Goal: Task Accomplishment & Management: Manage account settings

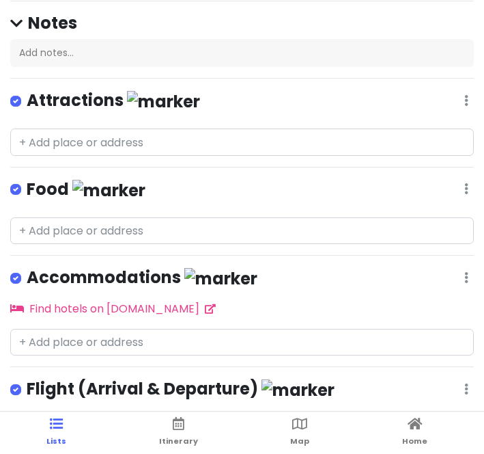
scroll to position [151, 0]
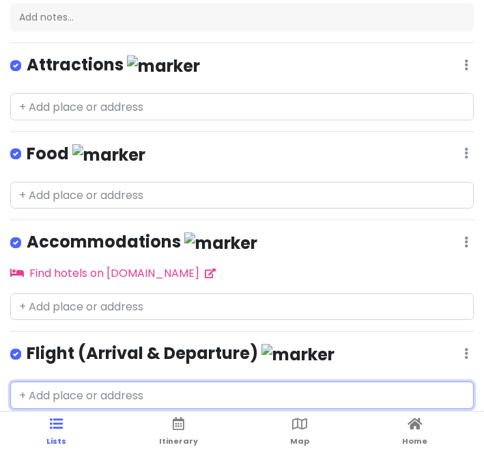
click at [76, 388] on input "text" at bounding box center [242, 394] width 464 height 27
click at [50, 397] on input "text" at bounding box center [242, 394] width 464 height 27
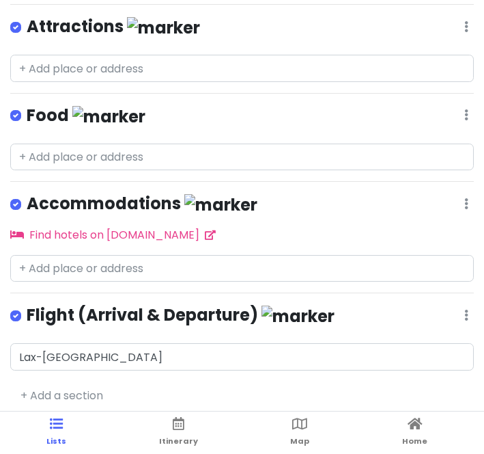
scroll to position [42, 0]
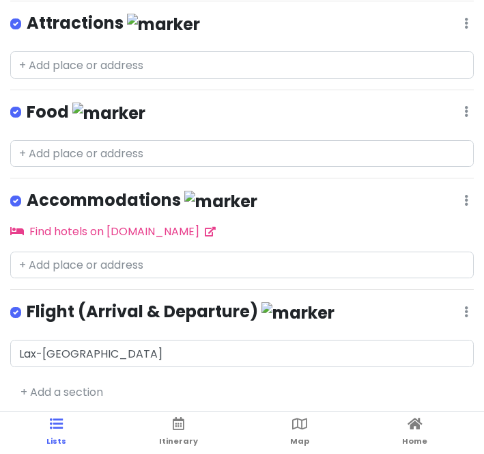
click at [18, 166] on div "[GEOGRAPHIC_DATA] Private Change Dates Make a Copy Delete Trip Go Pro ⚡️ Give F…" at bounding box center [242, 185] width 484 height 454
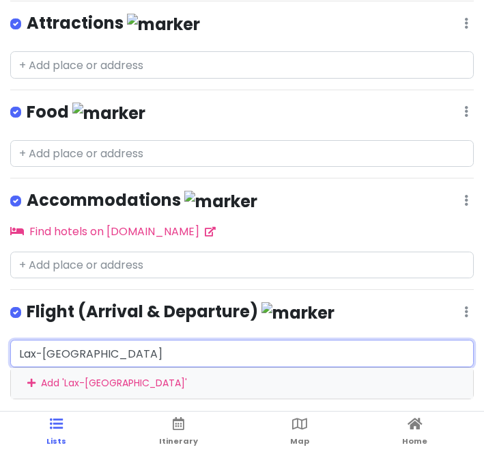
scroll to position [183, 0]
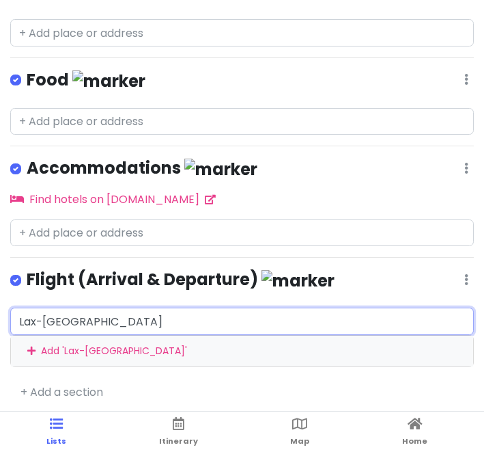
click at [87, 349] on div "Lax-[GEOGRAPHIC_DATA] Add ' Lax-[GEOGRAPHIC_DATA] '" at bounding box center [242, 336] width 464 height 59
type input "Lax-[GEOGRAPHIC_DATA] on [DATE] 6 am to 9 am"
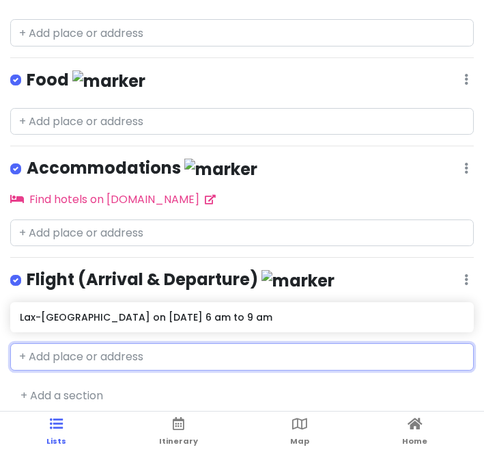
scroll to position [186, 0]
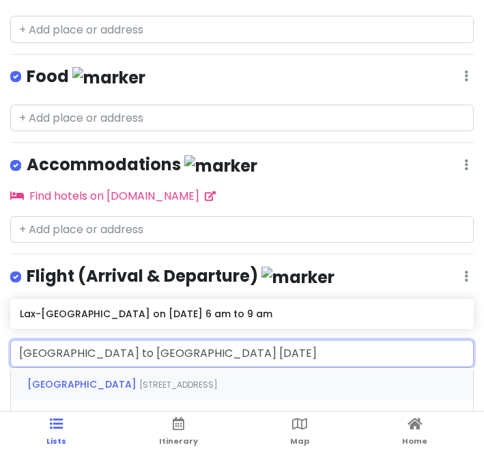
type input "[GEOGRAPHIC_DATA] to [GEOGRAPHIC_DATA] [DATE]"
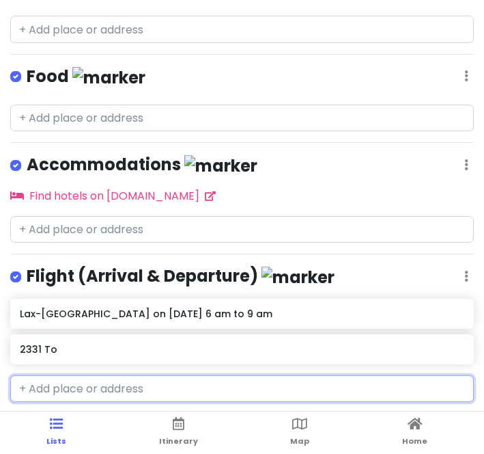
scroll to position [222, 0]
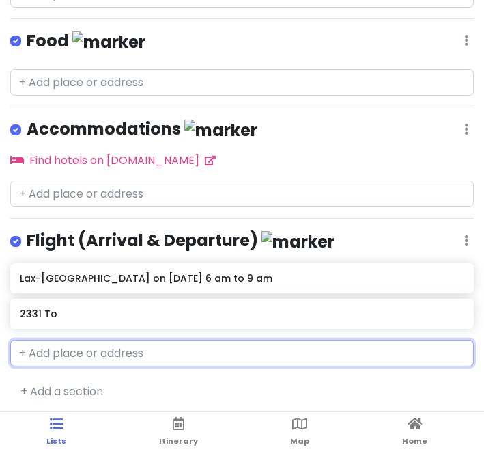
click at [38, 307] on h6 "2331 To" at bounding box center [242, 313] width 444 height 12
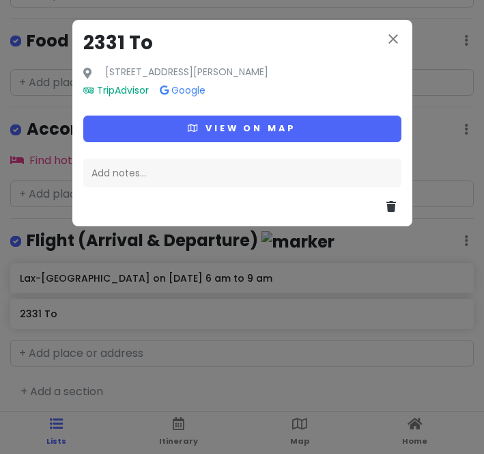
click at [38, 312] on div "close 2331 To 2331 To, [GEOGRAPHIC_DATA], Ibaraki 311-0122, [GEOGRAPHIC_DATA] T…" at bounding box center [242, 227] width 484 height 454
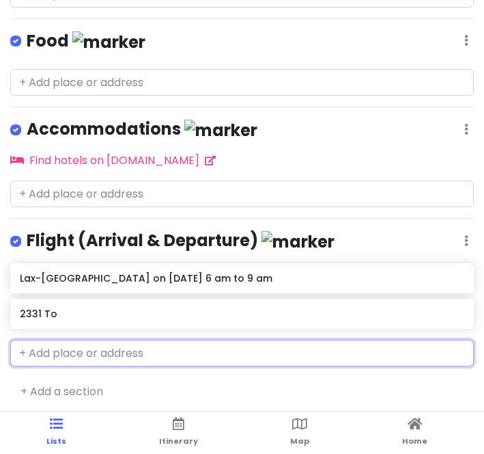
click at [42, 307] on h6 "2331 To" at bounding box center [242, 313] width 444 height 12
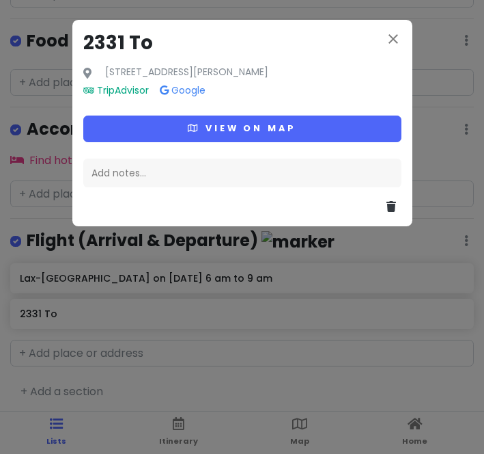
click at [23, 311] on div "close 2331 To 2331 To, [GEOGRAPHIC_DATA], Ibaraki 311-0122, [GEOGRAPHIC_DATA] T…" at bounding box center [242, 227] width 484 height 454
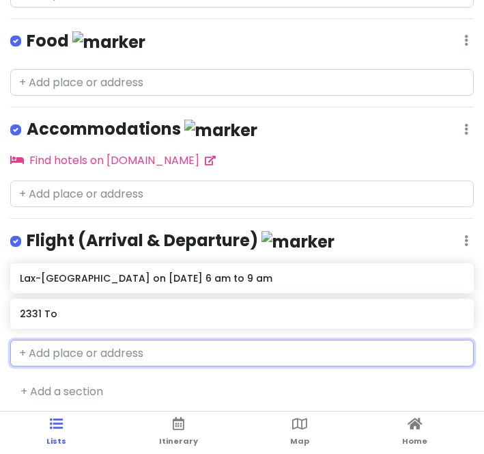
click at [57, 310] on h6 "2331 To" at bounding box center [242, 313] width 444 height 12
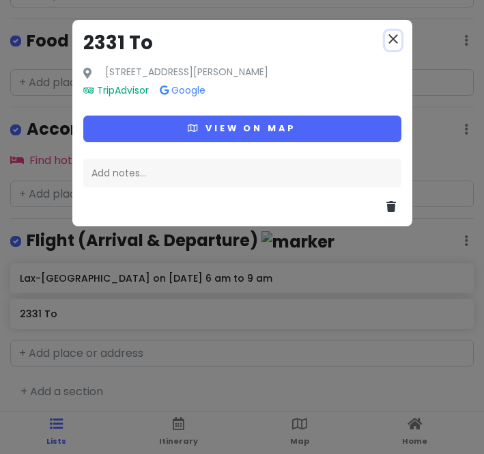
click at [398, 36] on icon "close" at bounding box center [393, 39] width 16 height 16
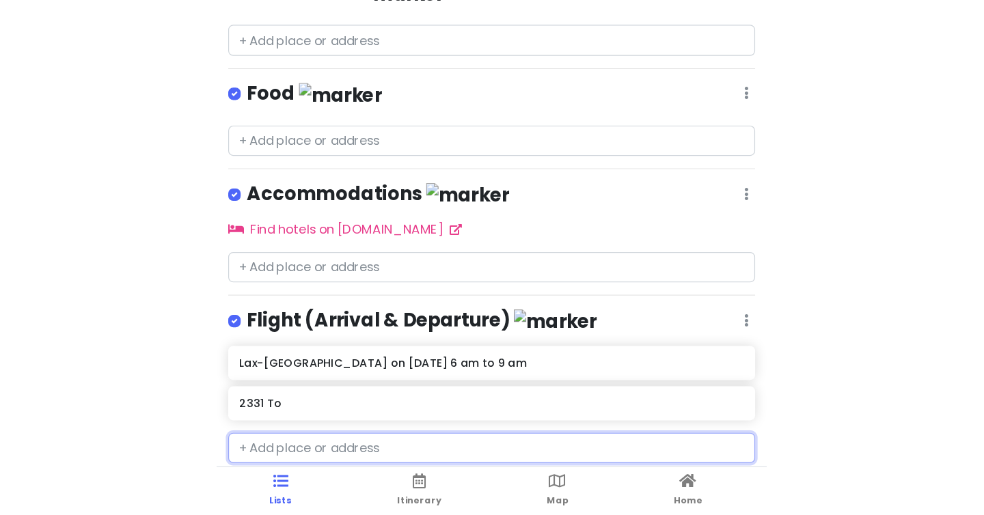
scroll to position [77, 0]
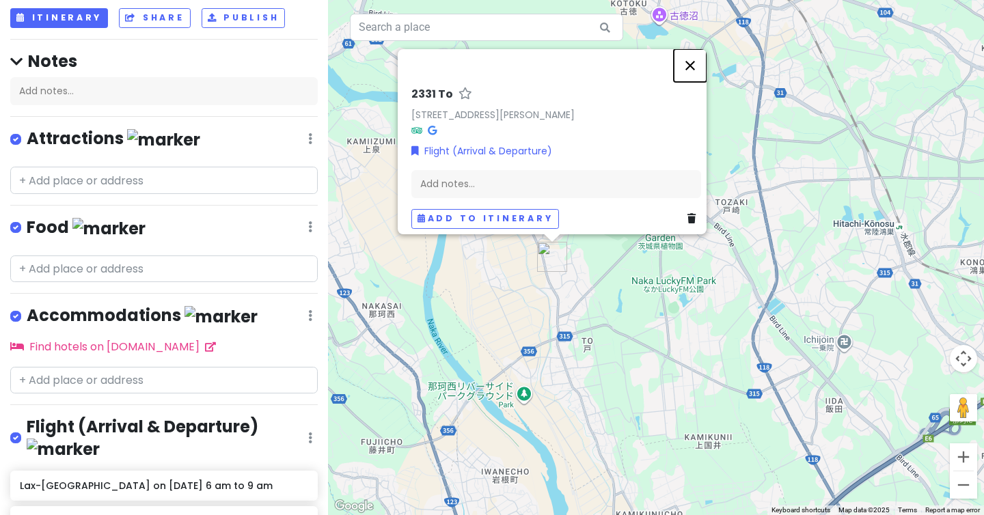
click at [697, 57] on button "Close" at bounding box center [690, 65] width 33 height 33
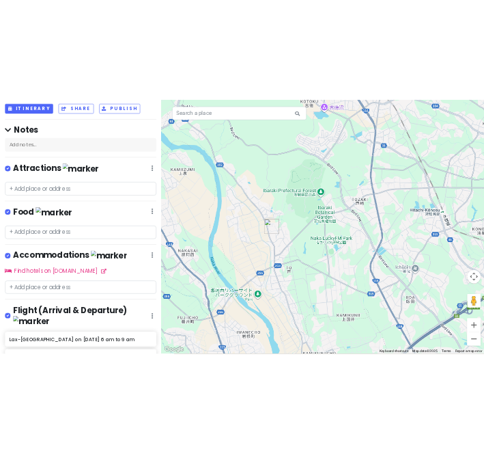
scroll to position [161, 0]
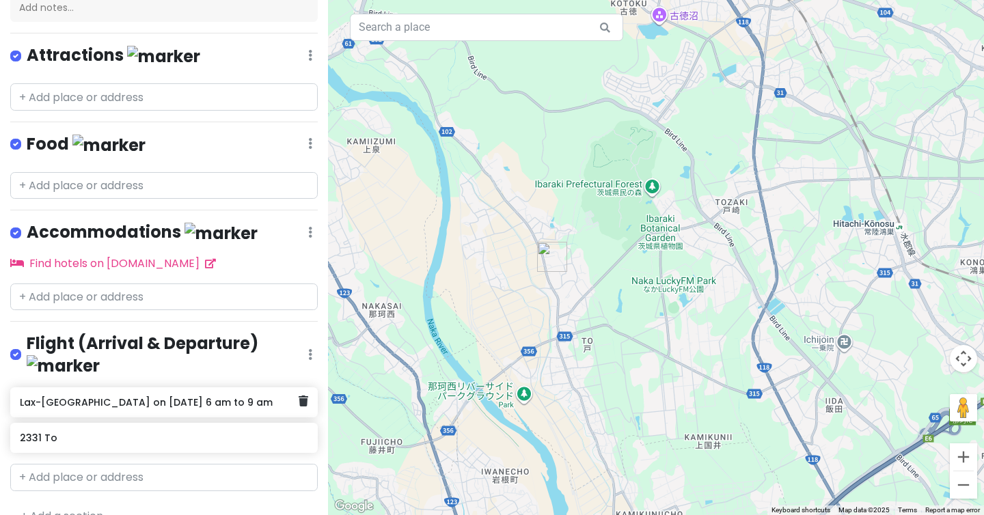
click at [173, 396] on h6 "Lax-[GEOGRAPHIC_DATA] on [DATE] 6 am to 9 am" at bounding box center [159, 402] width 278 height 12
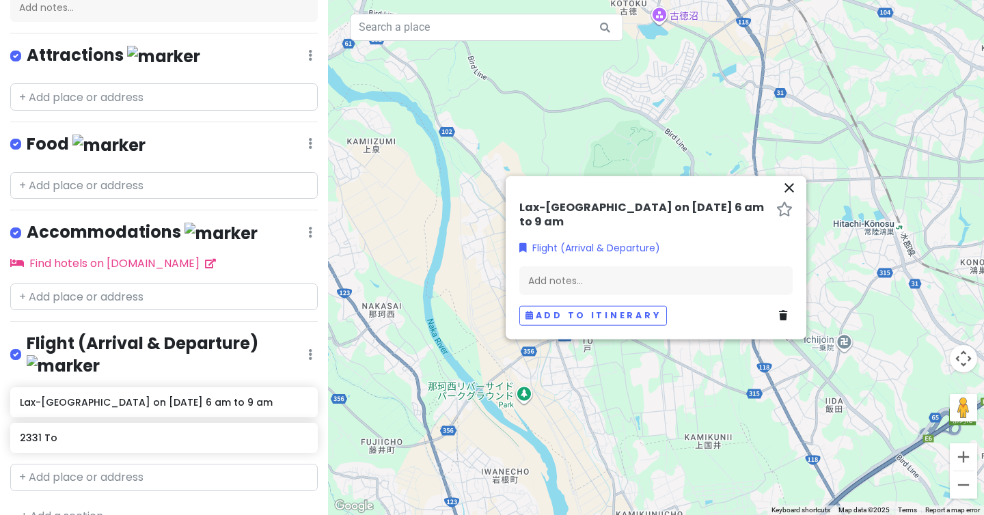
click at [644, 214] on h6 "Lax-[GEOGRAPHIC_DATA] on [DATE] 6 am to 9 am" at bounding box center [644, 215] width 251 height 29
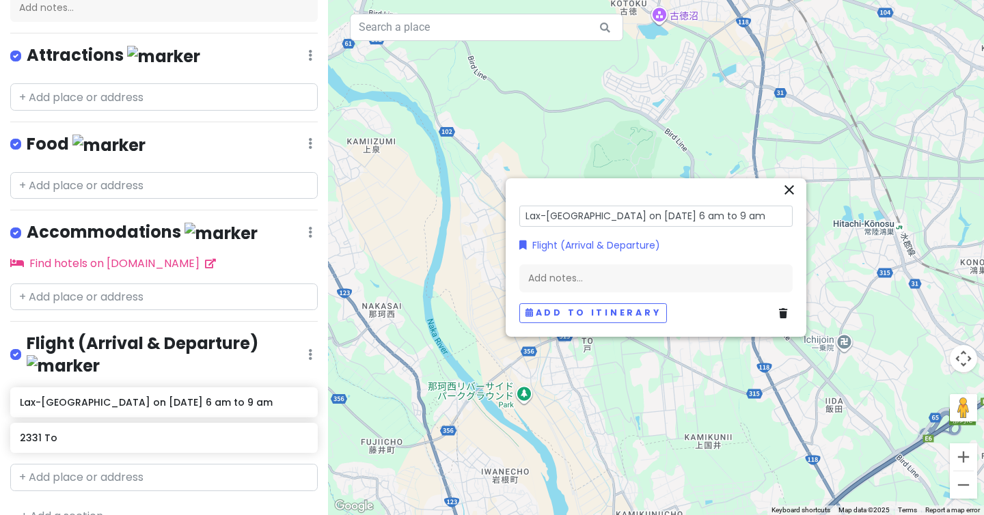
click at [644, 214] on input "Lax-[GEOGRAPHIC_DATA] on [DATE] 6 am to 9 am" at bounding box center [655, 216] width 273 height 21
click at [57, 428] on div "2331 To" at bounding box center [159, 437] width 278 height 19
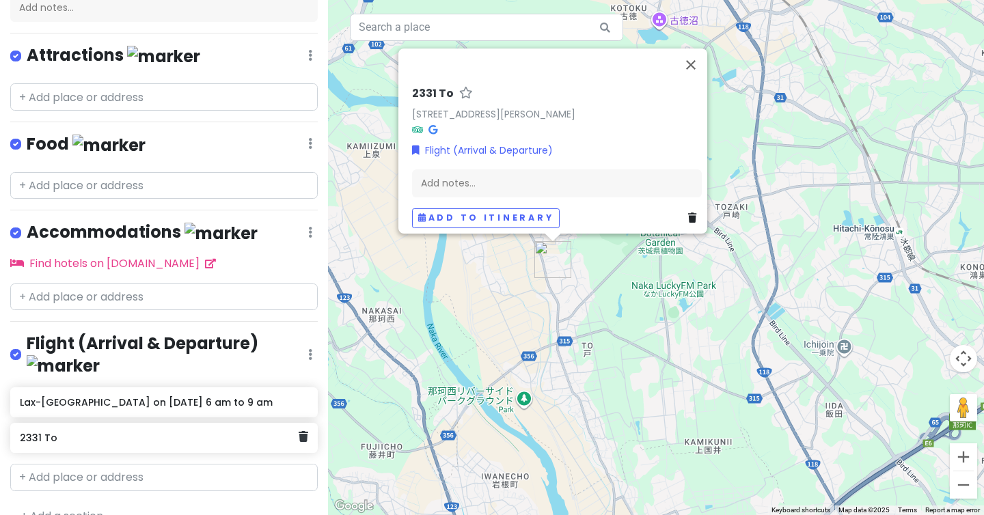
click at [28, 432] on h6 "2331 To" at bounding box center [159, 438] width 278 height 12
click at [33, 432] on h6 "2331 To" at bounding box center [159, 438] width 278 height 12
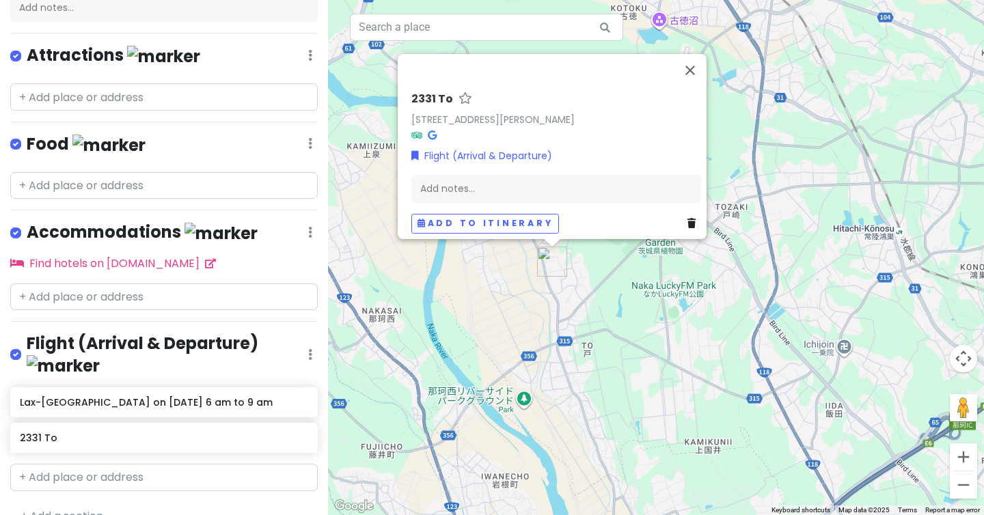
click at [421, 92] on h6 "2331 To" at bounding box center [432, 99] width 42 height 14
click at [421, 92] on input "2331 To" at bounding box center [556, 95] width 290 height 21
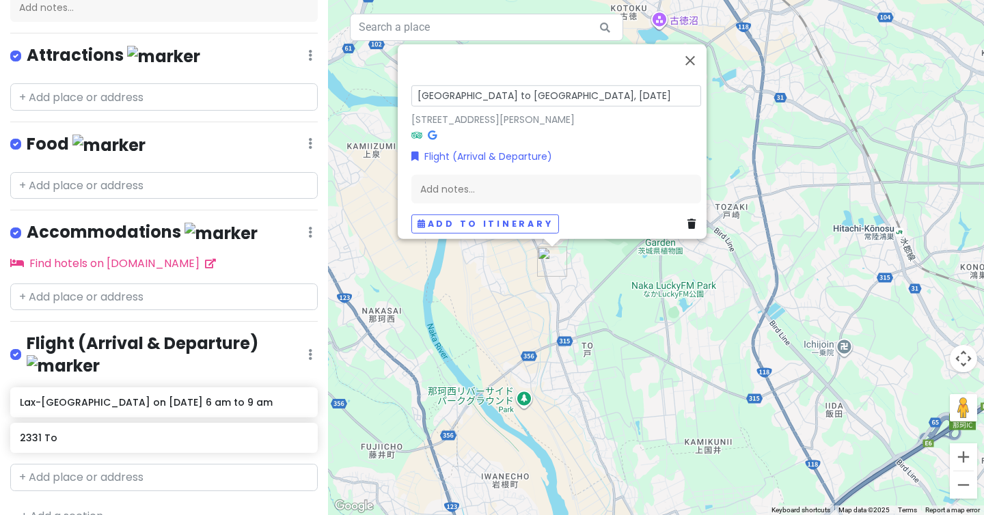
type input "[GEOGRAPHIC_DATA] to [GEOGRAPHIC_DATA], [DATE]"
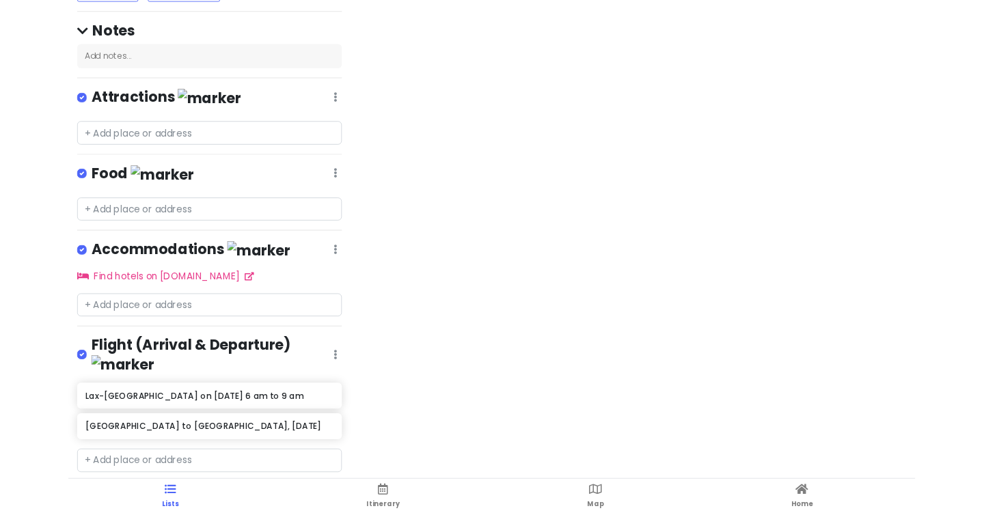
scroll to position [77, 0]
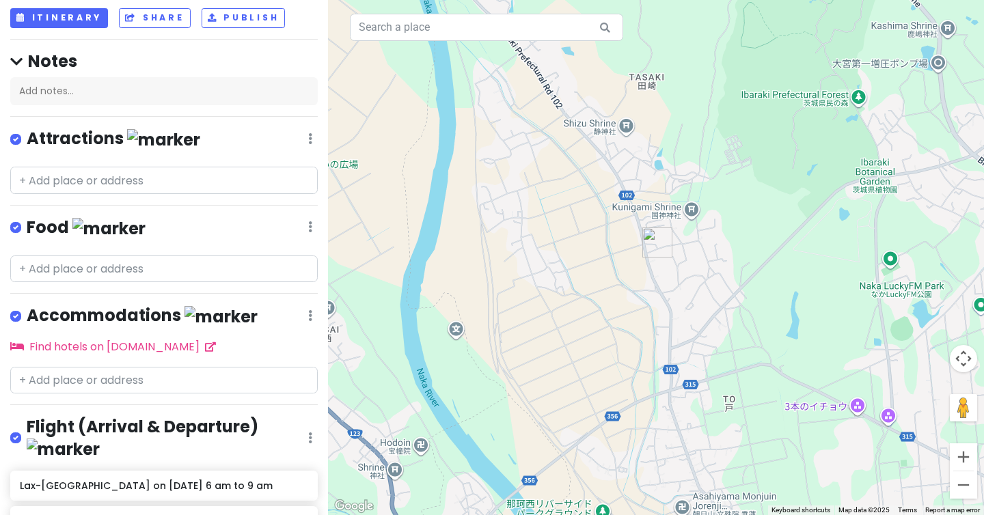
click at [55, 410] on div "[GEOGRAPHIC_DATA] Private Change Dates Make a Copy Delete Trip Go Pro ⚡️ Give F…" at bounding box center [164, 257] width 328 height 515
drag, startPoint x: 55, startPoint y: 412, endPoint x: 62, endPoint y: 376, distance: 36.3
click at [62, 376] on div "[GEOGRAPHIC_DATA] Private Change Dates Make a Copy Delete Trip Go Pro ⚡️ Give F…" at bounding box center [164, 257] width 328 height 515
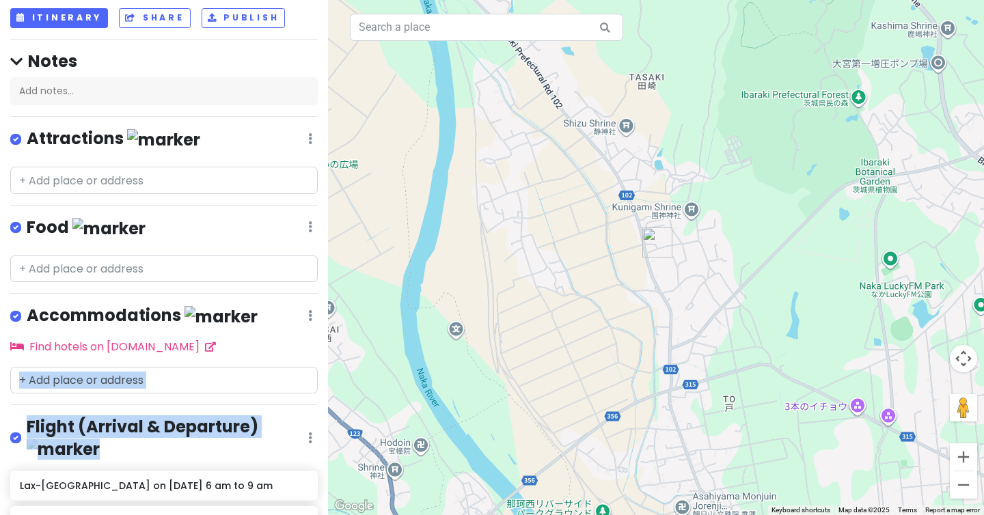
drag, startPoint x: 295, startPoint y: 420, endPoint x: 295, endPoint y: 387, distance: 32.8
click at [295, 387] on div "[GEOGRAPHIC_DATA] Private Change Dates Make a Copy Delete Trip Go Pro ⚡️ Give F…" at bounding box center [164, 257] width 328 height 515
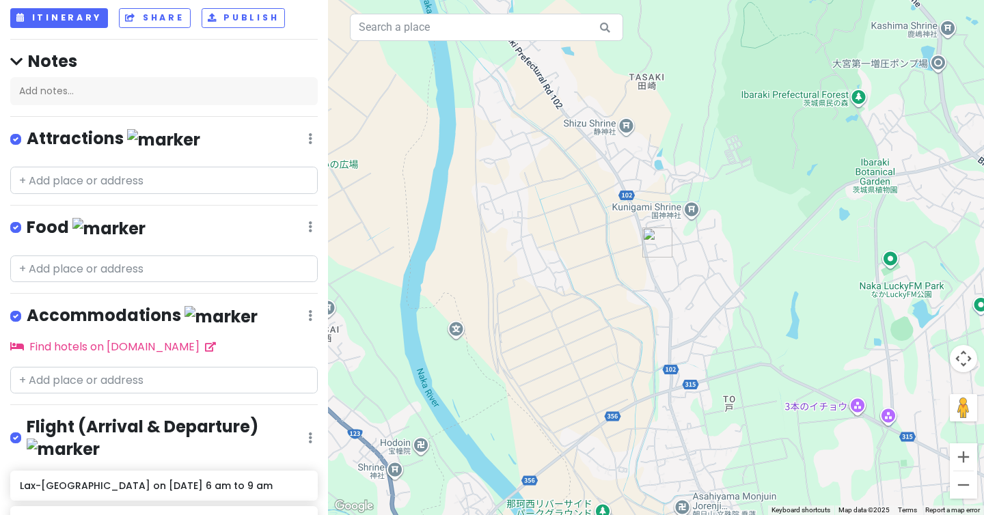
click at [295, 433] on div "Flight (Arrival & Departure) Edit Reorder Delete List" at bounding box center [163, 440] width 307 height 49
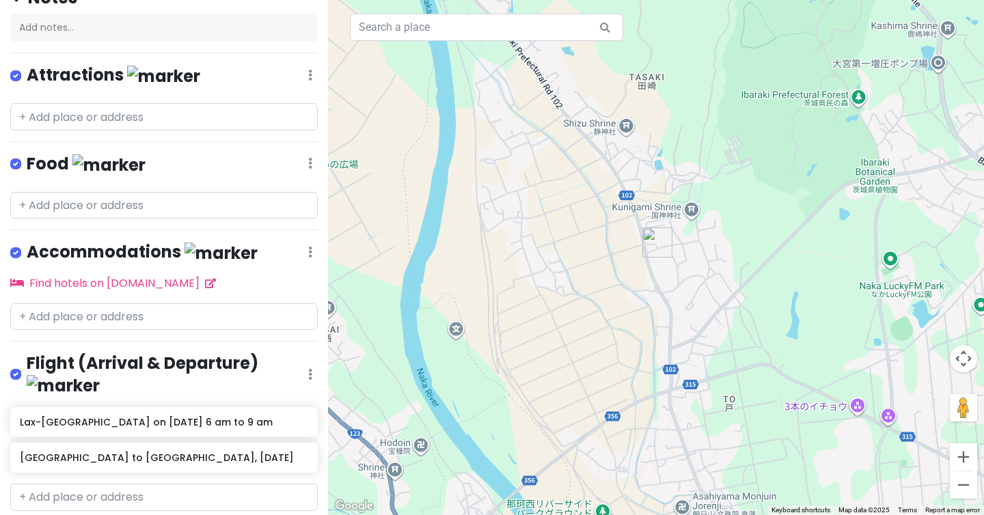
scroll to position [161, 0]
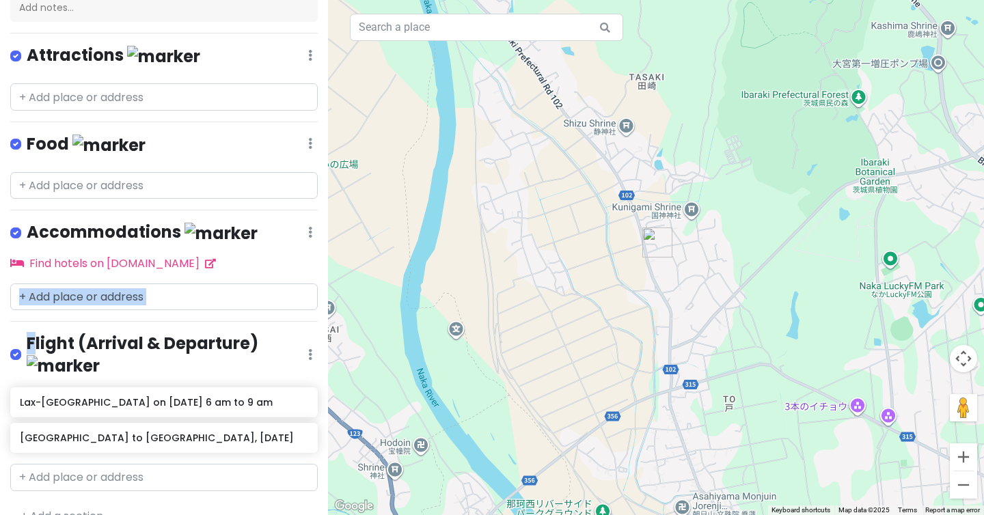
drag, startPoint x: 38, startPoint y: 339, endPoint x: 49, endPoint y: 277, distance: 63.2
click at [49, 277] on div "[GEOGRAPHIC_DATA] Private Change Dates Make a Copy Delete Trip Go Pro ⚡️ Give F…" at bounding box center [164, 257] width 328 height 515
click at [0, 328] on div "[GEOGRAPHIC_DATA] Private Change Dates Make a Copy Delete Trip Go Pro ⚡️ Give F…" at bounding box center [164, 257] width 328 height 515
click at [10, 333] on div "Flight (Arrival & Departure) Edit Reorder Delete List" at bounding box center [163, 357] width 307 height 49
drag, startPoint x: 12, startPoint y: 335, endPoint x: 11, endPoint y: 307, distance: 28.0
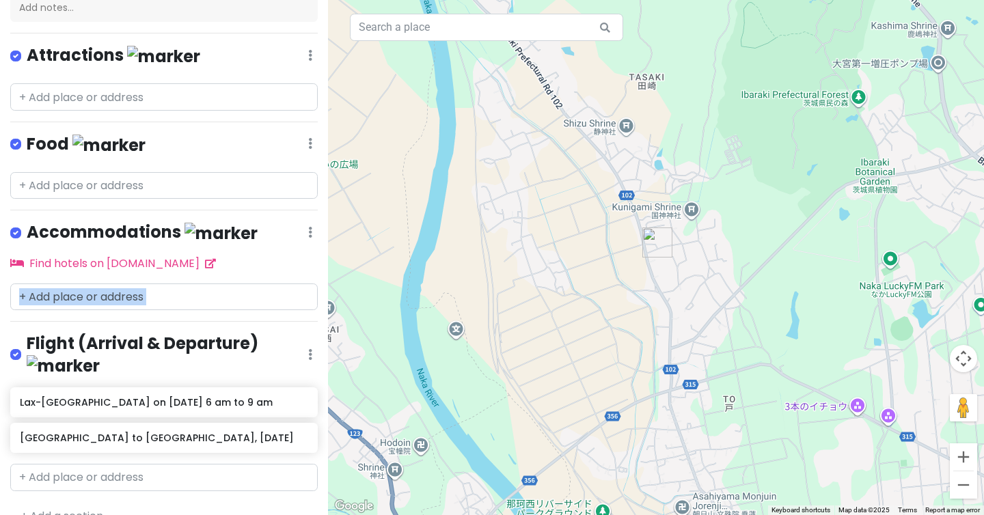
click at [11, 307] on div "[GEOGRAPHIC_DATA] Private Change Dates Make a Copy Delete Trip Go Pro ⚡️ Give F…" at bounding box center [164, 257] width 328 height 515
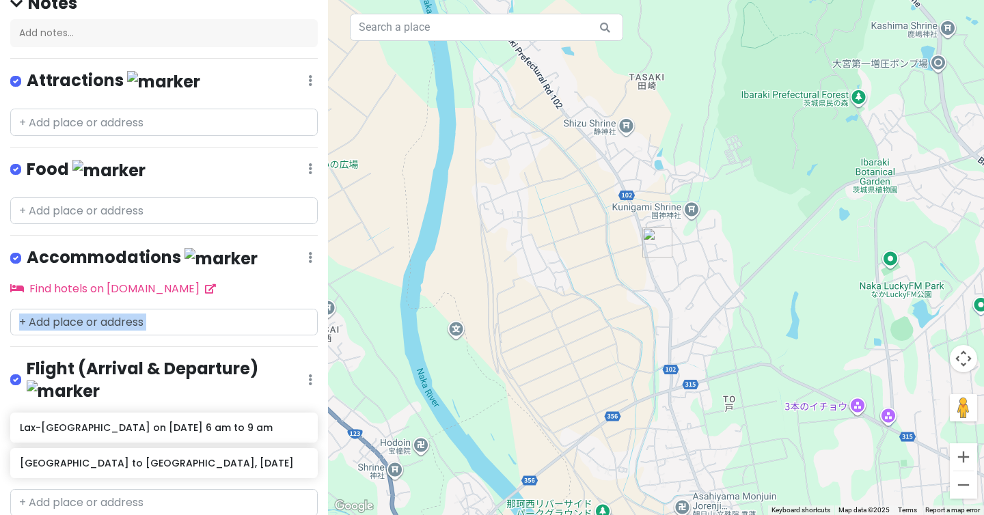
scroll to position [133, 0]
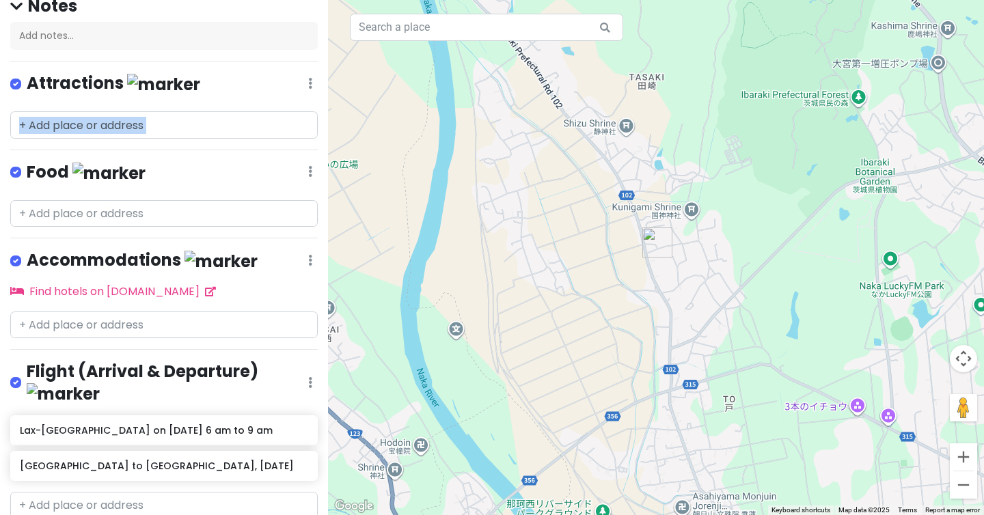
drag, startPoint x: 11, startPoint y: 168, endPoint x: 22, endPoint y: 125, distance: 44.4
click at [22, 125] on div "[GEOGRAPHIC_DATA] Private Change Dates Make a Copy Delete Trip Go Pro ⚡️ Give F…" at bounding box center [164, 257] width 328 height 515
click at [27, 75] on label at bounding box center [27, 75] width 0 height 0
click at [27, 81] on input "checkbox" at bounding box center [31, 79] width 9 height 9
checkbox input "false"
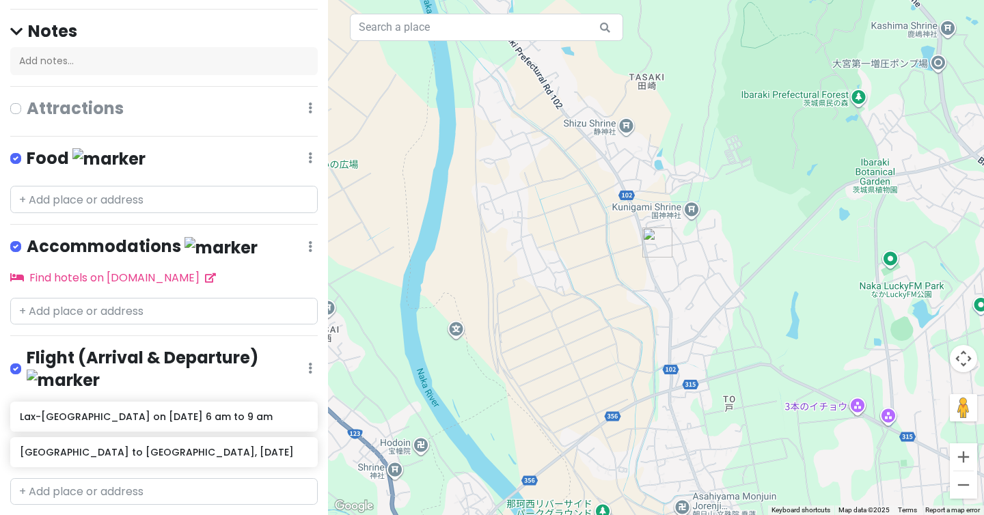
click at [27, 150] on label at bounding box center [27, 150] width 0 height 0
click at [27, 153] on input "checkbox" at bounding box center [31, 154] width 9 height 9
checkbox input "false"
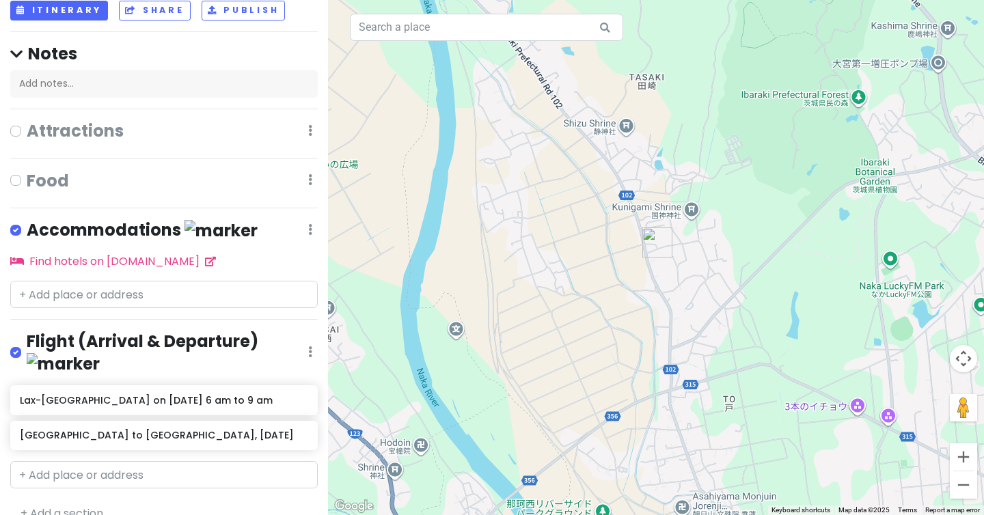
click at [27, 221] on label at bounding box center [27, 221] width 0 height 0
click at [27, 230] on input "checkbox" at bounding box center [31, 225] width 9 height 9
checkbox input "false"
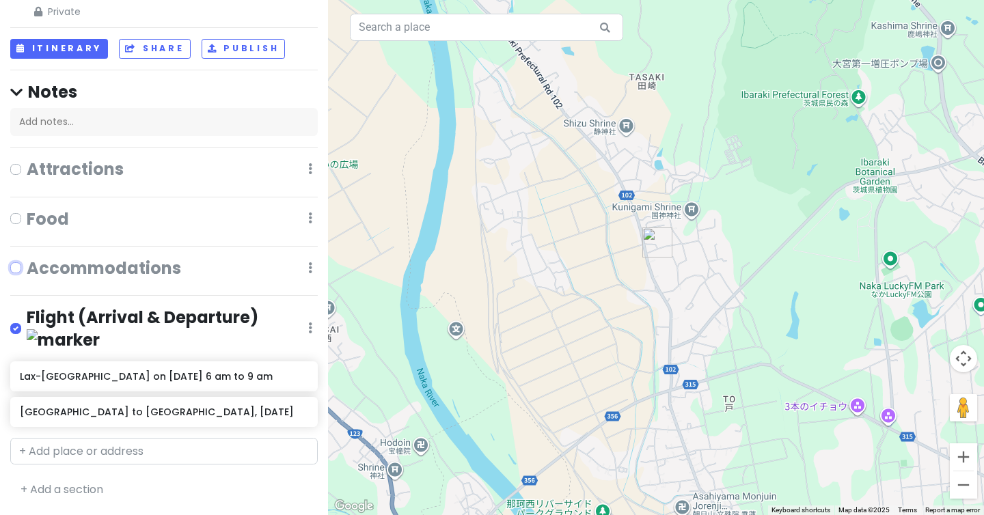
scroll to position [24, 0]
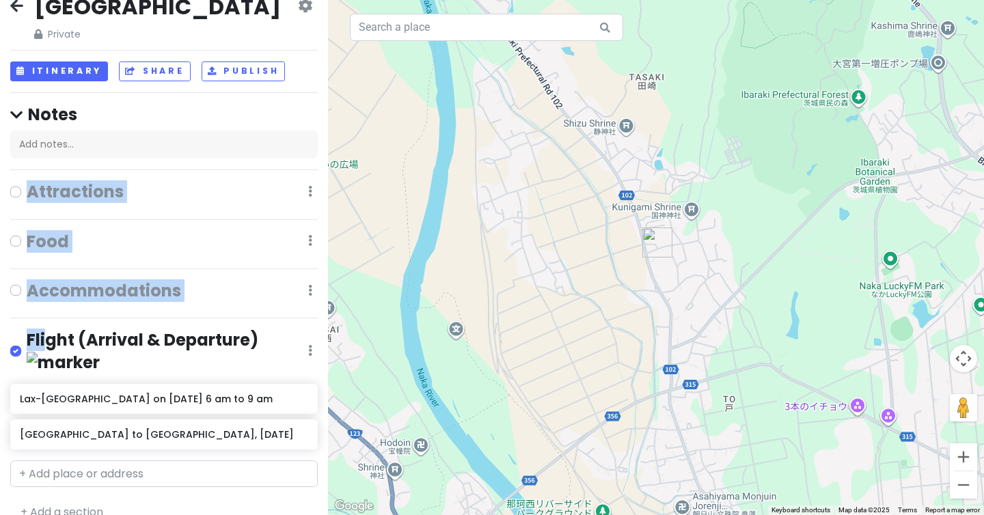
drag, startPoint x: 46, startPoint y: 337, endPoint x: 72, endPoint y: 218, distance: 121.5
click at [72, 218] on div "[GEOGRAPHIC_DATA] Private Change Dates Make a Copy Delete Trip Go Pro ⚡️ Give F…" at bounding box center [164, 257] width 328 height 515
click at [27, 342] on label at bounding box center [27, 342] width 0 height 0
click at [27, 342] on input "checkbox" at bounding box center [31, 346] width 9 height 9
checkbox input "false"
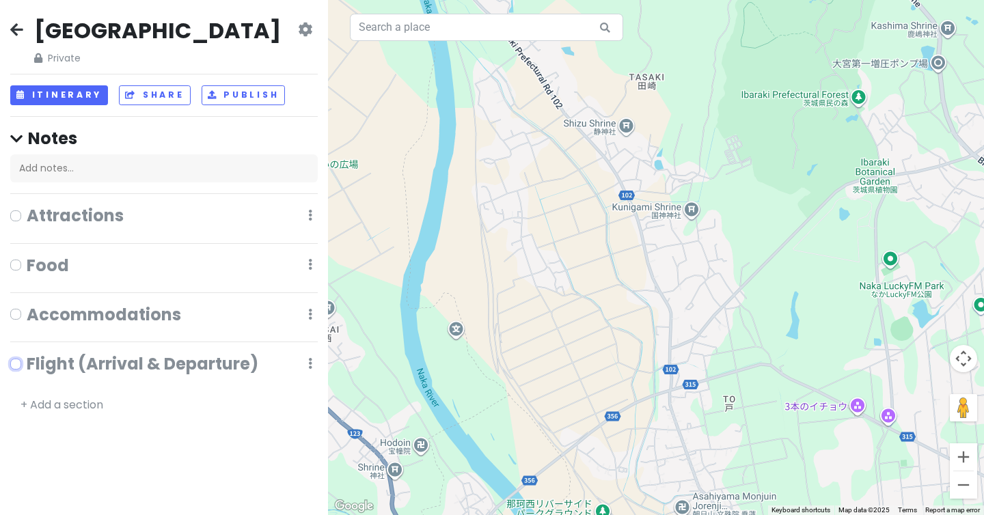
scroll to position [0, 0]
drag, startPoint x: 23, startPoint y: 351, endPoint x: 56, endPoint y: 287, distance: 72.4
click at [56, 287] on div "[GEOGRAPHIC_DATA] Private Change Dates Make a Copy Delete Trip Go Pro ⚡️ Give F…" at bounding box center [164, 257] width 328 height 515
click at [27, 137] on h4 "Notes" at bounding box center [163, 138] width 307 height 21
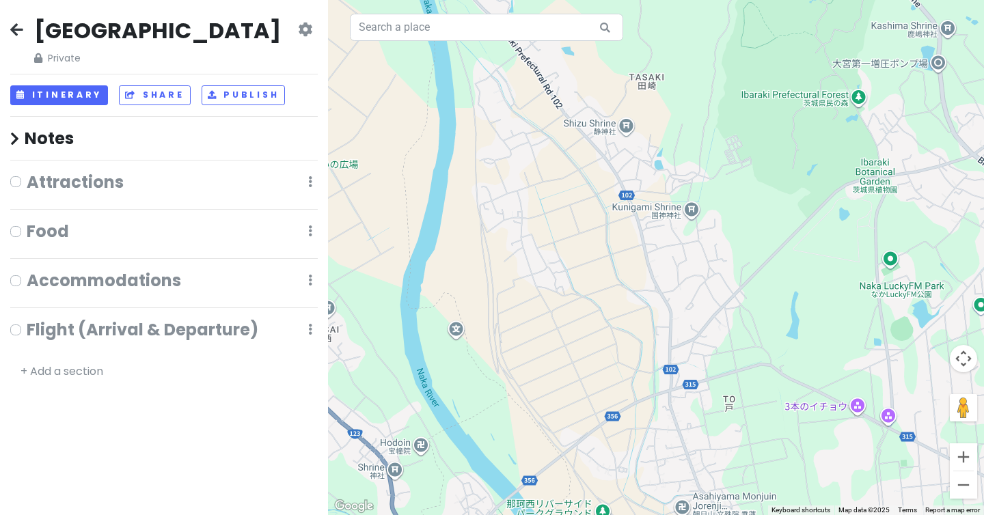
click at [301, 328] on div "Flight (Arrival & Departure) Edit Reorder Delete List" at bounding box center [163, 332] width 307 height 27
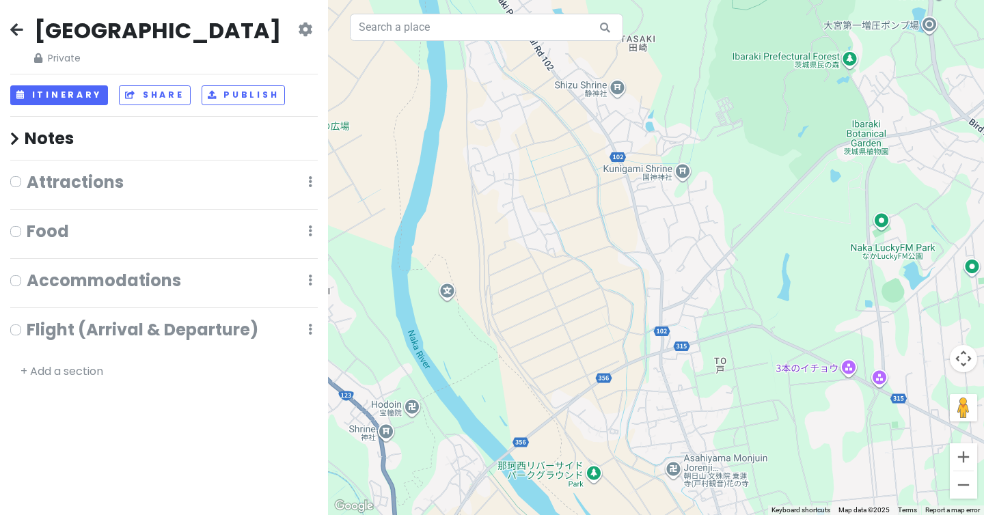
drag, startPoint x: 345, startPoint y: 333, endPoint x: 336, endPoint y: 294, distance: 40.6
click at [336, 294] on div at bounding box center [656, 257] width 656 height 515
click at [314, 333] on div "Flight (Arrival & Departure) Edit Reorder Delete List" at bounding box center [163, 332] width 307 height 27
click at [313, 331] on div "Flight (Arrival & Departure) Edit Reorder Delete List" at bounding box center [163, 332] width 307 height 27
click at [307, 329] on div "Flight (Arrival & Departure) Edit Reorder Delete List" at bounding box center [163, 332] width 307 height 27
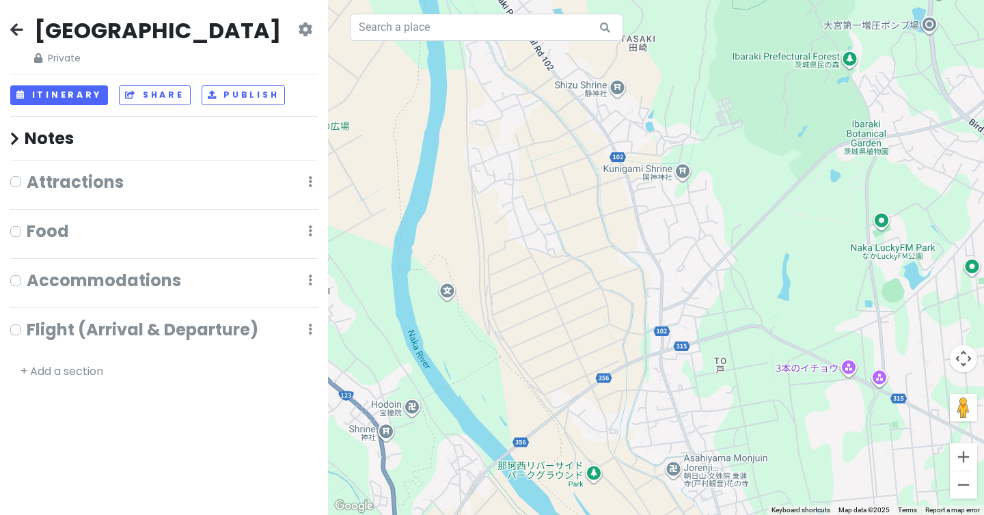
click at [307, 329] on div "Flight (Arrival & Departure) Edit Reorder Delete List" at bounding box center [163, 332] width 307 height 27
click at [309, 329] on icon at bounding box center [310, 329] width 4 height 11
click at [281, 393] on link "Reorder" at bounding box center [269, 403] width 109 height 33
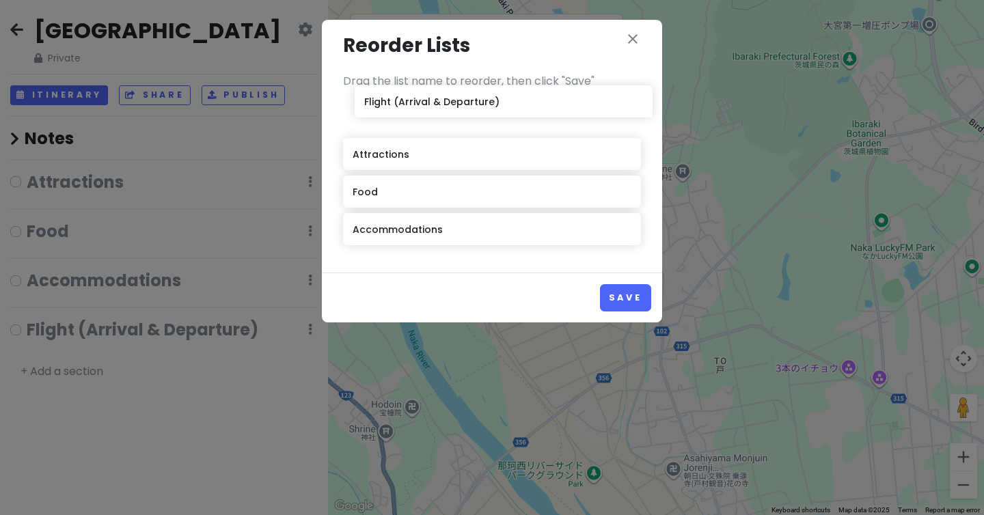
drag, startPoint x: 408, startPoint y: 234, endPoint x: 419, endPoint y: 107, distance: 128.3
click at [419, 107] on div "Attractions Food Accommodations Flight (Arrival & Departure)" at bounding box center [492, 175] width 298 height 150
click at [637, 307] on button "Save" at bounding box center [625, 297] width 51 height 27
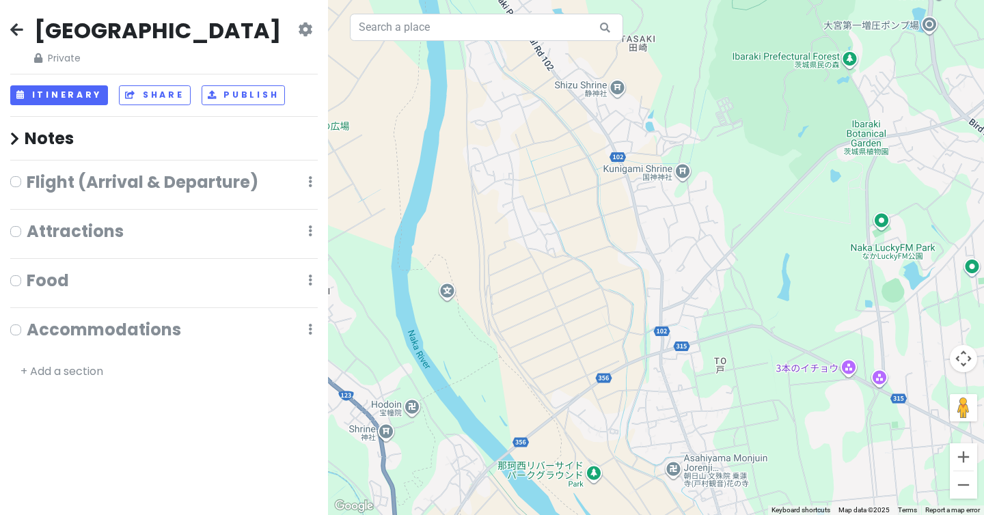
click at [306, 330] on div "Accommodations Edit Reorder Delete List" at bounding box center [163, 332] width 307 height 27
click at [311, 332] on icon at bounding box center [310, 329] width 4 height 11
click at [136, 412] on div "[GEOGRAPHIC_DATA] Private Change Dates Make a Copy Delete Trip Go Pro ⚡️ Give F…" at bounding box center [164, 257] width 328 height 515
click at [307, 235] on div "Attractions Edit Reorder Delete List" at bounding box center [163, 234] width 307 height 27
click at [308, 235] on icon at bounding box center [310, 230] width 4 height 11
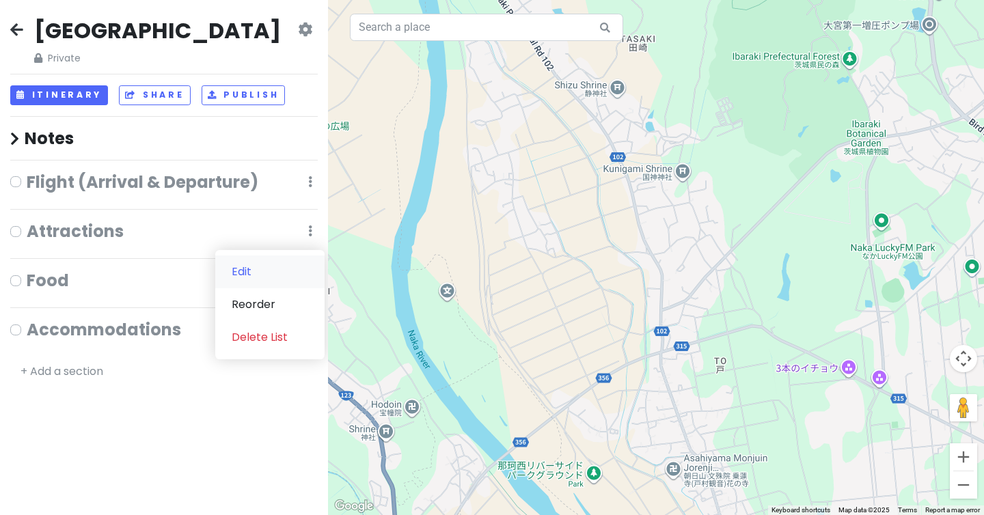
click at [282, 266] on link "Edit" at bounding box center [269, 271] width 109 height 33
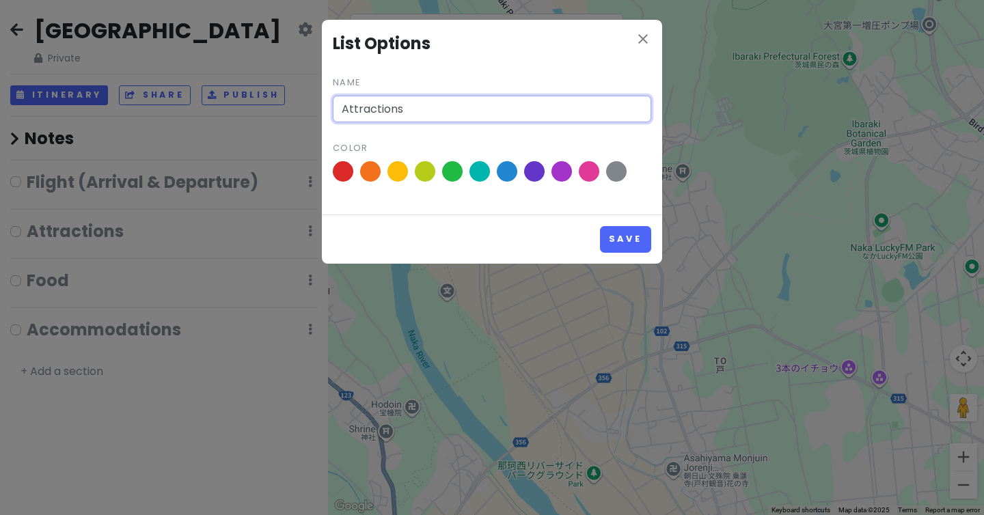
click at [431, 113] on input "Attractions" at bounding box center [492, 109] width 318 height 27
type input "Week 1"
click at [600, 226] on button "Save" at bounding box center [625, 239] width 51 height 27
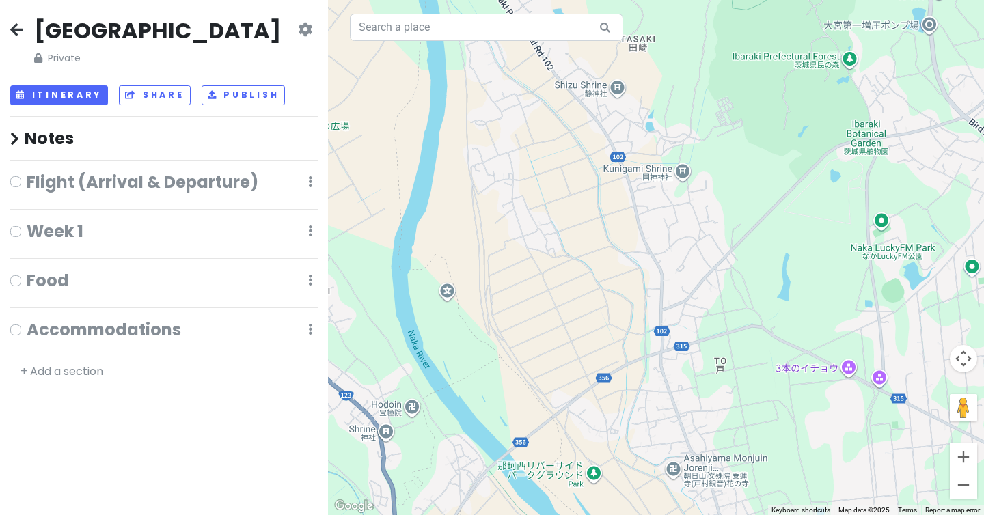
click at [253, 228] on div "Week 1 Edit Reorder Delete List" at bounding box center [163, 234] width 307 height 27
click at [64, 230] on h4 "Week 1" at bounding box center [55, 231] width 57 height 21
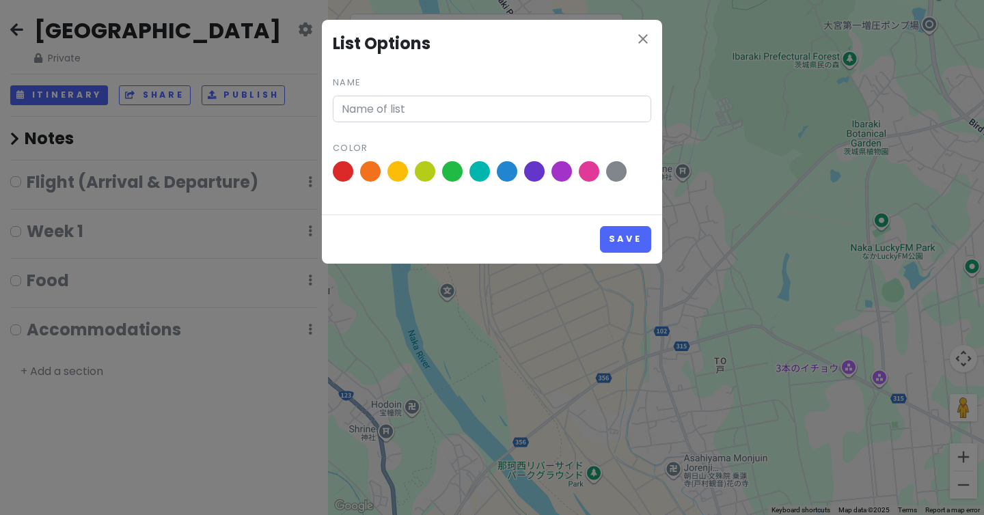
type input "Week 1"
click at [641, 34] on icon "close" at bounding box center [643, 39] width 16 height 16
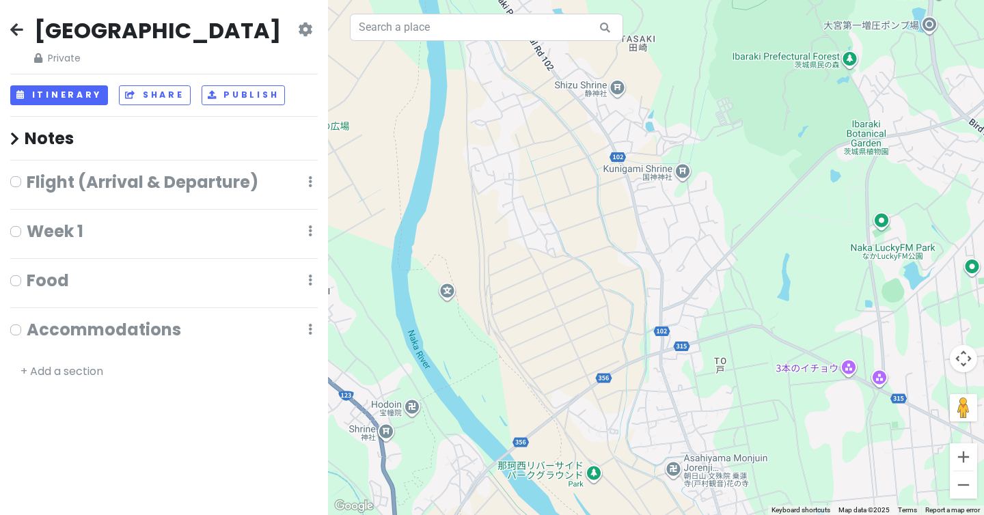
click at [310, 235] on icon at bounding box center [310, 230] width 4 height 11
click at [264, 266] on link "Edit" at bounding box center [269, 271] width 109 height 33
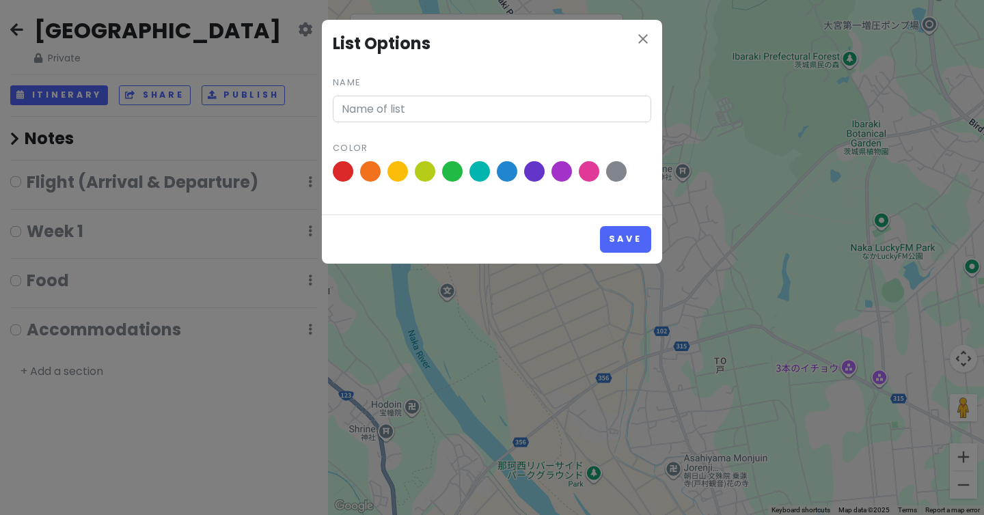
type input "Week 1"
click at [641, 38] on icon "close" at bounding box center [643, 39] width 16 height 16
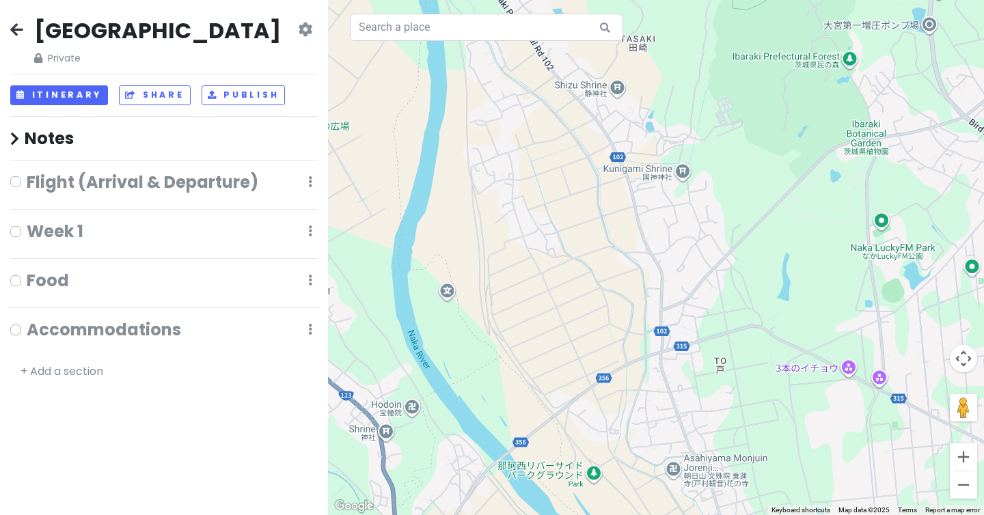
click at [27, 223] on label at bounding box center [27, 223] width 0 height 0
click at [27, 232] on input "checkbox" at bounding box center [31, 227] width 9 height 9
checkbox input "true"
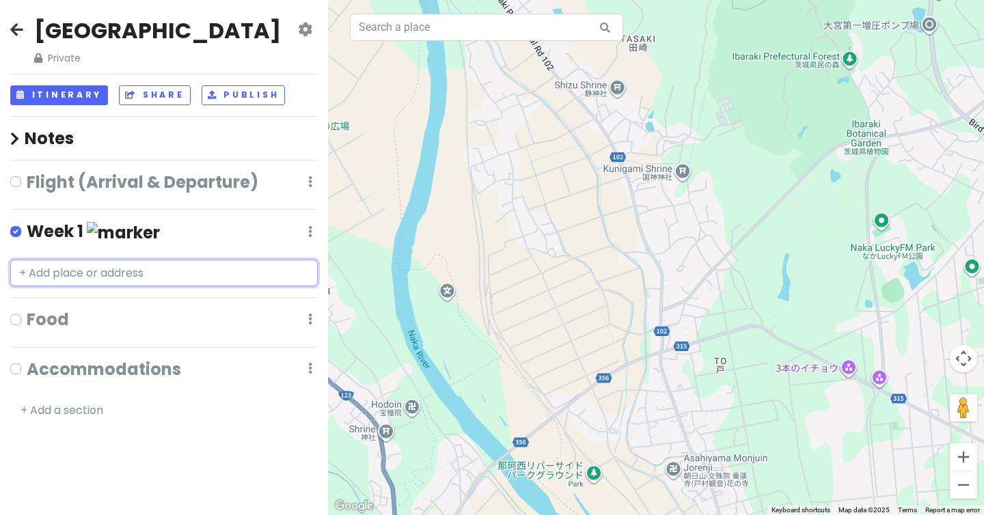
click at [57, 270] on input "text" at bounding box center [163, 273] width 307 height 27
click at [27, 174] on label at bounding box center [27, 174] width 0 height 0
click at [27, 182] on input "checkbox" at bounding box center [31, 178] width 9 height 9
checkbox input "true"
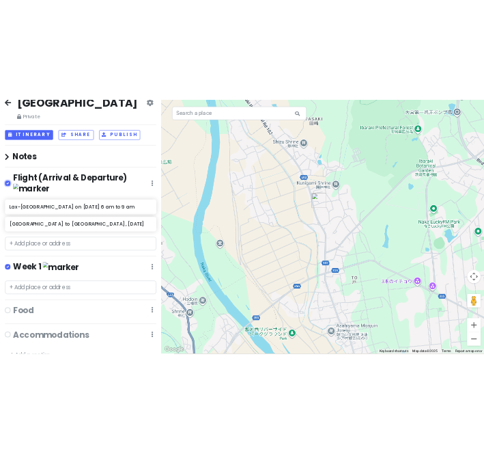
scroll to position [28, 0]
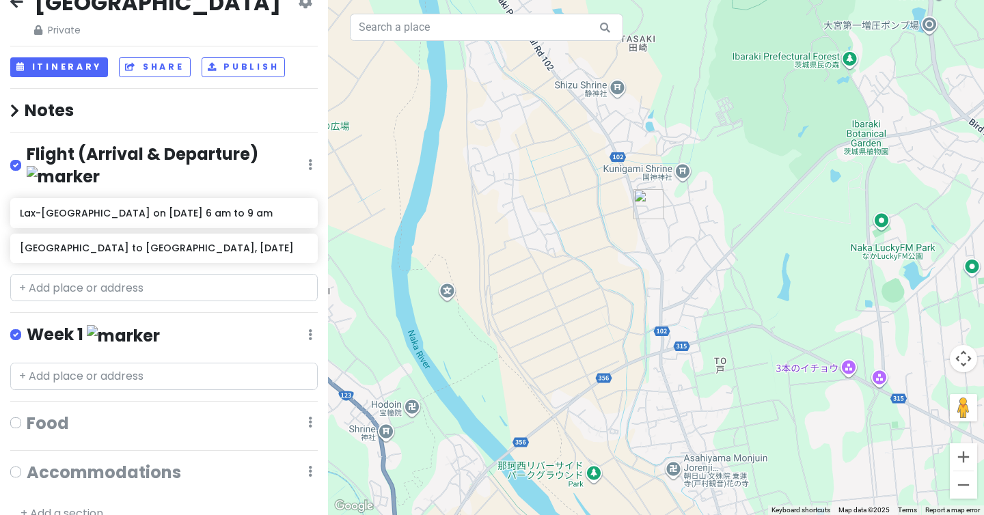
click at [310, 329] on icon at bounding box center [310, 334] width 4 height 11
click at [300, 359] on link "Edit" at bounding box center [269, 375] width 109 height 33
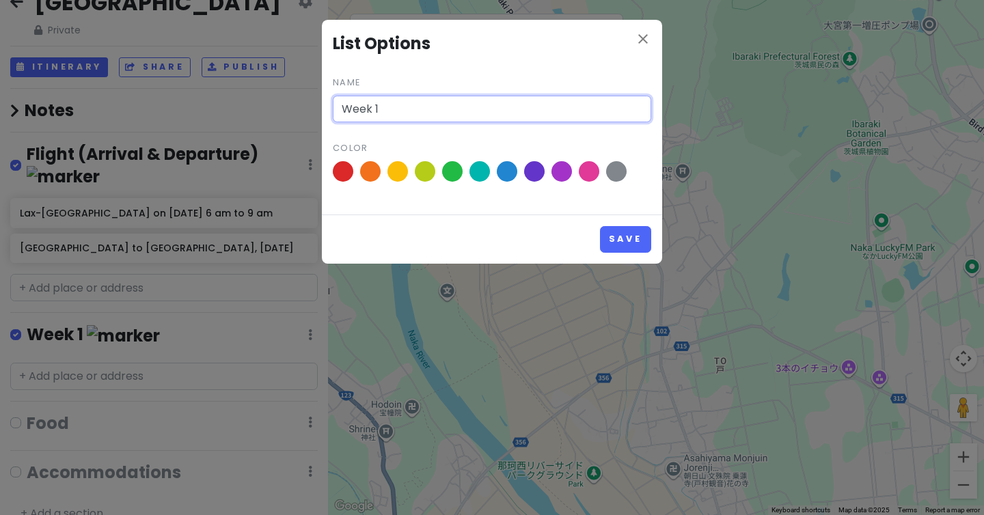
drag, startPoint x: 452, startPoint y: 114, endPoint x: 337, endPoint y: 110, distance: 114.8
click at [337, 110] on input "Week 1" at bounding box center [492, 109] width 318 height 27
type input "Day 1"
click at [600, 226] on button "Save" at bounding box center [625, 239] width 51 height 27
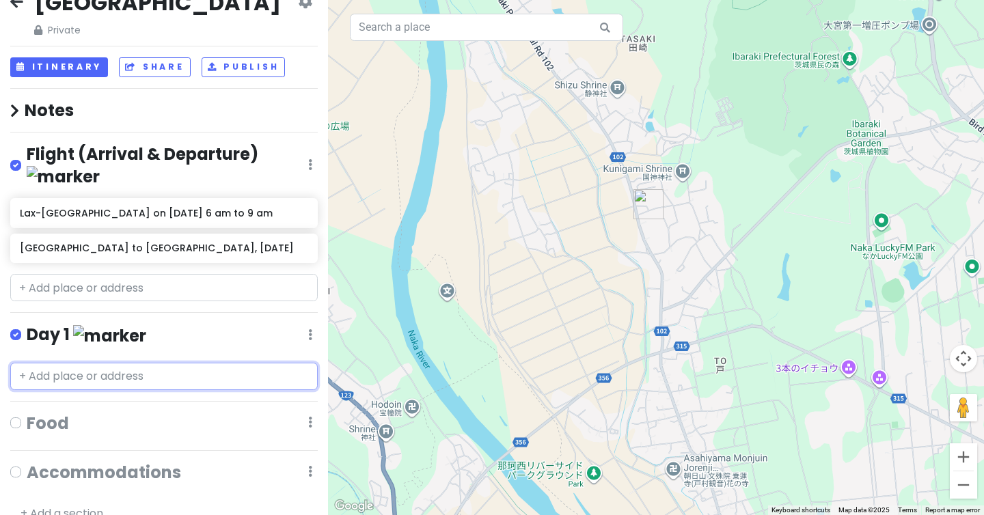
click at [107, 363] on input "text" at bounding box center [163, 376] width 307 height 27
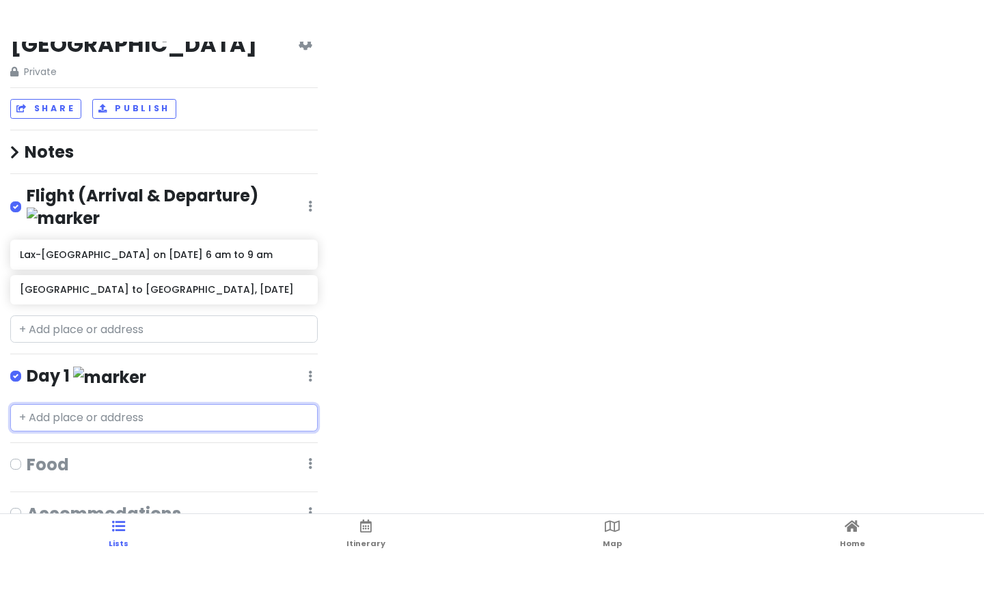
scroll to position [27, 0]
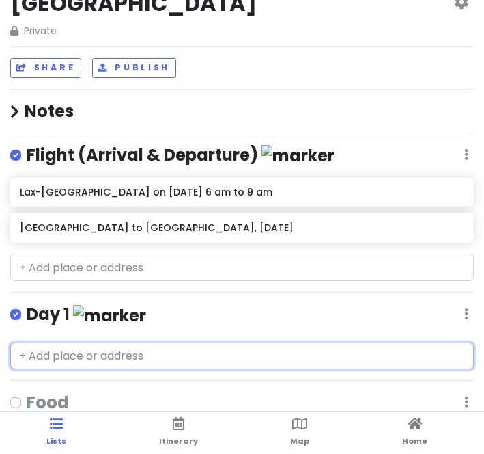
click at [124, 190] on h6 "Lax-[GEOGRAPHIC_DATA] on [DATE] 6 am to 9 am" at bounding box center [242, 192] width 444 height 12
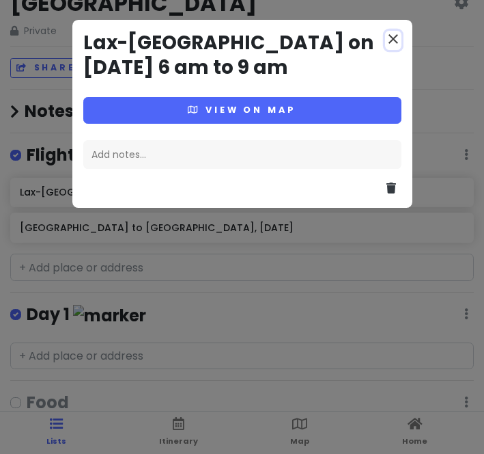
click at [393, 33] on icon "close" at bounding box center [393, 39] width 16 height 16
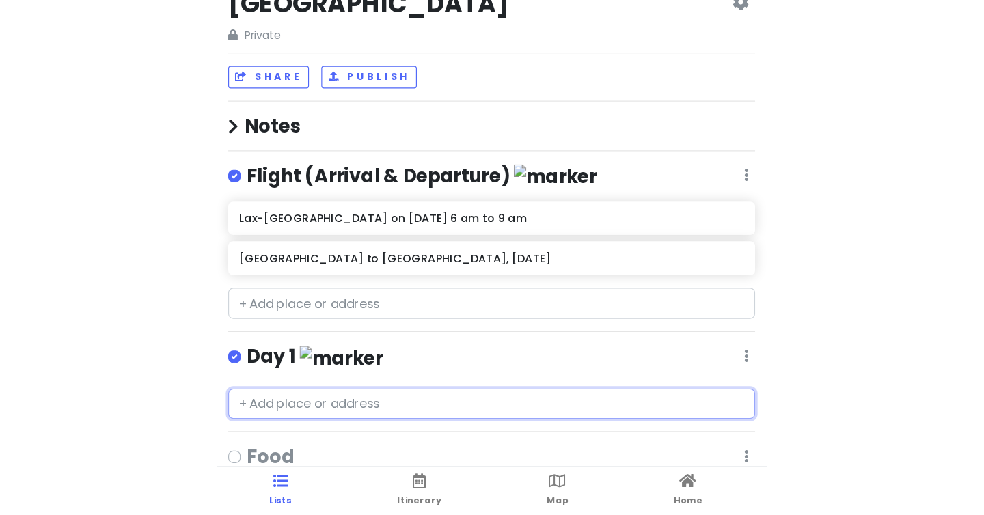
scroll to position [0, 0]
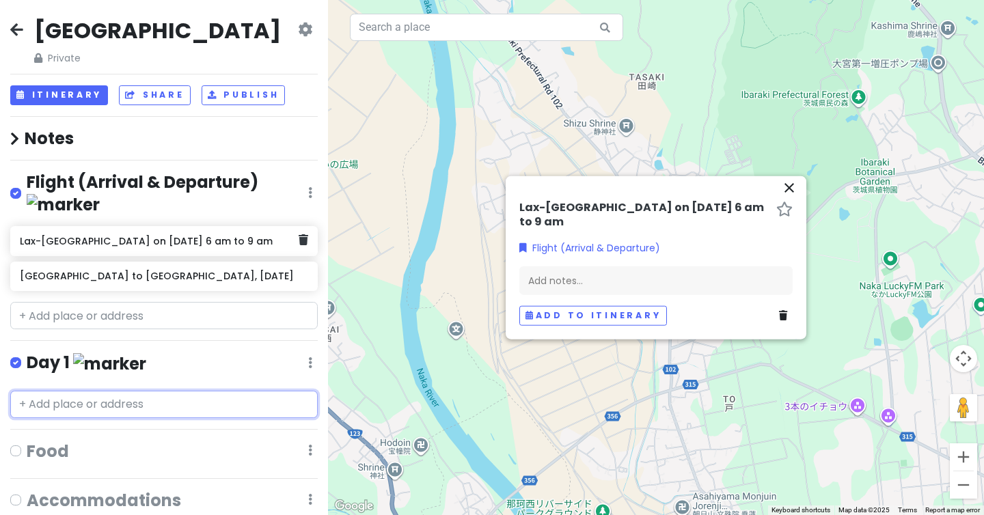
click at [96, 235] on h6 "Lax-[GEOGRAPHIC_DATA] on [DATE] 6 am to 9 am" at bounding box center [159, 241] width 278 height 12
click at [562, 212] on h6 "Lax-[GEOGRAPHIC_DATA] on [DATE] 6 am to 9 am" at bounding box center [644, 215] width 251 height 29
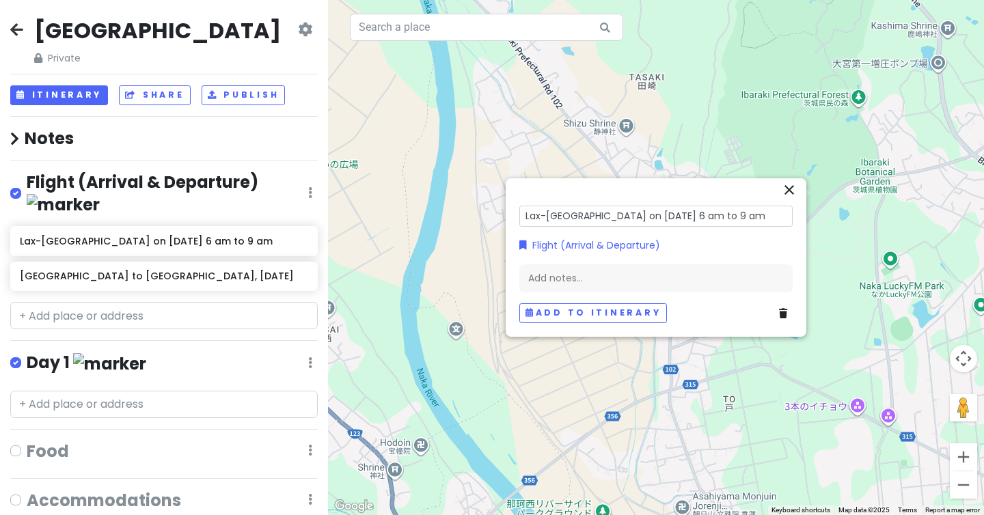
click at [616, 217] on input "Lax-[GEOGRAPHIC_DATA] on [DATE] 6 am to 9 am" at bounding box center [655, 216] width 273 height 21
drag, startPoint x: 709, startPoint y: 213, endPoint x: 623, endPoint y: 211, distance: 86.1
click at [623, 211] on input "Lax-[GEOGRAPHIC_DATA] on [DATE] 6 am to 9 am" at bounding box center [655, 216] width 273 height 21
type input "Lax-[GEOGRAPHIC_DATA] on [DATE] 4:30 pm arrival"
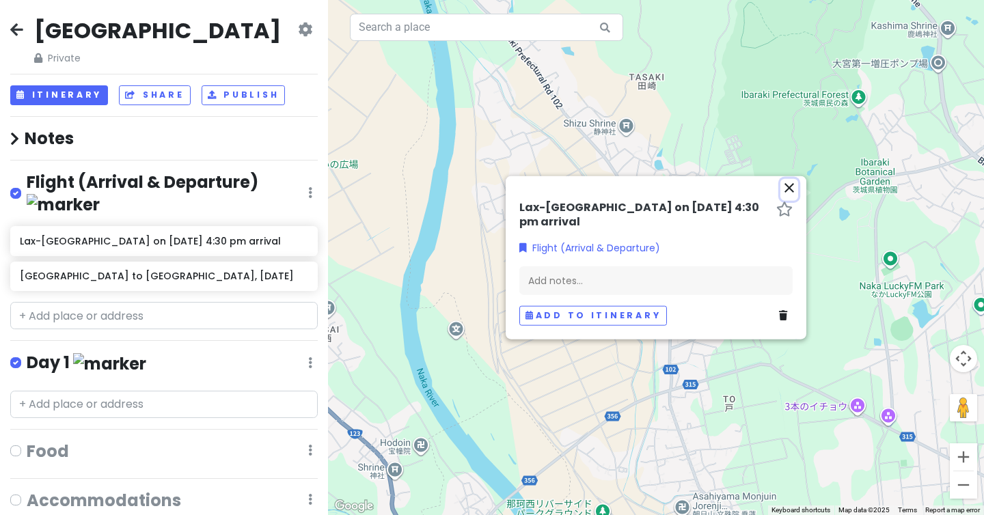
click at [790, 196] on icon "close" at bounding box center [789, 188] width 16 height 16
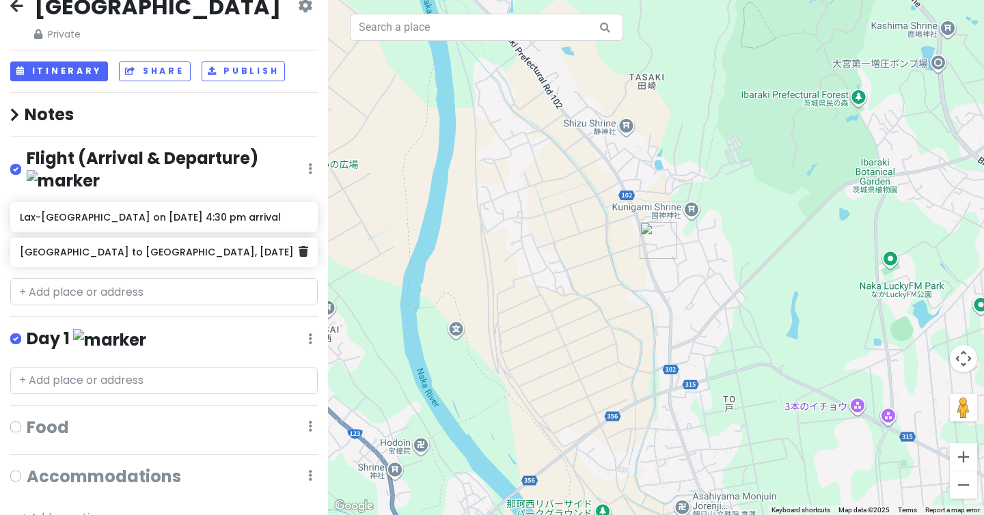
scroll to position [28, 0]
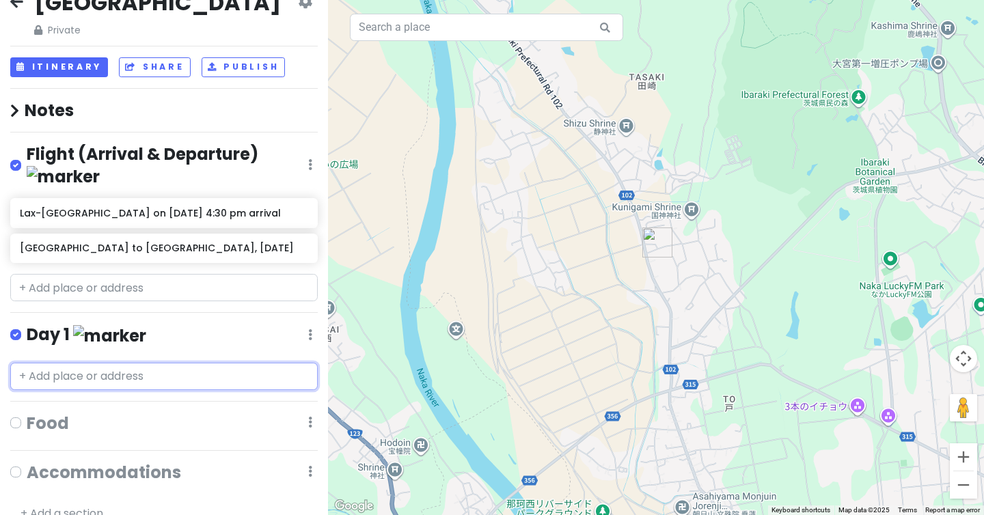
click at [148, 363] on input "text" at bounding box center [163, 376] width 307 height 27
click at [55, 324] on h4 "Day 1" at bounding box center [87, 335] width 120 height 23
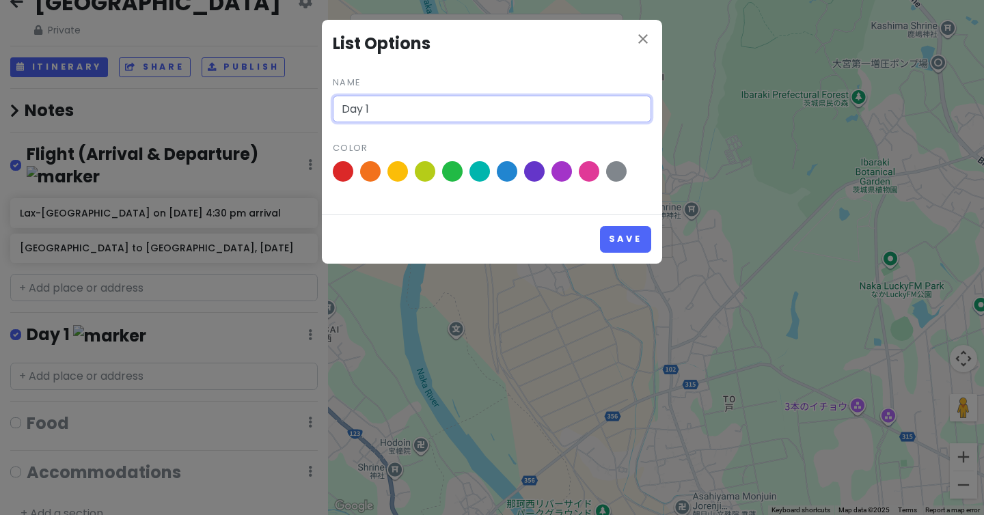
click at [476, 105] on input "Day 1" at bounding box center [492, 109] width 318 height 27
type input "Day 1-[DATE]"
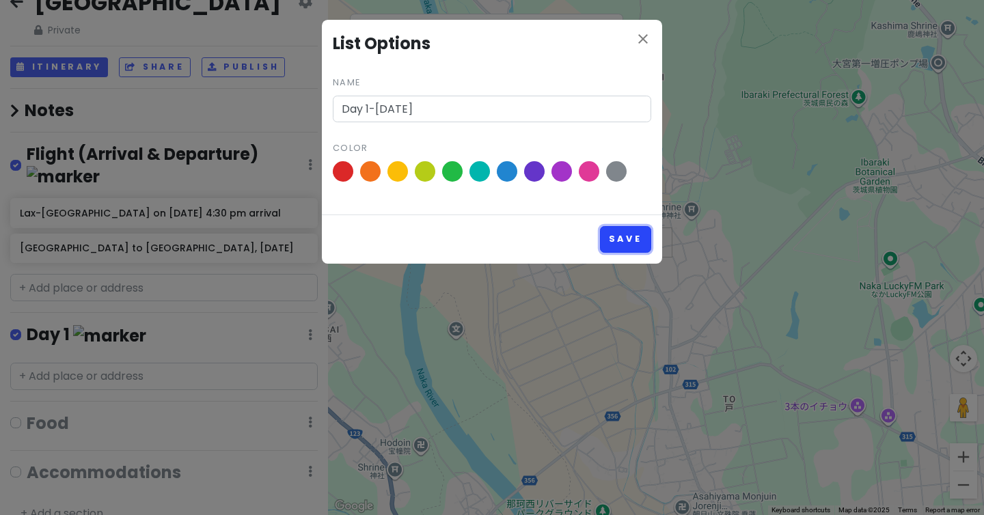
click at [637, 243] on button "Save" at bounding box center [625, 239] width 51 height 27
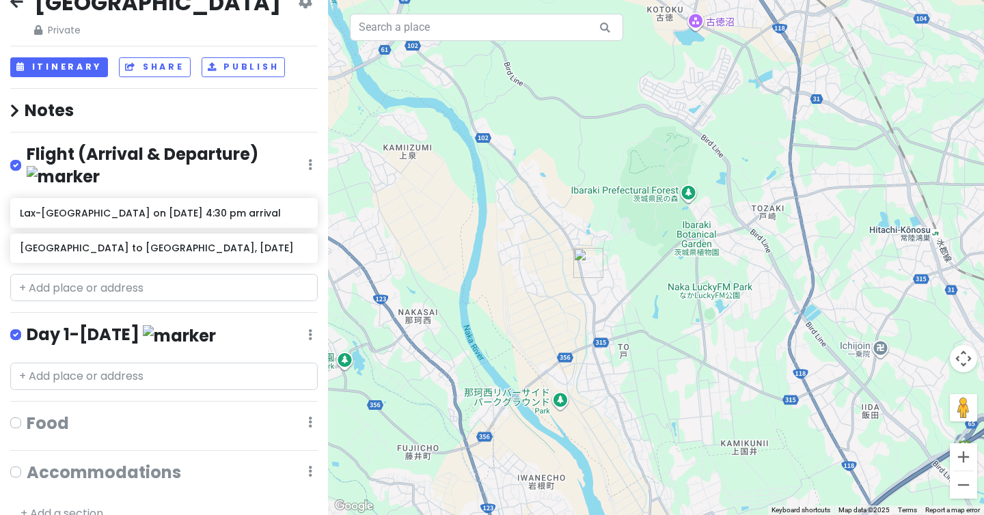
click at [143, 325] on img at bounding box center [179, 335] width 73 height 21
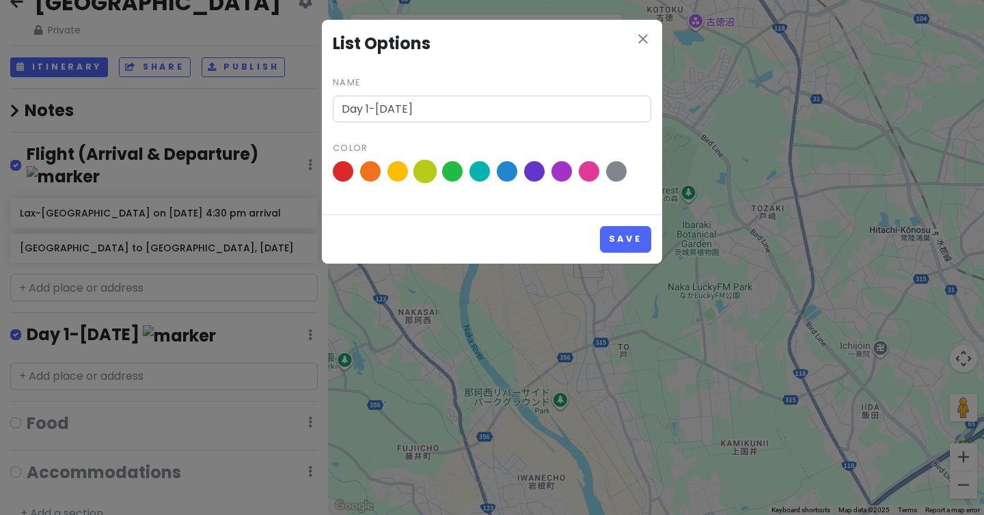
click at [421, 170] on span at bounding box center [425, 172] width 24 height 24
click at [0, 0] on input "radio" at bounding box center [0, 0] width 0 height 0
click at [610, 237] on button "Save" at bounding box center [625, 239] width 51 height 27
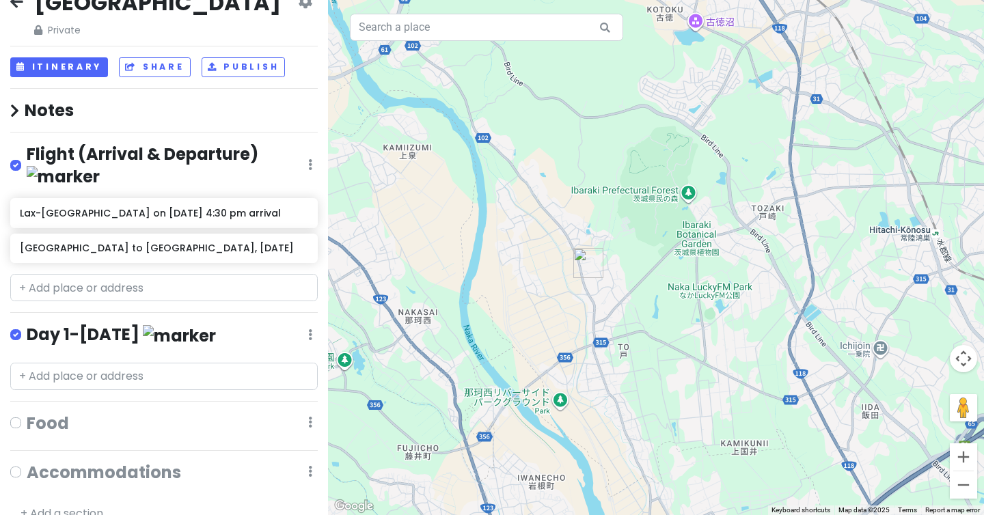
click at [223, 325] on div "Day 1-[DATE] Edit Reorder Delete List" at bounding box center [163, 338] width 307 height 28
click at [314, 324] on div "Day 1-[DATE] Edit Reorder Delete List" at bounding box center [163, 338] width 307 height 28
click at [311, 329] on icon at bounding box center [310, 334] width 4 height 11
click at [235, 359] on link "Edit" at bounding box center [269, 375] width 109 height 33
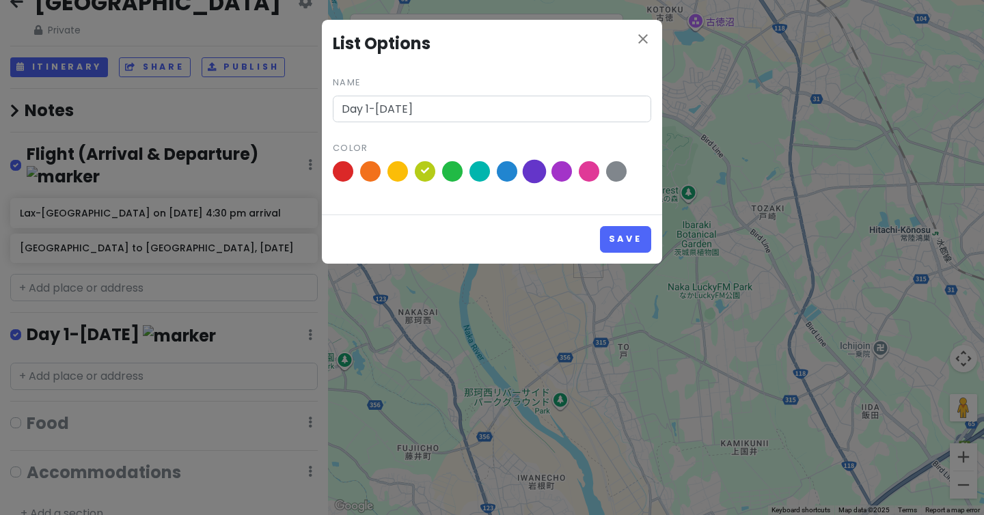
click at [533, 170] on span at bounding box center [535, 172] width 24 height 24
click at [0, 0] on input "radio" at bounding box center [0, 0] width 0 height 0
click at [557, 175] on span at bounding box center [562, 172] width 24 height 24
click at [0, 0] on input "radio" at bounding box center [0, 0] width 0 height 0
click at [403, 174] on span at bounding box center [398, 172] width 24 height 24
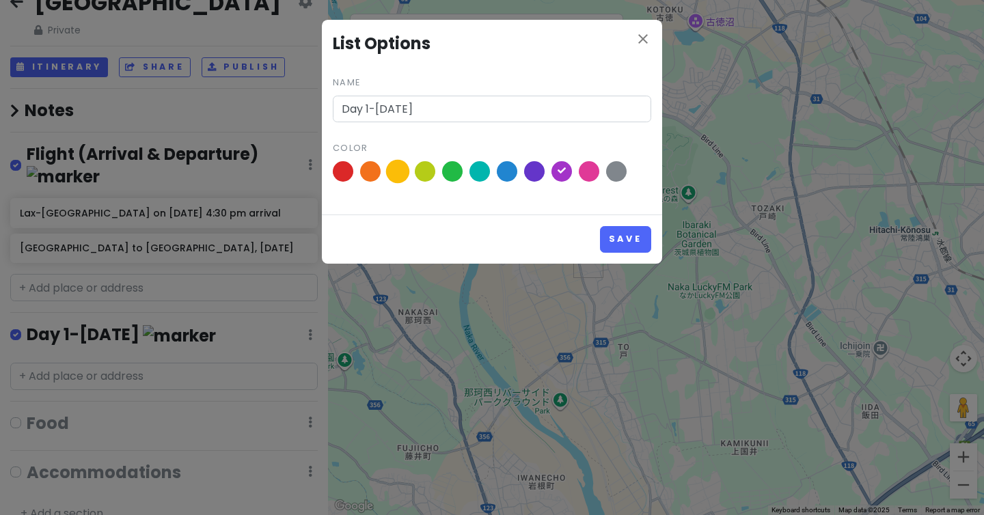
click at [0, 0] on input "radio" at bounding box center [0, 0] width 0 height 0
click at [607, 238] on button "Save" at bounding box center [625, 239] width 51 height 27
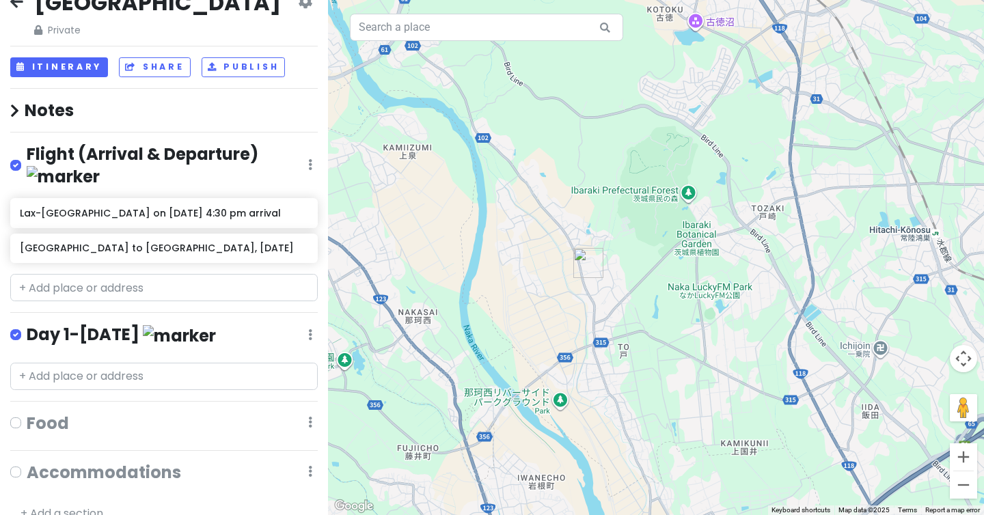
click at [78, 505] on link "+ Add a section" at bounding box center [61, 513] width 83 height 16
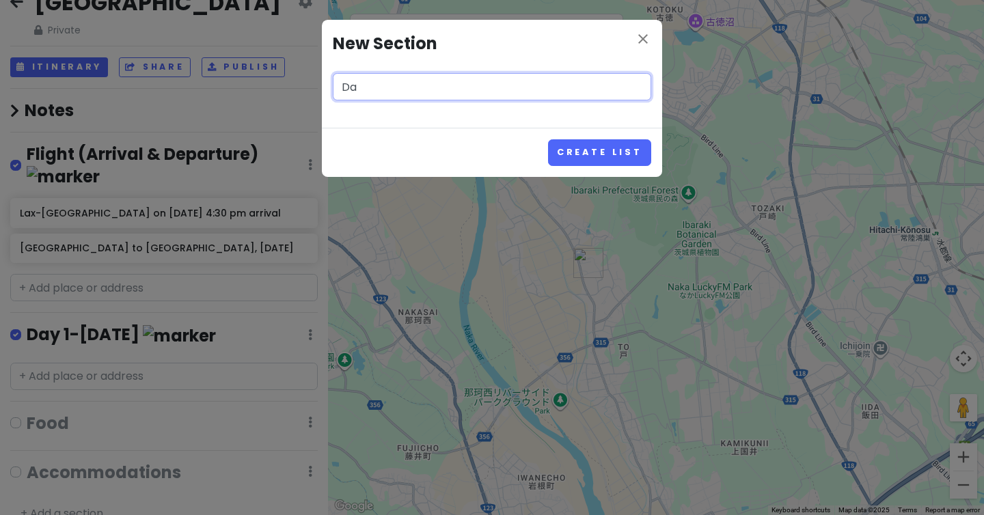
type input "Da"
click at [205, 306] on div "close New Section Da Create List" at bounding box center [492, 257] width 984 height 515
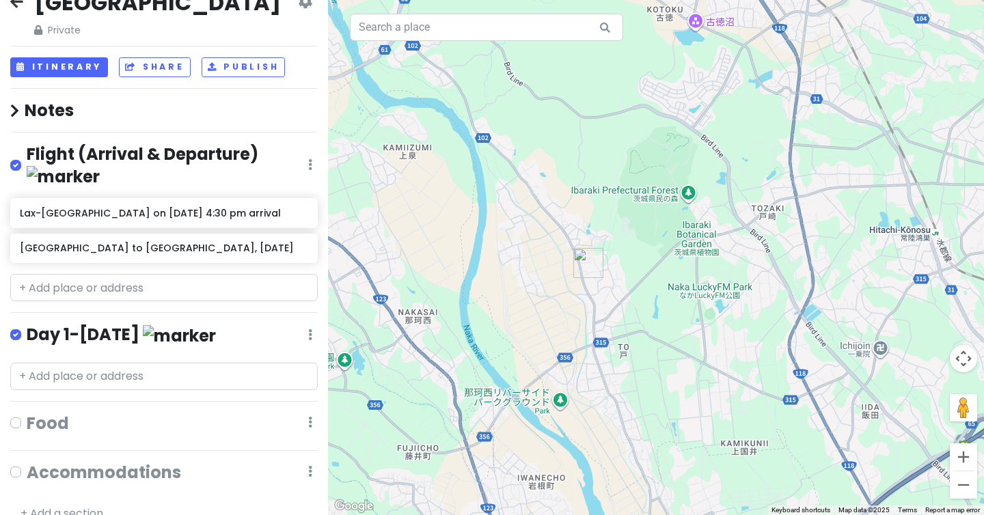
click at [74, 505] on link "+ Add a section" at bounding box center [61, 513] width 83 height 16
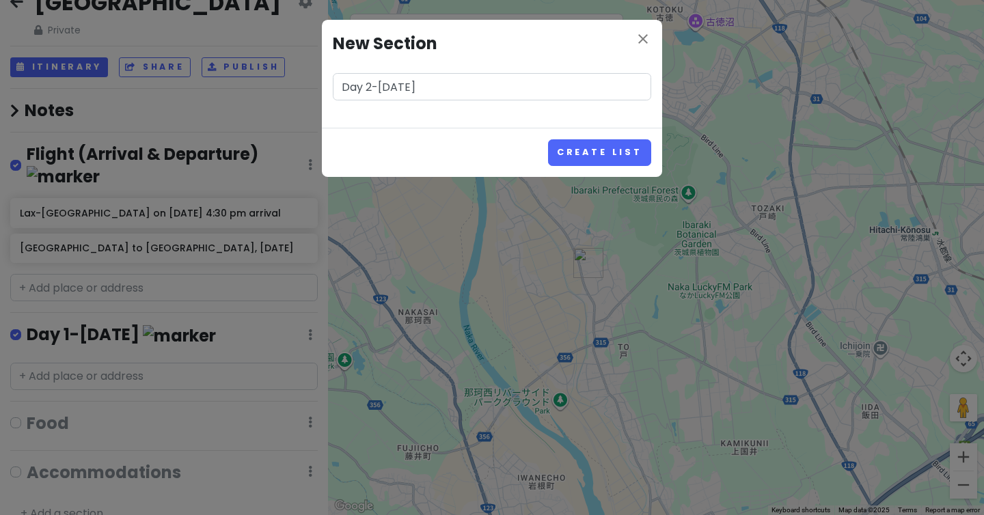
type input "Day 2-[DATE]"
click at [548, 139] on button "Create List" at bounding box center [599, 152] width 103 height 27
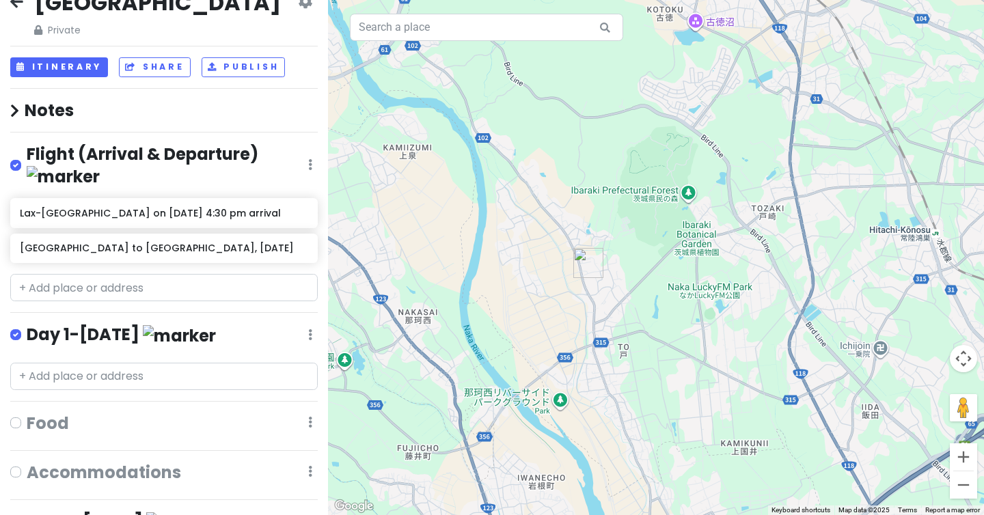
scroll to position [115, 0]
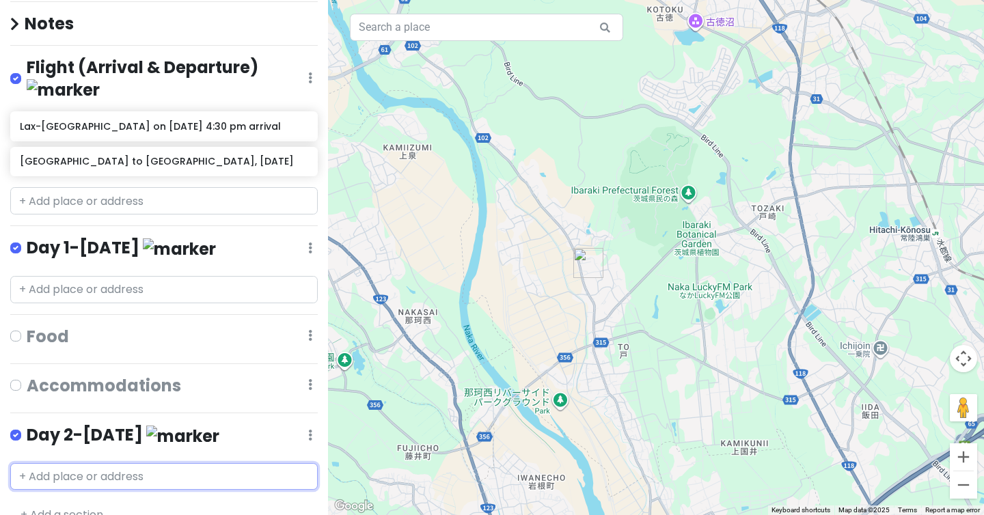
click at [232, 463] on input "text" at bounding box center [163, 476] width 307 height 27
click at [308, 430] on icon at bounding box center [310, 435] width 4 height 11
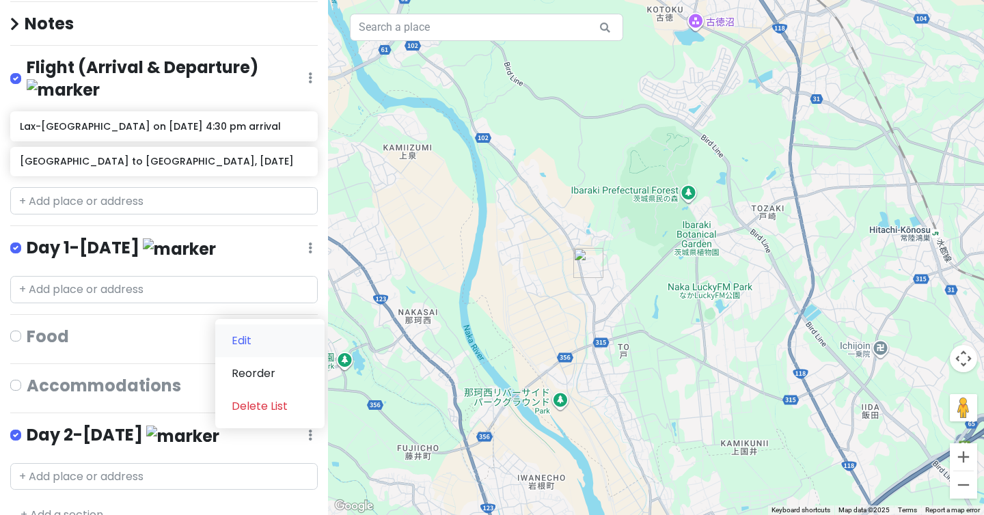
click at [266, 324] on link "Edit" at bounding box center [269, 340] width 109 height 33
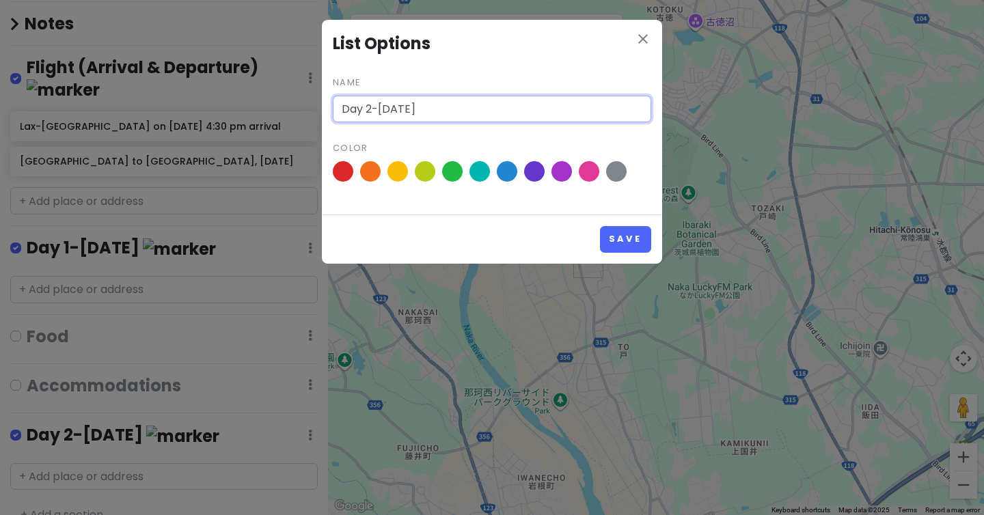
click at [426, 106] on input "Day 2-[DATE]" at bounding box center [492, 109] width 318 height 27
click at [378, 109] on input "Day 2-[DATE]" at bounding box center [492, 109] width 318 height 27
click at [372, 109] on input "Day 2- [DATE]" at bounding box center [492, 109] width 318 height 27
type input "Day 2 - [DATE]"
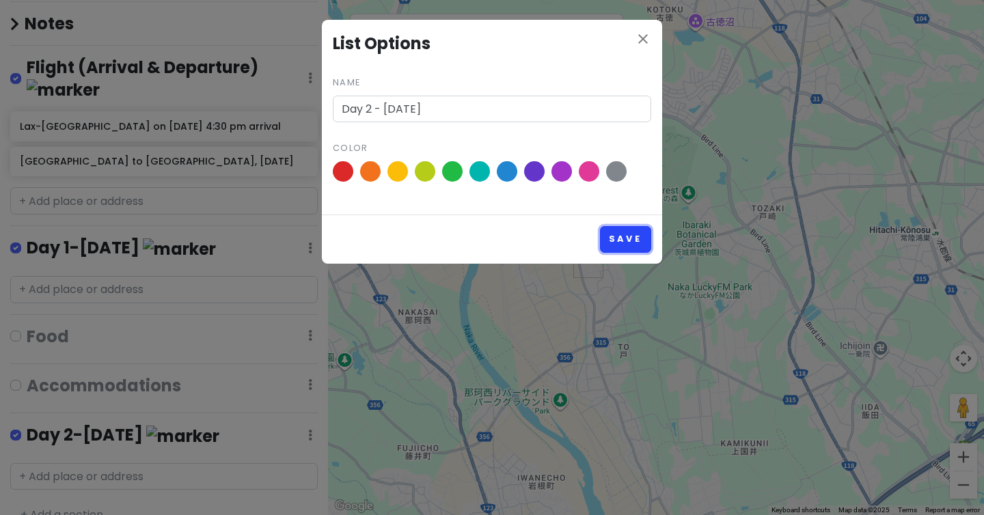
click at [631, 238] on button "Save" at bounding box center [625, 239] width 51 height 27
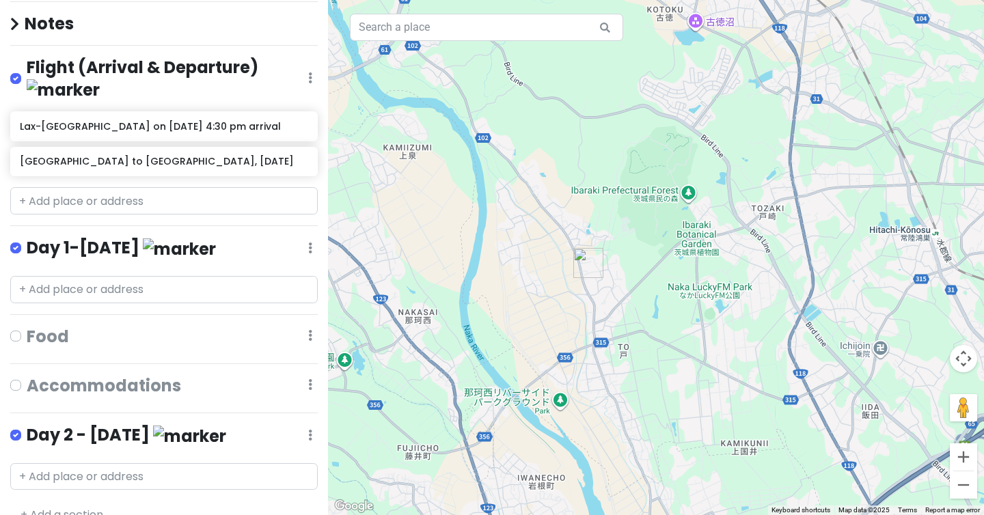
click at [312, 237] on div "Day 1-[DATE] Edit Reorder Delete List" at bounding box center [163, 251] width 307 height 28
click at [306, 237] on div "Day 1-[DATE] Edit Reorder Delete List" at bounding box center [163, 251] width 307 height 28
click at [318, 224] on div "[GEOGRAPHIC_DATA] Private Change Dates Make a Copy Delete Trip Go Pro ⚡️ Give F…" at bounding box center [164, 257] width 328 height 515
click at [307, 237] on div "Day 1-[DATE] Edit Reorder Delete List" at bounding box center [163, 251] width 307 height 28
click at [311, 243] on icon at bounding box center [310, 248] width 4 height 11
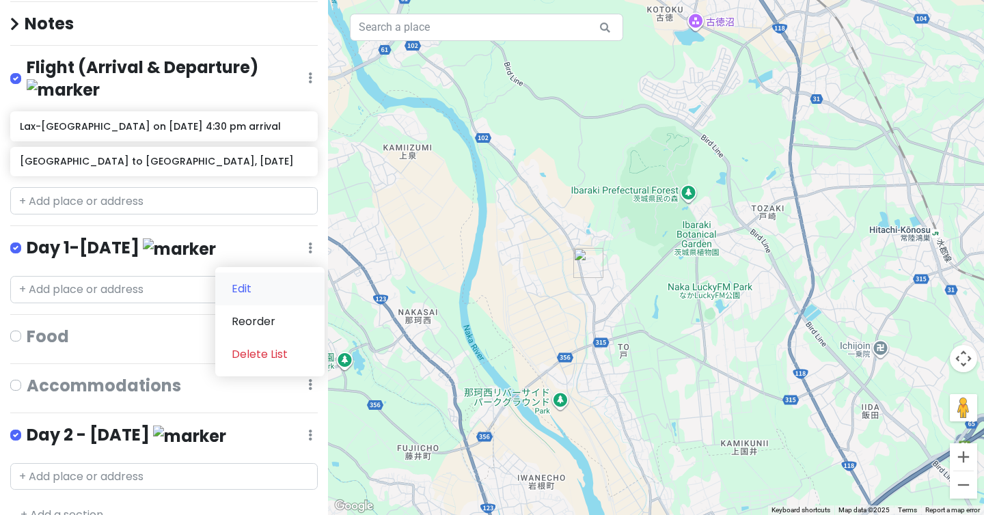
click at [275, 273] on link "Edit" at bounding box center [269, 289] width 109 height 33
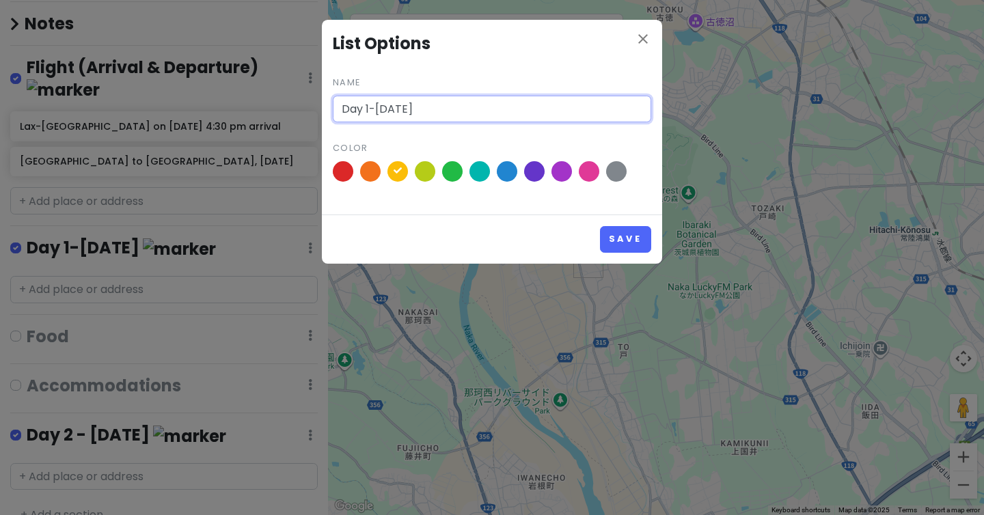
click at [372, 109] on input "Day 1-[DATE]" at bounding box center [492, 109] width 318 height 27
click at [381, 109] on input "Day 1 -[DATE]" at bounding box center [492, 109] width 318 height 27
drag, startPoint x: 375, startPoint y: 113, endPoint x: 419, endPoint y: 114, distance: 44.4
click at [419, 114] on input "Day 1 -[DATE]" at bounding box center [492, 109] width 318 height 27
click at [377, 110] on input "Day 1 -[DATE]" at bounding box center [492, 109] width 318 height 27
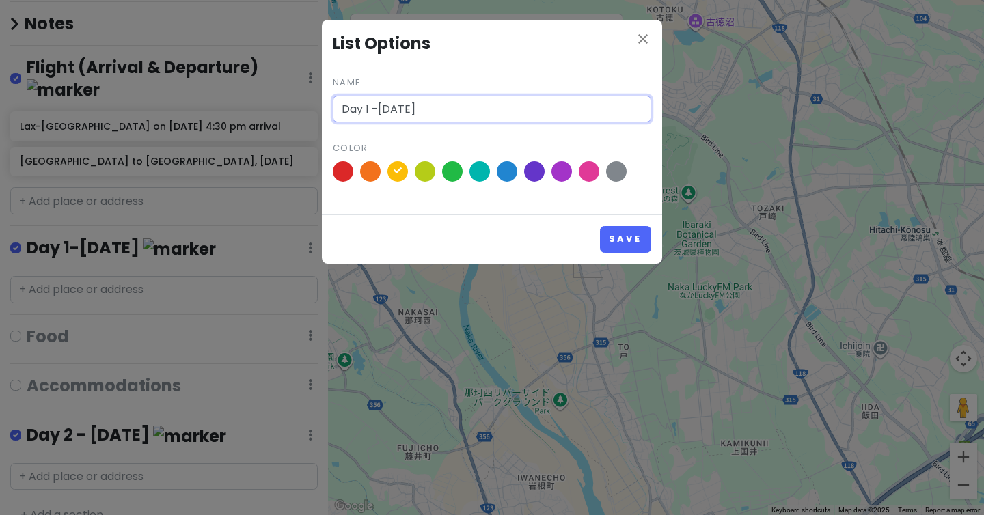
drag, startPoint x: 371, startPoint y: 109, endPoint x: 412, endPoint y: 111, distance: 41.1
click at [412, 111] on input "Day 1 -[DATE]" at bounding box center [492, 109] width 318 height 27
click at [423, 111] on input "Day 1 -[DATE]" at bounding box center [492, 109] width 318 height 27
click at [380, 106] on input "Day 1 -[DATE]" at bounding box center [492, 109] width 318 height 27
type input "Day 1 - [DATE]"
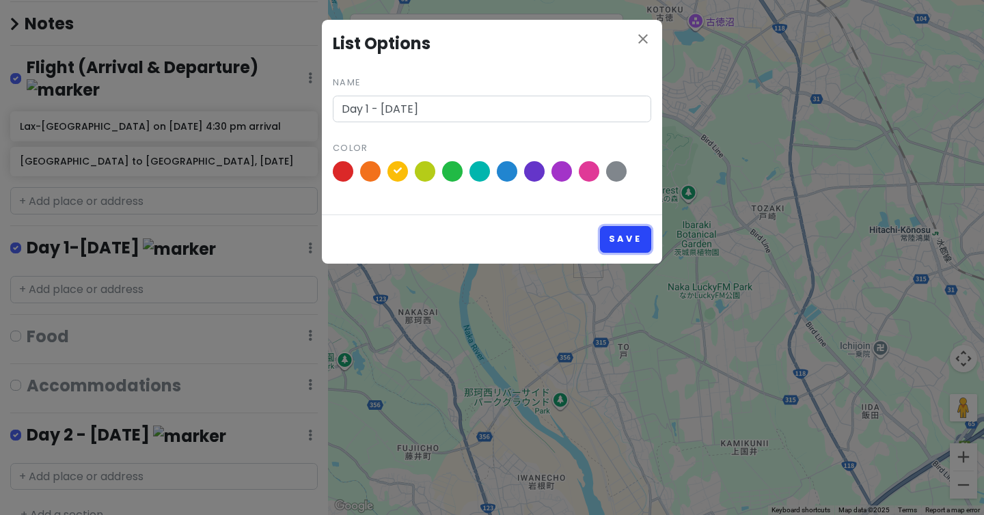
click at [626, 236] on button "Save" at bounding box center [625, 239] width 51 height 27
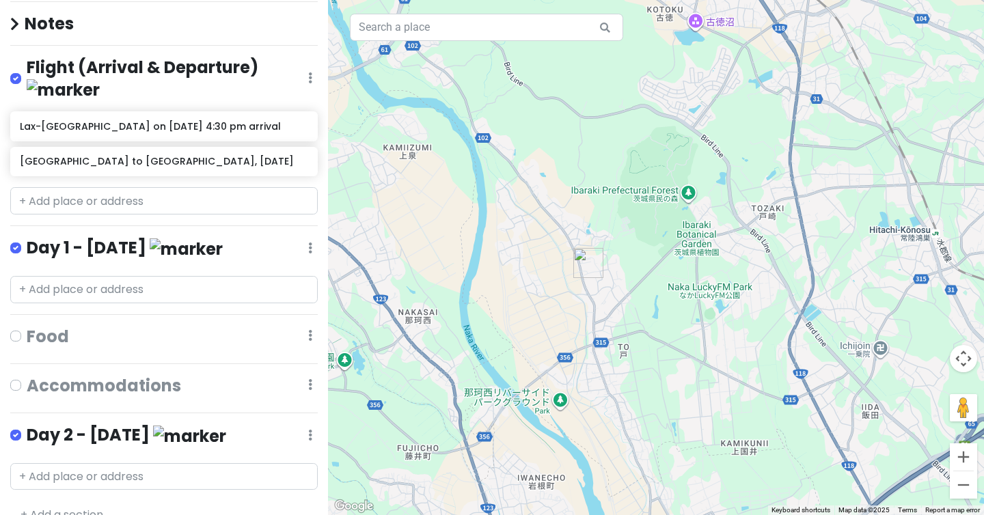
click at [309, 430] on icon at bounding box center [310, 435] width 4 height 11
click at [269, 357] on link "Reorder" at bounding box center [269, 373] width 109 height 33
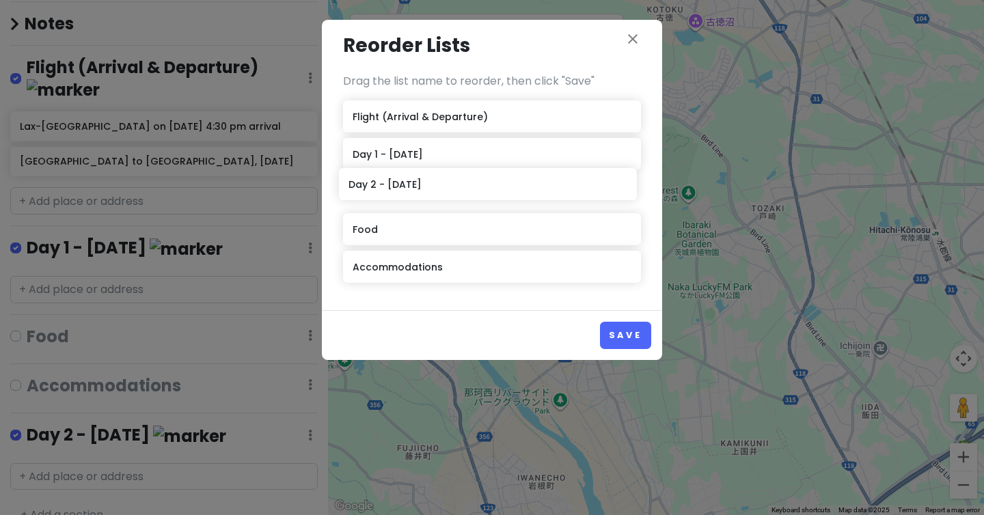
drag, startPoint x: 474, startPoint y: 267, endPoint x: 470, endPoint y: 184, distance: 82.8
click at [470, 184] on div "Flight (Arrival & Departure) Day 1 - [DATE] Food Accommodations Day 2 - [DATE]" at bounding box center [492, 194] width 298 height 188
click at [615, 342] on button "Save" at bounding box center [625, 335] width 51 height 27
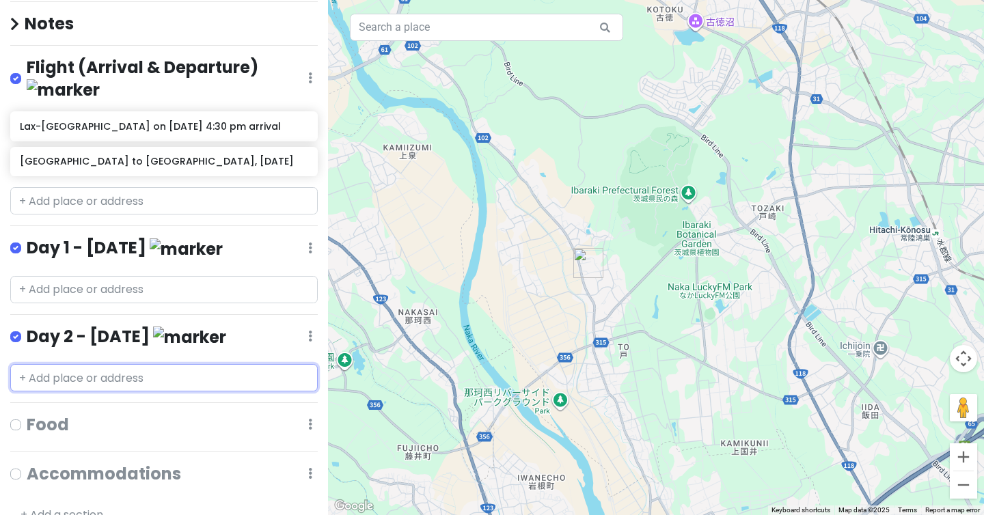
click at [171, 364] on input "text" at bounding box center [163, 377] width 307 height 27
click at [84, 507] on link "+ Add a section" at bounding box center [61, 515] width 83 height 16
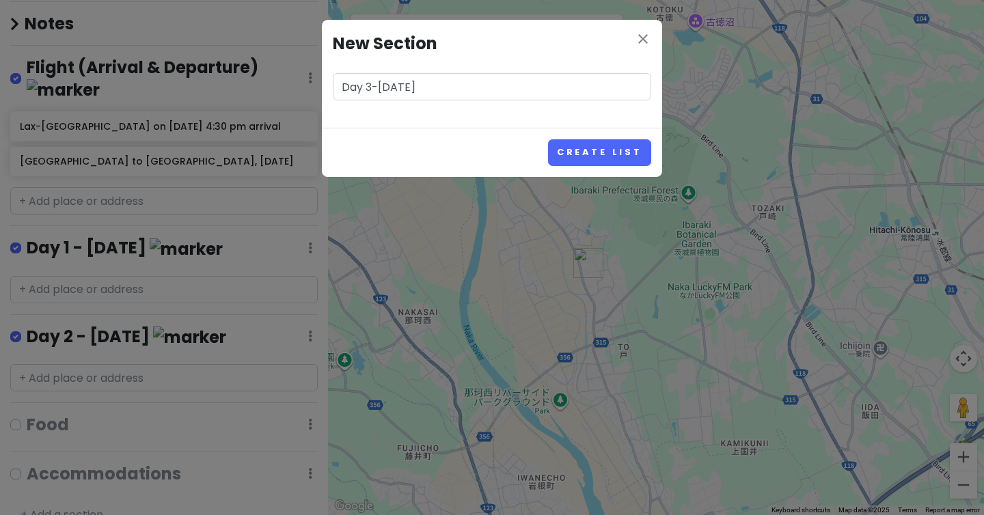
type input "Day 3-[DATE]"
click at [548, 139] on button "Create List" at bounding box center [599, 152] width 103 height 27
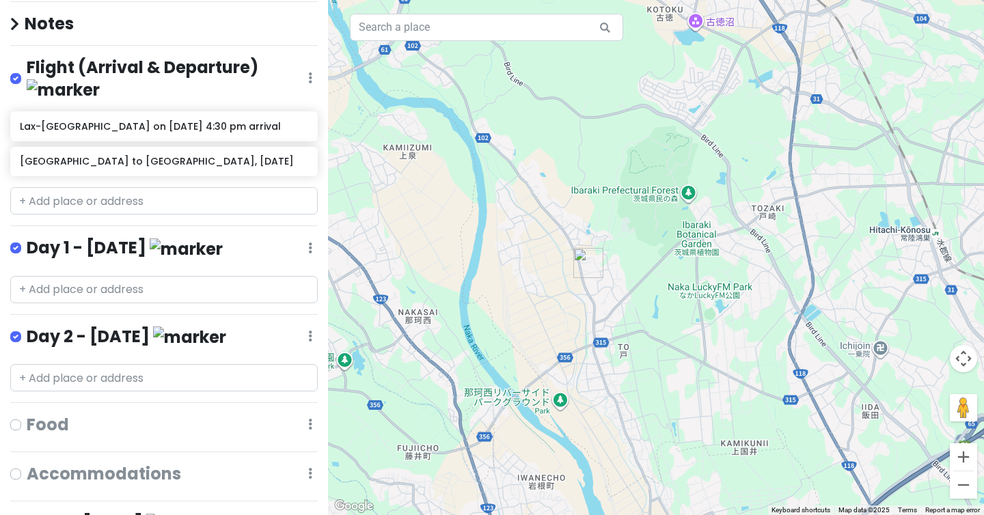
scroll to position [202, 0]
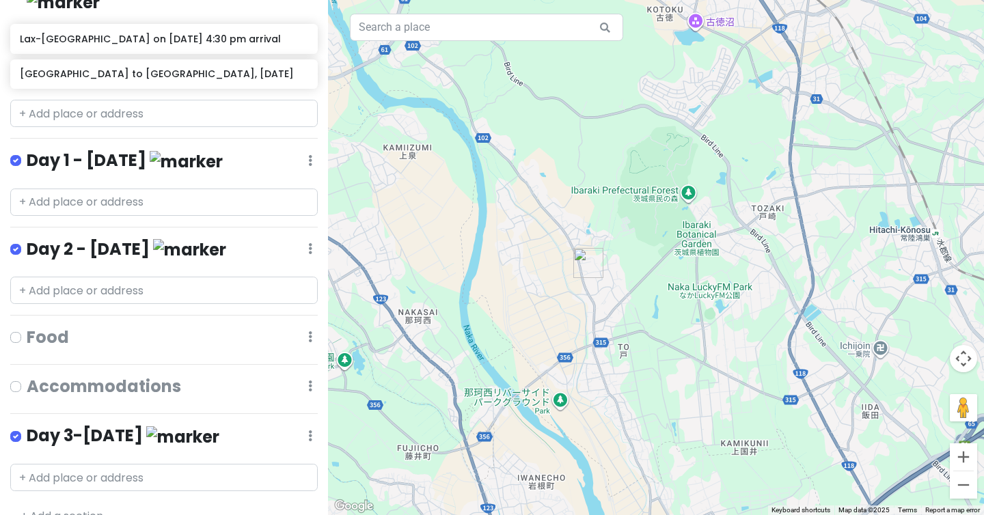
click at [113, 348] on div "[GEOGRAPHIC_DATA] Private Change Dates Make a Copy Delete Trip Go Pro ⚡️ Give F…" at bounding box center [164, 257] width 328 height 515
click at [312, 425] on div "Day 3-[DATE] Edit Reorder Delete List" at bounding box center [163, 439] width 307 height 28
click at [306, 425] on div "Day 3-[DATE] Edit Reorder Delete List" at bounding box center [163, 439] width 307 height 28
click at [310, 430] on icon at bounding box center [310, 435] width 4 height 11
click at [273, 325] on link "Edit" at bounding box center [269, 341] width 109 height 33
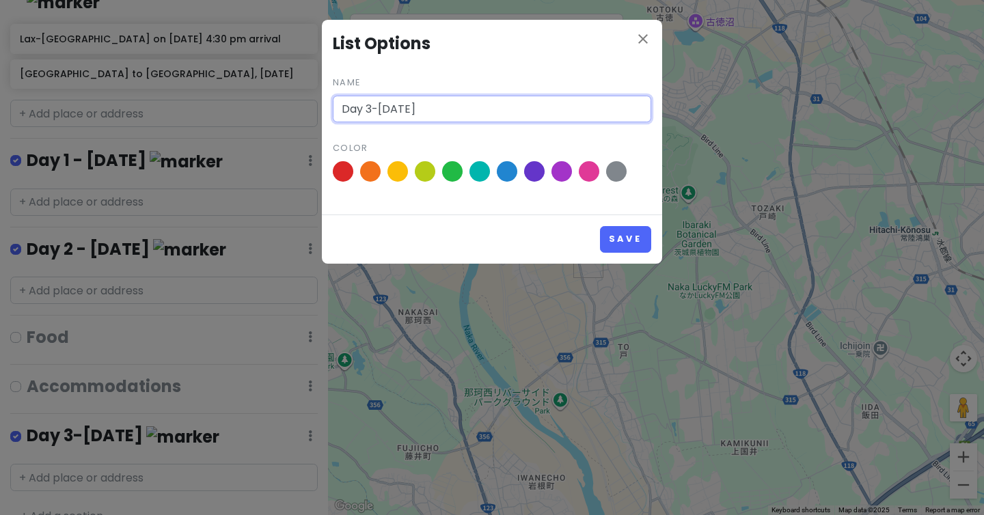
click at [371, 103] on input "Day 3-[DATE]" at bounding box center [492, 109] width 318 height 27
click at [379, 107] on input "Day 3 -[DATE]" at bounding box center [492, 109] width 318 height 27
type input "Day 3 - [DATE]"
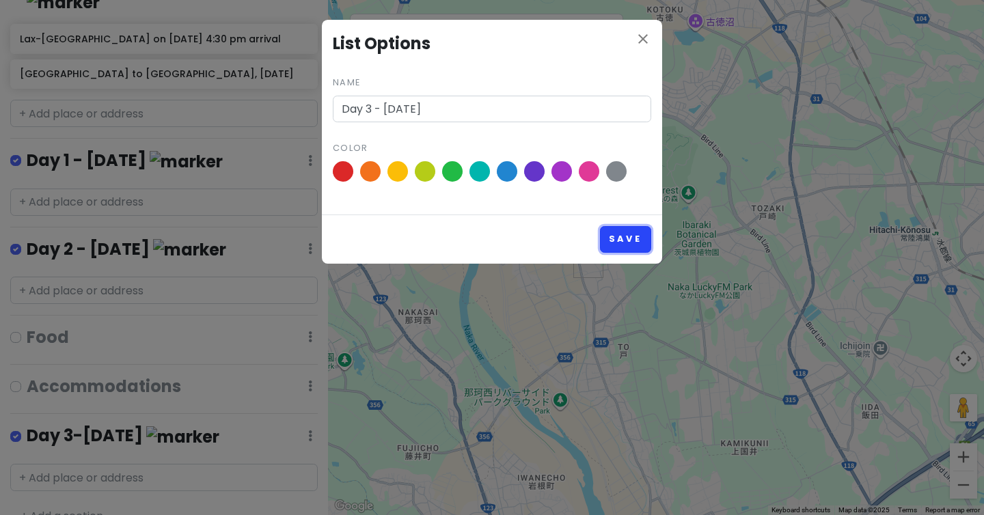
click at [613, 229] on button "Save" at bounding box center [625, 239] width 51 height 27
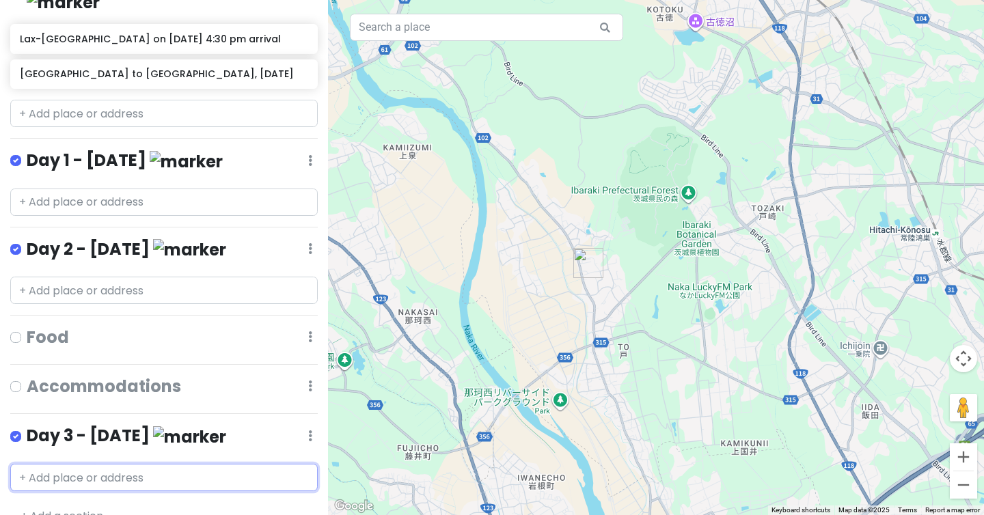
click at [44, 464] on input "text" at bounding box center [163, 477] width 307 height 27
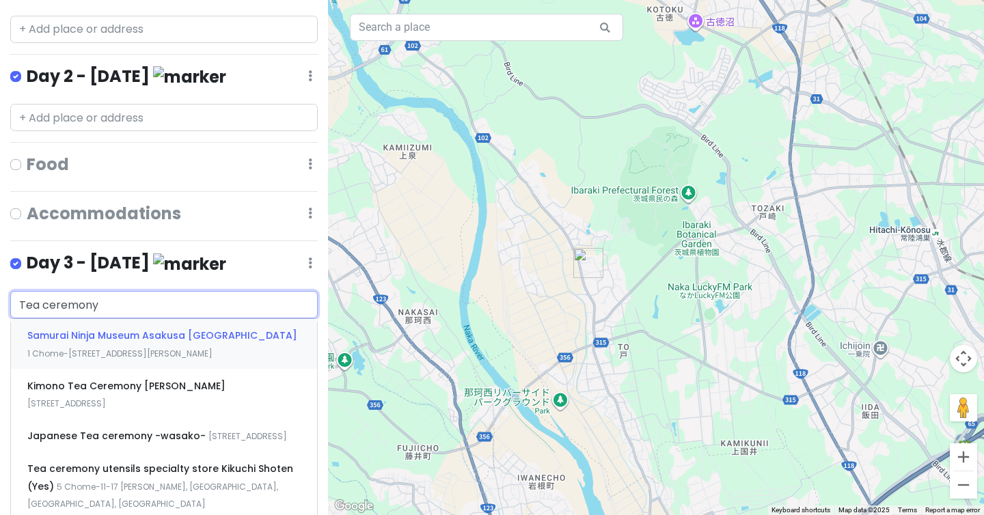
scroll to position [376, 0]
type input "Tea ceremony"
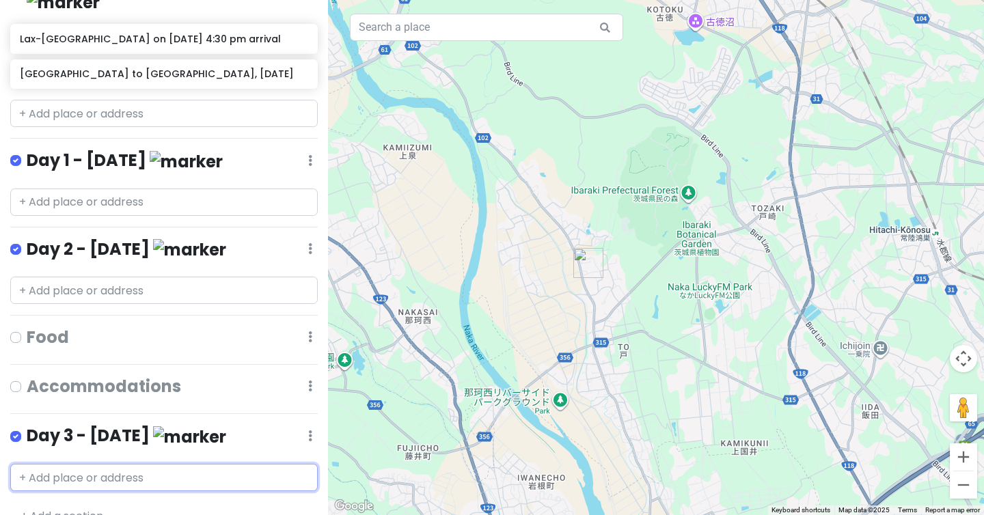
scroll to position [238, 0]
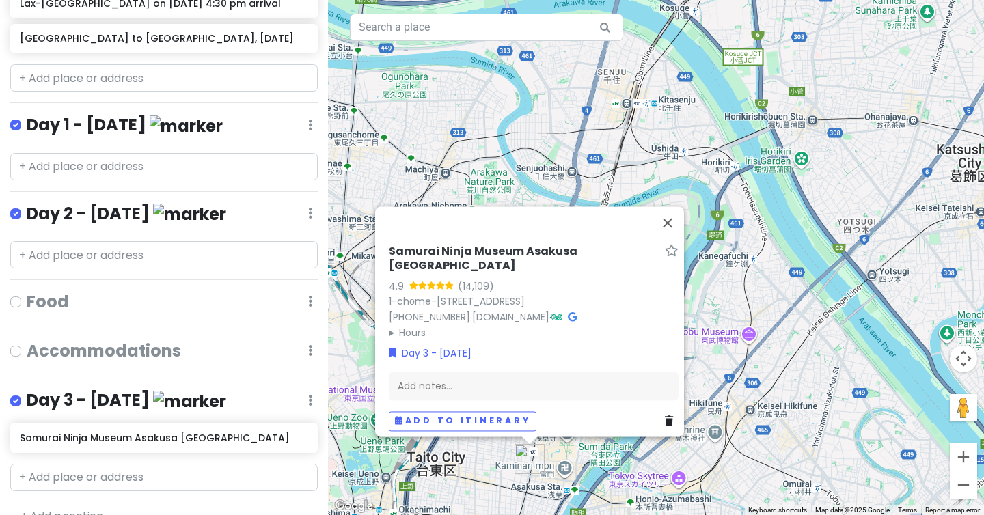
click at [76, 508] on link "+ Add a section" at bounding box center [61, 516] width 83 height 16
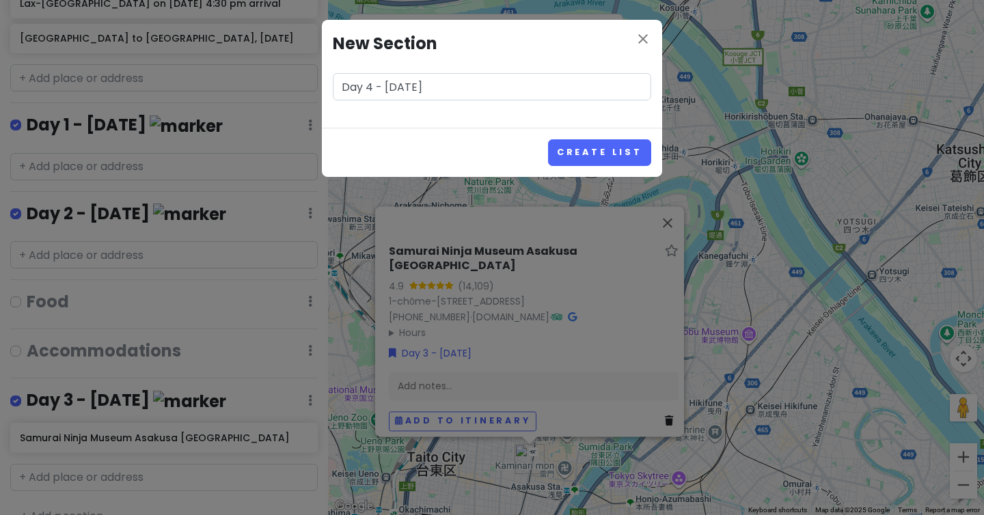
type input "Day 4 - [DATE]"
click at [548, 139] on button "Create List" at bounding box center [599, 152] width 103 height 27
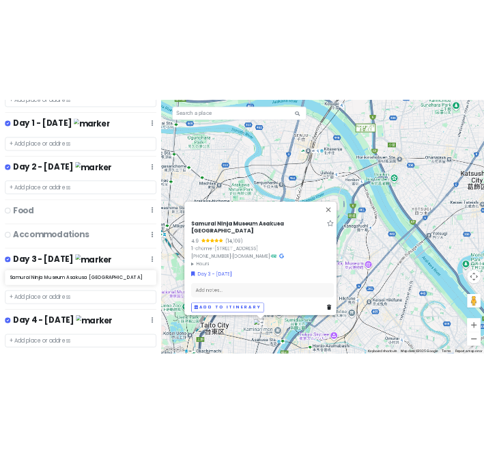
scroll to position [325, 0]
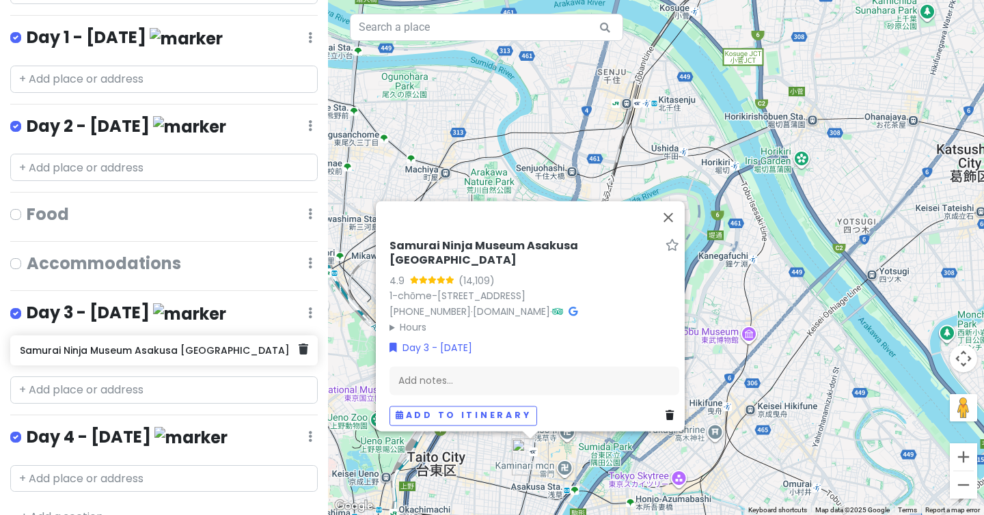
click at [120, 344] on h6 "Samurai Ninja Museum Asakusa [GEOGRAPHIC_DATA]" at bounding box center [159, 350] width 278 height 12
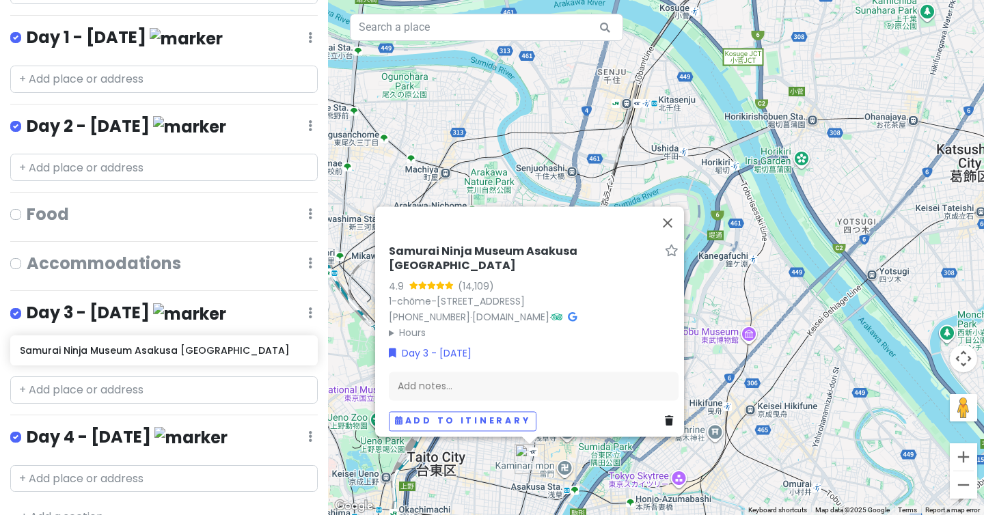
click at [569, 245] on h6 "Samurai Ninja Museum Asakusa [GEOGRAPHIC_DATA]" at bounding box center [524, 259] width 271 height 29
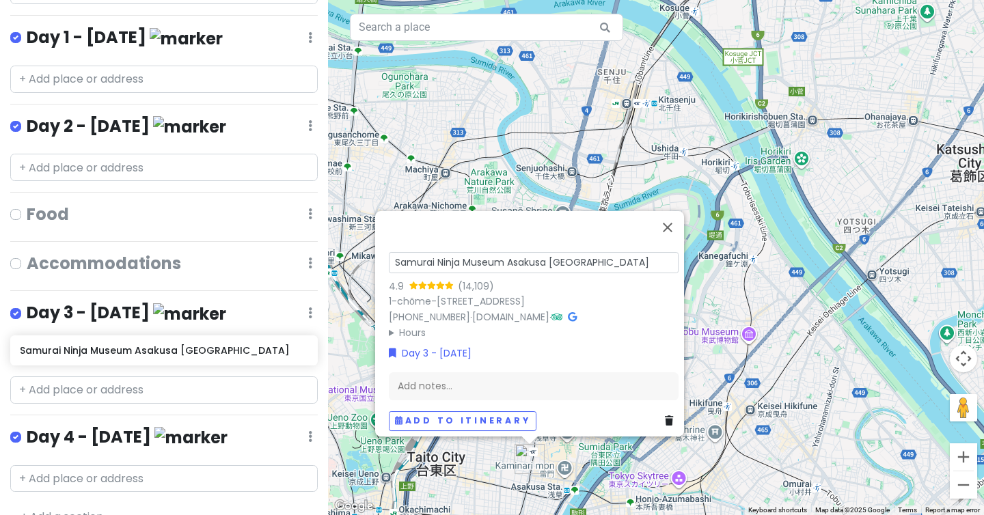
click at [564, 252] on input "Samurai Ninja Museum Asakusa [GEOGRAPHIC_DATA]" at bounding box center [534, 262] width 290 height 21
type input "Tea Ceremony"
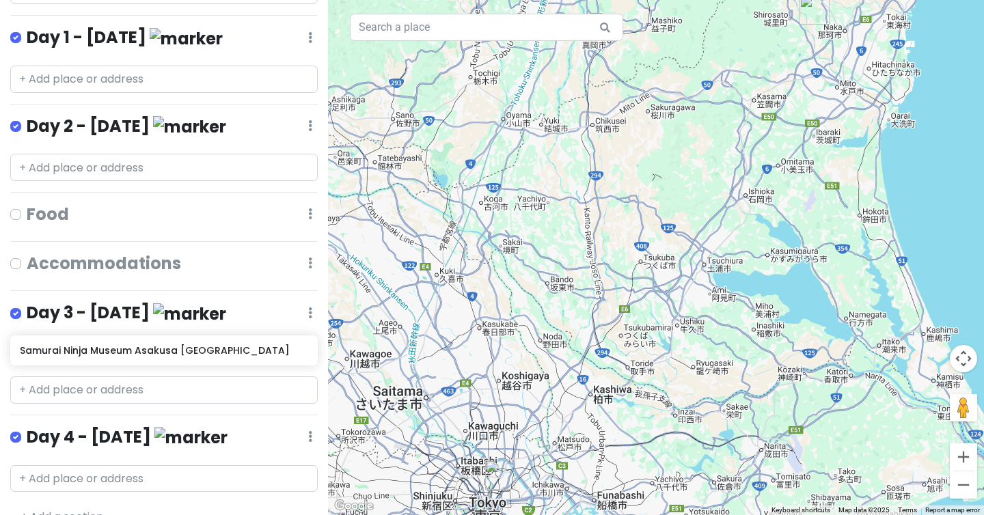
click at [61, 509] on link "+ Add a section" at bounding box center [61, 517] width 83 height 16
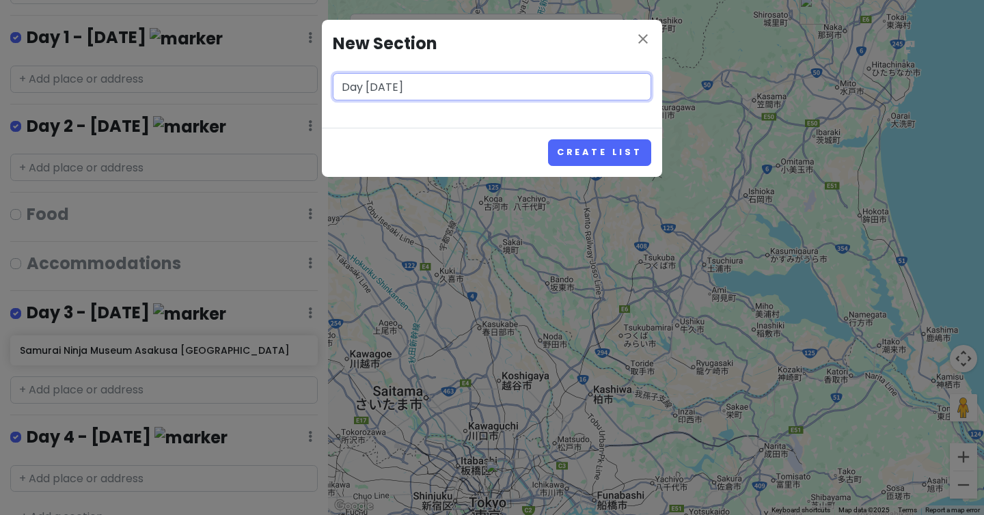
type input "Day [DATE]"
click at [548, 139] on button "Create List" at bounding box center [599, 152] width 103 height 27
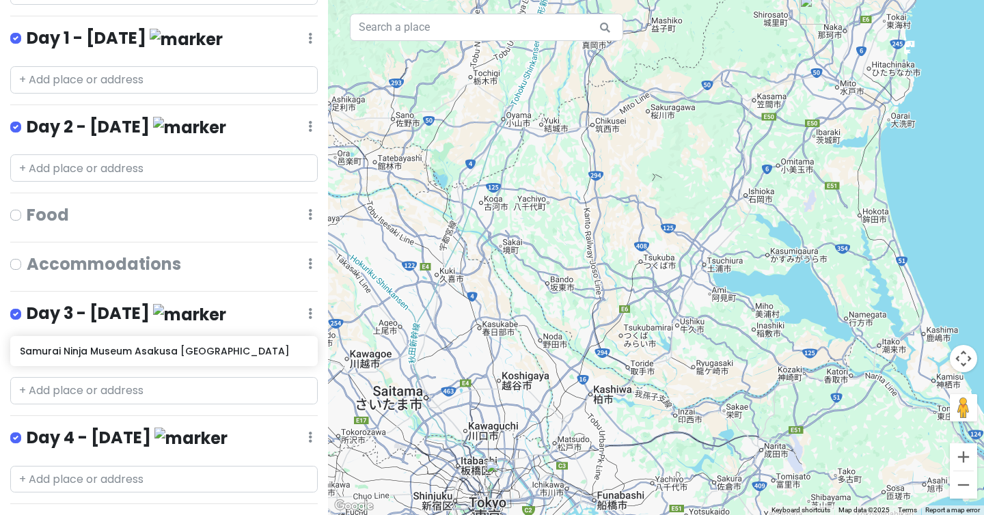
scroll to position [380, 0]
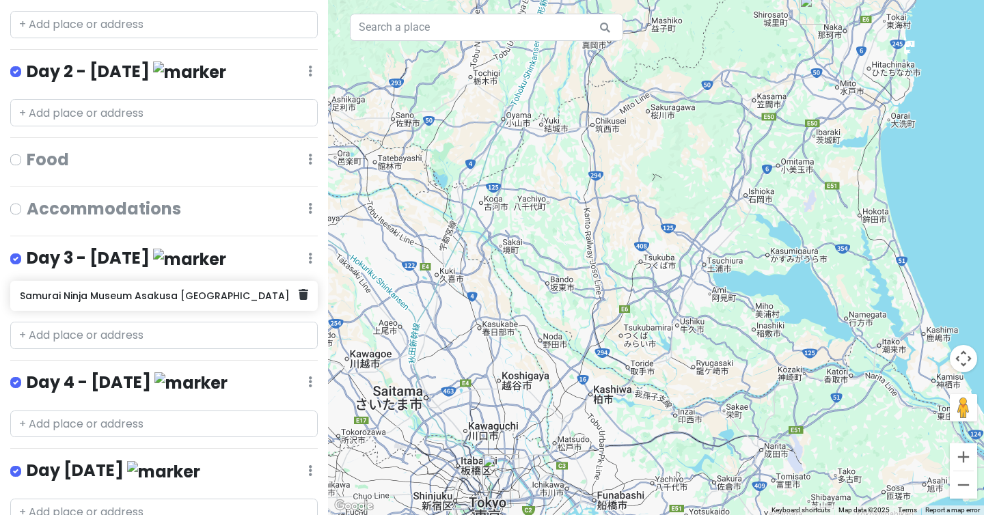
click at [83, 286] on div "Samurai Ninja Museum Asakusa [GEOGRAPHIC_DATA]" at bounding box center [159, 295] width 278 height 19
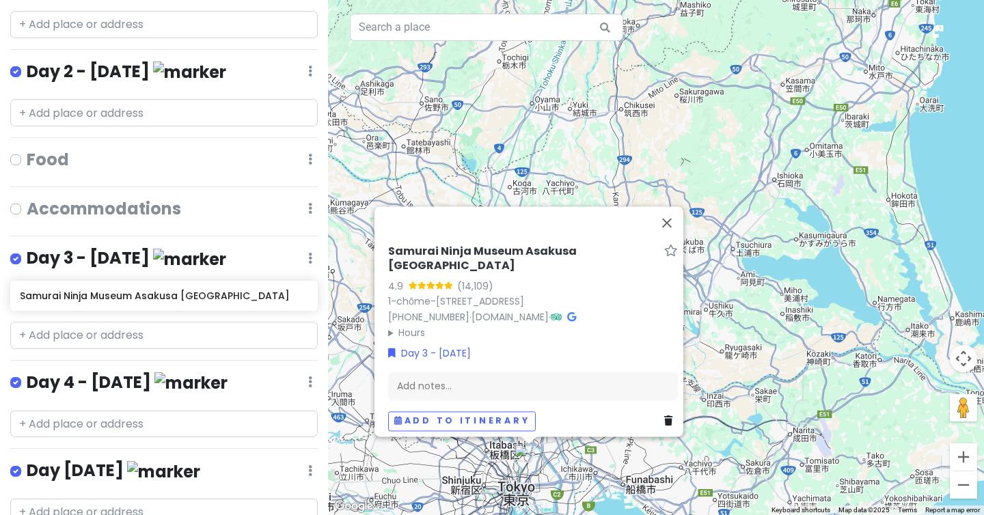
scroll to position [413, 0]
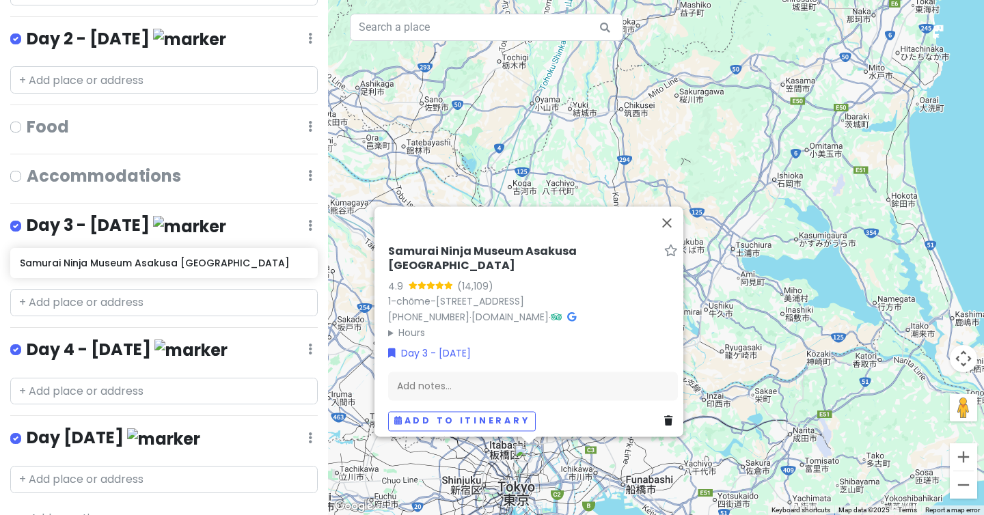
click at [427, 245] on h6 "Samurai Ninja Museum Asakusa [GEOGRAPHIC_DATA]" at bounding box center [523, 259] width 271 height 29
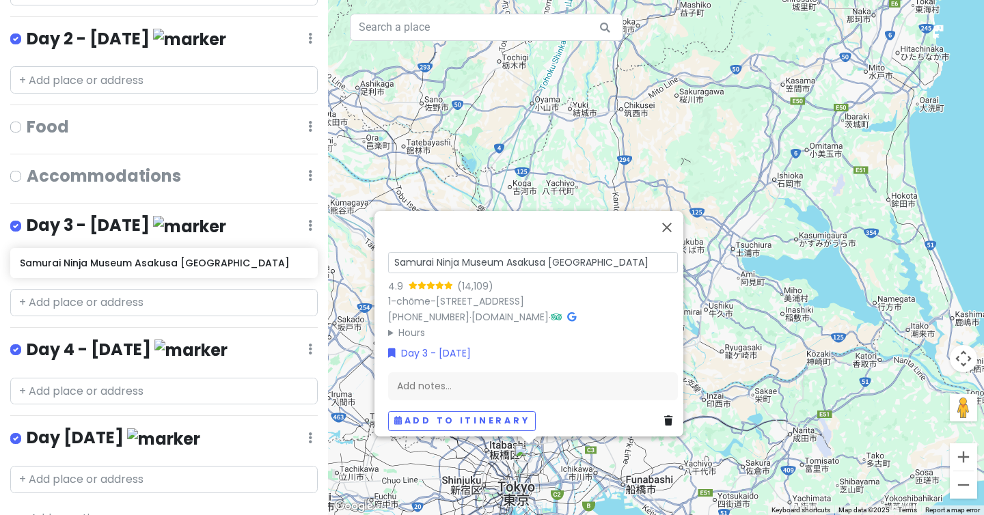
click at [427, 252] on input "Samurai Ninja Museum Asakusa [GEOGRAPHIC_DATA]" at bounding box center [533, 262] width 290 height 21
type input "Tea Ceremony - 630-8322, [GEOGRAPHIC_DATA], [GEOGRAPHIC_DATA], 30 Kitakyōbatech…"
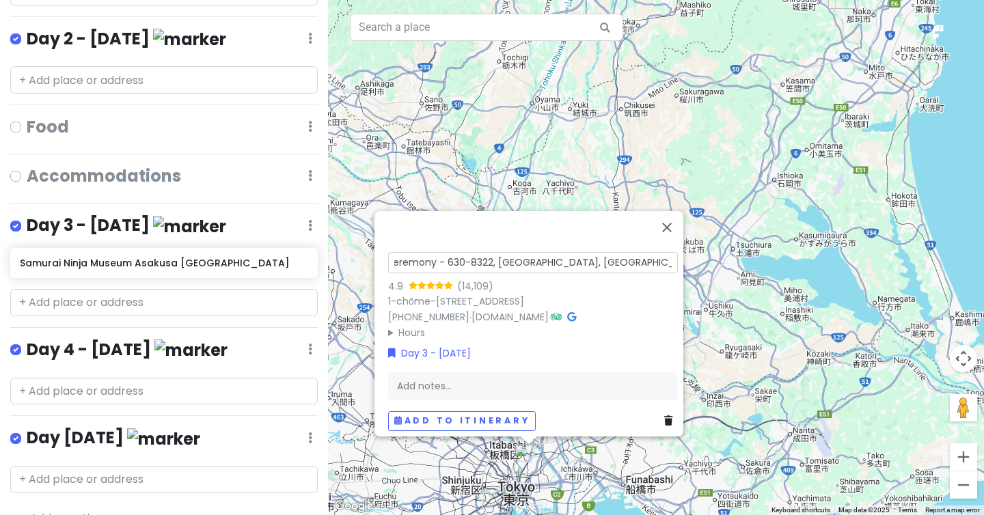
click at [437, 252] on input "Tea Ceremony - 630-8322, [GEOGRAPHIC_DATA], [GEOGRAPHIC_DATA], 30 Kitakyōbatech…" at bounding box center [533, 262] width 290 height 21
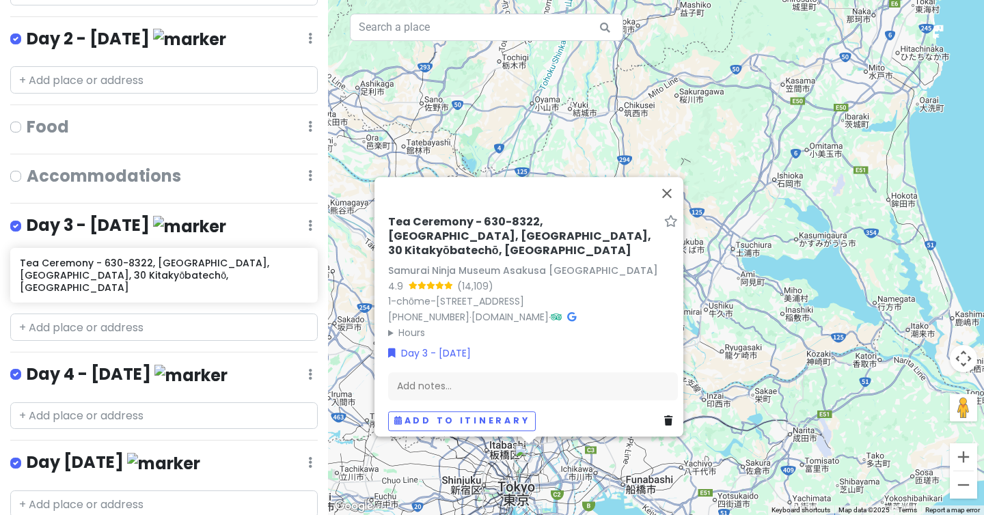
click at [529, 458] on img "Tea Ceremony - 630-8322, Nara, Nara, 30 Kitakyōbatechō, Japan" at bounding box center [529, 459] width 30 height 30
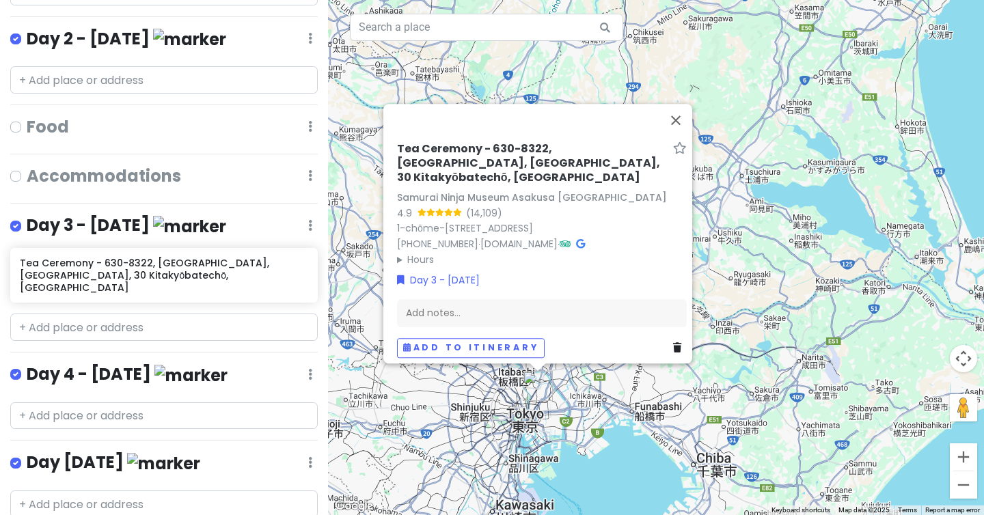
drag, startPoint x: 542, startPoint y: 499, endPoint x: 549, endPoint y: 408, distance: 91.8
click at [549, 408] on div "Tea Ceremony - 630-8322, [GEOGRAPHIC_DATA][PERSON_NAME][GEOGRAPHIC_DATA], 30 Ki…" at bounding box center [656, 257] width 656 height 515
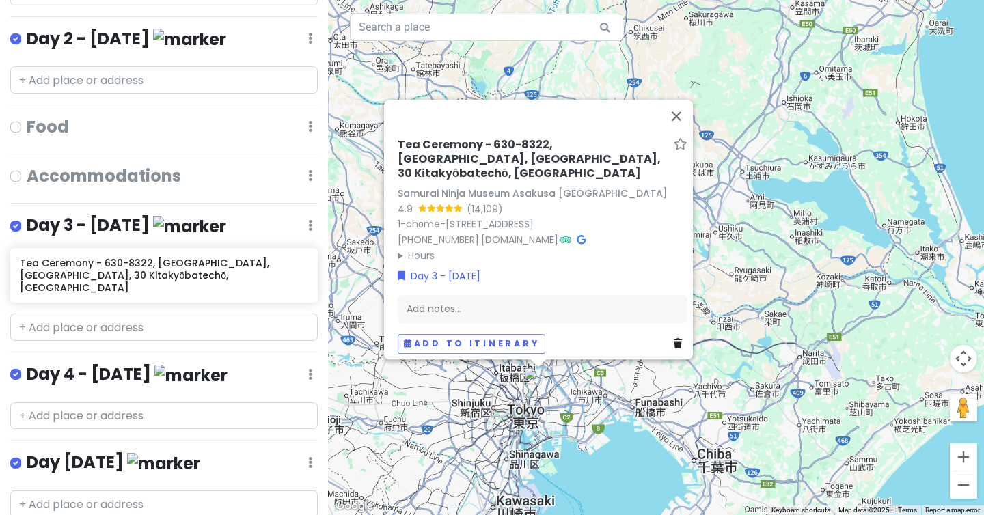
click at [518, 151] on h6 "Tea Ceremony - 630-8322, [GEOGRAPHIC_DATA], [GEOGRAPHIC_DATA], 30 Kitakyōbatech…" at bounding box center [533, 159] width 271 height 42
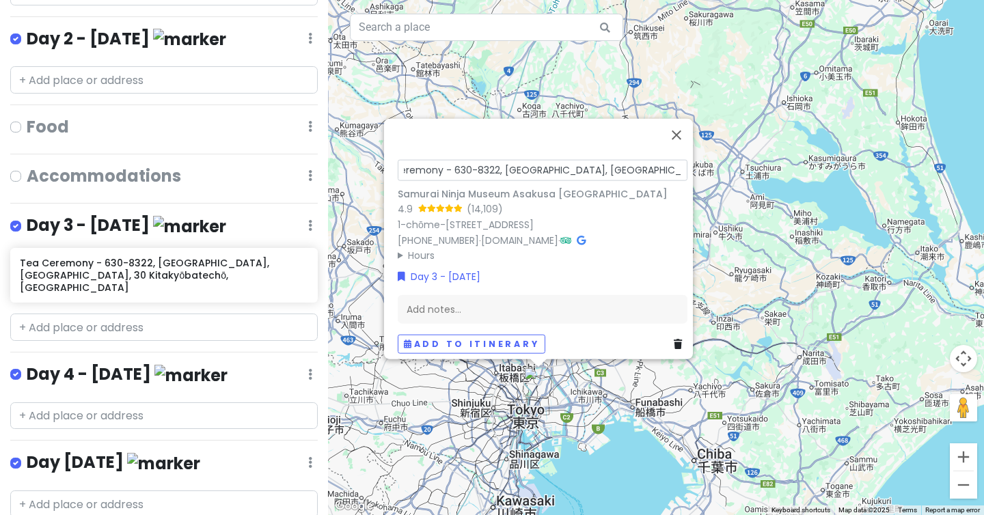
scroll to position [0, 0]
drag, startPoint x: 447, startPoint y: 146, endPoint x: 421, endPoint y: 158, distance: 28.7
type input "630-8322, [GEOGRAPHIC_DATA], [GEOGRAPHIC_DATA], 30 Kitakyōbatechō, [GEOGRAPHIC_…"
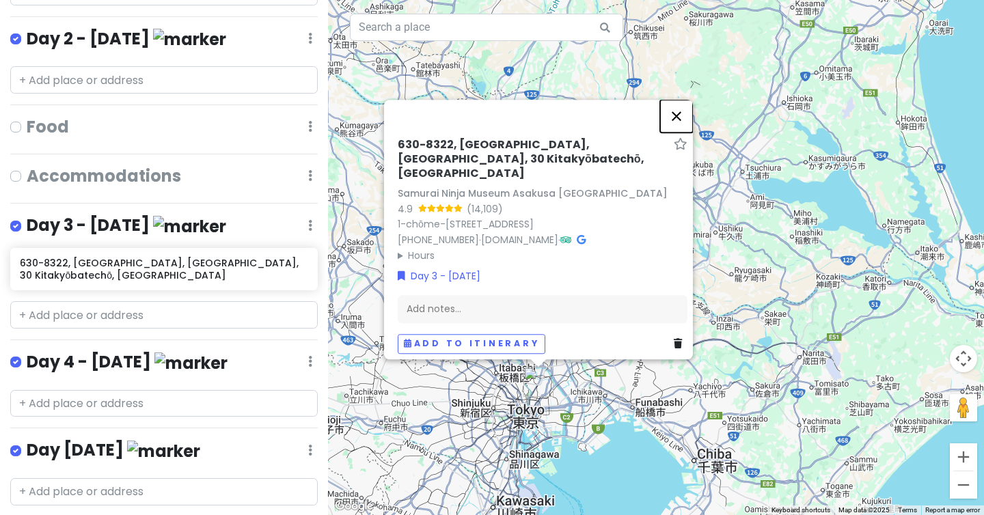
click at [686, 109] on button "Close" at bounding box center [676, 116] width 33 height 33
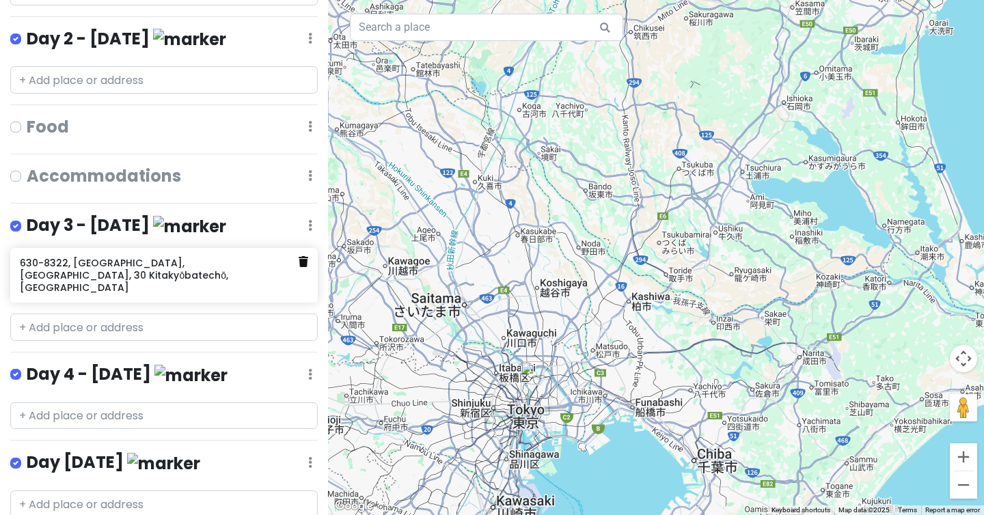
click at [305, 256] on icon at bounding box center [304, 261] width 10 height 11
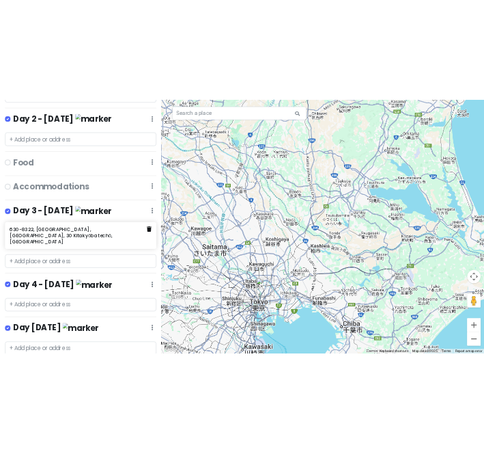
scroll to position [377, 0]
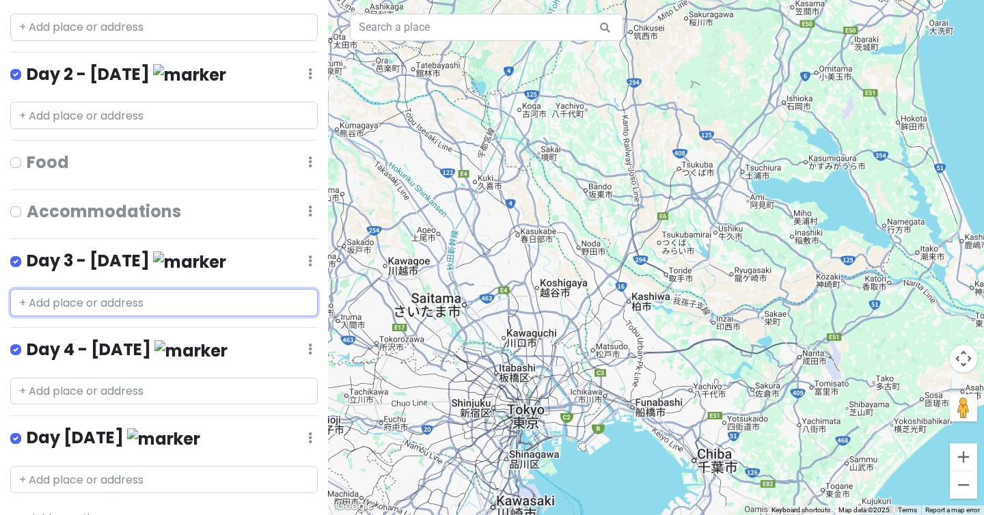
click at [137, 289] on input "text" at bounding box center [163, 302] width 307 height 27
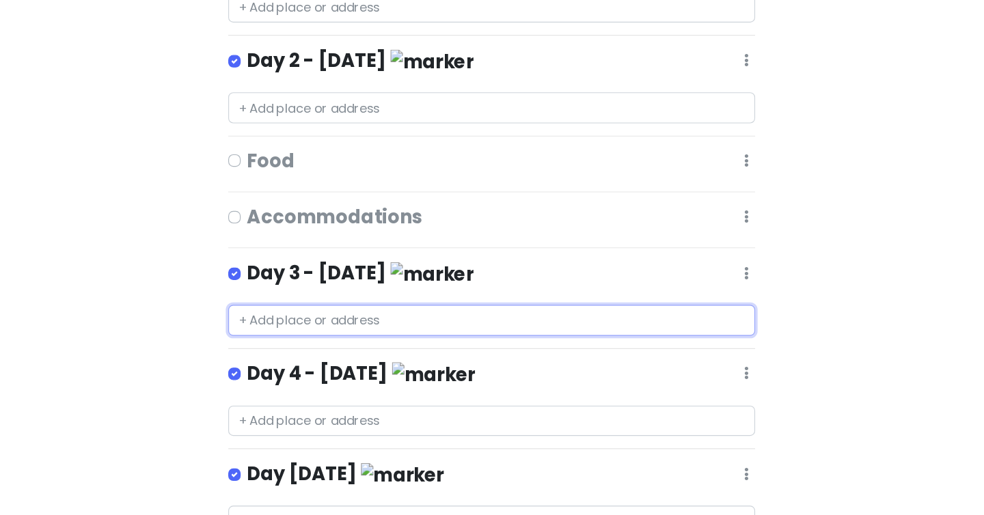
scroll to position [294, 0]
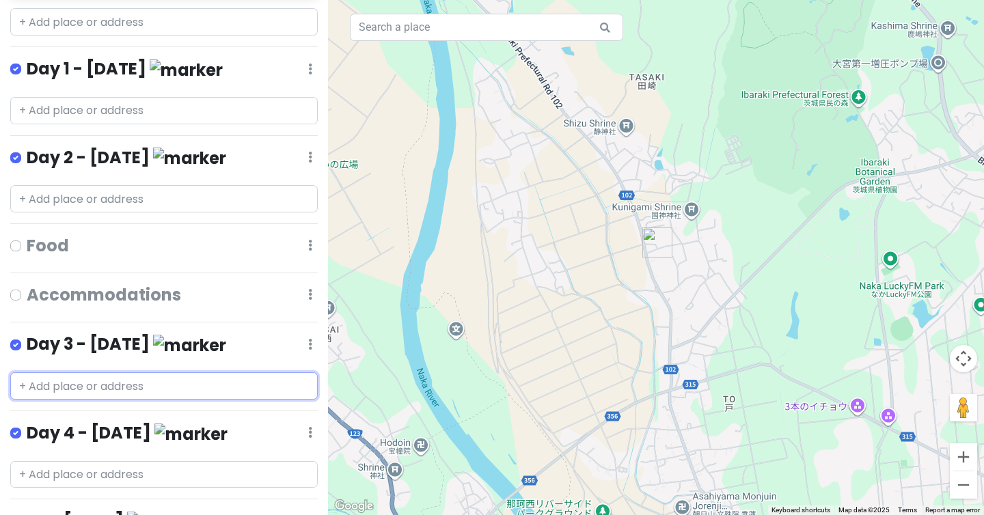
paste input "630-8322, [GEOGRAPHIC_DATA], [GEOGRAPHIC_DATA], 30 Kitakyōbatechō, [GEOGRAPHIC_…"
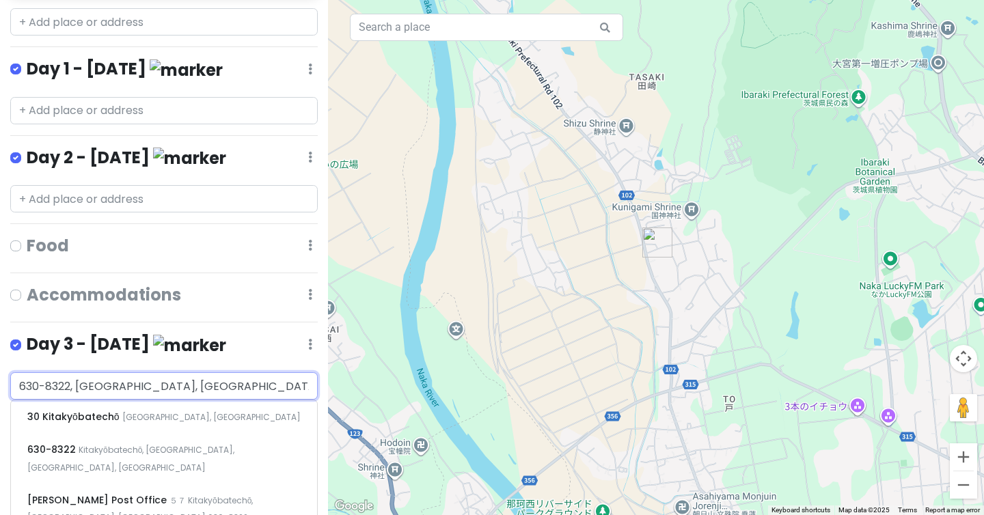
type input "630-8322, [GEOGRAPHIC_DATA], [GEOGRAPHIC_DATA], 30 Kitakyōbatechō, [GEOGRAPHIC_…"
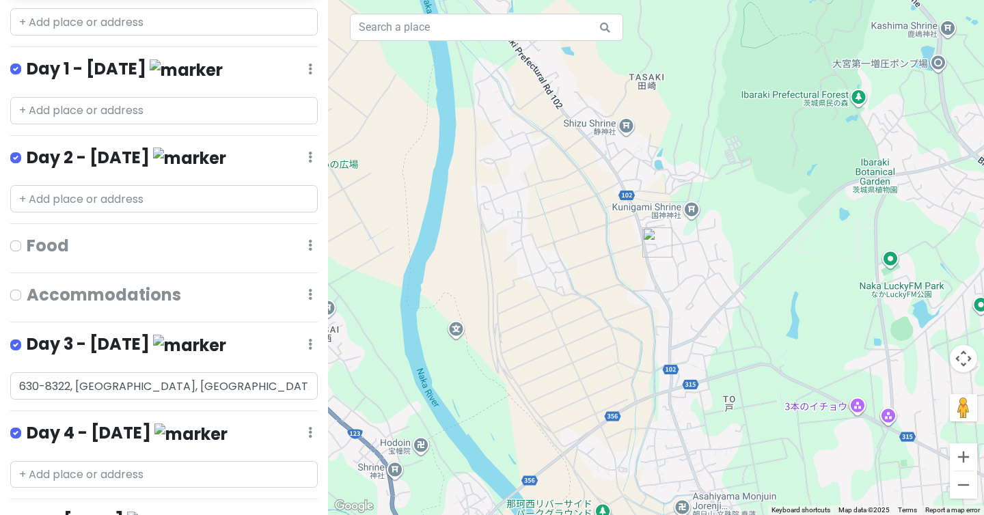
click at [654, 247] on img "Japan to South Korea, Oct 23" at bounding box center [657, 242] width 30 height 30
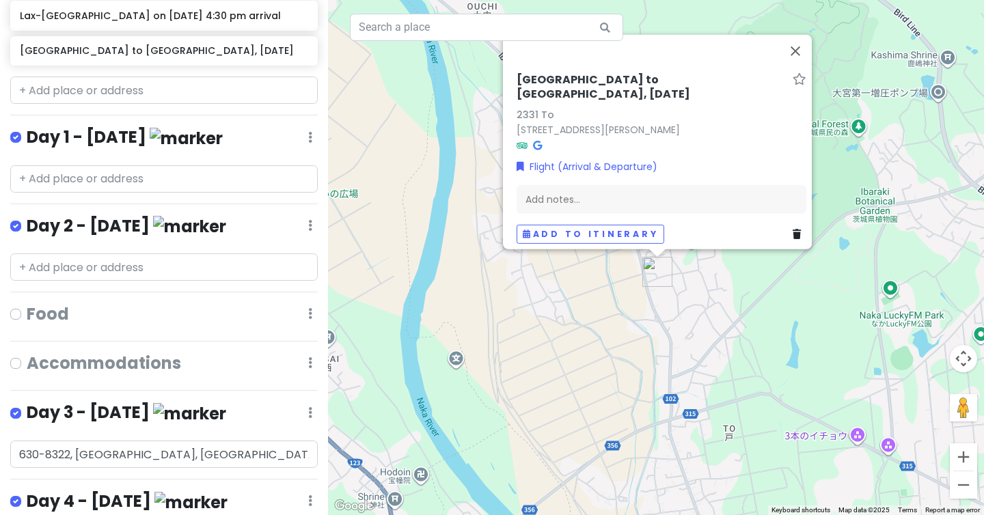
scroll to position [238, 0]
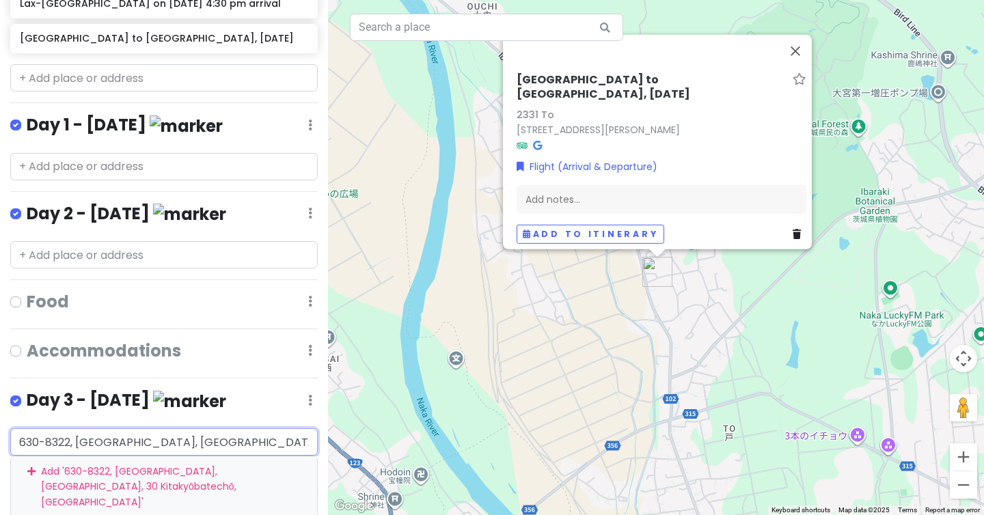
click at [166, 428] on input "630-8322, [GEOGRAPHIC_DATA], [GEOGRAPHIC_DATA], 30 Kitakyōbatechō, [GEOGRAPHIC_…" at bounding box center [163, 441] width 307 height 27
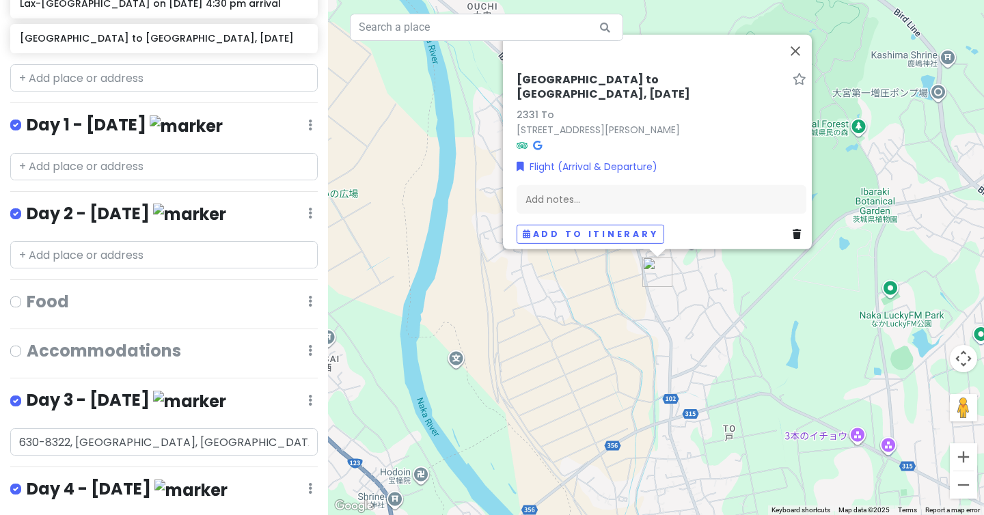
click at [563, 342] on div "[GEOGRAPHIC_DATA] to [GEOGRAPHIC_DATA], [DATE] To 2331 To, [GEOGRAPHIC_DATA], […" at bounding box center [656, 257] width 656 height 515
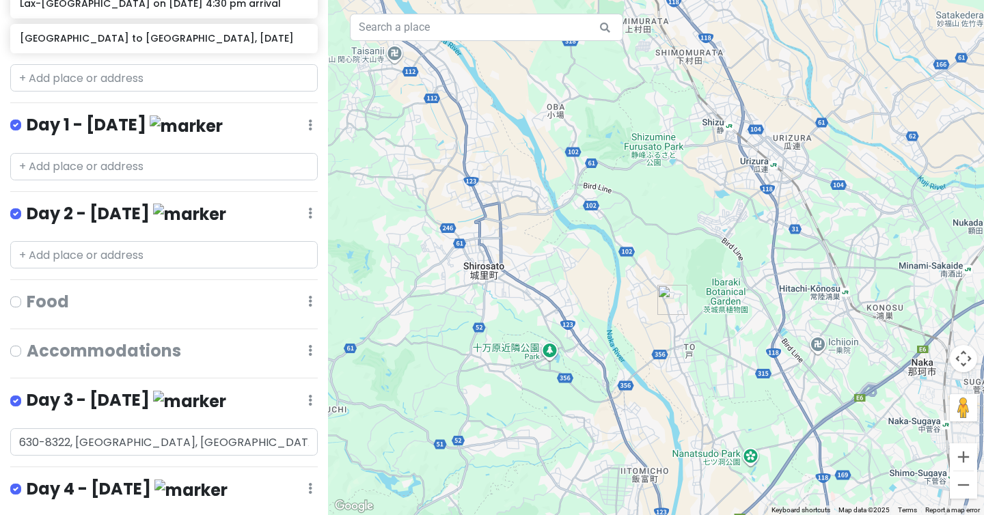
click at [94, 389] on h4 "Day 3 - [DATE]" at bounding box center [126, 400] width 199 height 23
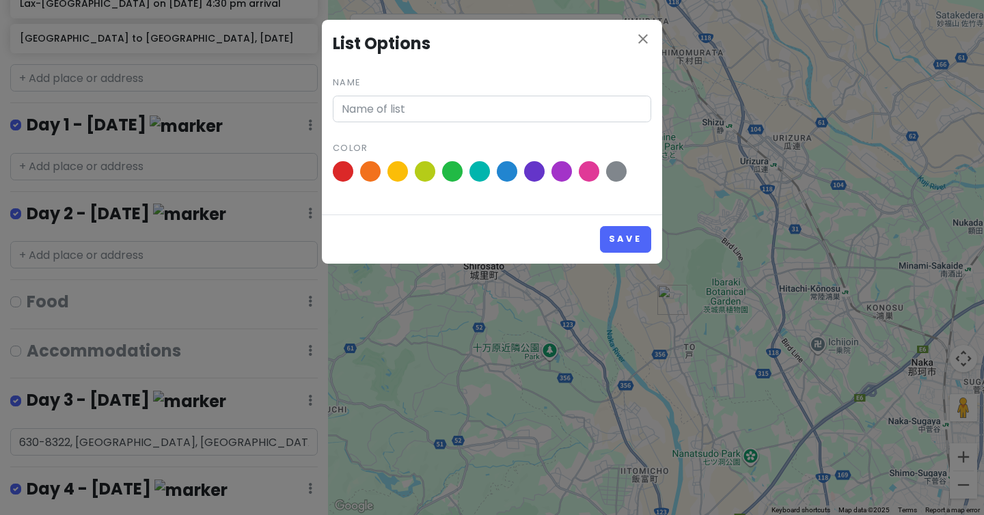
type input "Day 3 - [DATE]"
click at [641, 29] on div "close List Options Name Day 3 - [DATE] Color" at bounding box center [492, 117] width 340 height 195
click at [637, 32] on icon "close" at bounding box center [643, 39] width 16 height 16
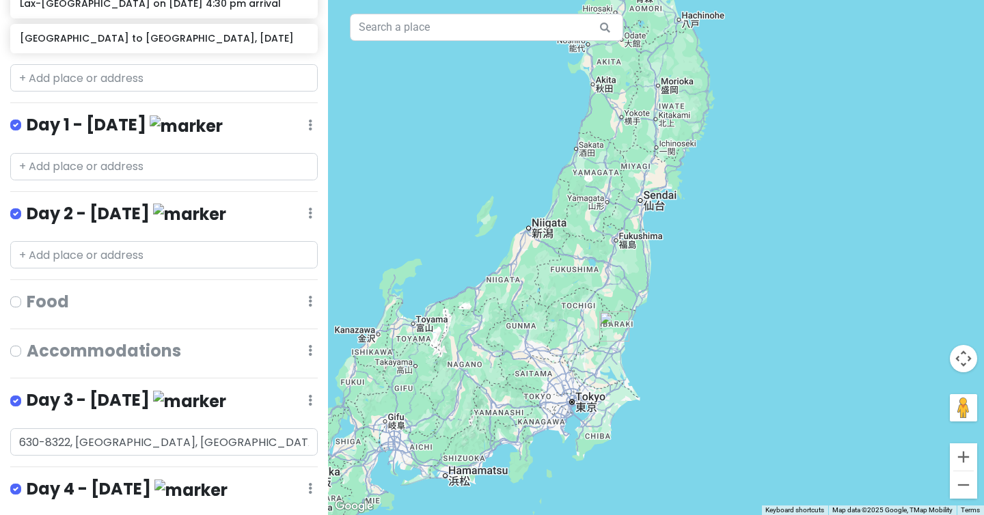
click at [27, 117] on label at bounding box center [27, 117] width 0 height 0
click at [27, 117] on input "checkbox" at bounding box center [31, 121] width 9 height 9
checkbox input "false"
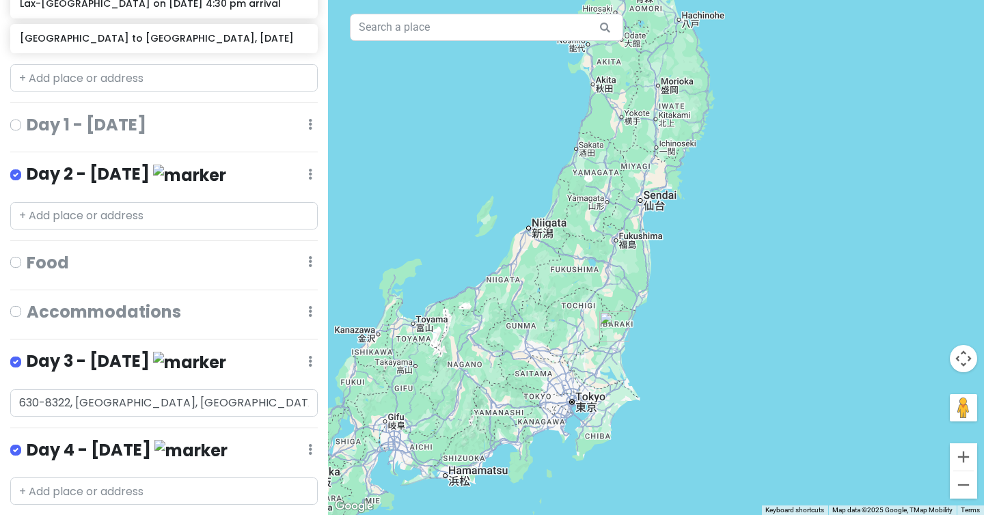
click at [27, 166] on label at bounding box center [27, 166] width 0 height 0
click at [27, 166] on input "checkbox" at bounding box center [31, 170] width 9 height 9
checkbox input "false"
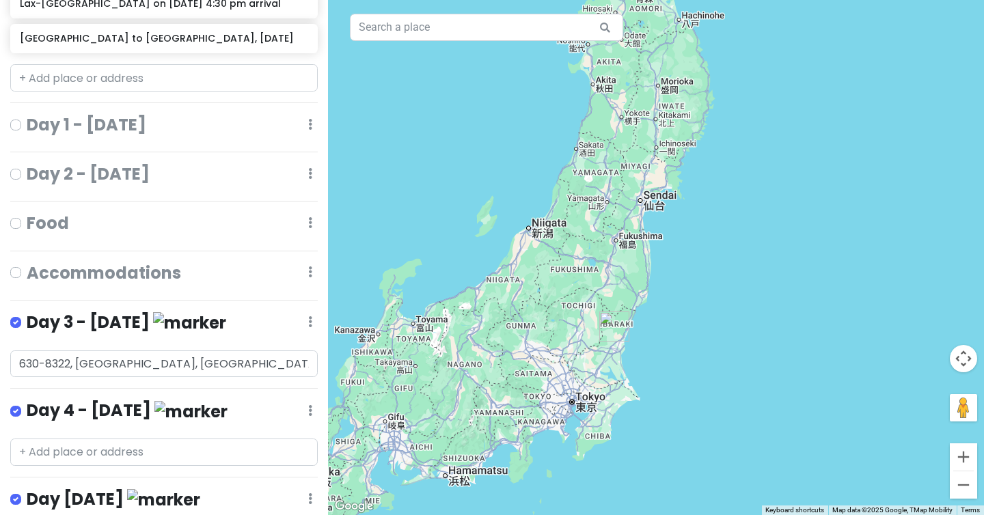
click at [27, 402] on label at bounding box center [27, 402] width 0 height 0
click at [27, 402] on input "checkbox" at bounding box center [31, 406] width 9 height 9
checkbox input "false"
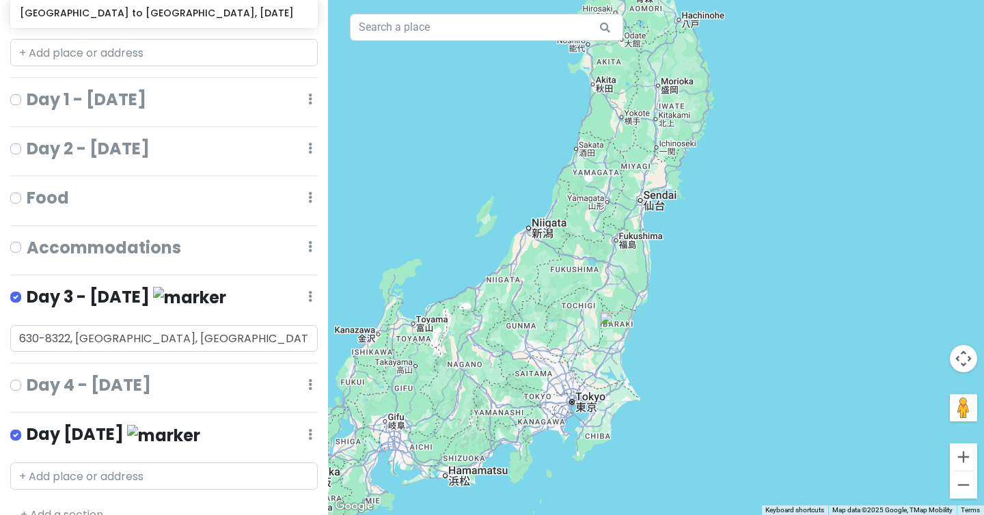
click at [27, 426] on label at bounding box center [27, 426] width 0 height 0
click at [27, 426] on input "checkbox" at bounding box center [31, 430] width 9 height 9
checkbox input "false"
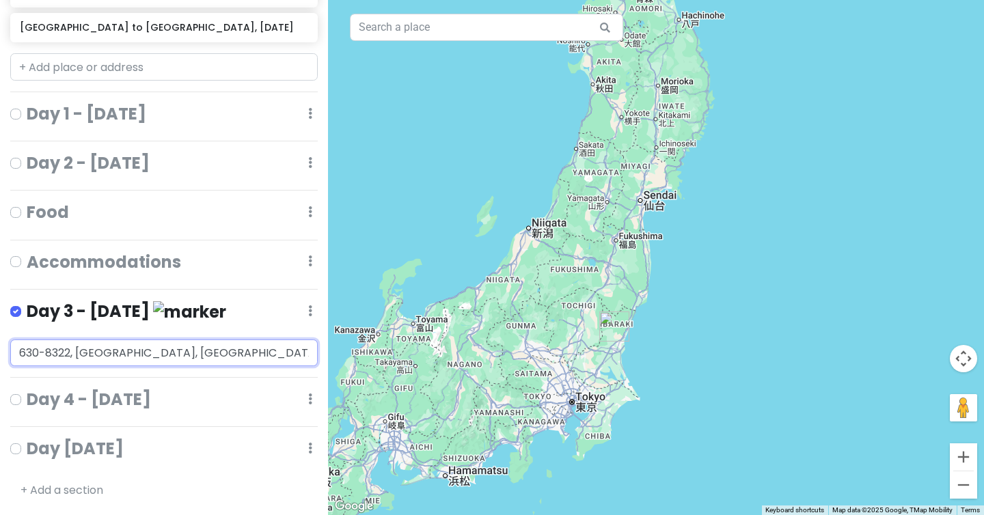
click at [41, 355] on div "630-8322, [GEOGRAPHIC_DATA], [GEOGRAPHIC_DATA], 30 Kitakyōbatechō, [GEOGRAPHIC_…" at bounding box center [163, 353] width 307 height 27
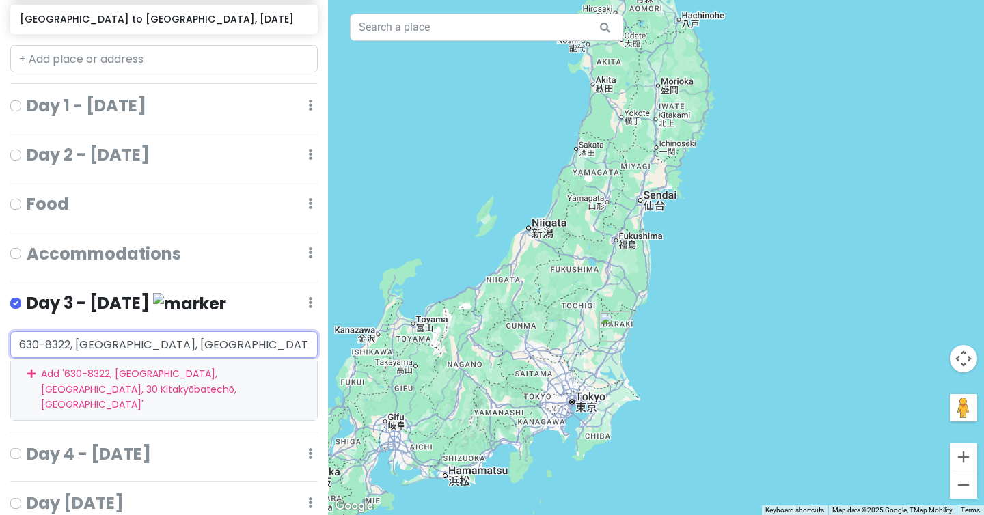
click at [58, 359] on div "Add ' 630-8322, [GEOGRAPHIC_DATA], [GEOGRAPHIC_DATA], 30 Kitakyōbatechō, [GEOGR…" at bounding box center [164, 389] width 306 height 61
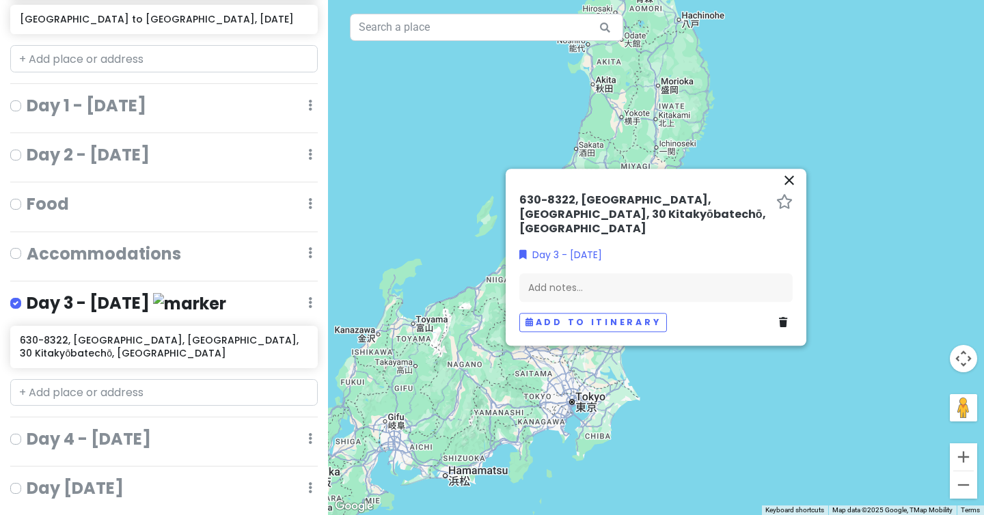
click at [615, 213] on h6 "630-8322, [GEOGRAPHIC_DATA], [GEOGRAPHIC_DATA], 30 Kitakyōbatechō, [GEOGRAPHIC_…" at bounding box center [644, 215] width 251 height 42
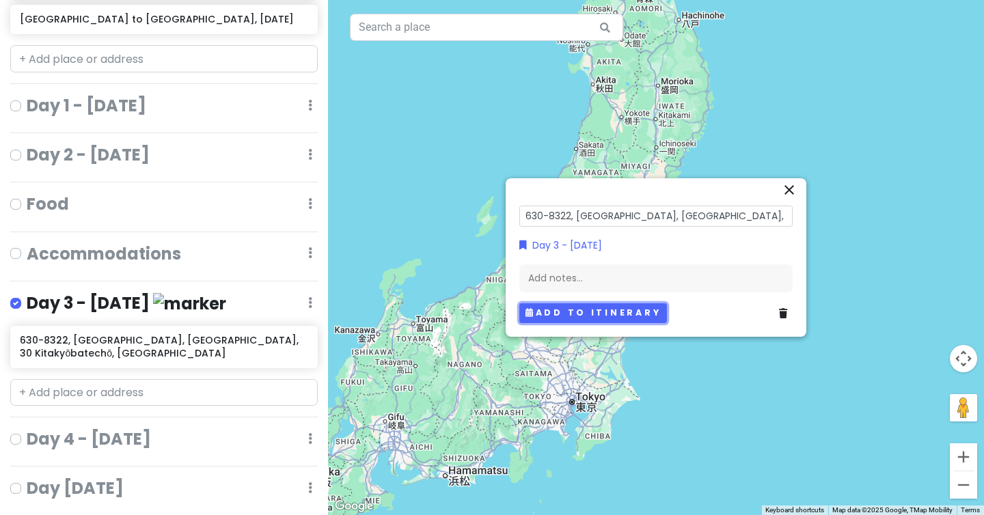
click at [631, 311] on button "Add to itinerary" at bounding box center [593, 313] width 148 height 20
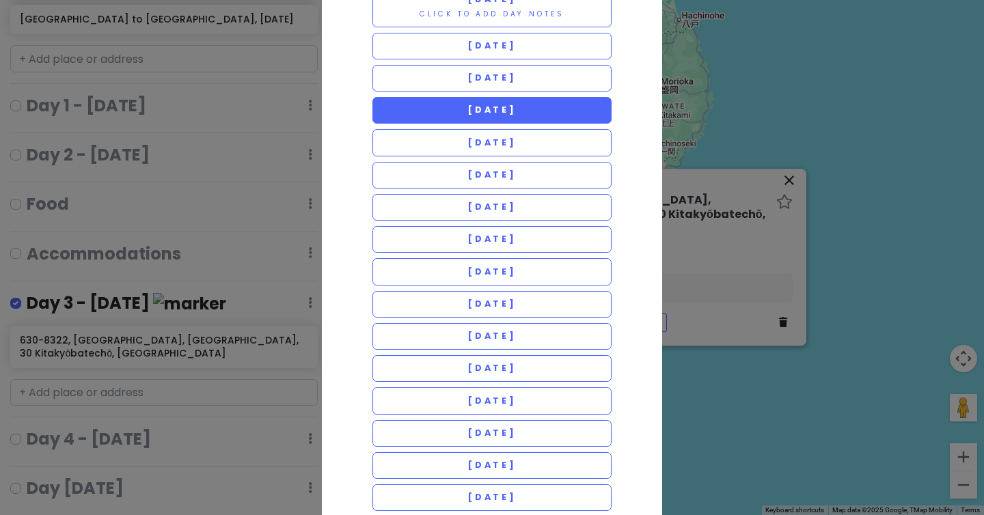
scroll to position [71, 0]
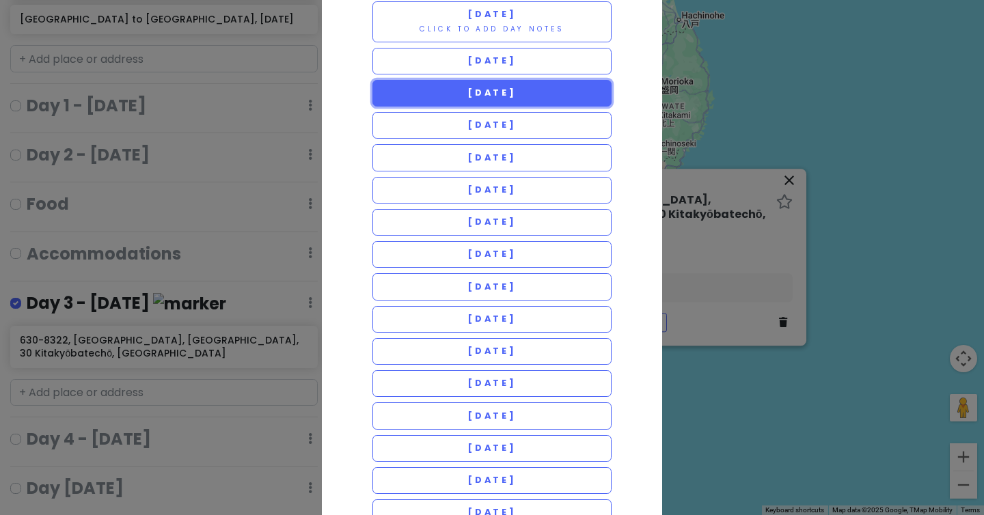
click at [551, 94] on button "[DATE]" at bounding box center [491, 93] width 239 height 27
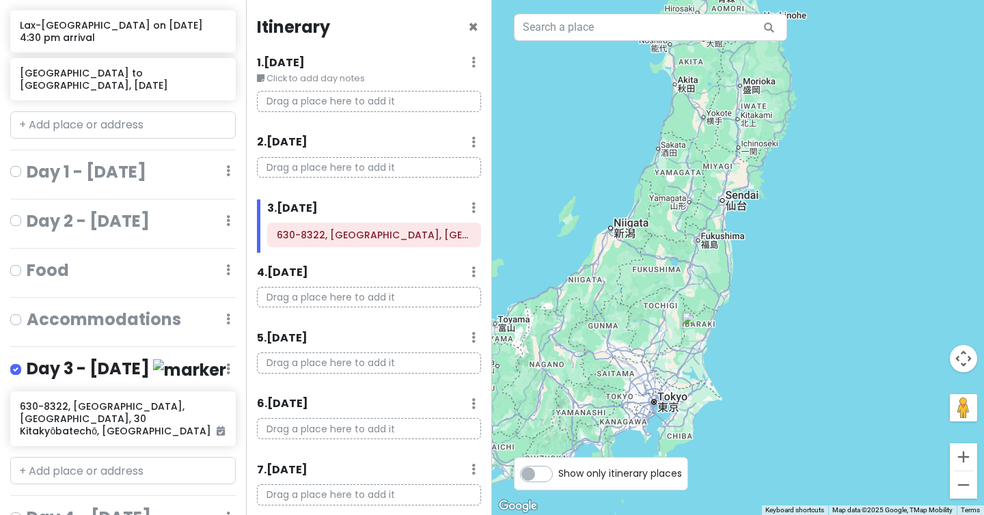
click at [551, 94] on div at bounding box center [738, 257] width 492 height 515
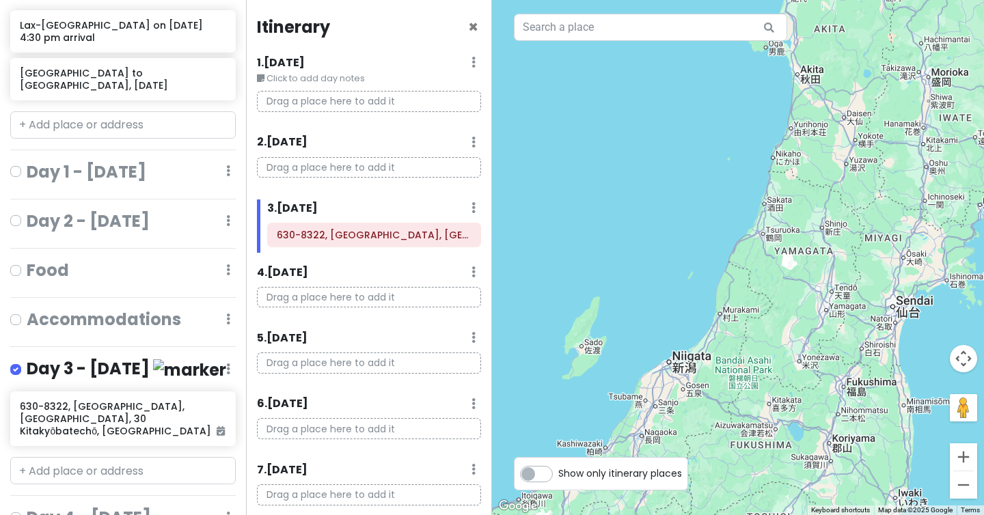
scroll to position [234, 0]
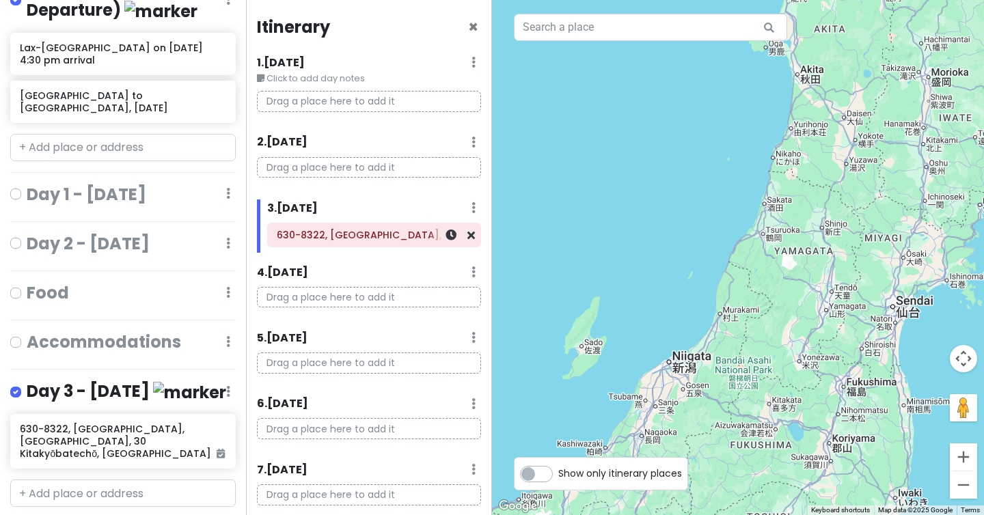
click at [375, 232] on h6 "630-8322, [GEOGRAPHIC_DATA], [GEOGRAPHIC_DATA], 30 Kitakyōbatechō, [GEOGRAPHIC_…" at bounding box center [374, 235] width 195 height 12
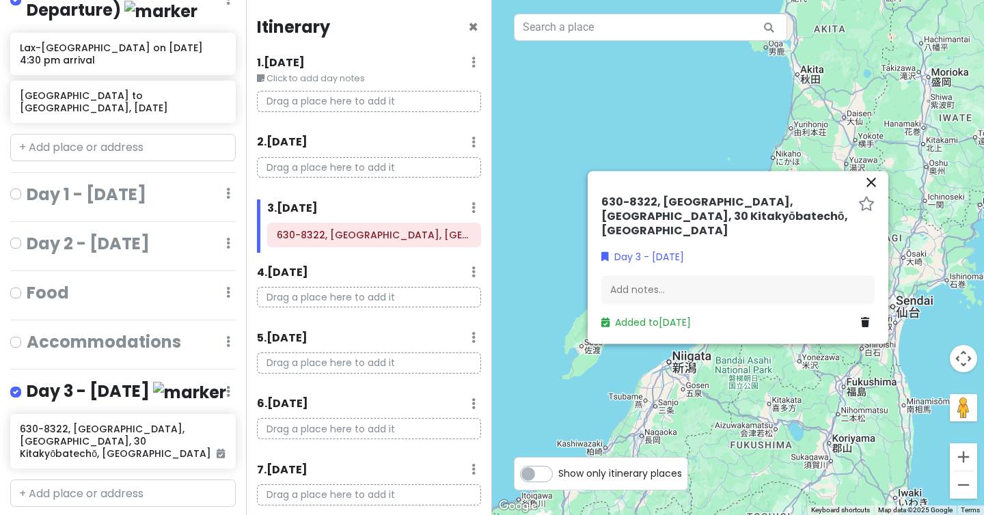
click at [753, 421] on div at bounding box center [738, 257] width 492 height 515
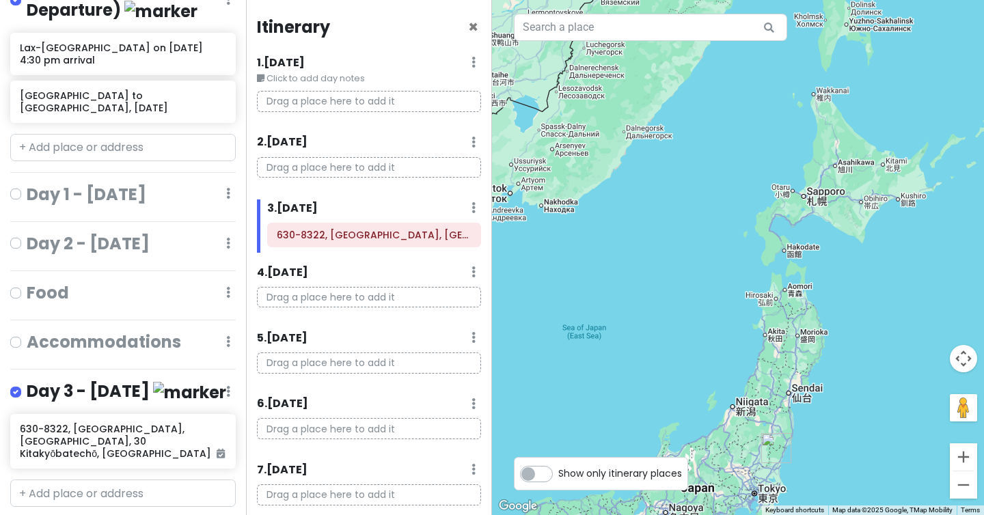
click at [771, 445] on img "Japan to South Korea, Oct 23" at bounding box center [776, 448] width 30 height 30
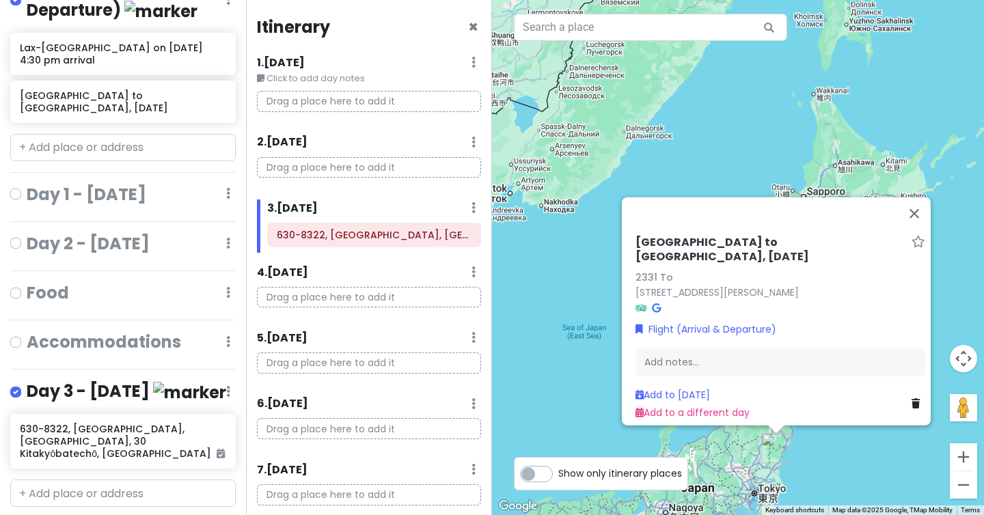
click at [735, 460] on div "[GEOGRAPHIC_DATA] to [GEOGRAPHIC_DATA], [DATE] To 2331 To, [GEOGRAPHIC_DATA], […" at bounding box center [738, 257] width 492 height 515
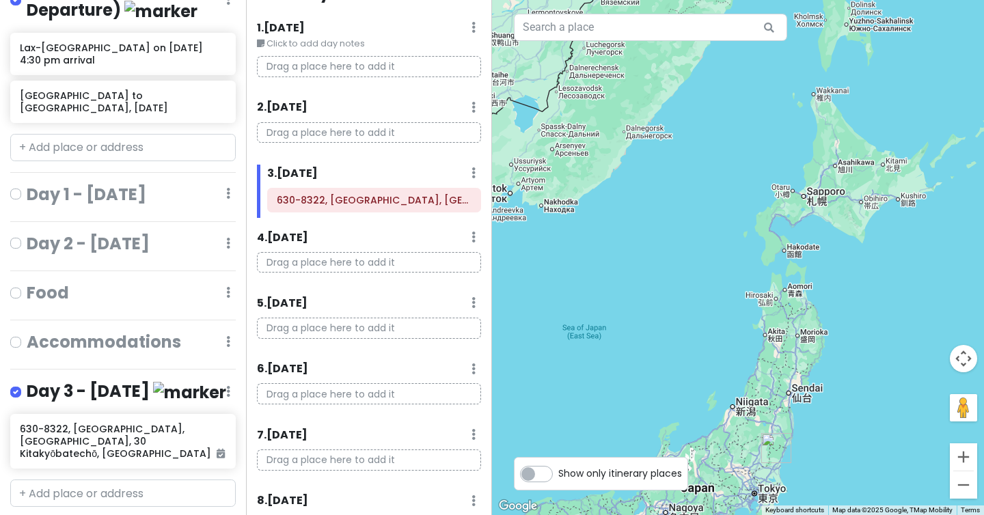
scroll to position [0, 0]
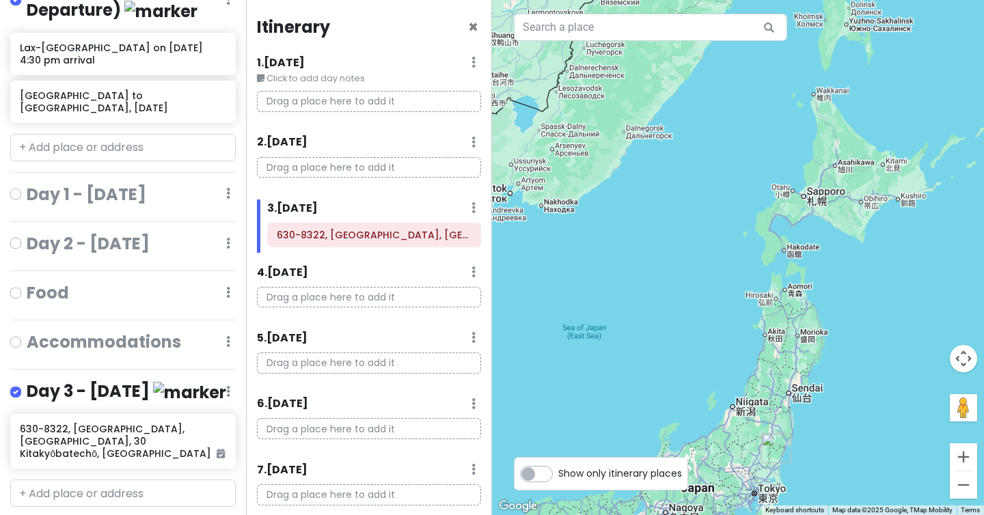
click at [768, 448] on img "Japan to South Korea, Oct 23" at bounding box center [776, 448] width 30 height 30
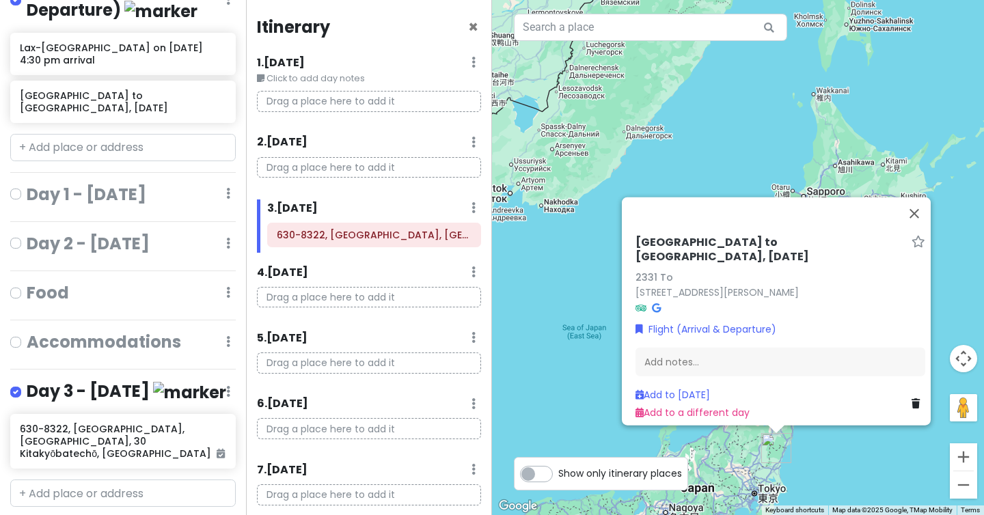
click at [911, 398] on icon at bounding box center [915, 403] width 8 height 10
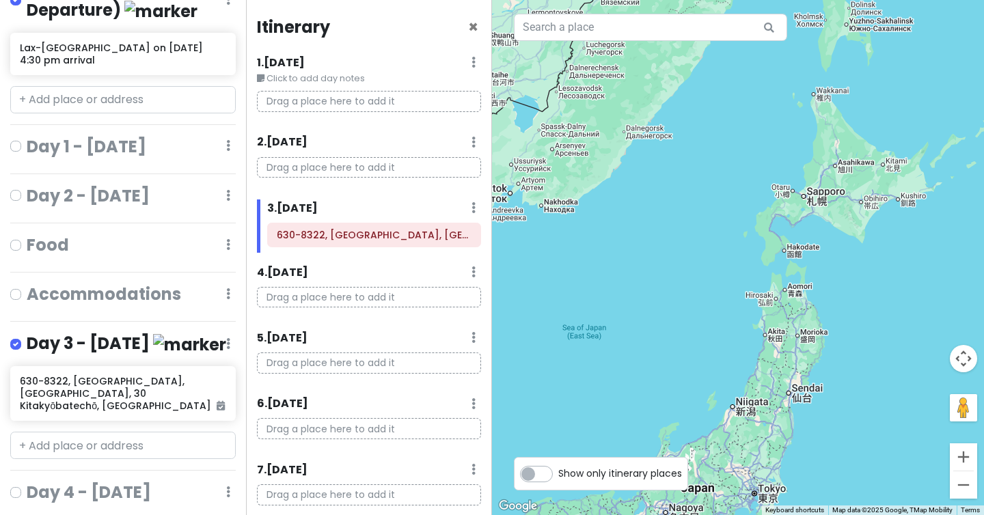
scroll to position [199, 0]
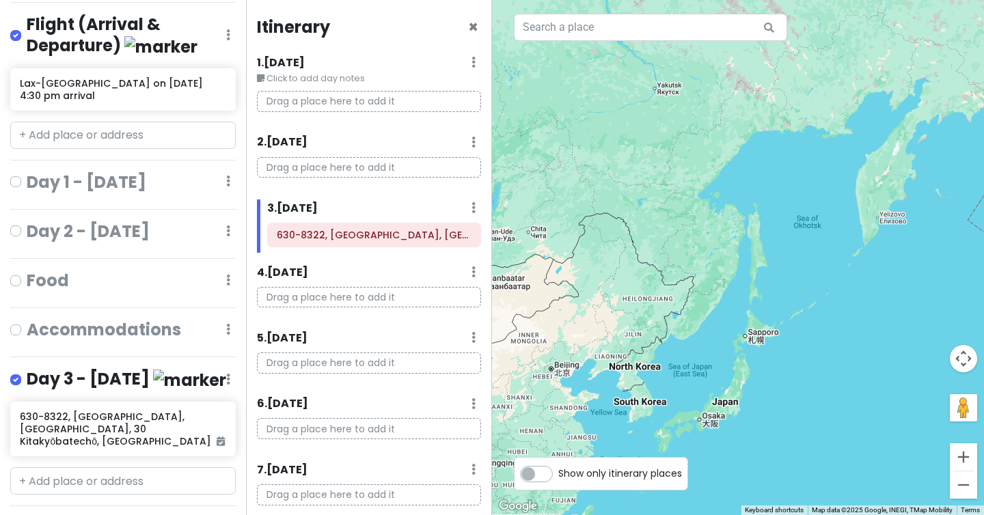
click at [558, 472] on label "Show only itinerary places" at bounding box center [620, 470] width 124 height 16
click at [558, 471] on input "Show only itinerary places" at bounding box center [562, 466] width 9 height 9
click at [558, 472] on label "Show only itinerary places" at bounding box center [620, 470] width 124 height 16
click at [558, 471] on input "Show only itinerary places" at bounding box center [562, 466] width 9 height 9
click at [558, 473] on label "Show only itinerary places" at bounding box center [620, 470] width 124 height 16
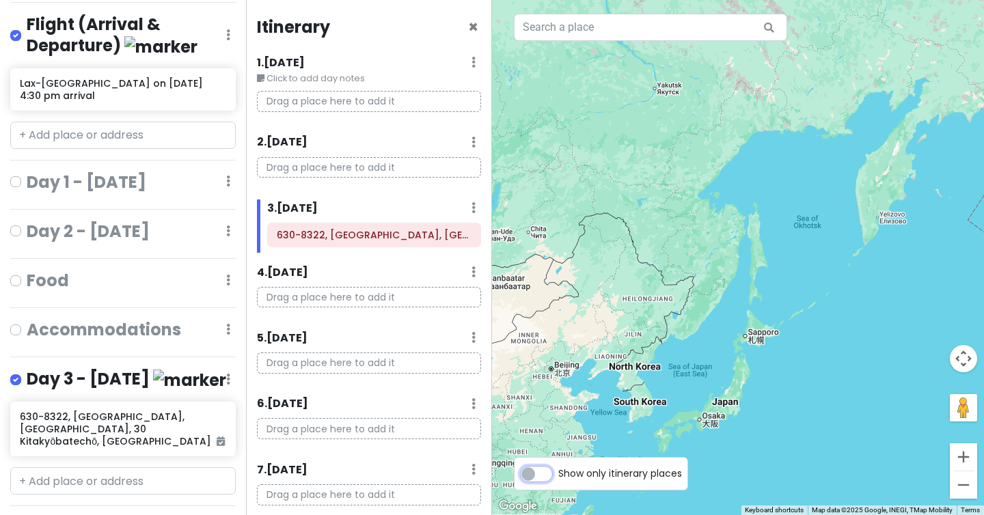
click at [558, 471] on input "Show only itinerary places" at bounding box center [562, 466] width 9 height 9
checkbox input "true"
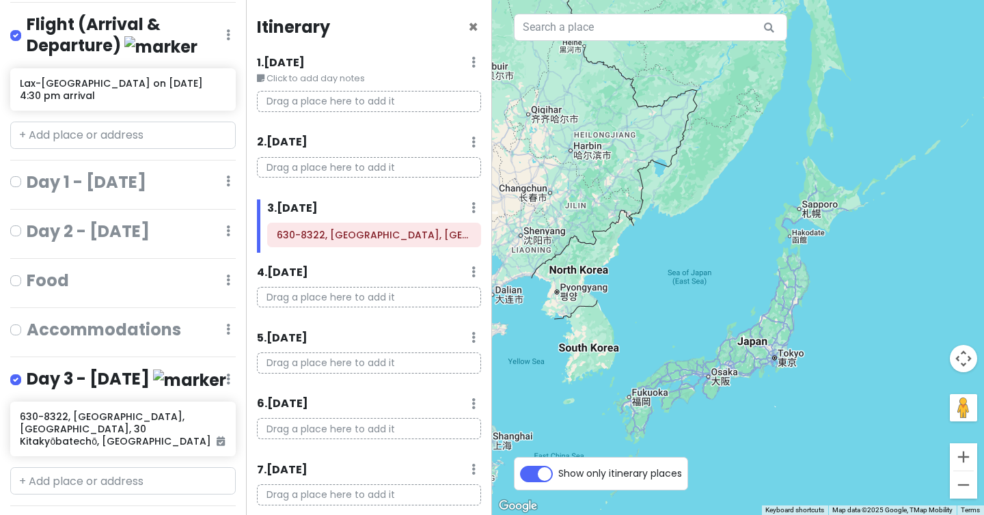
drag, startPoint x: 740, startPoint y: 424, endPoint x: 732, endPoint y: 328, distance: 96.6
click at [732, 328] on div "To navigate, press the arrow keys." at bounding box center [738, 257] width 492 height 515
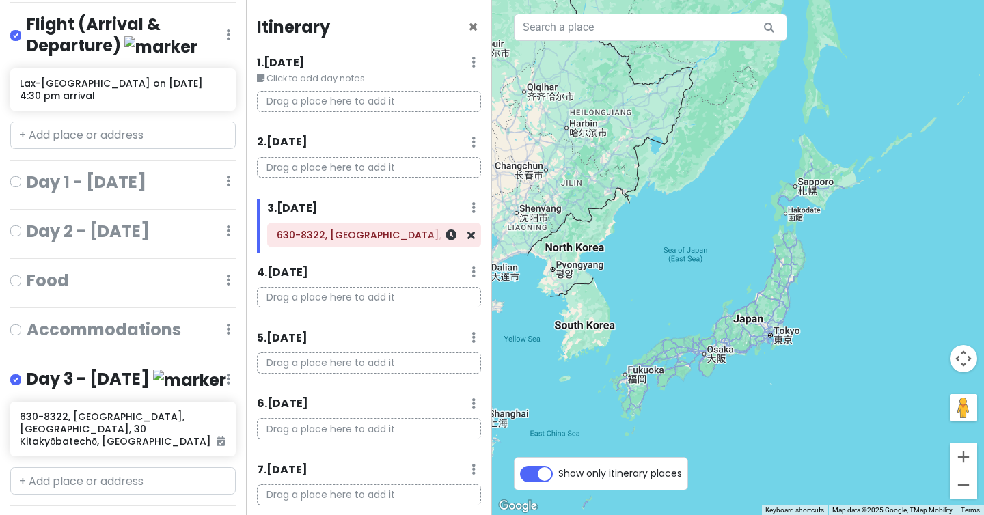
click at [341, 238] on h6 "630-8322, [GEOGRAPHIC_DATA], [GEOGRAPHIC_DATA], 30 Kitakyōbatechō, [GEOGRAPHIC_…" at bounding box center [374, 235] width 195 height 12
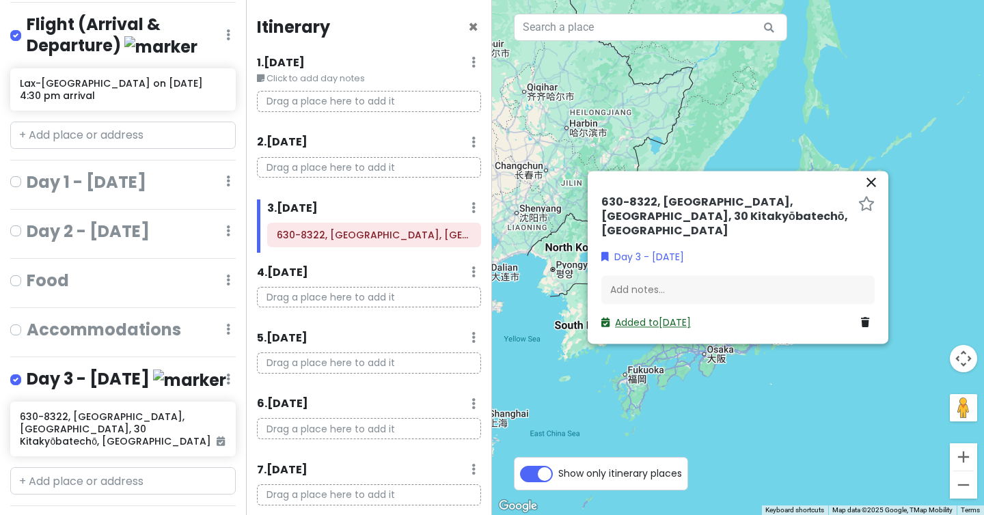
click at [683, 316] on link "Added to [DATE]" at bounding box center [645, 323] width 89 height 14
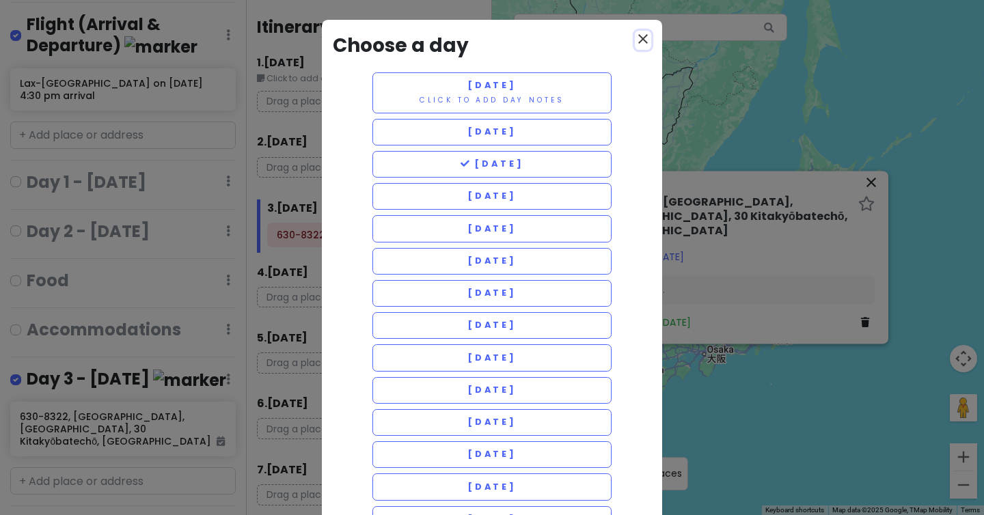
click at [637, 32] on icon "close" at bounding box center [643, 39] width 16 height 16
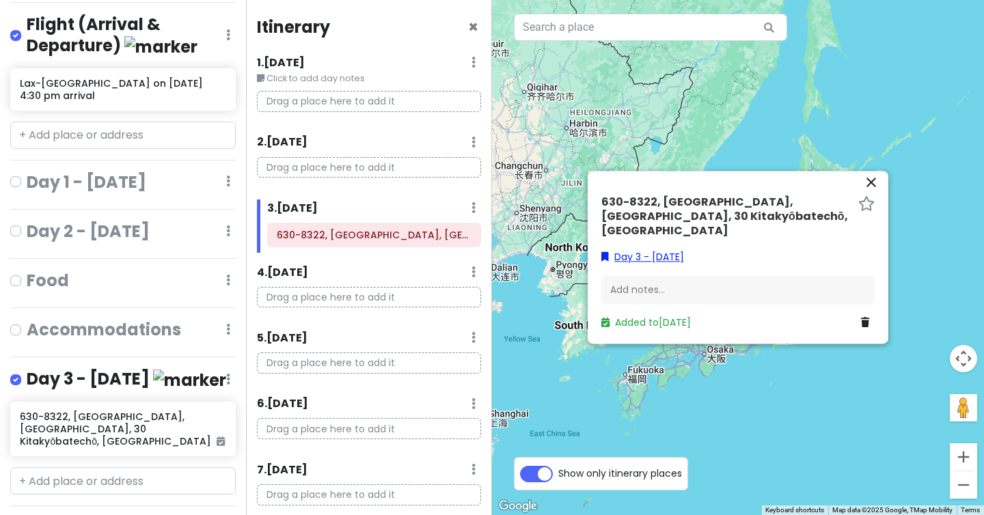
click at [669, 250] on link "Day 3 - [DATE]" at bounding box center [642, 256] width 83 height 15
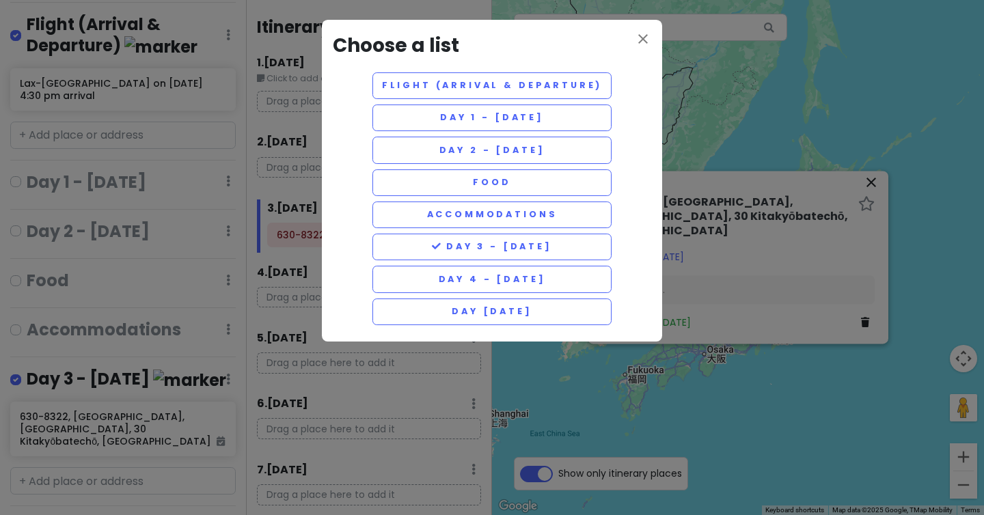
click at [643, 26] on div "close Choose a list Flight (Arrival & Departure) Day 1 - [DATE] Day 2 - [DATE] …" at bounding box center [492, 181] width 340 height 322
click at [642, 41] on icon "close" at bounding box center [643, 39] width 16 height 16
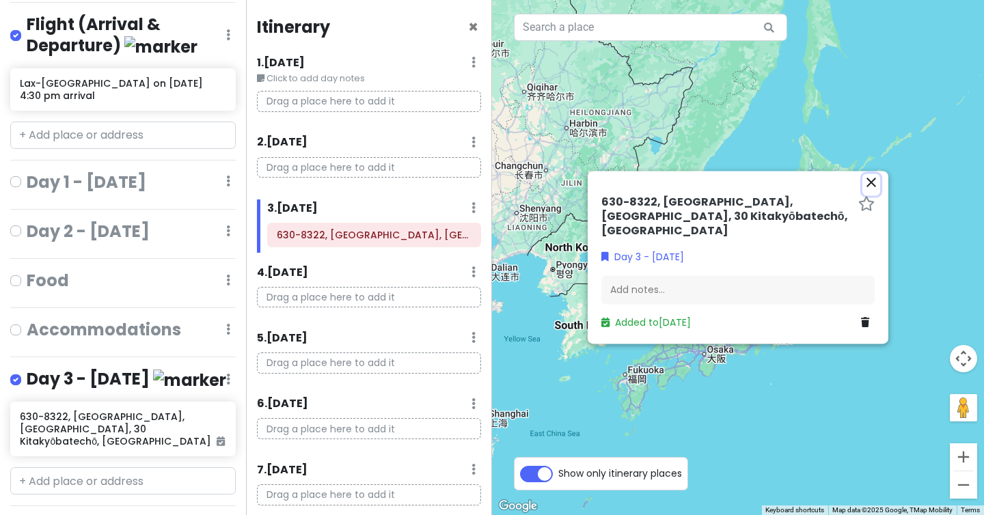
click at [868, 190] on icon "close" at bounding box center [871, 182] width 16 height 16
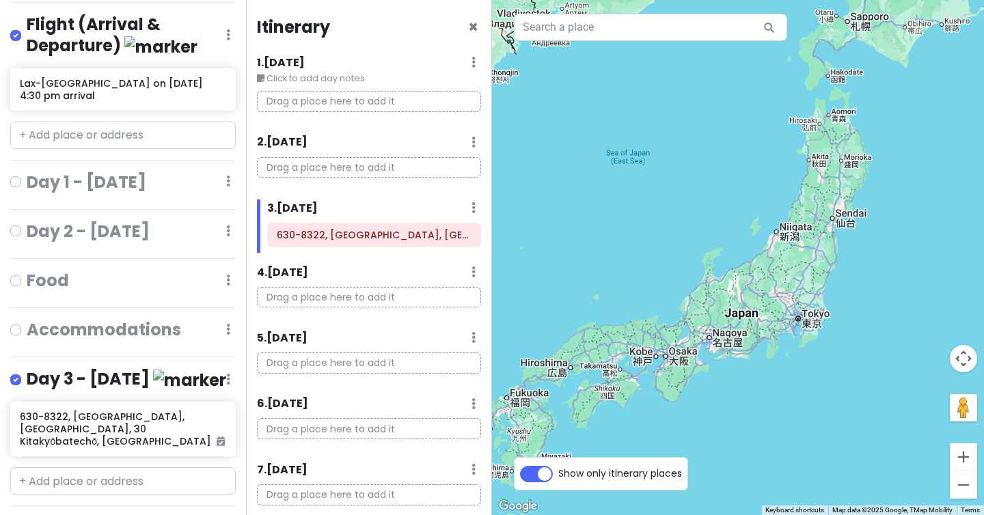
drag, startPoint x: 780, startPoint y: 395, endPoint x: 760, endPoint y: 325, distance: 72.6
click at [760, 325] on div "To navigate, press the arrow keys." at bounding box center [738, 257] width 492 height 515
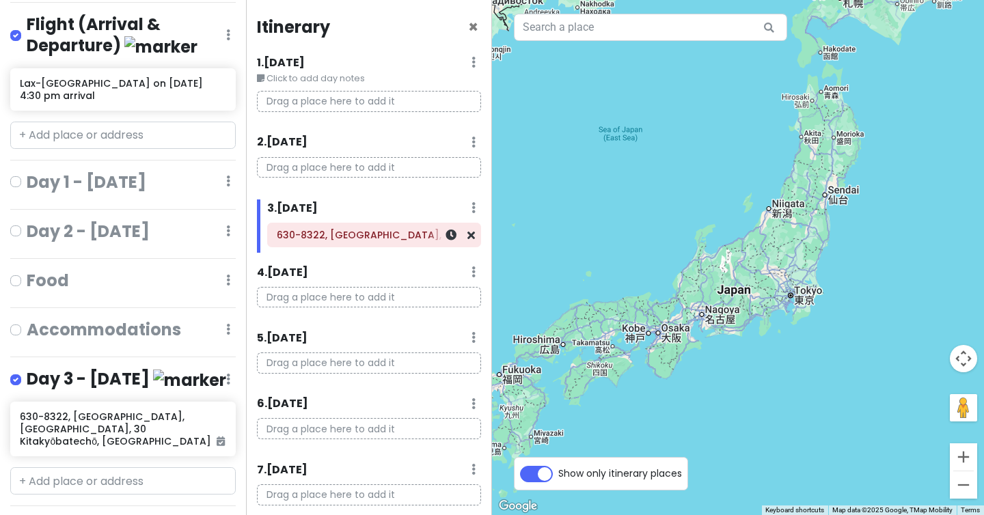
click at [312, 231] on h6 "630-8322, [GEOGRAPHIC_DATA], [GEOGRAPHIC_DATA], 30 Kitakyōbatechō, [GEOGRAPHIC_…" at bounding box center [374, 235] width 195 height 12
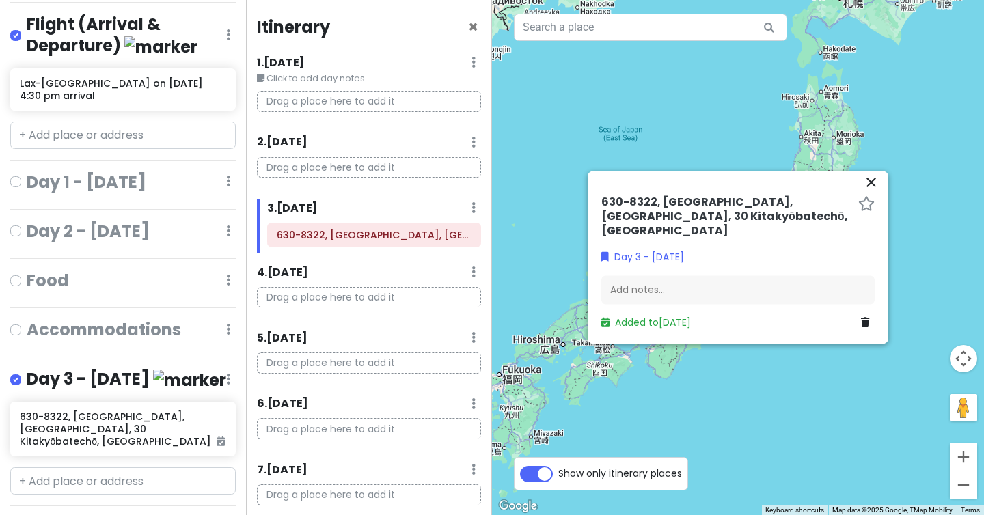
click at [642, 217] on h6 "630-8322, [GEOGRAPHIC_DATA], [GEOGRAPHIC_DATA], 30 Kitakyōbatechō, [GEOGRAPHIC_…" at bounding box center [726, 217] width 251 height 42
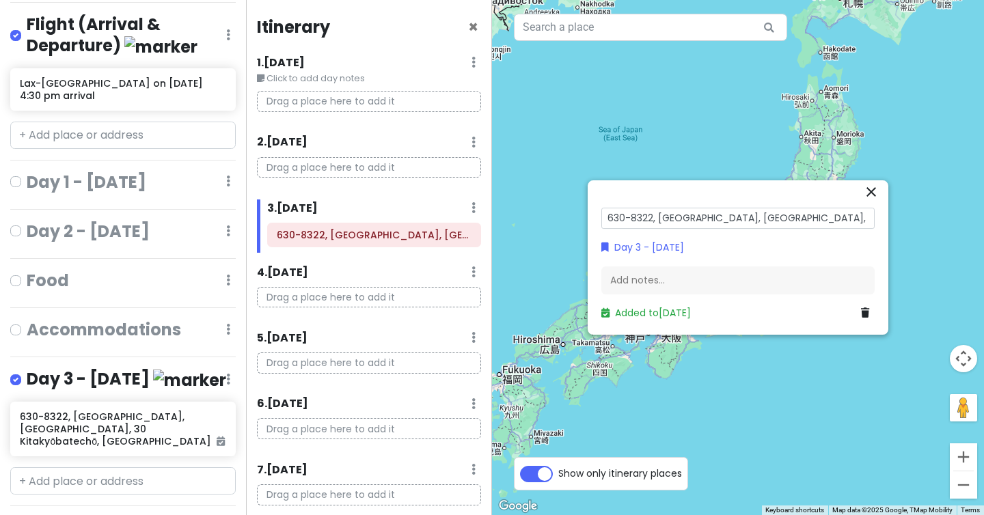
click at [642, 217] on input "630-8322, [GEOGRAPHIC_DATA], [GEOGRAPHIC_DATA], 30 Kitakyōbatechō, [GEOGRAPHIC_…" at bounding box center [737, 218] width 273 height 21
click at [821, 219] on input "630-8322, [GEOGRAPHIC_DATA], [GEOGRAPHIC_DATA], 30 Kitakyōbatechō, [GEOGRAPHIC_…" at bounding box center [737, 218] width 273 height 21
drag, startPoint x: 837, startPoint y: 219, endPoint x: 807, endPoint y: 219, distance: 30.1
click at [807, 219] on input "630-8322, [GEOGRAPHIC_DATA], [GEOGRAPHIC_DATA], 30 Kitakyōbatechō, [GEOGRAPHIC_…" at bounding box center [737, 218] width 273 height 21
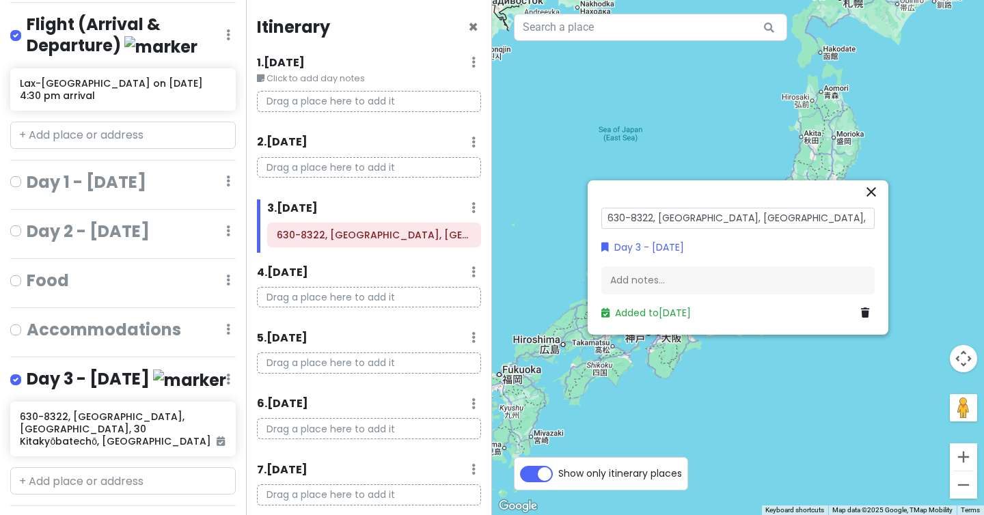
type input "630-8322, [GEOGRAPHIC_DATA], [GEOGRAPHIC_DATA], 30 Kitakyōbatechō"
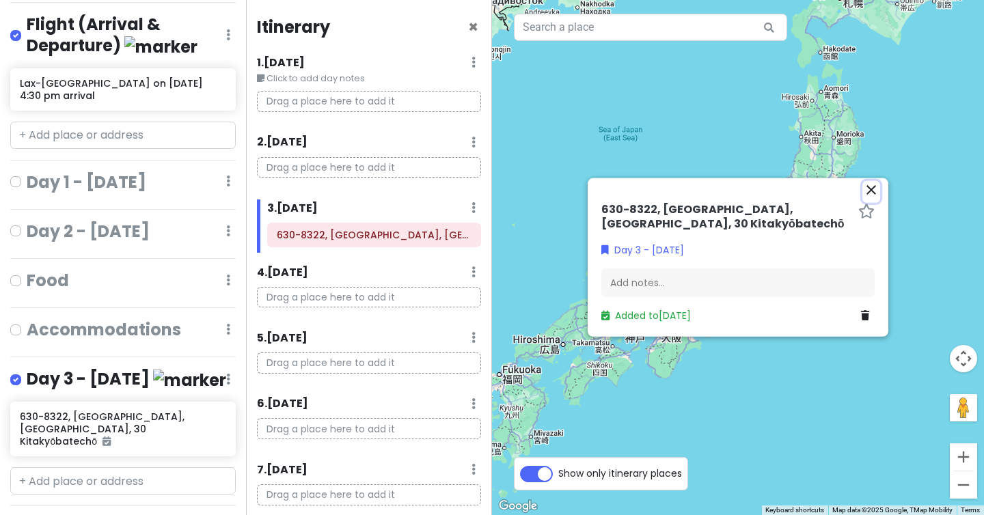
click at [870, 192] on icon "close" at bounding box center [871, 190] width 16 height 16
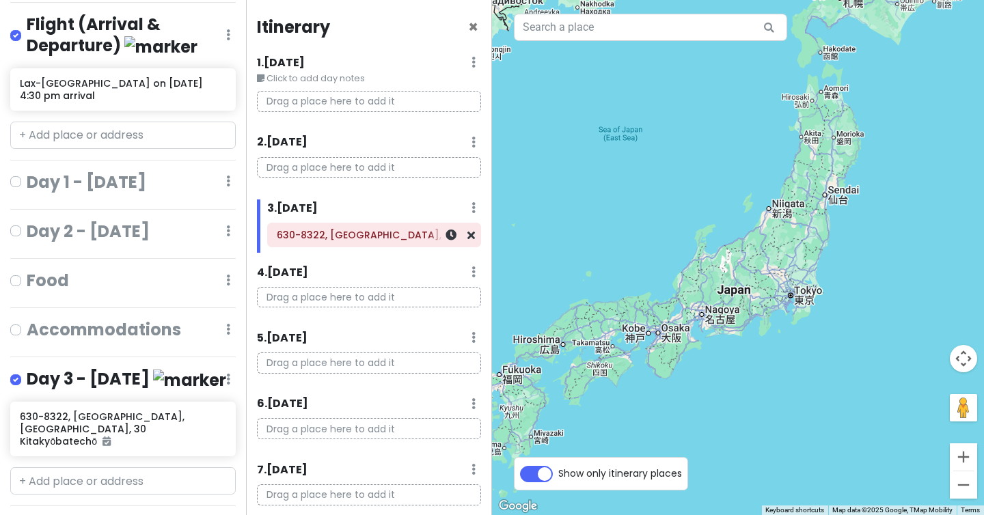
click at [407, 235] on h6 "630-8322, [GEOGRAPHIC_DATA], [GEOGRAPHIC_DATA], 30 Kitakyōbatechō" at bounding box center [374, 235] width 195 height 12
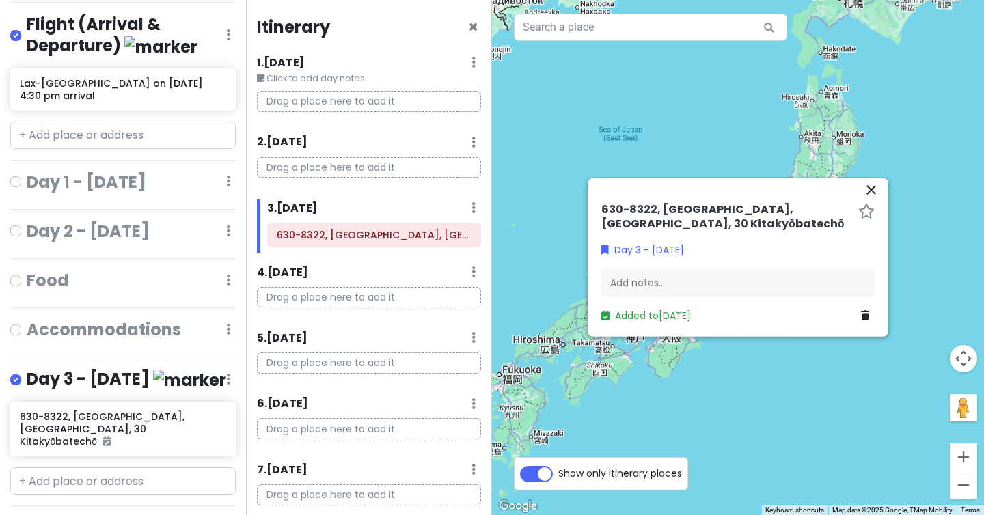
click at [712, 220] on h6 "630-8322, [GEOGRAPHIC_DATA], [GEOGRAPHIC_DATA], 30 Kitakyōbatechō" at bounding box center [726, 217] width 251 height 29
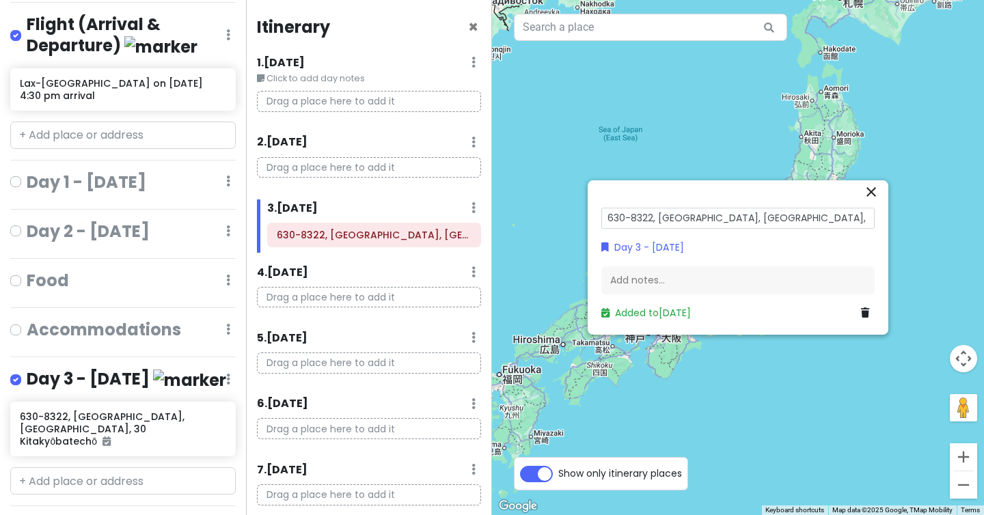
click at [712, 220] on input "630-8322, [GEOGRAPHIC_DATA], [GEOGRAPHIC_DATA], 30 Kitakyōbatechō" at bounding box center [737, 218] width 273 height 21
type input "630-8322, [GEOGRAPHIC_DATA], [GEOGRAPHIC_DATA], 30 Kitakyōbatechō, [GEOGRAPHIC_…"
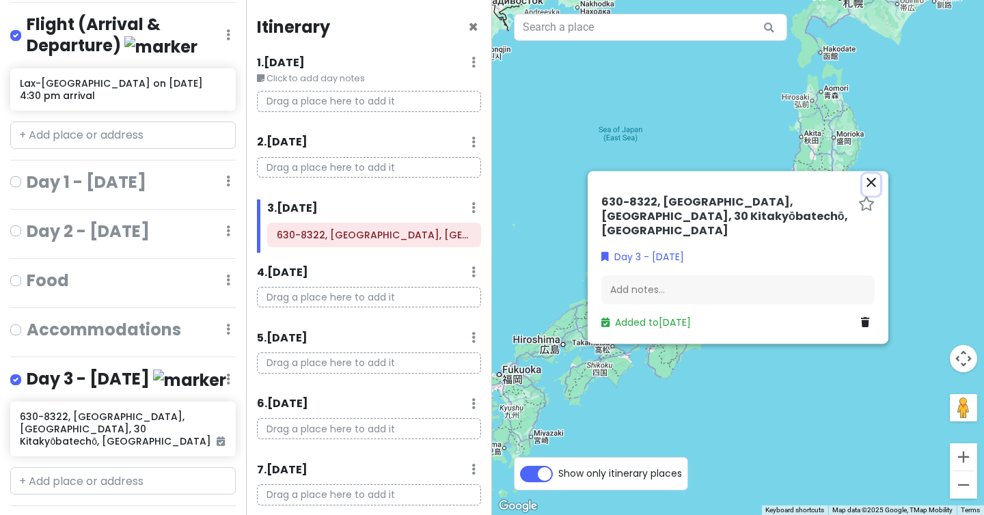
click at [870, 191] on icon "close" at bounding box center [871, 182] width 16 height 16
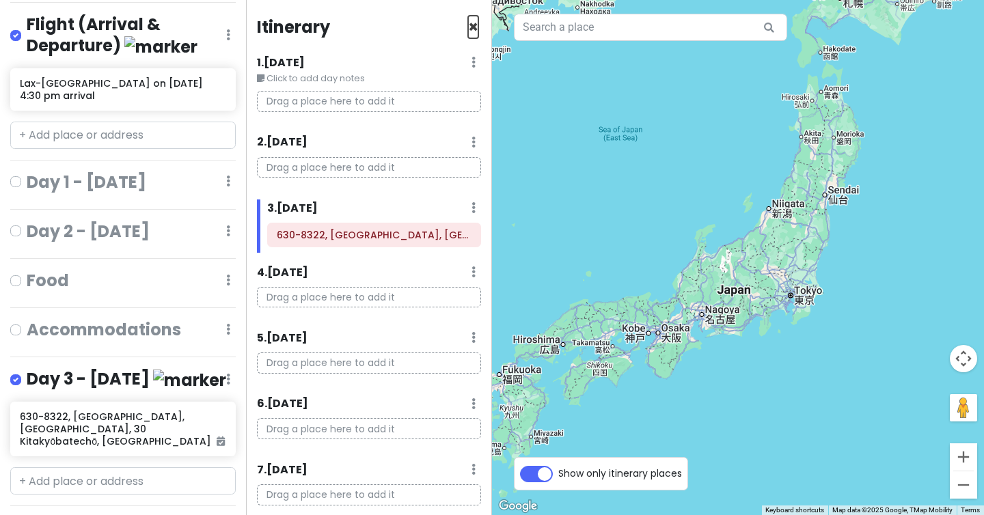
click at [477, 29] on span "×" at bounding box center [473, 27] width 10 height 23
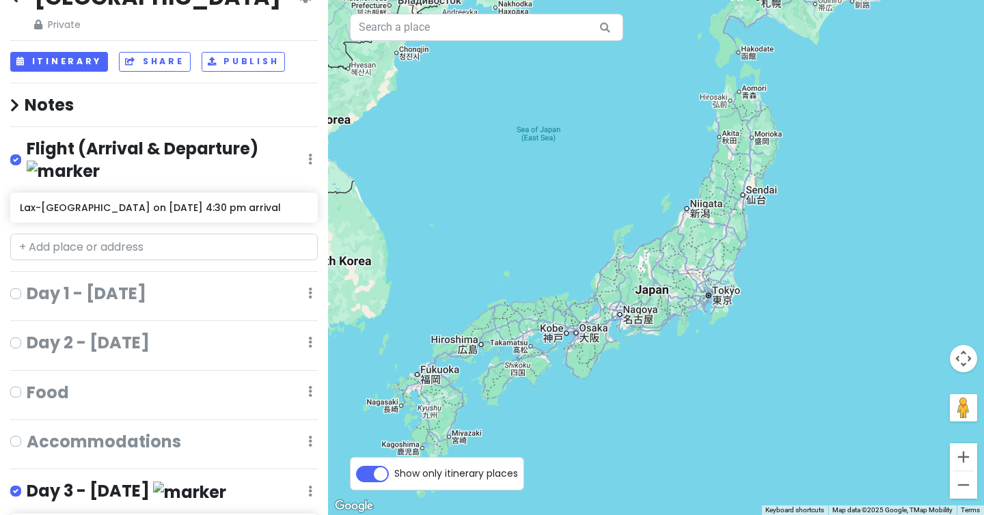
scroll to position [16, 0]
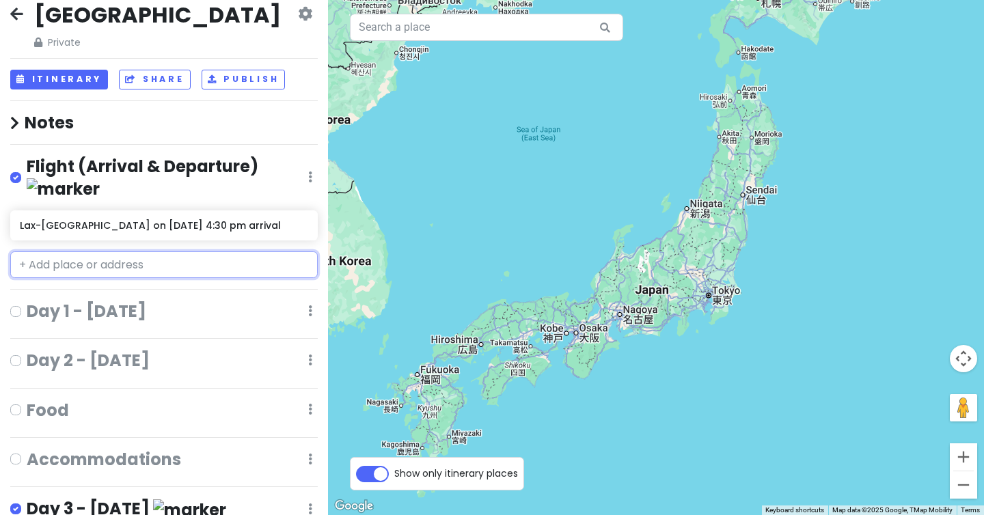
click at [89, 251] on input "text" at bounding box center [163, 264] width 307 height 27
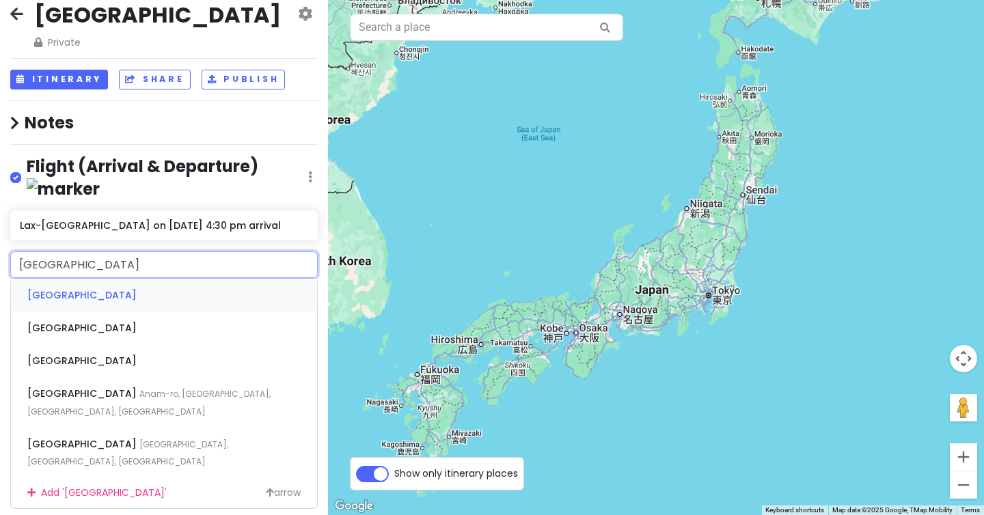
click at [20, 251] on input "[GEOGRAPHIC_DATA]" at bounding box center [163, 264] width 307 height 27
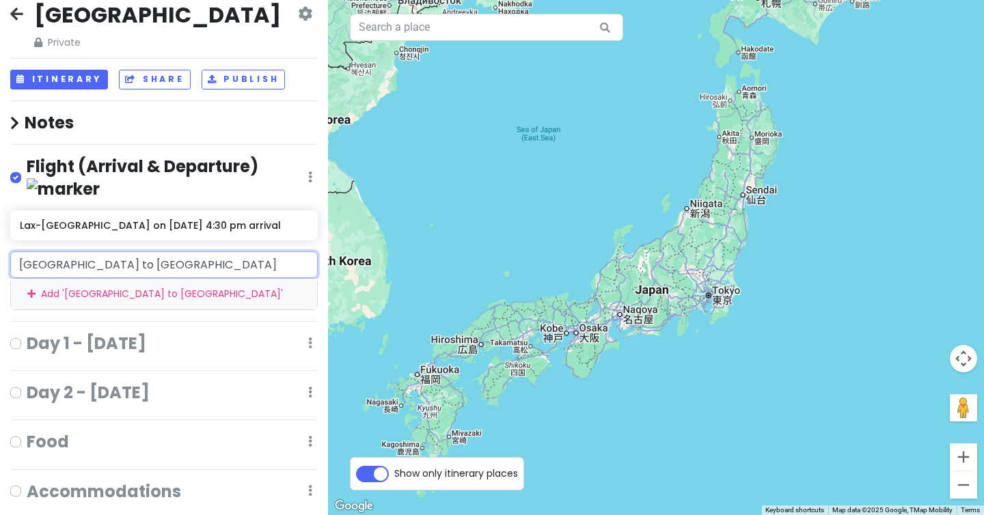
click at [132, 251] on input "[GEOGRAPHIC_DATA] to [GEOGRAPHIC_DATA]" at bounding box center [163, 264] width 307 height 27
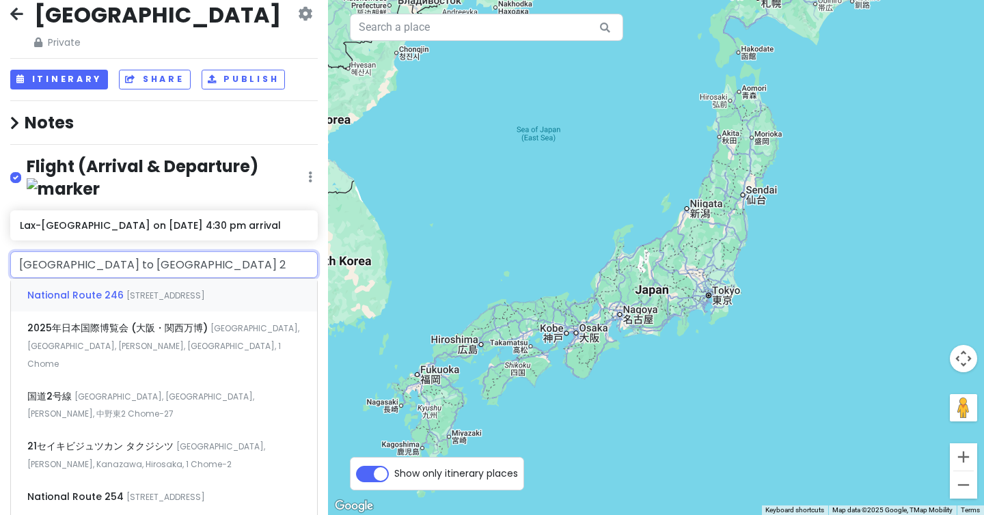
type input "[GEOGRAPHIC_DATA] to [GEOGRAPHIC_DATA] 23"
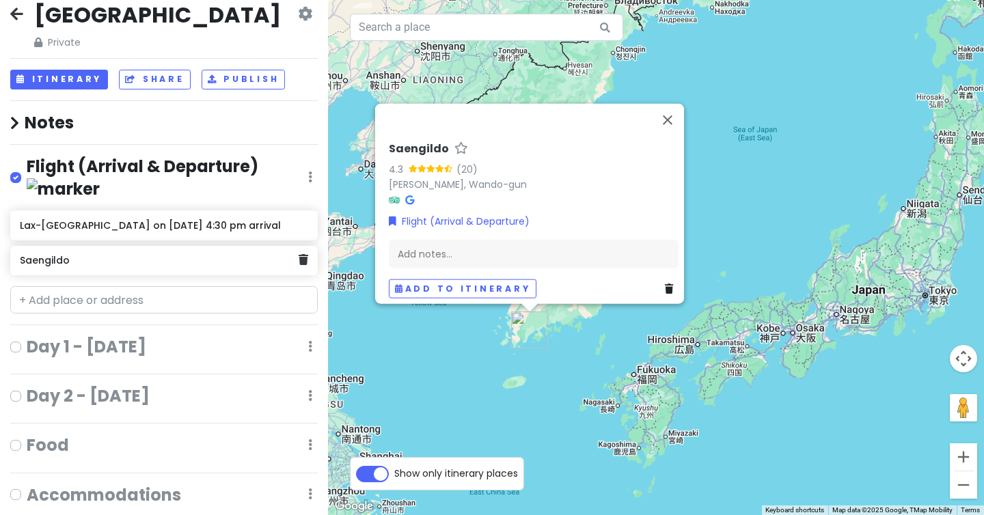
click at [58, 254] on h6 "Saengildo" at bounding box center [159, 260] width 278 height 12
click at [29, 254] on h6 "Saengildo" at bounding box center [159, 260] width 278 height 12
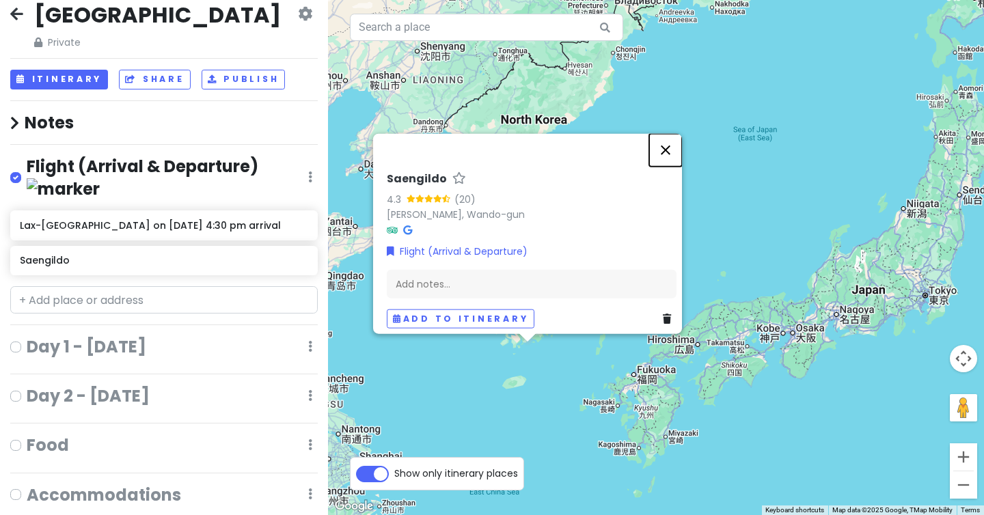
click at [673, 147] on button "Close" at bounding box center [665, 150] width 33 height 33
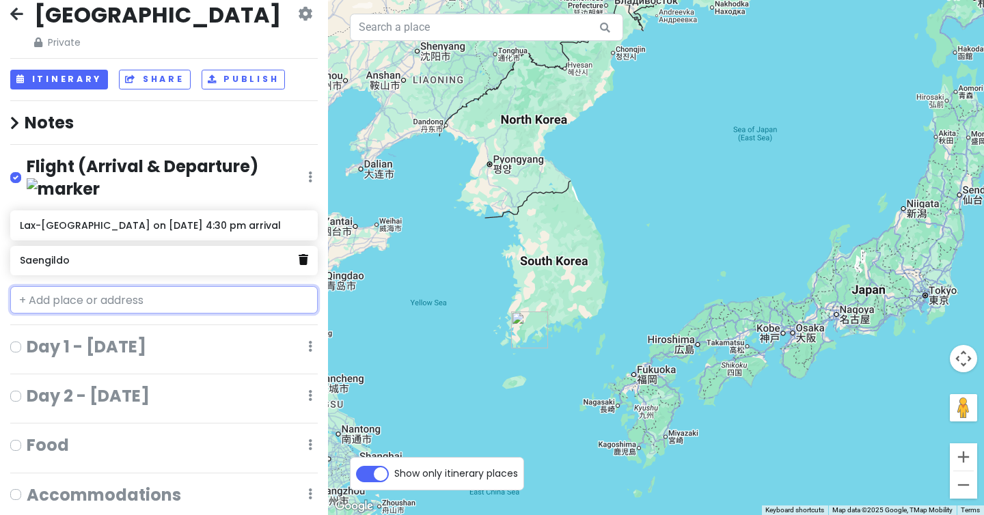
click at [305, 254] on icon at bounding box center [304, 259] width 10 height 11
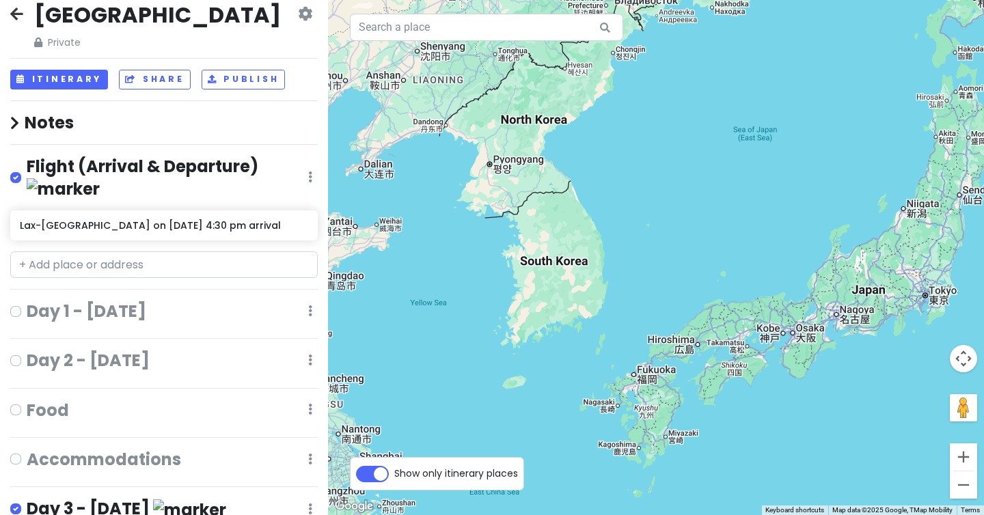
click at [309, 171] on icon at bounding box center [310, 176] width 4 height 11
click at [36, 113] on h4 "Notes" at bounding box center [163, 122] width 307 height 21
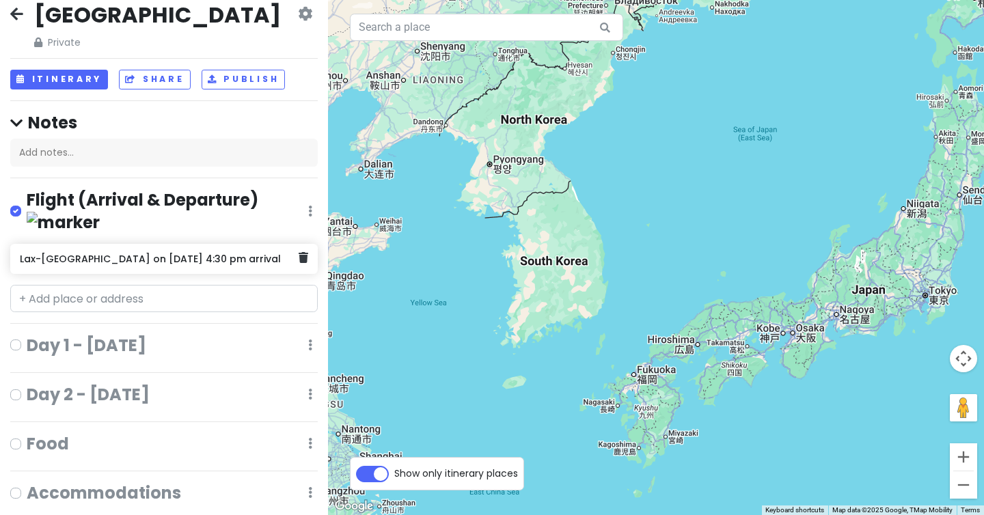
click at [100, 253] on h6 "Lax-[GEOGRAPHIC_DATA] on [DATE] 4:30 pm arrival" at bounding box center [159, 259] width 278 height 12
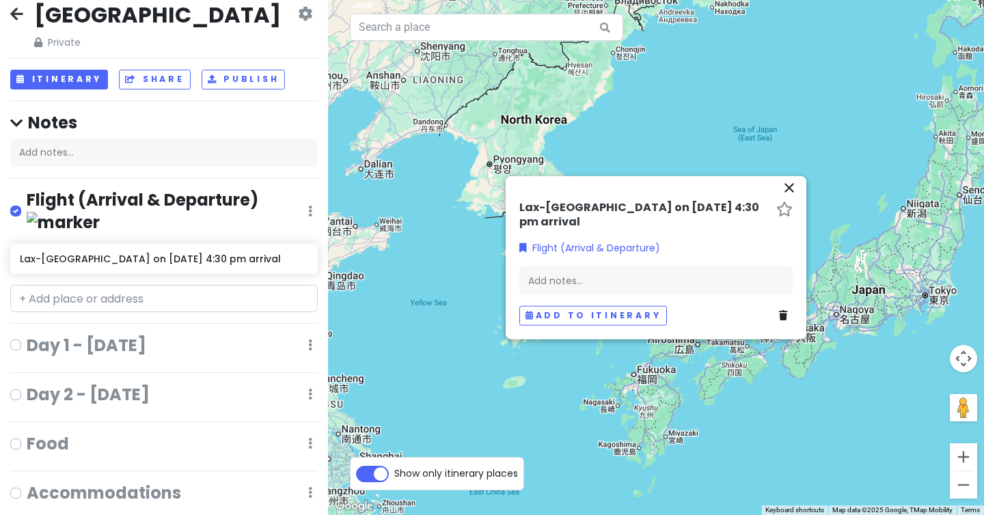
click at [608, 212] on h6 "Lax-[GEOGRAPHIC_DATA] on [DATE] 4:30 pm arrival" at bounding box center [644, 215] width 251 height 29
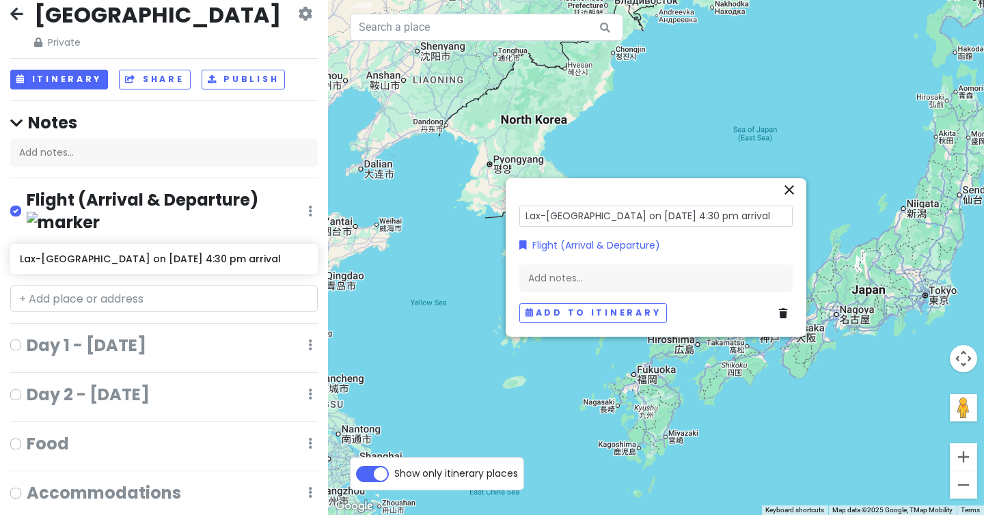
click at [608, 212] on input "Lax-[GEOGRAPHIC_DATA] on [DATE] 4:30 pm arrival" at bounding box center [655, 216] width 273 height 21
click at [123, 147] on div "Add notes..." at bounding box center [163, 153] width 307 height 29
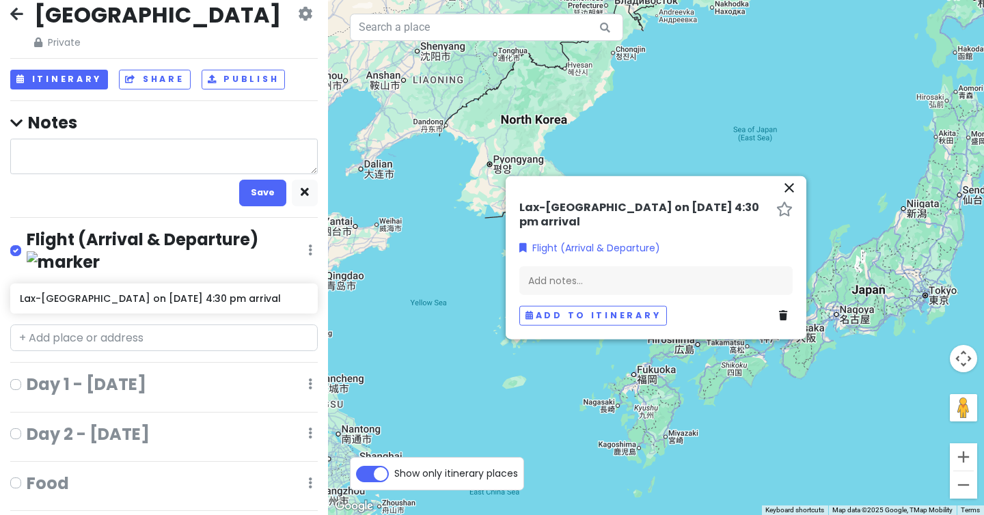
type textarea "x"
type textarea "630-8322, [GEOGRAPHIC_DATA], [GEOGRAPHIC_DATA], 30 Kitakyōbatechō, [GEOGRAPHIC_…"
click at [146, 149] on textarea "630-8322, [GEOGRAPHIC_DATA], [GEOGRAPHIC_DATA], 30 Kitakyōbatechō, [GEOGRAPHIC_…" at bounding box center [163, 157] width 307 height 36
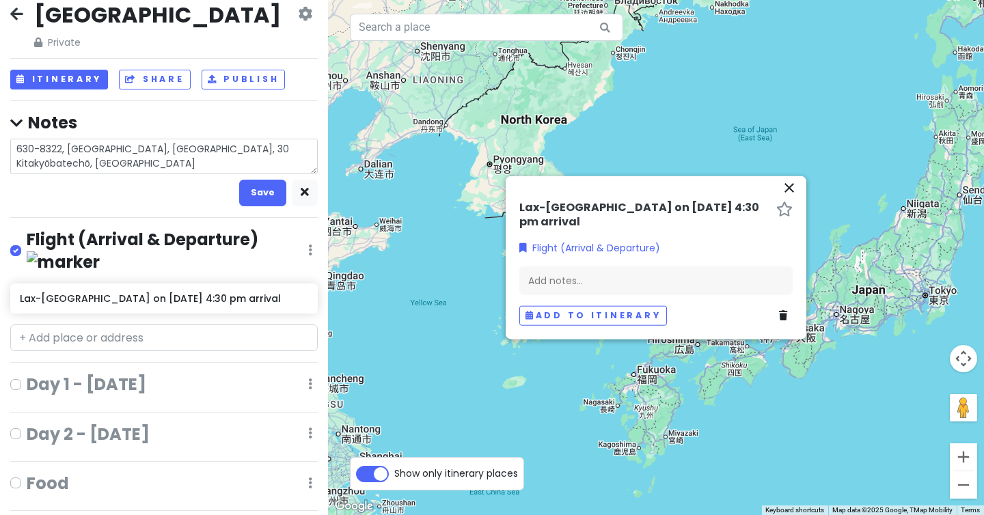
type textarea "x"
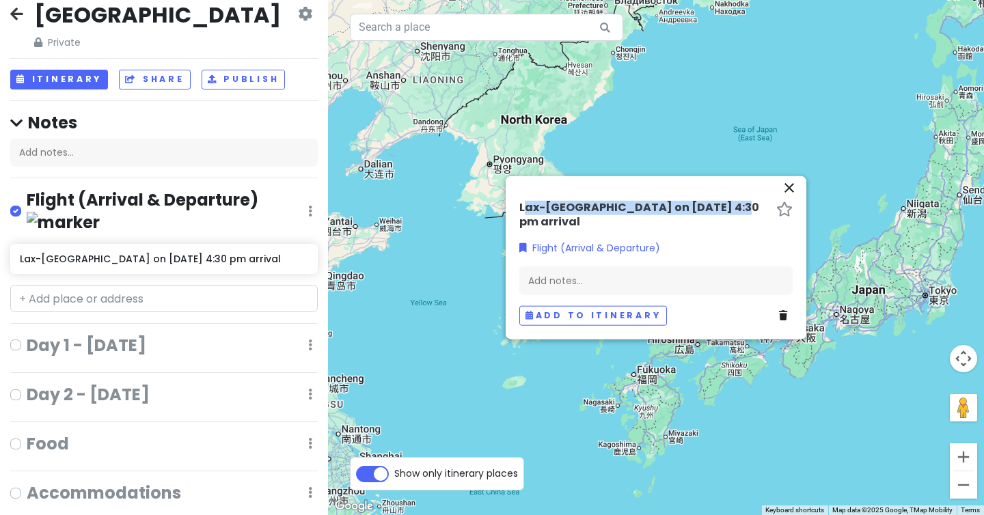
drag, startPoint x: 523, startPoint y: 215, endPoint x: 581, endPoint y: 225, distance: 58.8
click at [583, 225] on div "Lax-[GEOGRAPHIC_DATA] on [DATE] 4:30 pm arrival" at bounding box center [655, 218] width 273 height 34
click at [523, 217] on h6 "Lax-[GEOGRAPHIC_DATA] on [DATE] 4:30 pm arrival" at bounding box center [644, 215] width 251 height 29
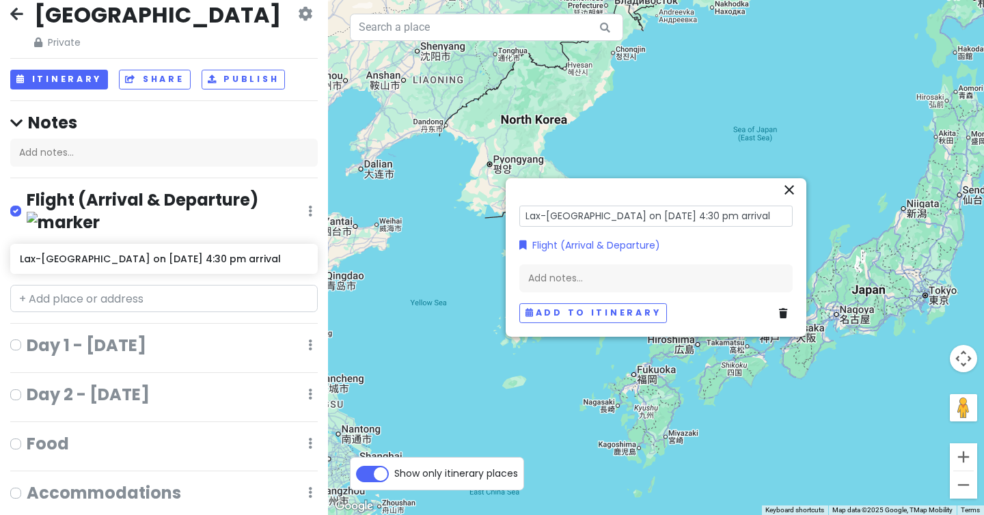
click at [521, 217] on input "Lax-[GEOGRAPHIC_DATA] on [DATE] 4:30 pm arrival" at bounding box center [655, 216] width 273 height 21
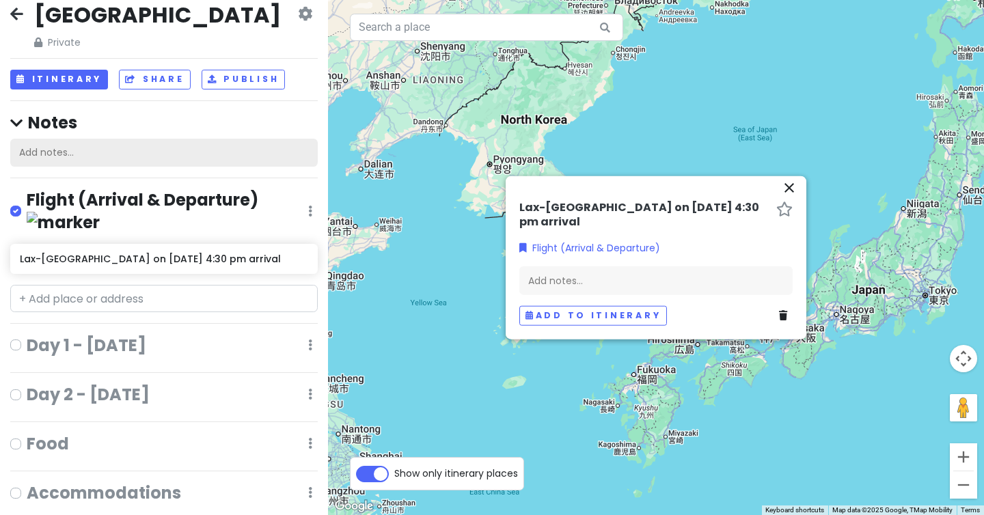
click at [84, 161] on div "Add notes..." at bounding box center [163, 153] width 307 height 29
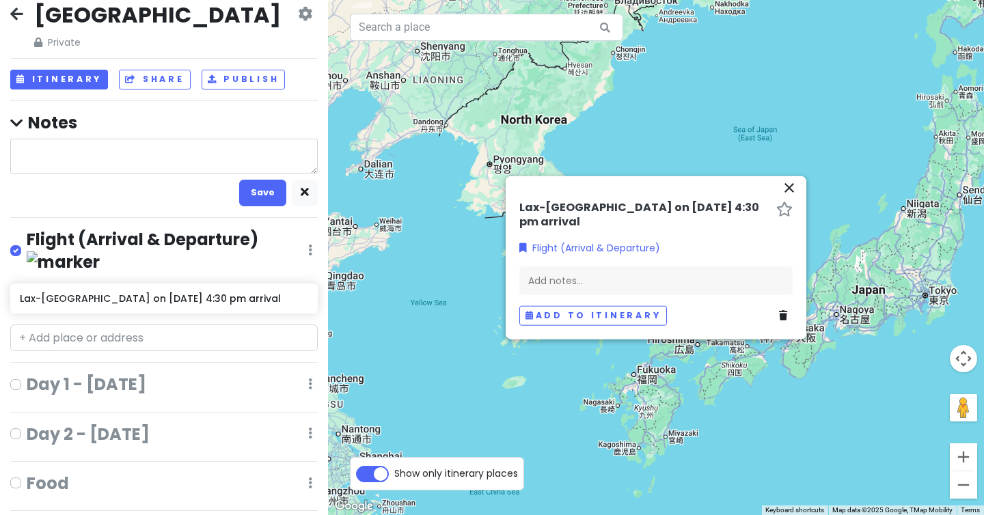
type textarea "x"
type textarea "Lax-[GEOGRAPHIC_DATA] on [DATE] 4:30 pm arrival"
type textarea "x"
type textarea "Lax-[GEOGRAPHIC_DATA] on [DATE] 4:30 pm arrival"
type textarea "x"
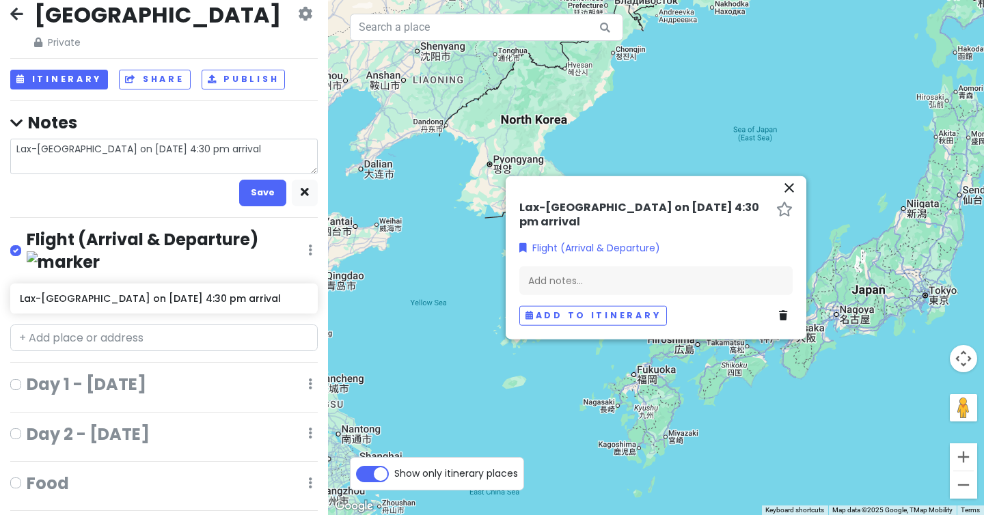
type textarea "Lax-[GEOGRAPHIC_DATA] on [DATE] 4:30 pm arrival K"
type textarea "x"
type textarea "Lax-[GEOGRAPHIC_DATA] on [DATE] 4:30 pm arrival Ko"
type textarea "x"
type textarea "Lax-[GEOGRAPHIC_DATA] on [DATE] 4:30 pm arrival Kor"
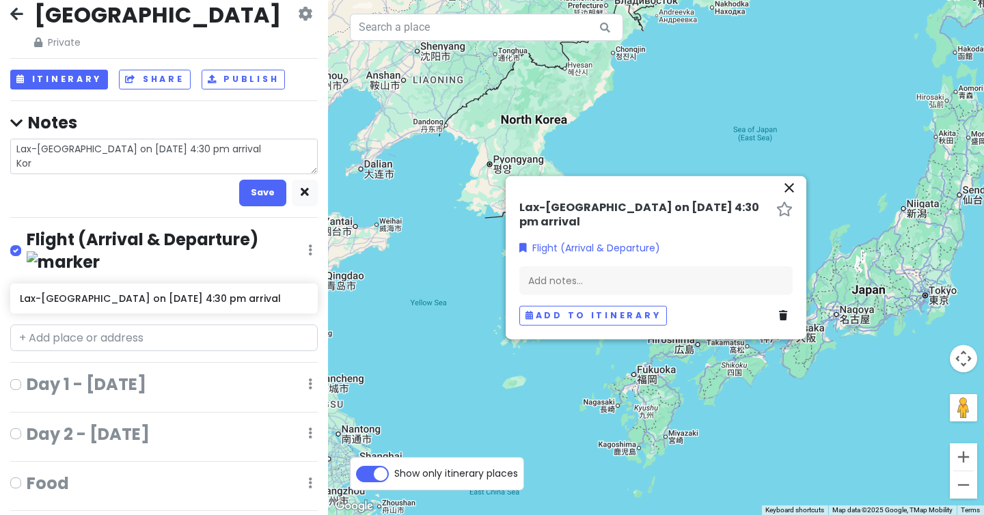
type textarea "x"
type textarea "Lax-[GEOGRAPHIC_DATA] on [DATE] 4:30 pm arrival Kore"
type textarea "x"
type textarea "Lax-[GEOGRAPHIC_DATA] on [DATE] 4:30 pm arrival [GEOGRAPHIC_DATA]"
click at [14, 166] on textarea "Lax-[GEOGRAPHIC_DATA] on [DATE] 4:30 pm arrival [GEOGRAPHIC_DATA]" at bounding box center [163, 157] width 307 height 36
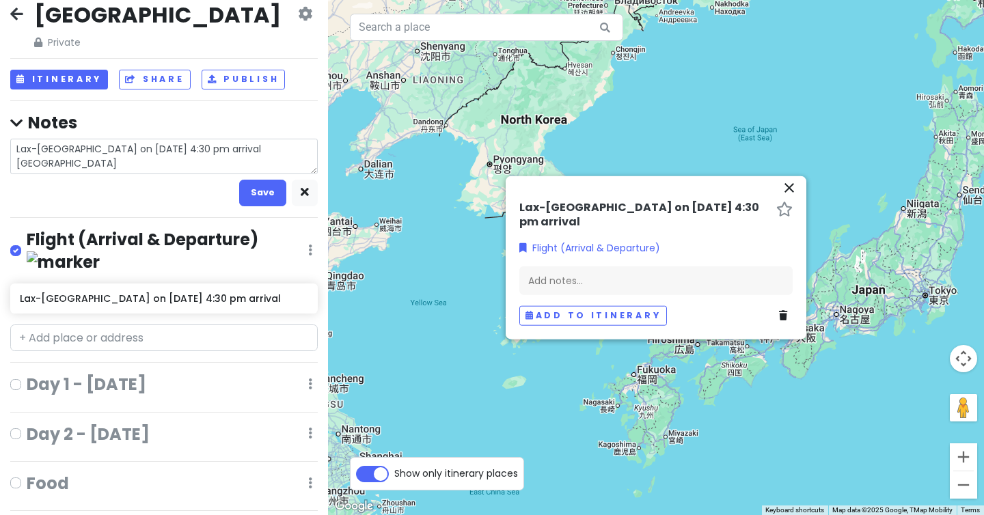
type textarea "x"
type textarea "Lax-[GEOGRAPHIC_DATA] on [DATE] 4:30 pm arrival JKorea"
type textarea "x"
type textarea "Lax-[GEOGRAPHIC_DATA] on [DATE] 4:30 pm arrival JaKorea"
type textarea "x"
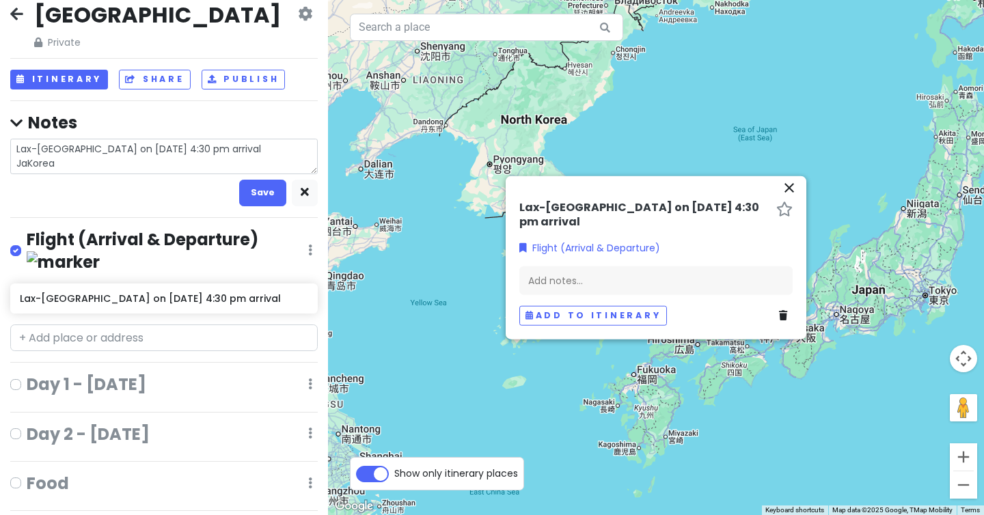
type textarea "Lax-[GEOGRAPHIC_DATA] on [DATE] 4:30 pm arrival JapKorea"
type textarea "x"
type textarea "Lax-[GEOGRAPHIC_DATA] on [DATE] 4:30 pm arrival JapaKorea"
type textarea "x"
type textarea "Lax-[GEOGRAPHIC_DATA] on [DATE] 4:30 pm arrival [GEOGRAPHIC_DATA] [GEOGRAPHIC_D…"
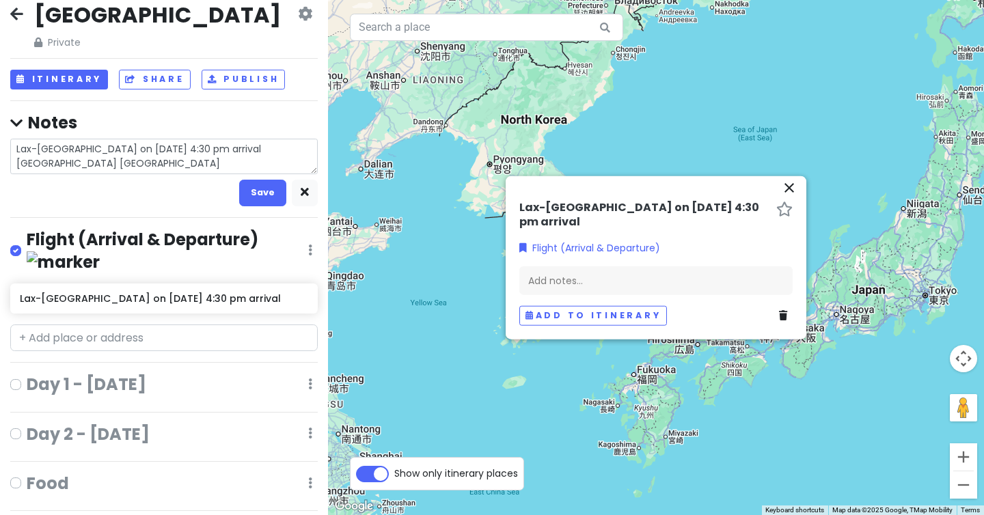
type textarea "x"
type textarea "Lax-[GEOGRAPHIC_DATA] on [DATE] 4:30 pm arrival [GEOGRAPHIC_DATA] tKorea"
type textarea "x"
type textarea "Lax-[GEOGRAPHIC_DATA] on [DATE] 4:30 pm arrival [GEOGRAPHIC_DATA] toKorea"
type textarea "x"
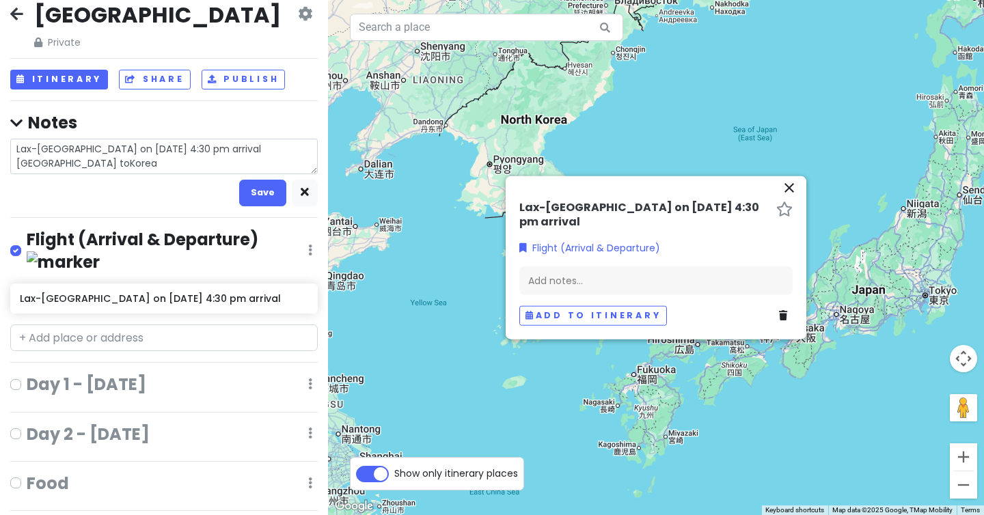
type textarea "Lax-[GEOGRAPHIC_DATA] on [DATE] 4:30 pm arrival [GEOGRAPHIC_DATA] to [GEOGRAPHI…"
click at [98, 165] on textarea "Lax-[GEOGRAPHIC_DATA] on [DATE] 4:30 pm arrival [GEOGRAPHIC_DATA] to [GEOGRAPHI…" at bounding box center [163, 157] width 307 height 36
type textarea "x"
type textarea "Lax-[GEOGRAPHIC_DATA] on [DATE] 4:30 pm arrival [GEOGRAPHIC_DATA] to [GEOGRAPHI…"
type textarea "x"
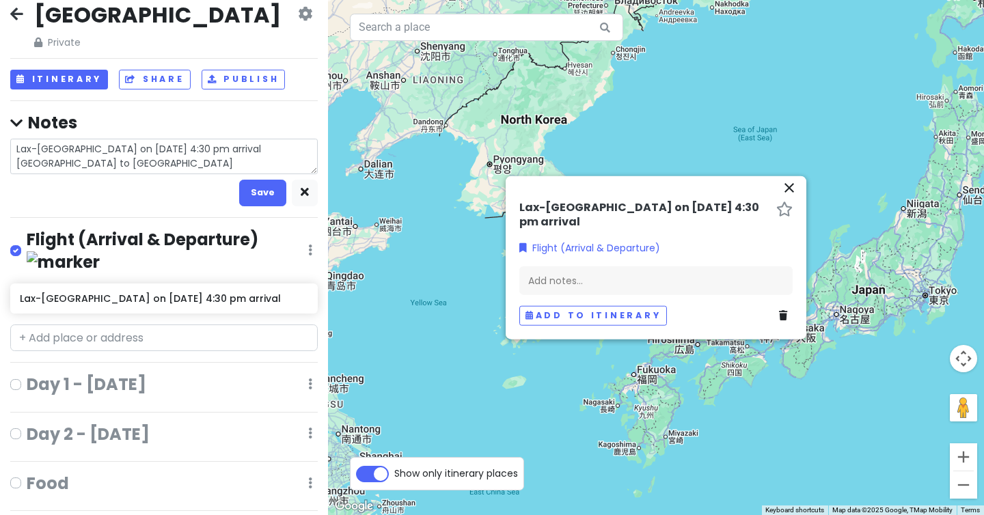
type textarea "Lax-[GEOGRAPHIC_DATA] on [DATE] 4:30 pm arrival [GEOGRAPHIC_DATA] to [GEOGRAPHI…"
type textarea "x"
type textarea "Lax-[GEOGRAPHIC_DATA] on [DATE] 4:30 pm arrival [GEOGRAPHIC_DATA] to [GEOGRAPHI…"
type textarea "x"
type textarea "Lax-[GEOGRAPHIC_DATA] on [DATE] 4:30 pm arrival [GEOGRAPHIC_DATA] to [GEOGRAPHI…"
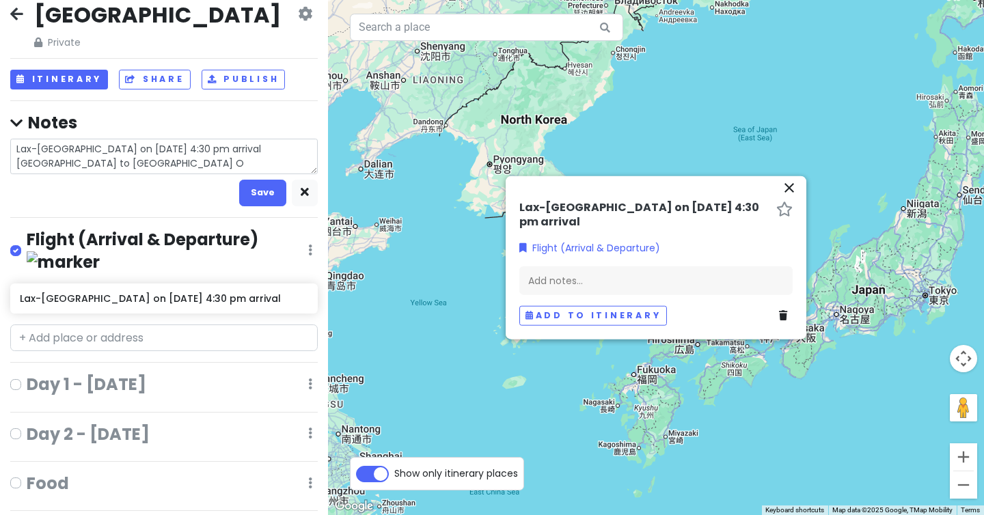
type textarea "x"
type textarea "Lax-[GEOGRAPHIC_DATA] on [DATE] 4:30 pm arrival [GEOGRAPHIC_DATA] to [GEOGRAPHI…"
type textarea "x"
type textarea "Lax-[GEOGRAPHIC_DATA] on [DATE] 4:30 pm arrival [GEOGRAPHIC_DATA] to [GEOGRAPHI…"
type textarea "x"
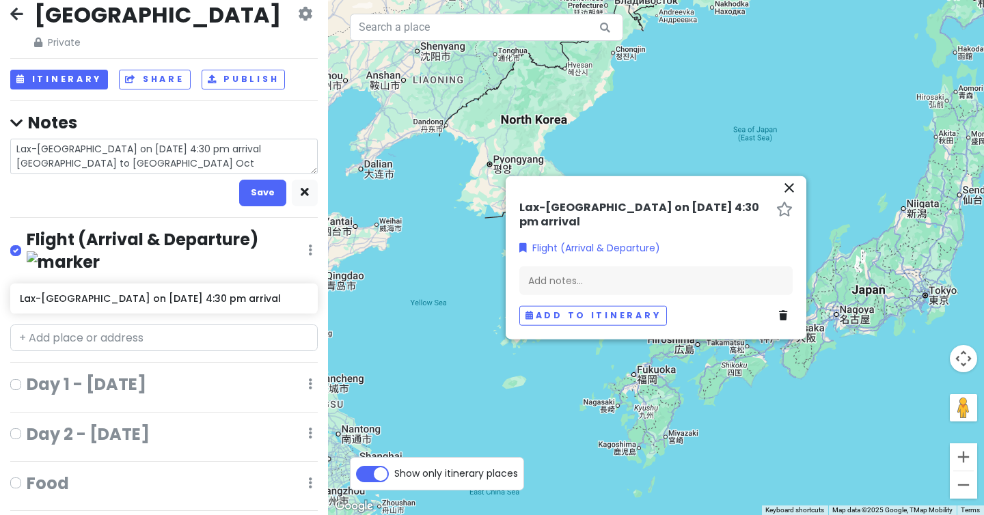
type textarea "Lax-[GEOGRAPHIC_DATA] on [DATE] 4:30 pm arrival [GEOGRAPHIC_DATA] to [GEOGRAPHI…"
type textarea "x"
type textarea "Lax-[GEOGRAPHIC_DATA] on [DATE] 4:30 pm arrival [GEOGRAPHIC_DATA] to [GEOGRAPHI…"
type textarea "x"
type textarea "Lax-[GEOGRAPHIC_DATA] on [DATE] 4:30 pm arrival [GEOGRAPHIC_DATA] to [GEOGRAPHI…"
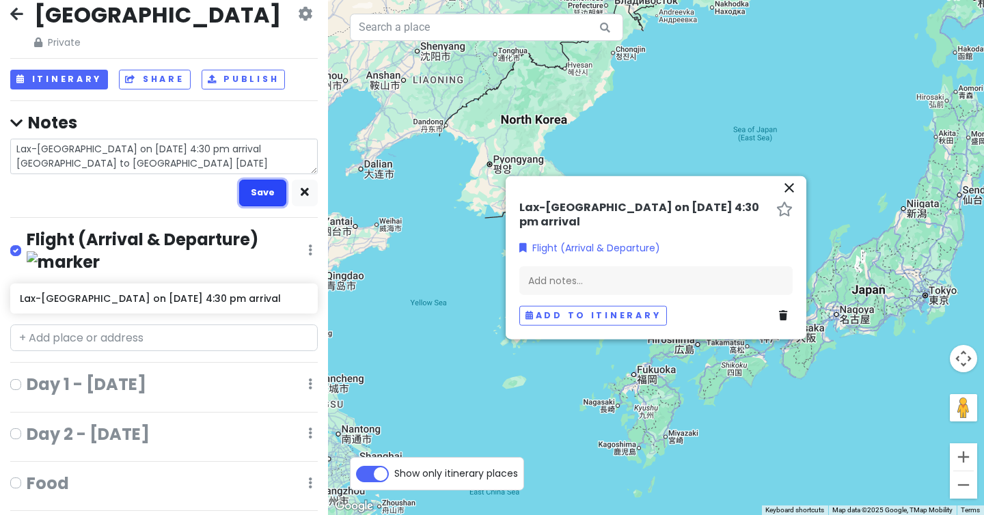
click at [263, 202] on button "Save" at bounding box center [262, 193] width 47 height 27
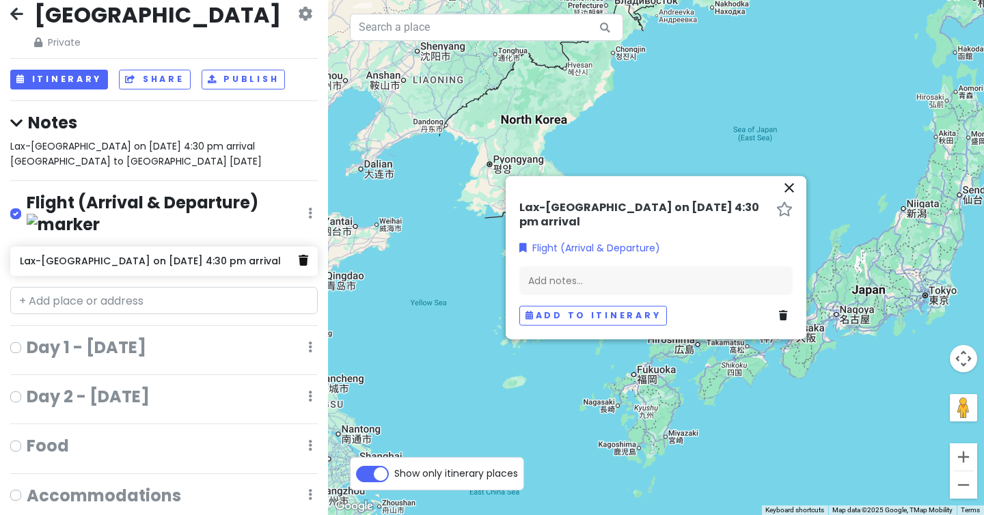
click at [304, 255] on icon at bounding box center [304, 260] width 10 height 11
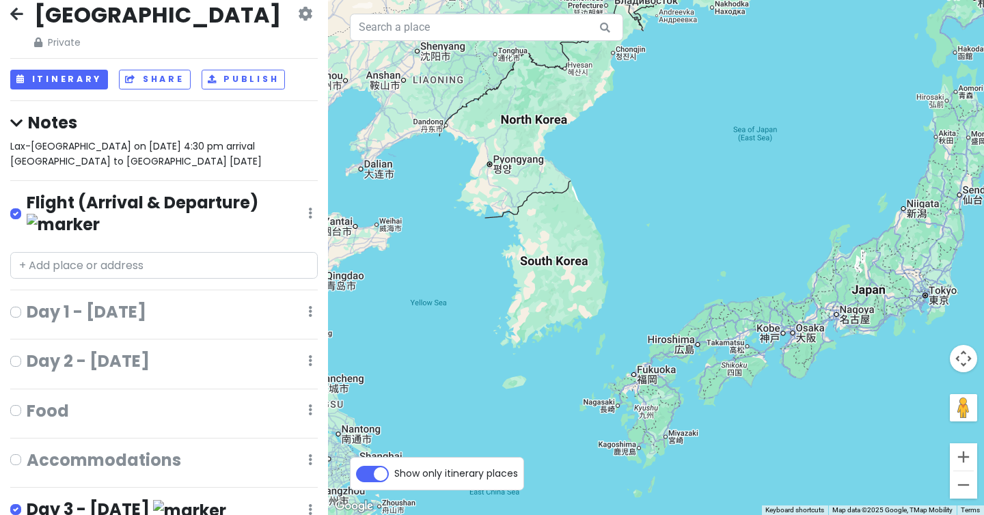
click at [307, 205] on div "Flight (Arrival & Departure) Edit Reorder Delete List" at bounding box center [163, 216] width 307 height 49
click at [309, 208] on icon at bounding box center [310, 213] width 4 height 11
click at [285, 303] on link "Delete List" at bounding box center [269, 319] width 109 height 33
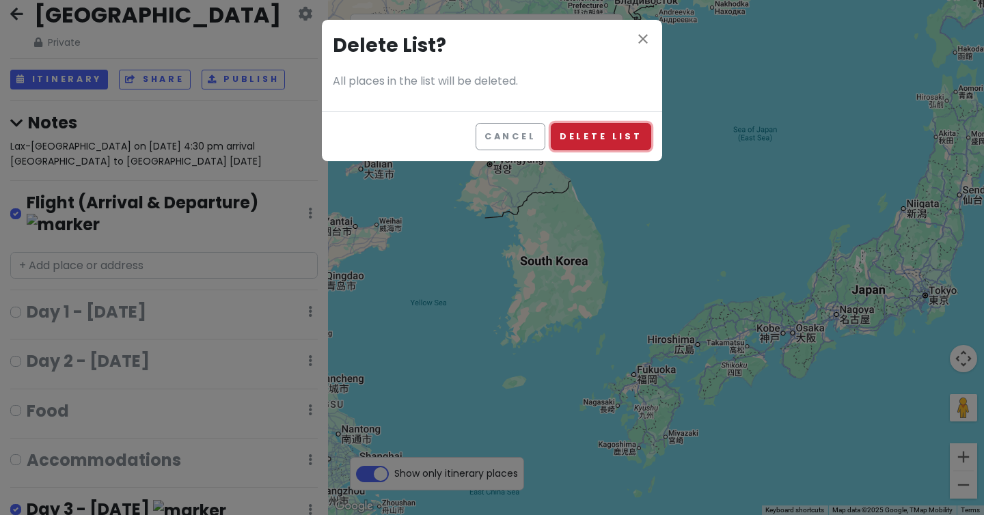
click at [572, 149] on button "Delete List" at bounding box center [601, 136] width 100 height 27
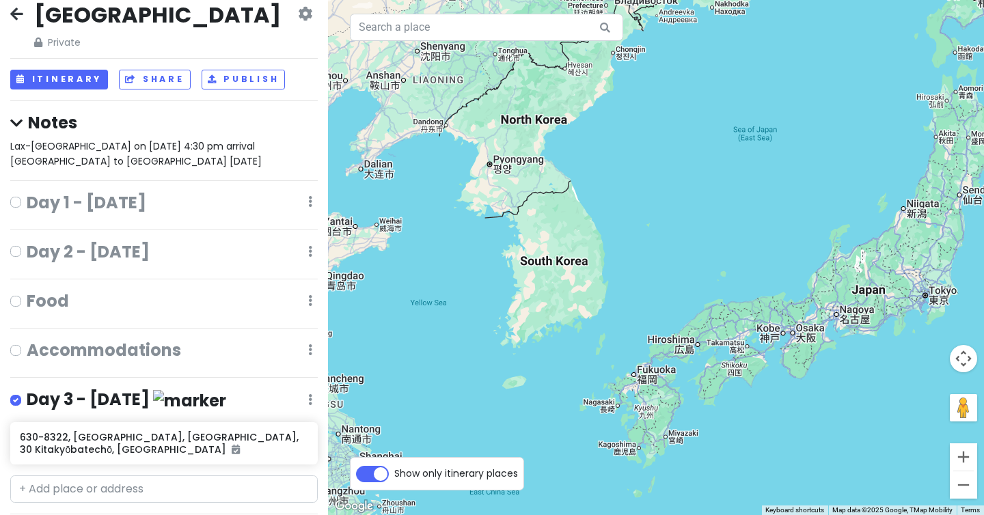
click at [110, 202] on h4 "Day 1 - [DATE]" at bounding box center [87, 202] width 120 height 21
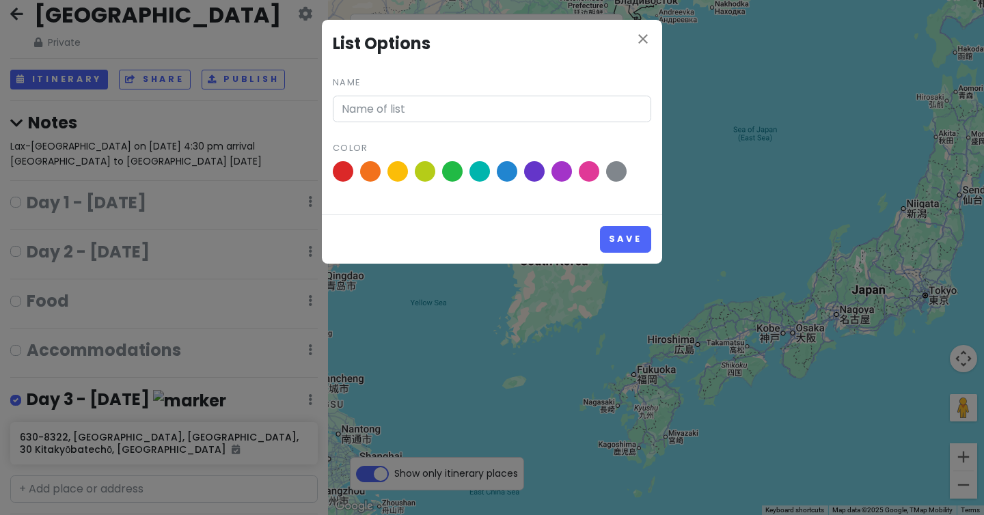
type input "Day 1 - [DATE]"
click at [637, 32] on icon "close" at bounding box center [643, 39] width 16 height 16
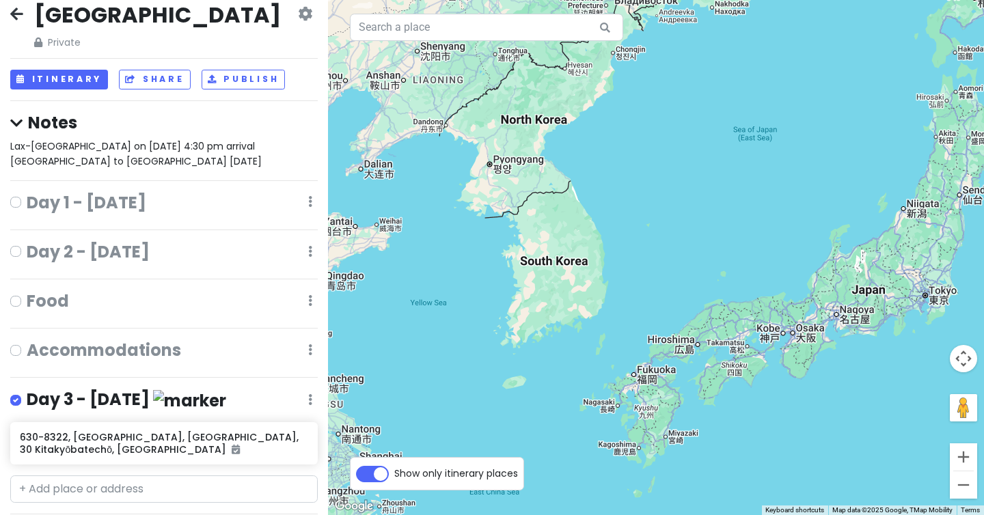
click at [27, 193] on label at bounding box center [27, 193] width 0 height 0
click at [27, 202] on input "checkbox" at bounding box center [31, 197] width 9 height 9
checkbox input "true"
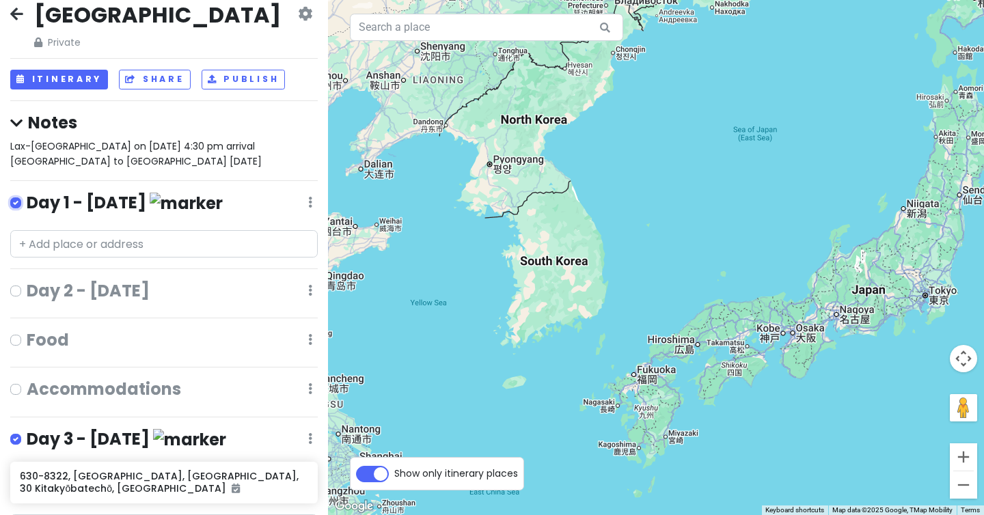
scroll to position [27, 0]
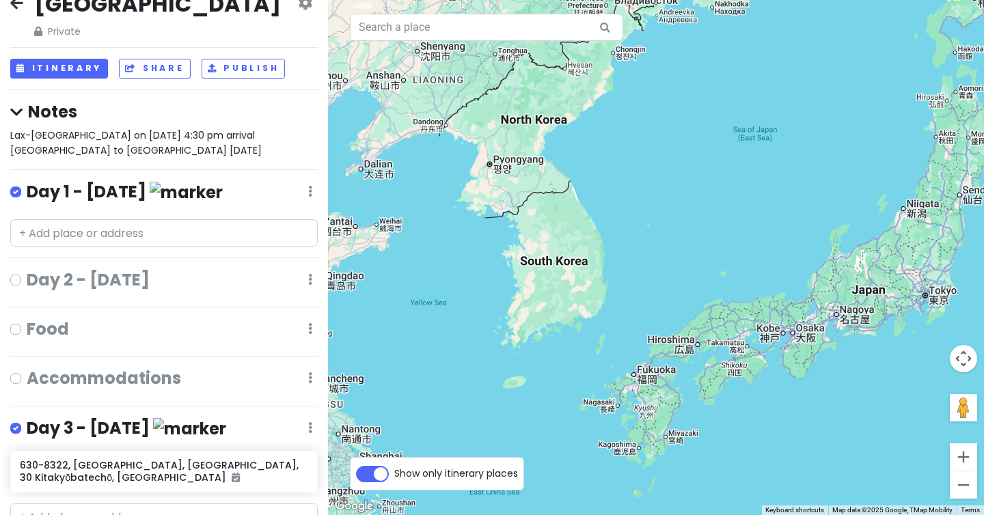
click at [27, 271] on label at bounding box center [27, 271] width 0 height 0
click at [27, 279] on input "checkbox" at bounding box center [31, 275] width 9 height 9
checkbox input "true"
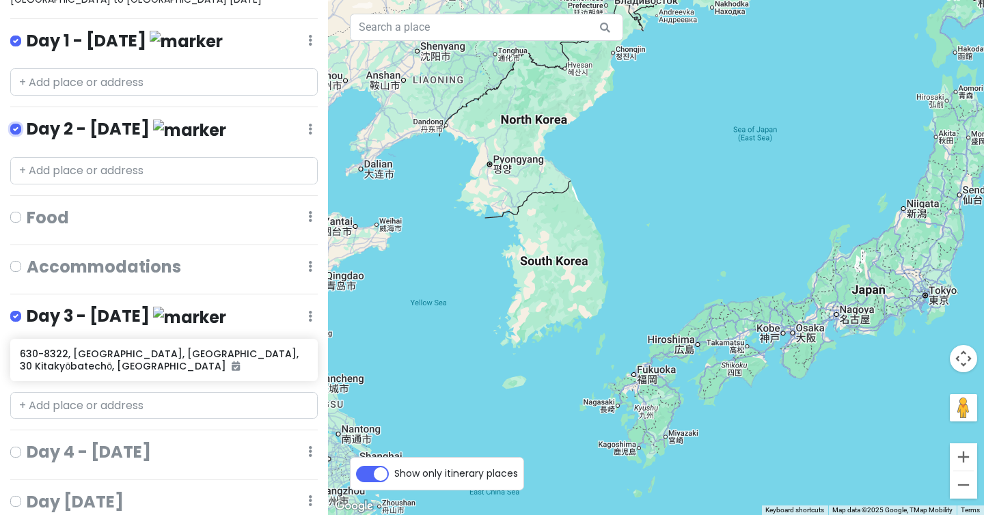
scroll to position [180, 0]
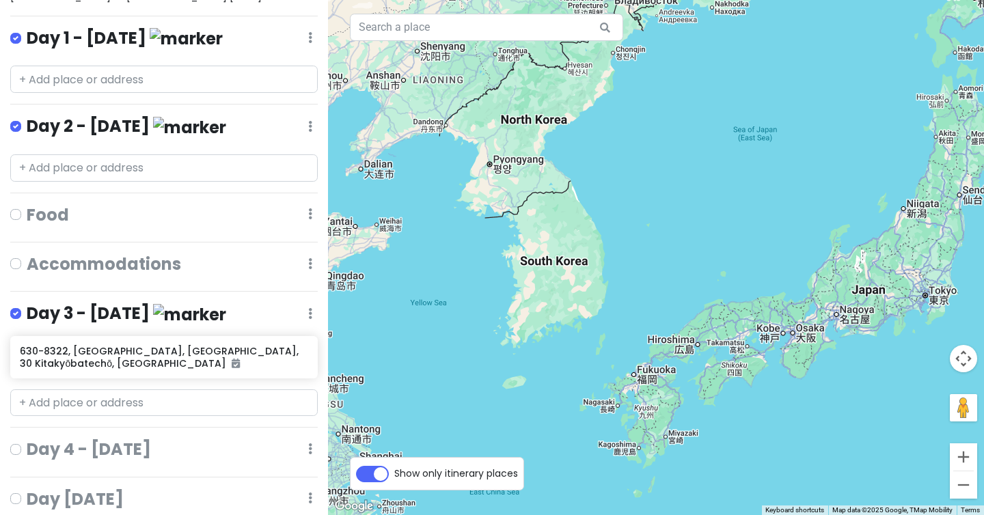
click at [308, 214] on icon at bounding box center [310, 213] width 4 height 11
click at [268, 318] on link "Delete List" at bounding box center [269, 320] width 109 height 33
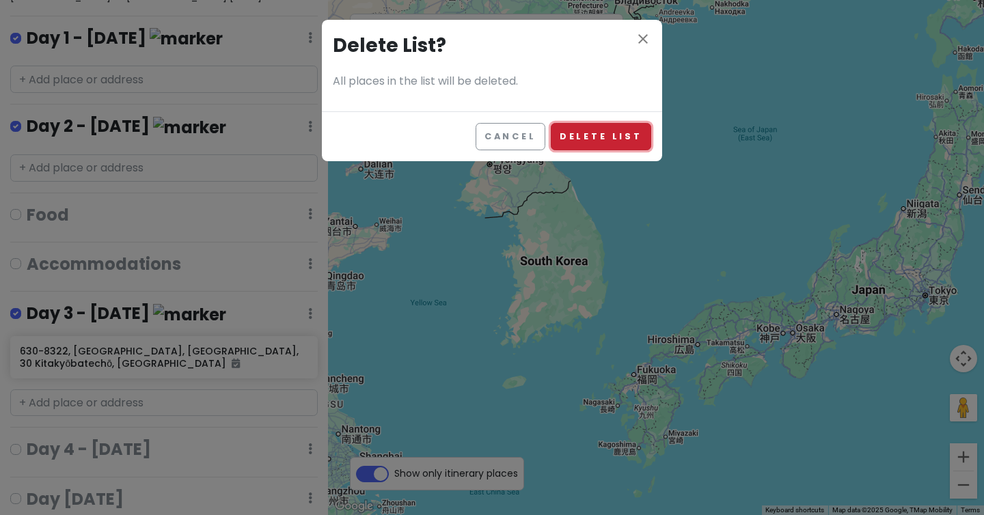
click at [611, 137] on button "Delete List" at bounding box center [601, 136] width 100 height 27
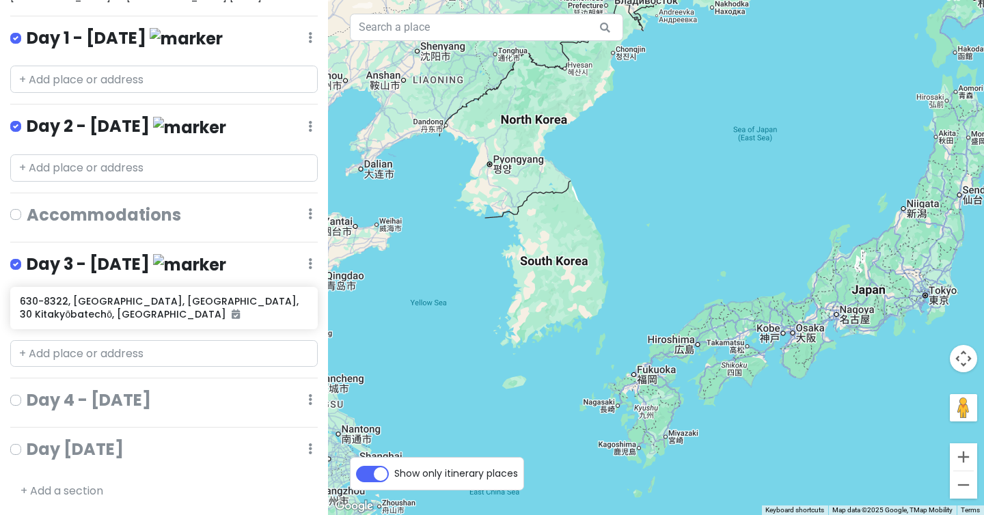
scroll to position [165, 0]
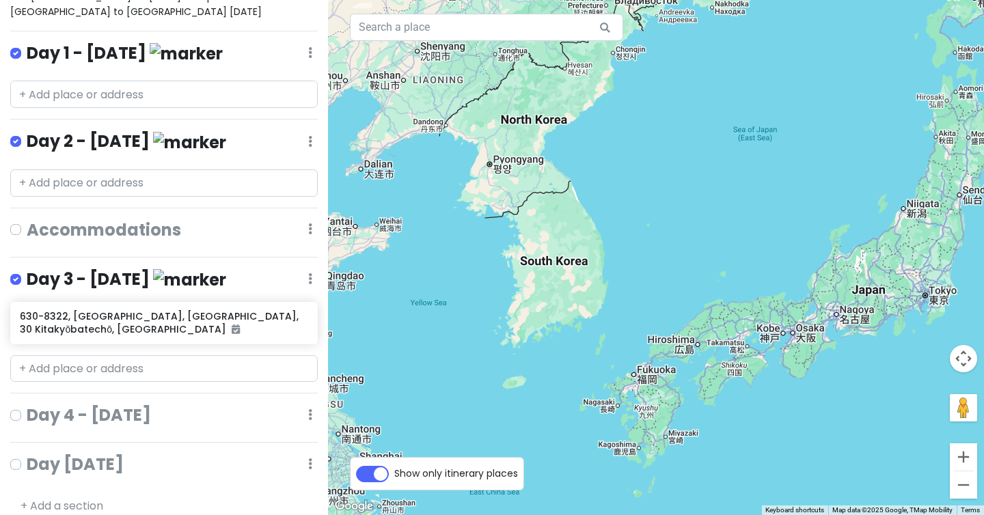
click at [313, 229] on div "Accommodations Edit Reorder Delete List" at bounding box center [163, 232] width 307 height 27
click at [309, 229] on icon at bounding box center [310, 228] width 4 height 11
click at [281, 329] on link "Delete List" at bounding box center [269, 335] width 109 height 33
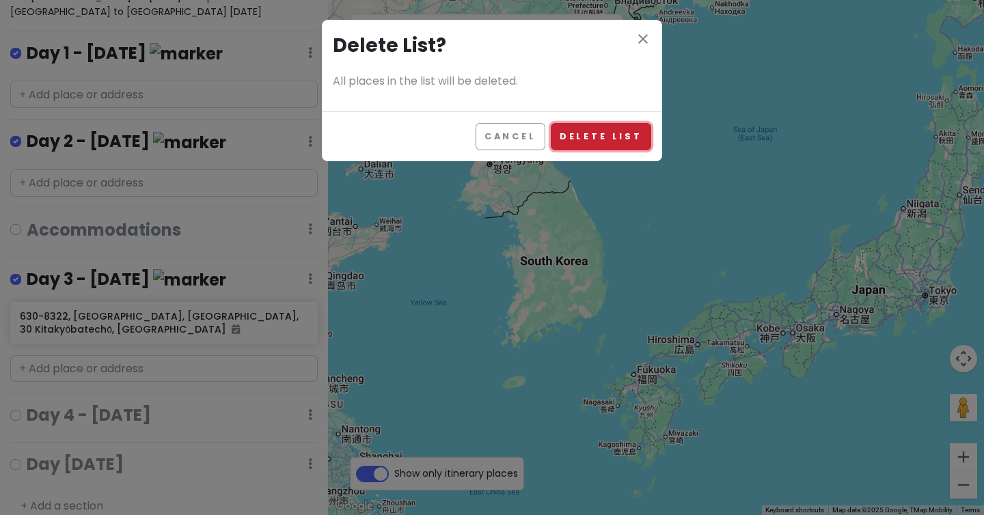
click at [592, 137] on button "Delete List" at bounding box center [601, 136] width 100 height 27
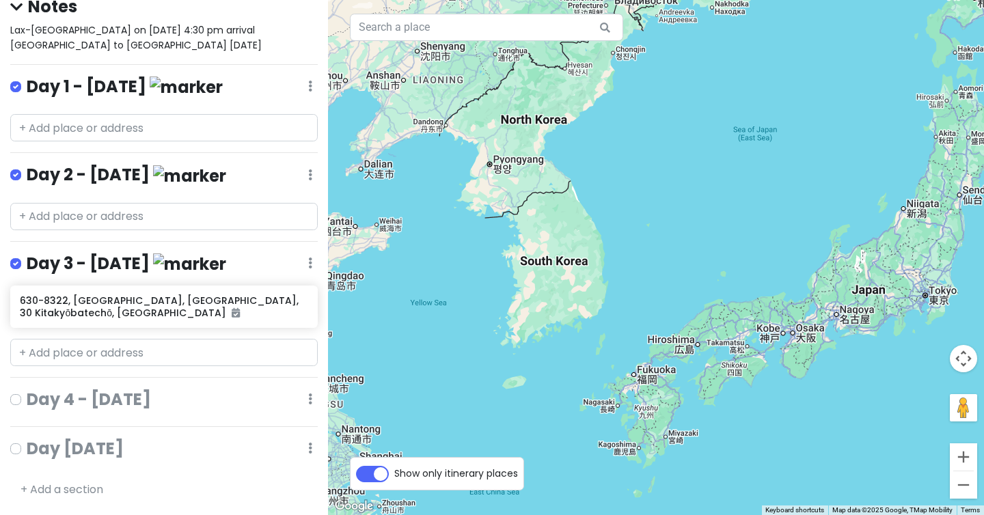
scroll to position [115, 0]
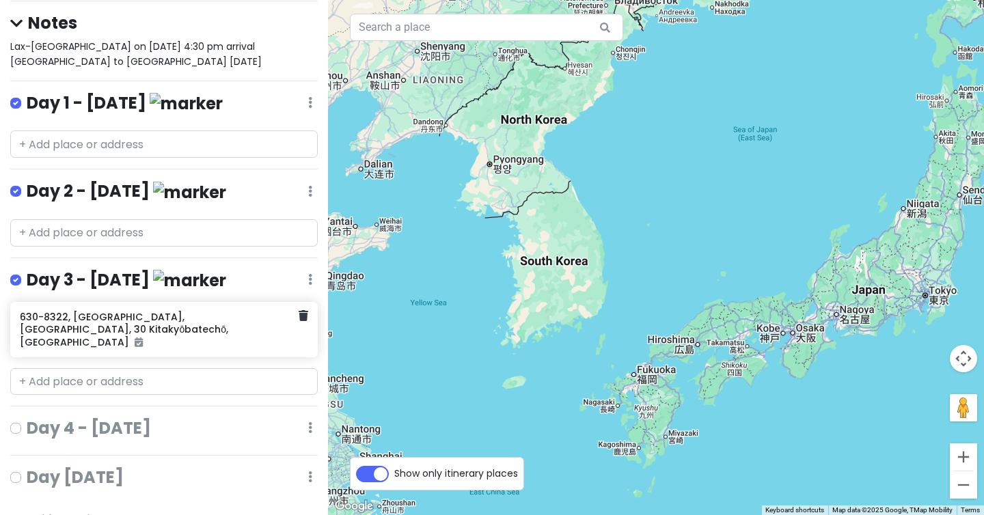
click at [79, 320] on div "630-8322, [GEOGRAPHIC_DATA], [GEOGRAPHIC_DATA], 30 Kitakyōbatechō, [GEOGRAPHIC_…" at bounding box center [159, 329] width 278 height 44
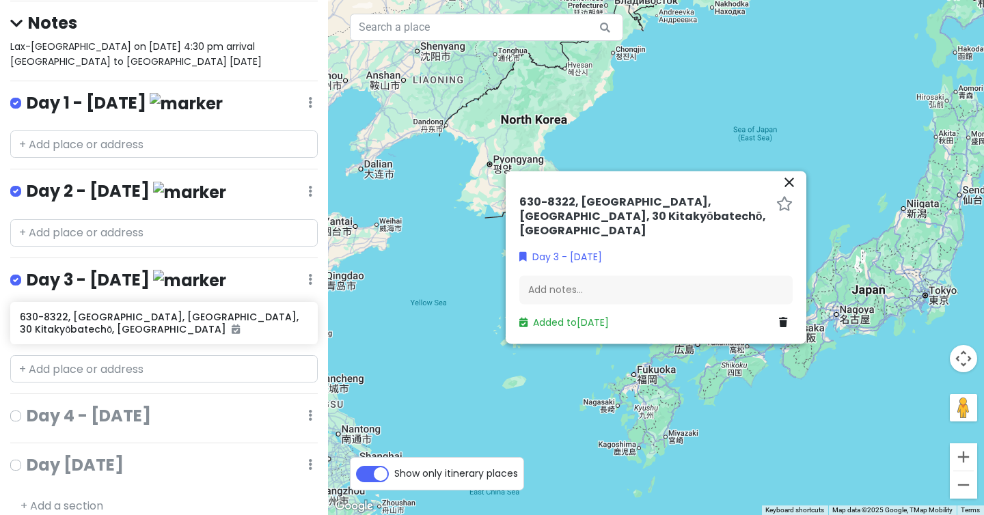
click at [569, 215] on h6 "630-8322, [GEOGRAPHIC_DATA], [GEOGRAPHIC_DATA], 30 Kitakyōbatechō, [GEOGRAPHIC_…" at bounding box center [644, 217] width 251 height 42
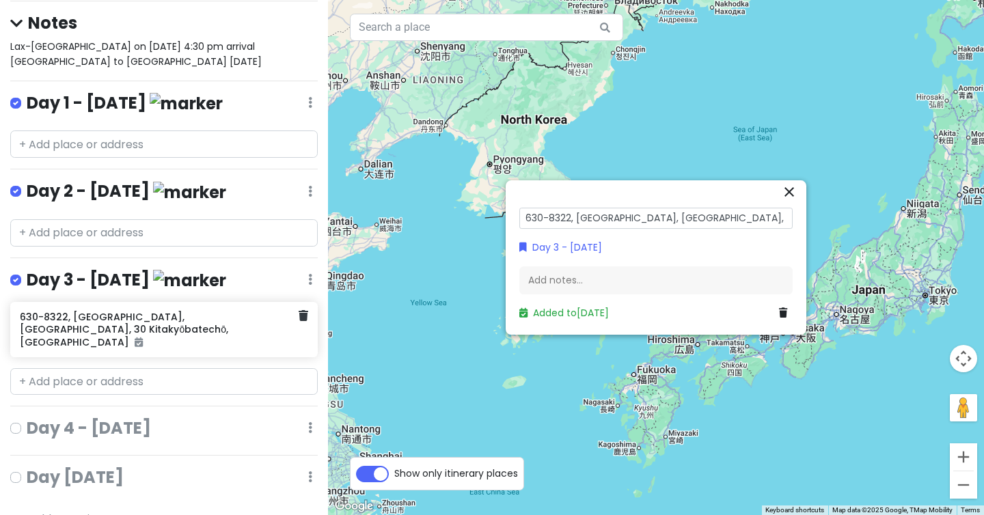
click at [106, 314] on h6 "630-8322, [GEOGRAPHIC_DATA], [GEOGRAPHIC_DATA], 30 Kitakyōbatechō, [GEOGRAPHIC_…" at bounding box center [159, 330] width 278 height 38
click at [89, 322] on div "630-8322, [GEOGRAPHIC_DATA], [GEOGRAPHIC_DATA], 30 Kitakyōbatechō, [GEOGRAPHIC_…" at bounding box center [159, 329] width 278 height 44
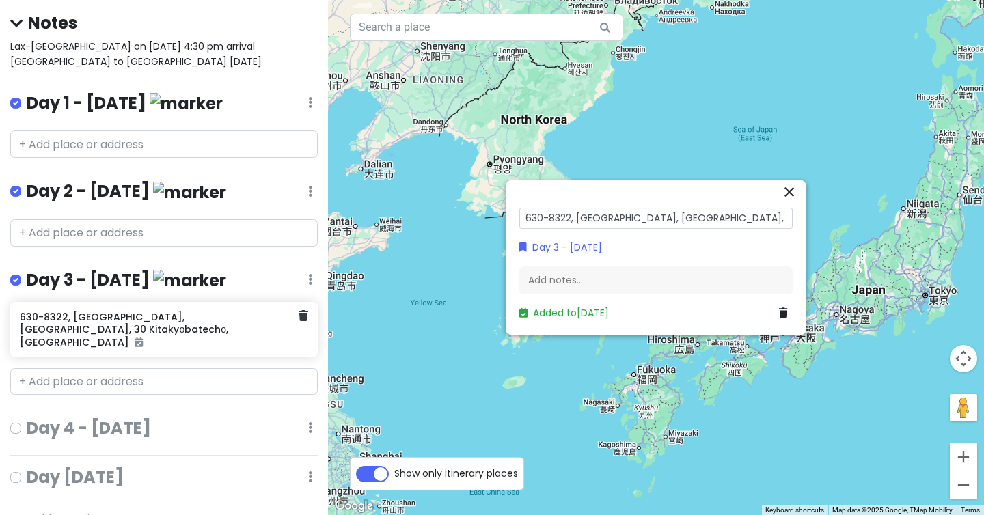
click at [70, 315] on h6 "630-8322, [GEOGRAPHIC_DATA], [GEOGRAPHIC_DATA], 30 Kitakyōbatechō, [GEOGRAPHIC_…" at bounding box center [159, 330] width 278 height 38
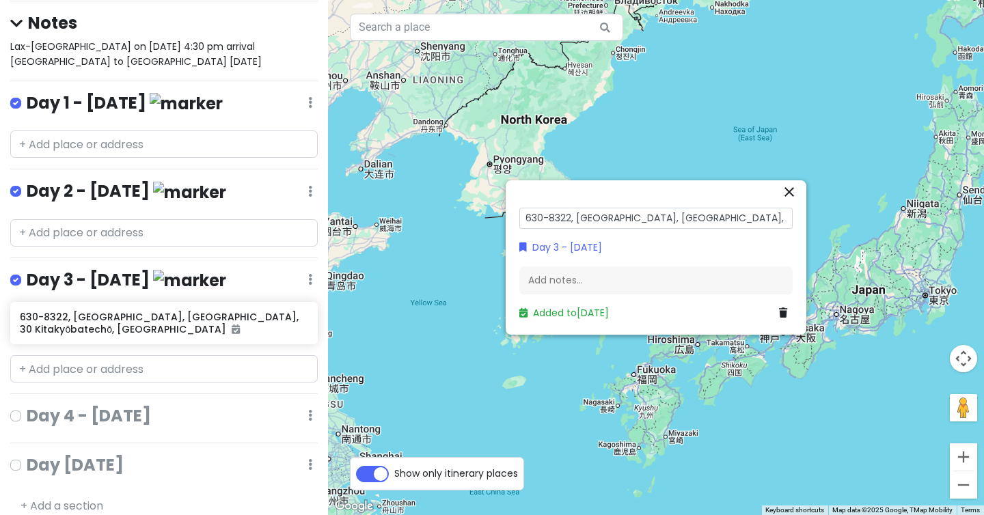
click at [572, 214] on input "630-8322, [GEOGRAPHIC_DATA], [GEOGRAPHIC_DATA], 30 Kitakyōbatechō, [GEOGRAPHIC_…" at bounding box center [655, 218] width 273 height 21
click at [535, 216] on input "630-8322, [GEOGRAPHIC_DATA], [GEOGRAPHIC_DATA], 30 Kitakyōbatechō, [GEOGRAPHIC_…" at bounding box center [655, 218] width 273 height 21
click at [527, 216] on input "630-8322, [GEOGRAPHIC_DATA], [GEOGRAPHIC_DATA], 30 Kitakyōbatechō, [GEOGRAPHIC_…" at bounding box center [655, 218] width 273 height 21
type input "Tea Ceremony - 630-8322, [GEOGRAPHIC_DATA], [GEOGRAPHIC_DATA], 30 Kitakyōbatech…"
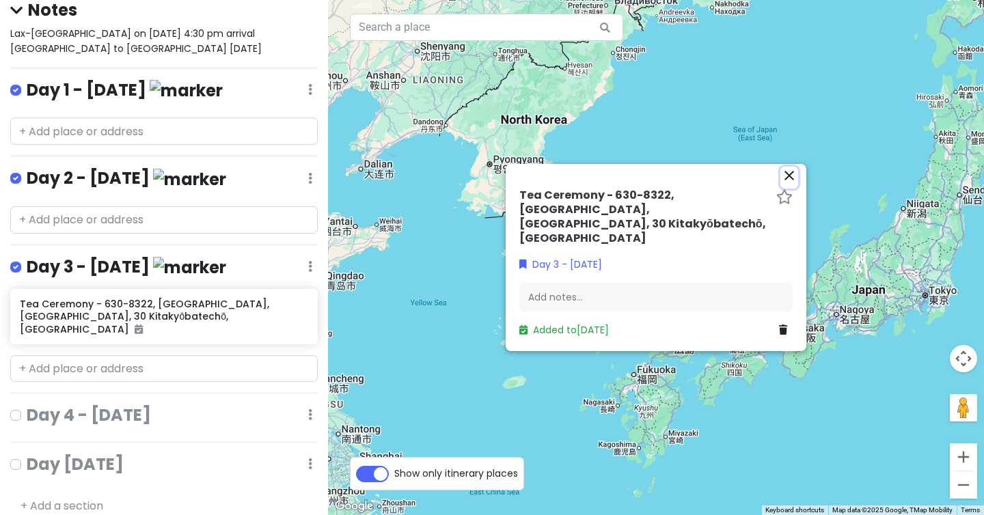
click at [787, 184] on icon "close" at bounding box center [789, 175] width 16 height 16
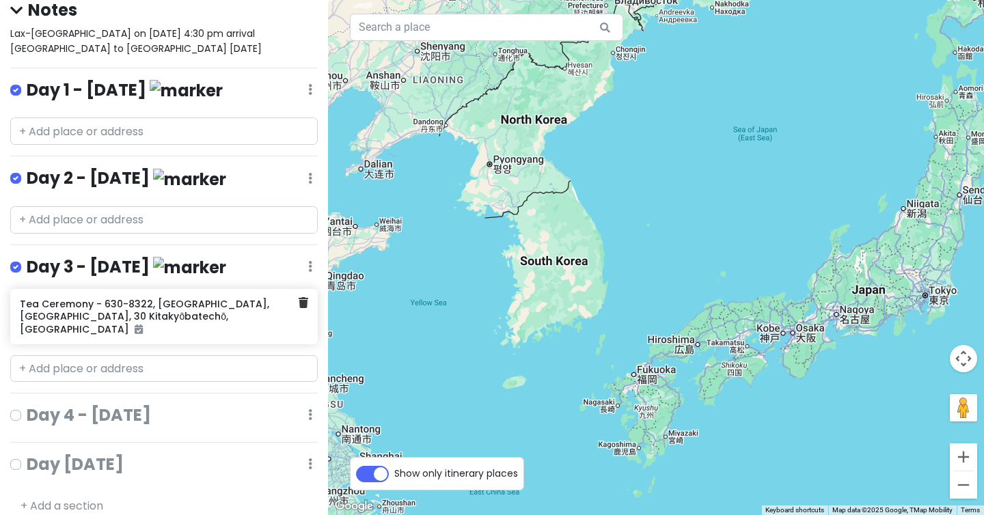
click at [67, 316] on h6 "Tea Ceremony - 630-8322, [GEOGRAPHIC_DATA], [GEOGRAPHIC_DATA], 30 Kitakyōbatech…" at bounding box center [159, 317] width 278 height 38
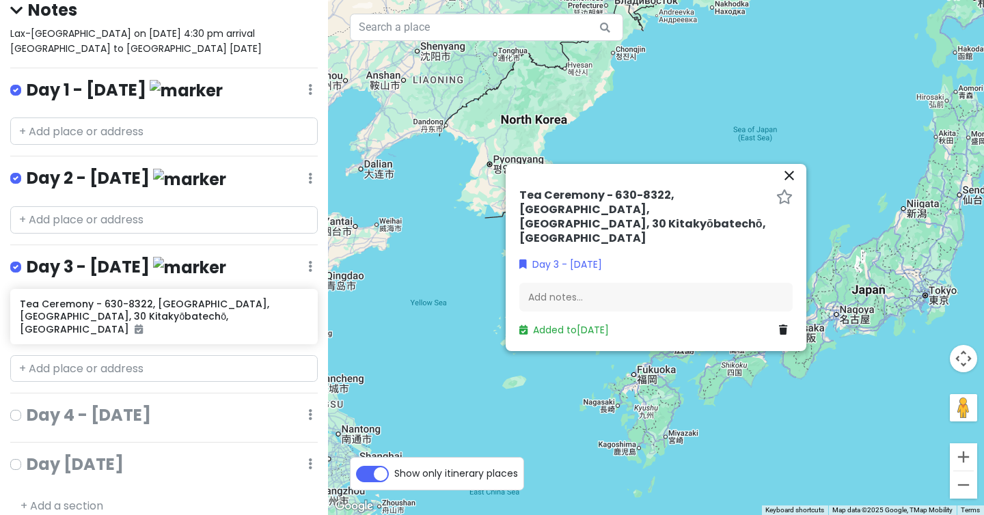
click at [622, 233] on div "Tea Ceremony - 630-8322, [GEOGRAPHIC_DATA], [GEOGRAPHIC_DATA], 30 Kitakyōbatech…" at bounding box center [655, 220] width 273 height 62
click at [601, 217] on h6 "Tea Ceremony - 630-8322, [GEOGRAPHIC_DATA], [GEOGRAPHIC_DATA], 30 Kitakyōbatech…" at bounding box center [644, 217] width 251 height 57
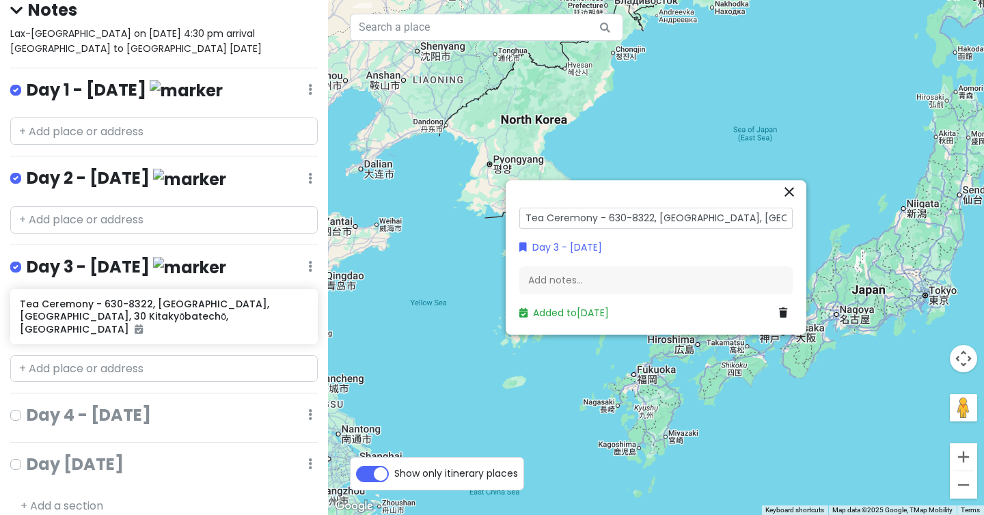
scroll to position [0, 49]
click at [301, 43] on div "Lax-[GEOGRAPHIC_DATA] on [DATE] 4:30 pm arrival [GEOGRAPHIC_DATA] to [GEOGRAPHI…" at bounding box center [163, 41] width 307 height 31
type textarea "x"
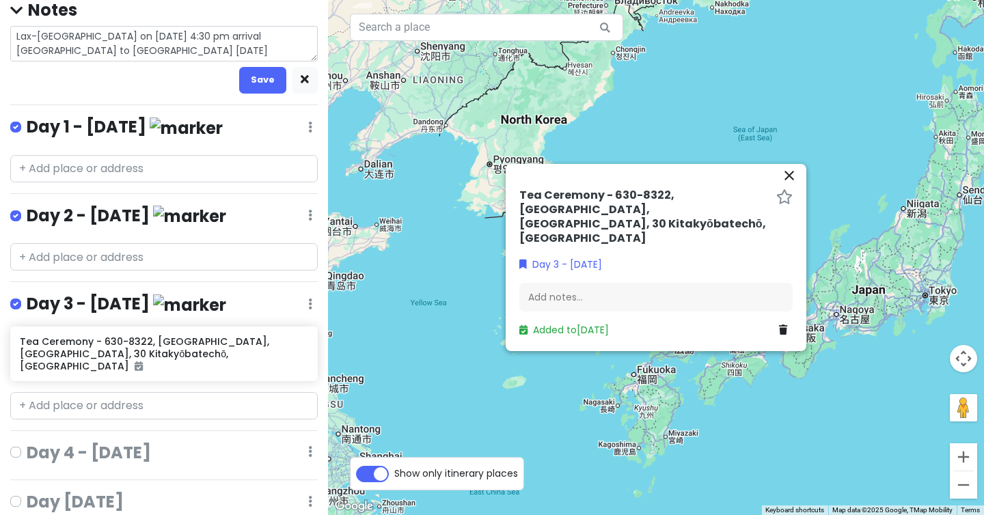
scroll to position [0, 0]
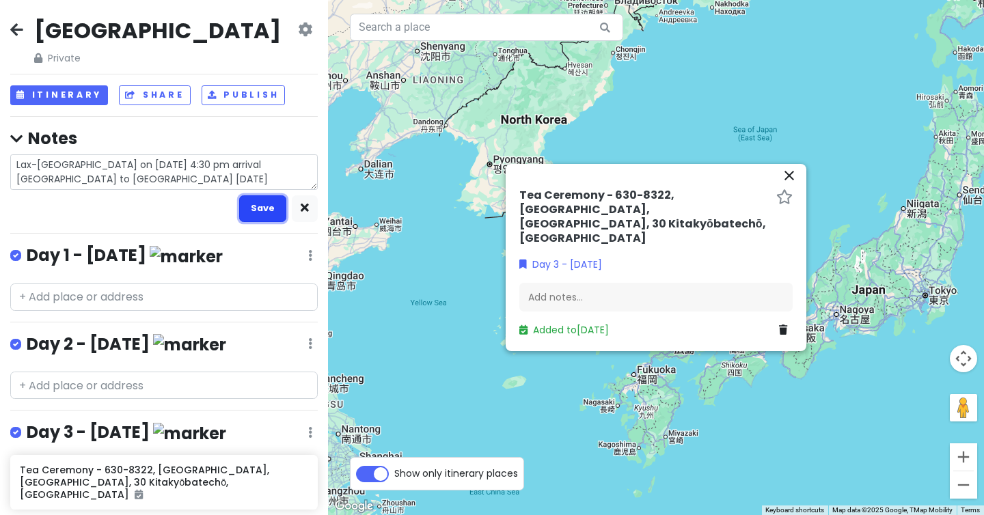
click at [272, 212] on button "Save" at bounding box center [262, 208] width 47 height 27
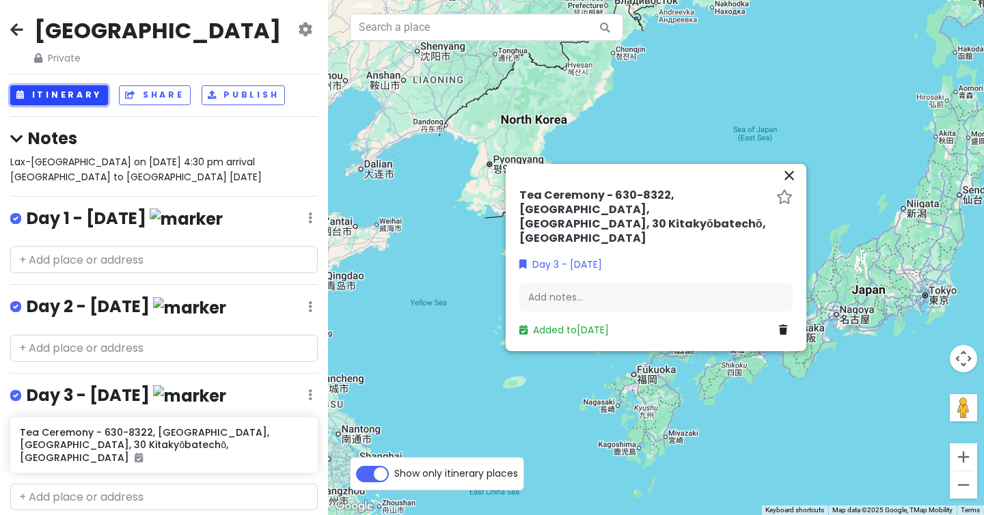
click at [70, 95] on button "Itinerary" at bounding box center [59, 95] width 98 height 20
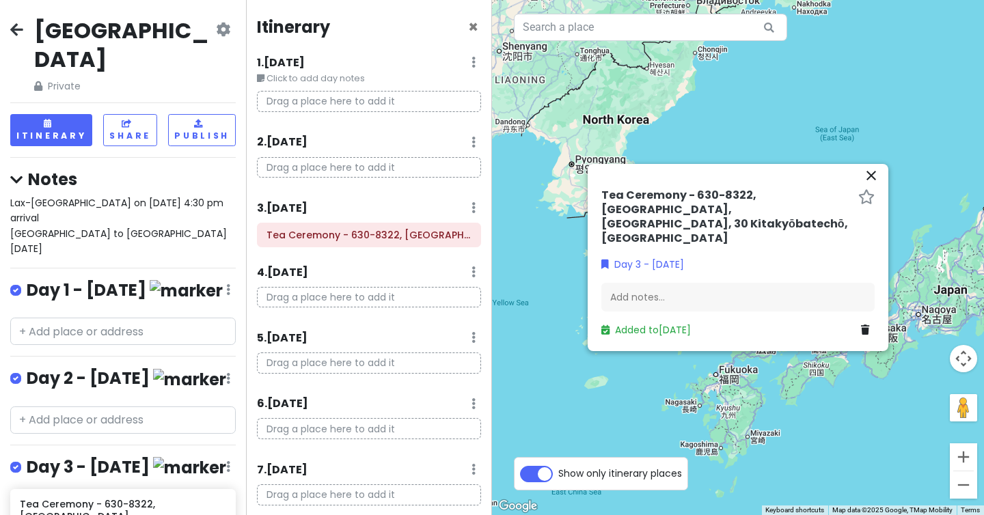
click at [474, 275] on icon at bounding box center [473, 271] width 4 height 11
click at [872, 184] on icon "close" at bounding box center [871, 175] width 16 height 16
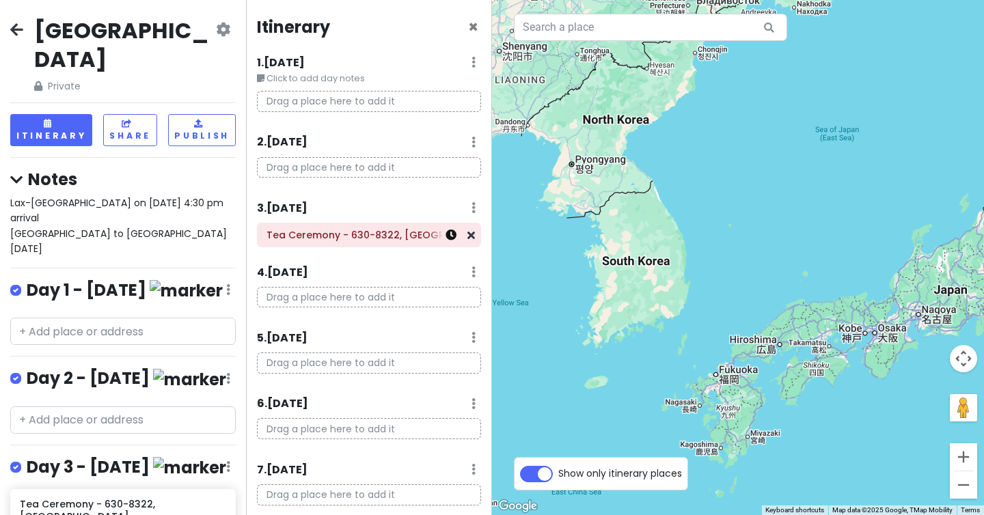
click at [455, 238] on icon at bounding box center [450, 235] width 11 height 11
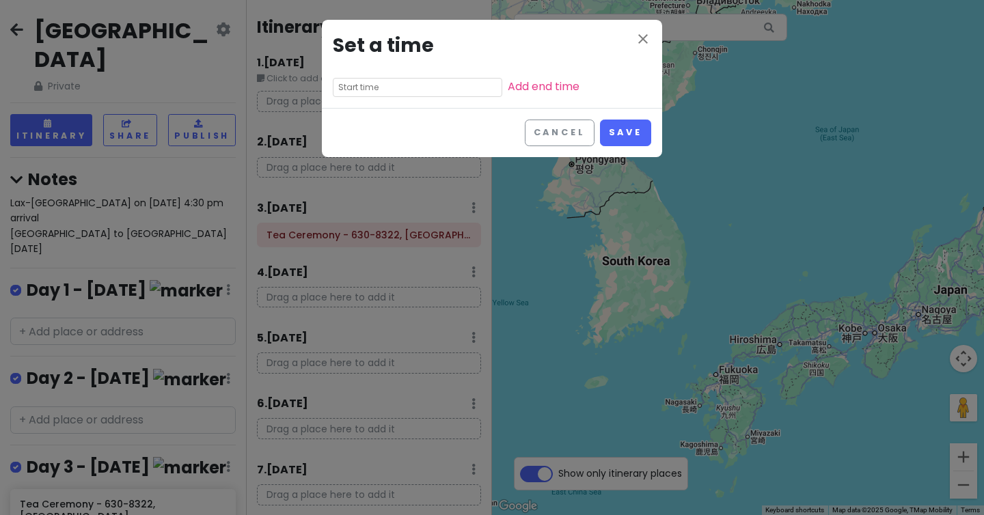
click at [401, 89] on input "text" at bounding box center [417, 87] width 169 height 19
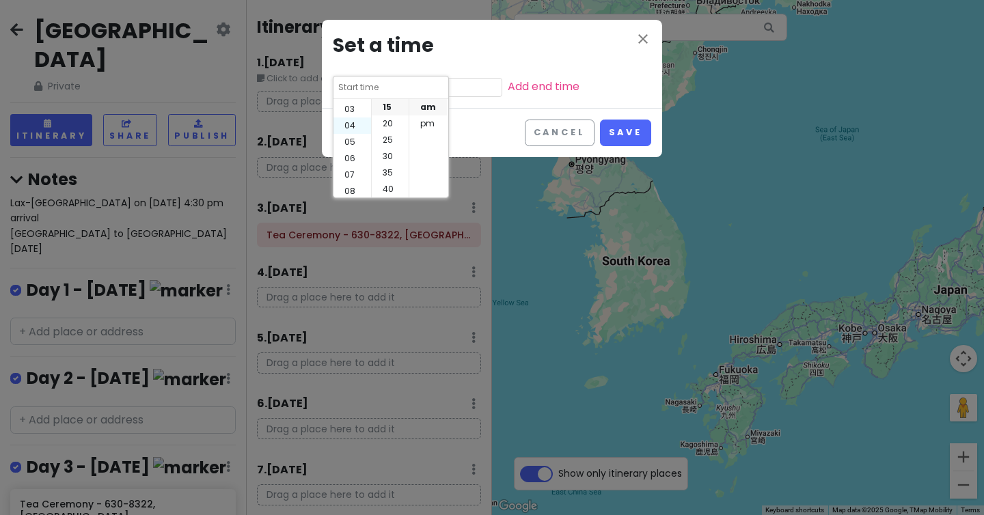
scroll to position [57, 0]
click at [355, 119] on li "02" at bounding box center [352, 119] width 38 height 16
type input "2:15 am"
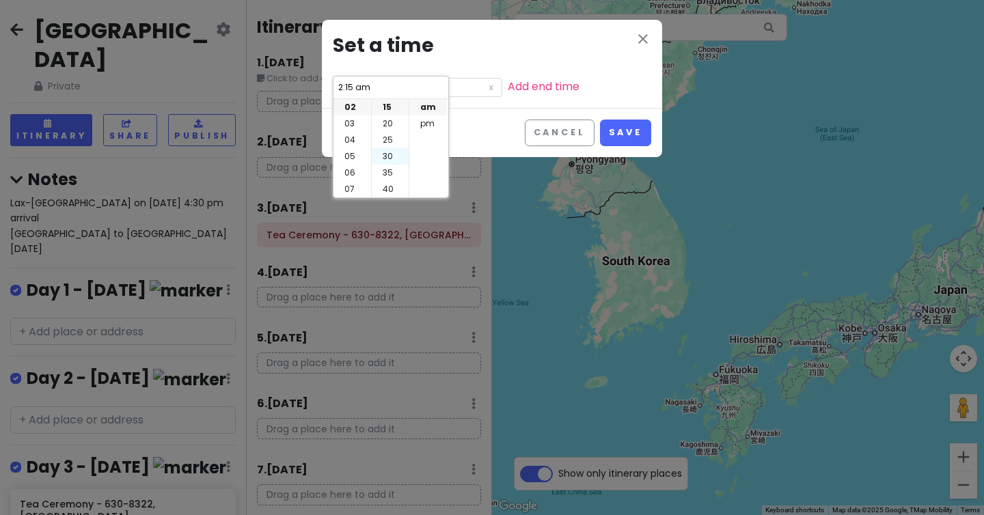
click at [391, 151] on li "30" at bounding box center [390, 156] width 37 height 16
type input "2:30 am"
click at [420, 122] on li "pm" at bounding box center [428, 123] width 38 height 16
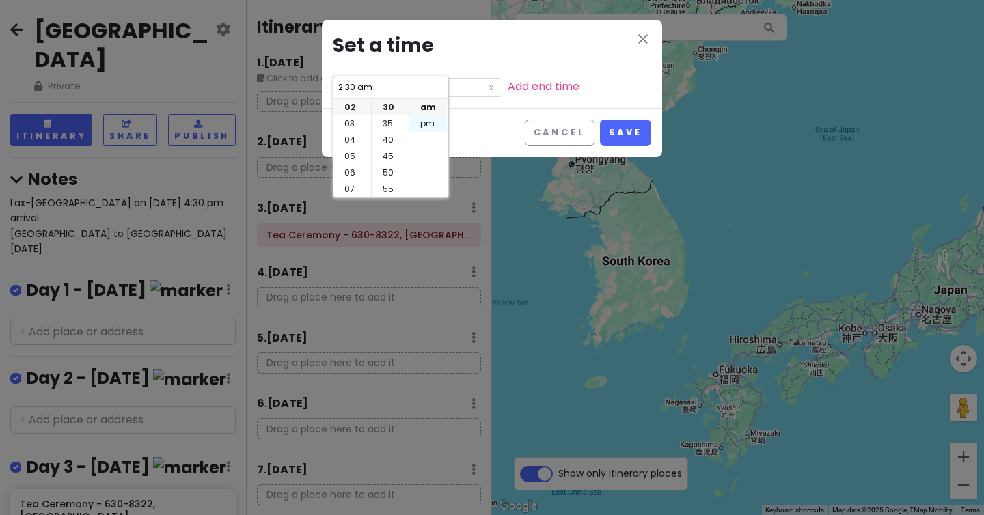
type input "2:30 pm"
click at [508, 85] on link "Add end time" at bounding box center [544, 87] width 72 height 16
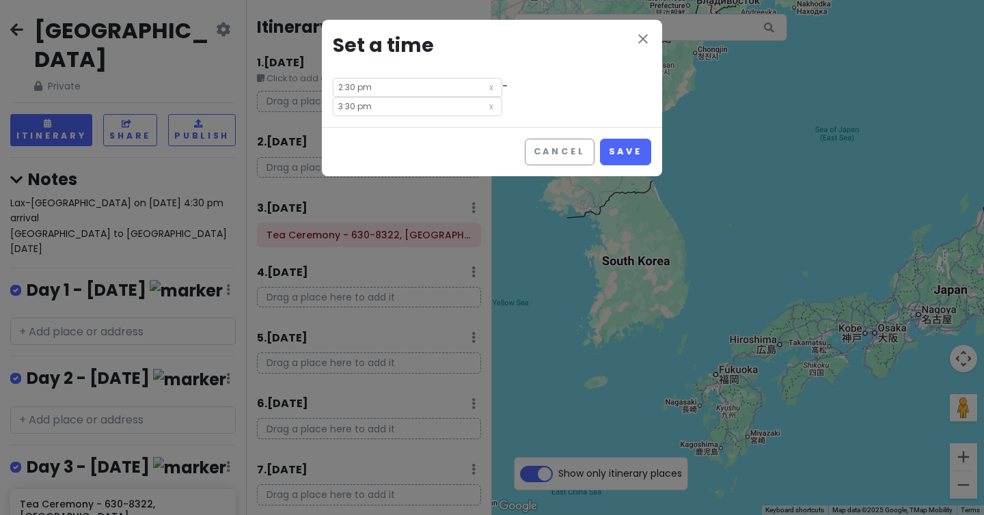
click at [456, 97] on input "3:30 pm" at bounding box center [417, 106] width 169 height 19
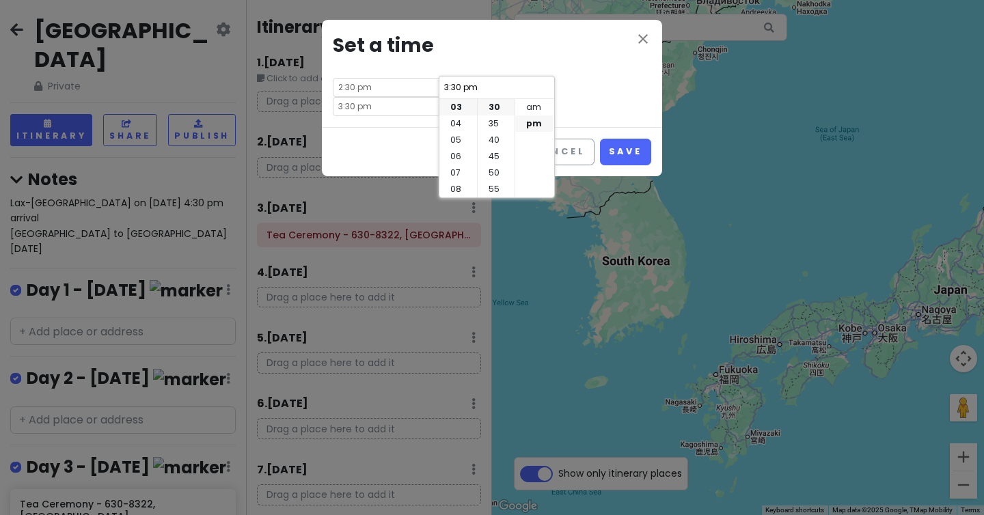
drag, startPoint x: 458, startPoint y: 85, endPoint x: 465, endPoint y: 93, distance: 10.2
click at [458, 85] on input "3:30 pm" at bounding box center [496, 88] width 107 height 14
click at [497, 159] on li "45" at bounding box center [495, 156] width 37 height 16
type input "3:45 pm"
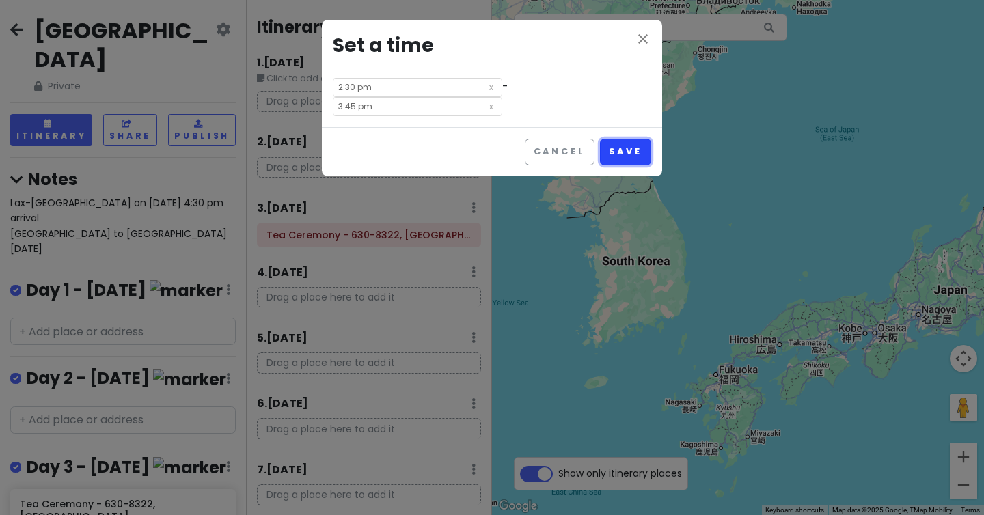
click at [615, 139] on button "Save" at bounding box center [625, 152] width 51 height 27
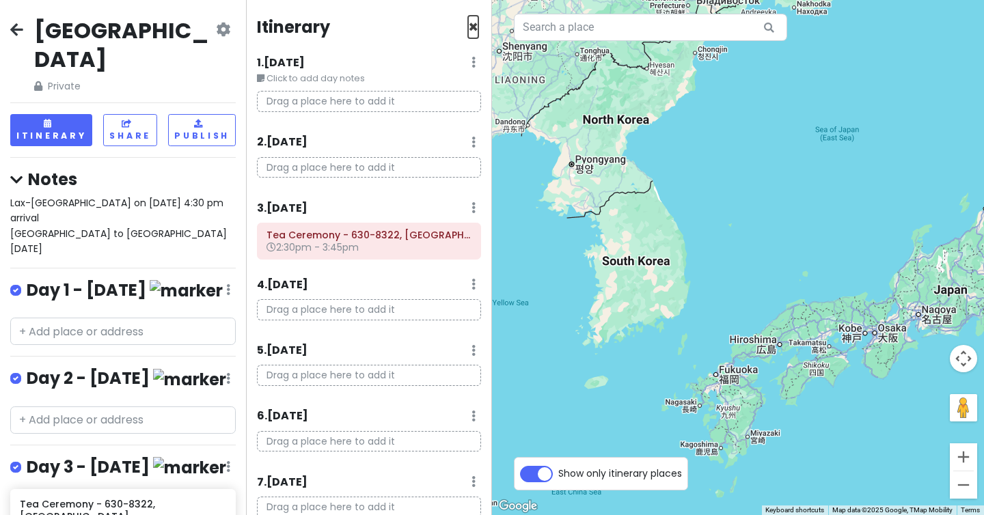
click at [476, 24] on span "×" at bounding box center [473, 27] width 10 height 23
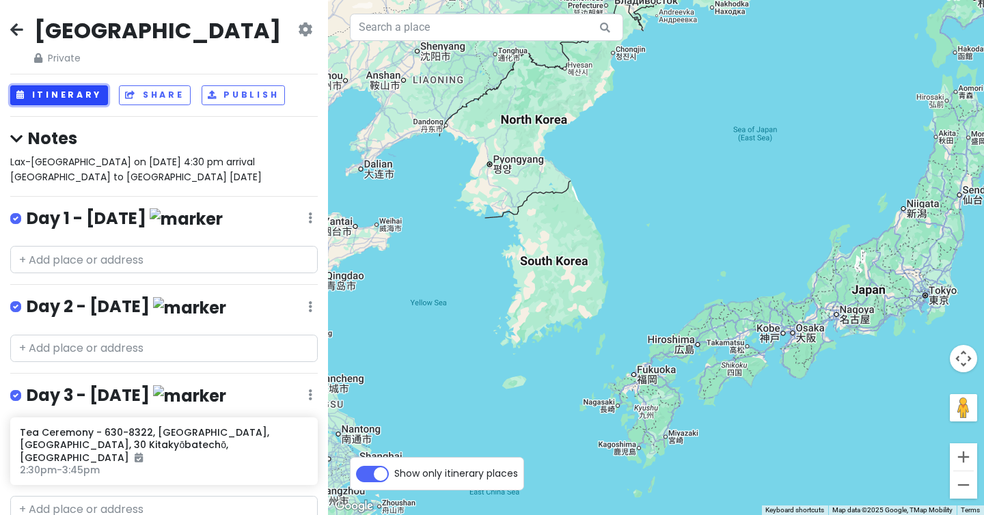
click at [82, 95] on button "Itinerary" at bounding box center [59, 95] width 98 height 20
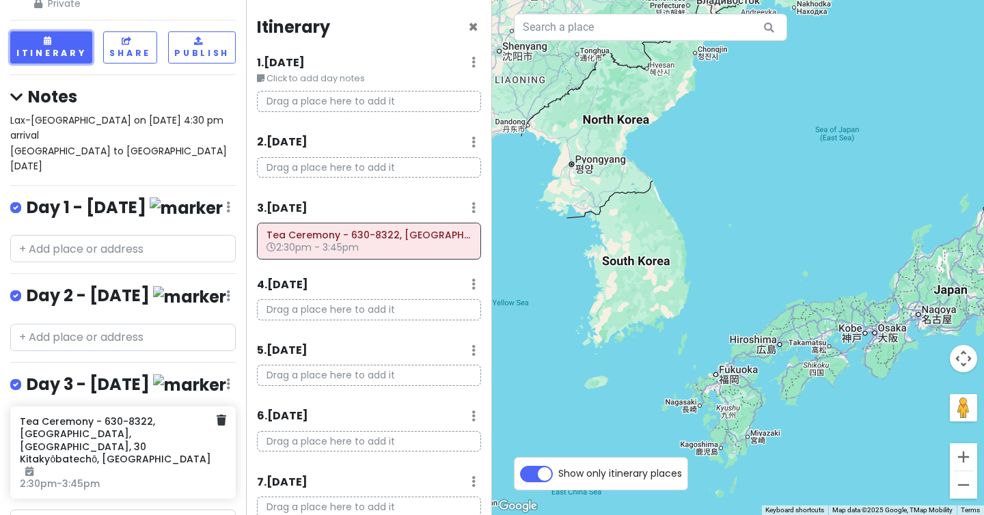
scroll to position [87, 0]
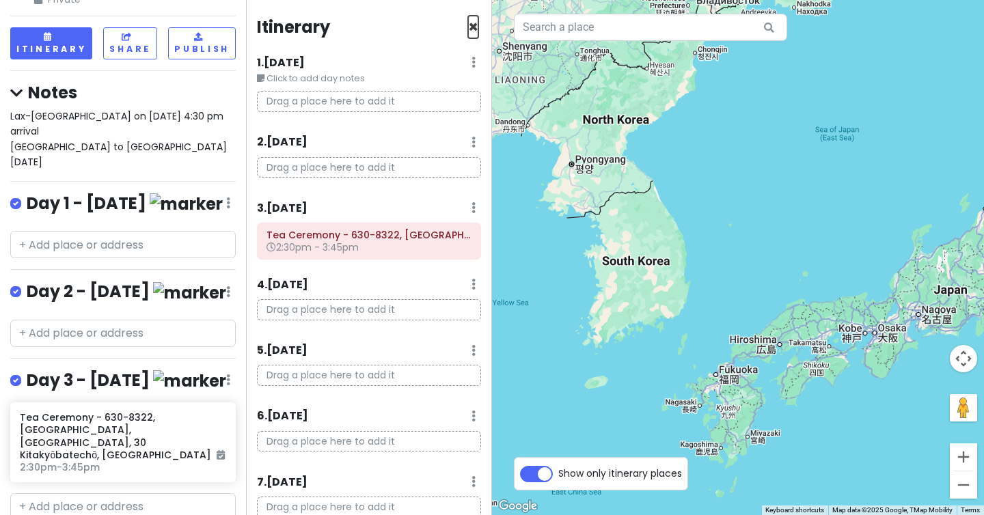
click at [476, 25] on span "×" at bounding box center [473, 27] width 10 height 23
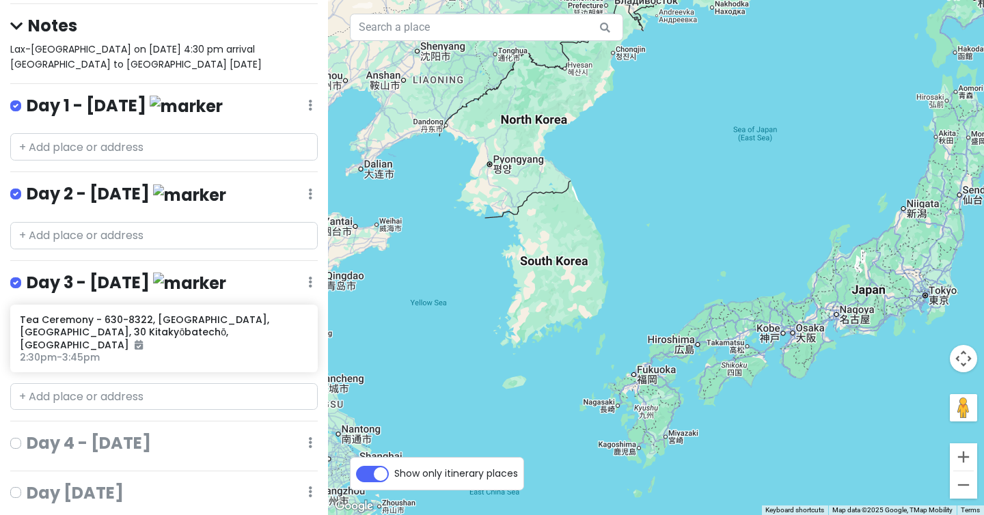
scroll to position [141, 0]
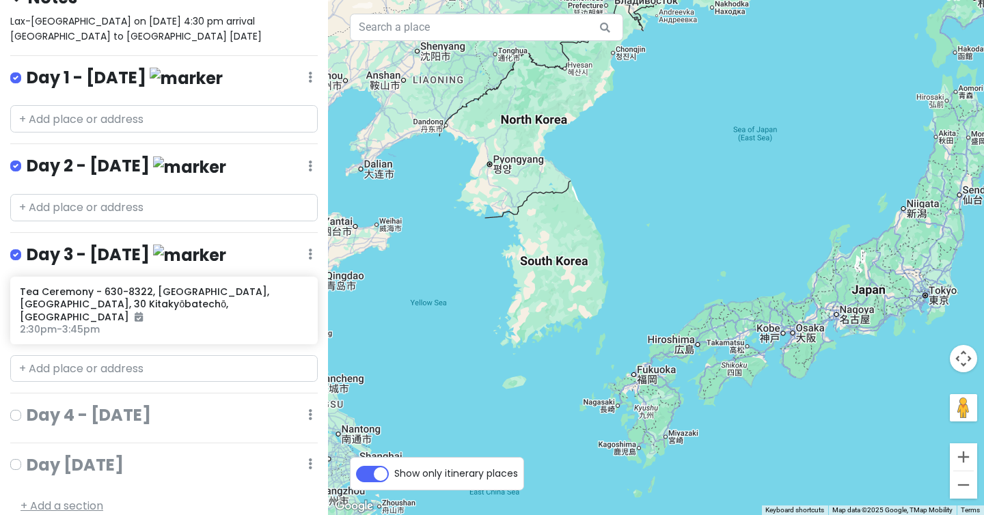
click at [72, 498] on link "+ Add a section" at bounding box center [61, 506] width 83 height 16
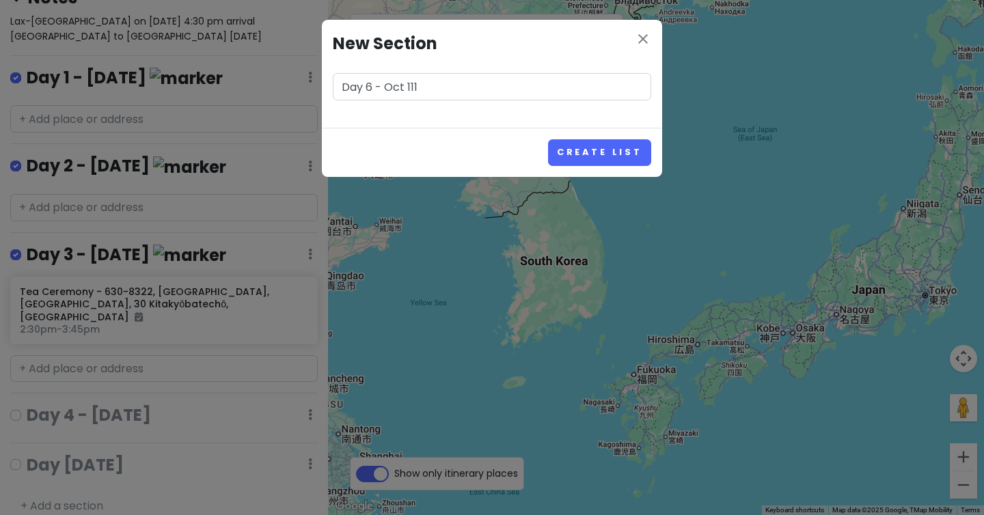
type input "Day 6 - Oct 111"
click at [548, 139] on button "Create List" at bounding box center [599, 152] width 103 height 27
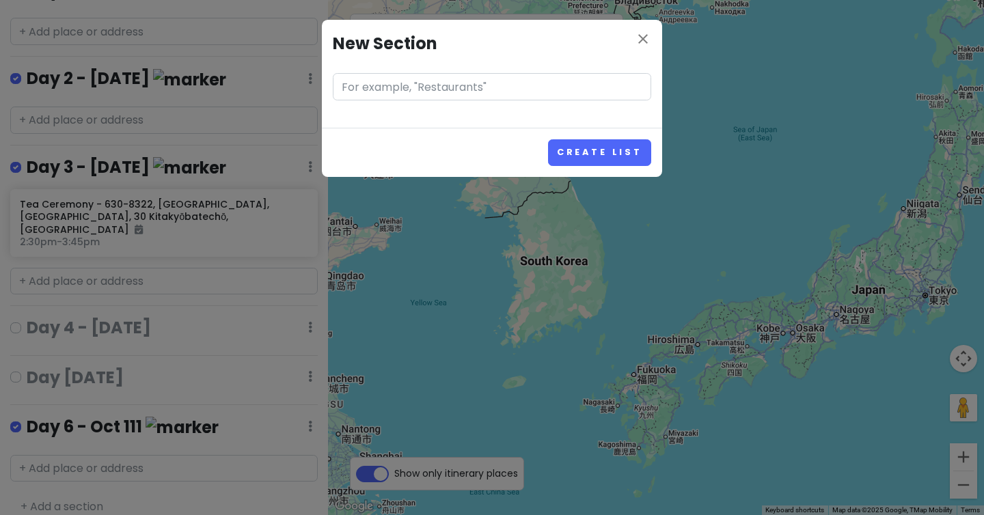
click at [238, 397] on div "close New Section Create List" at bounding box center [492, 257] width 984 height 515
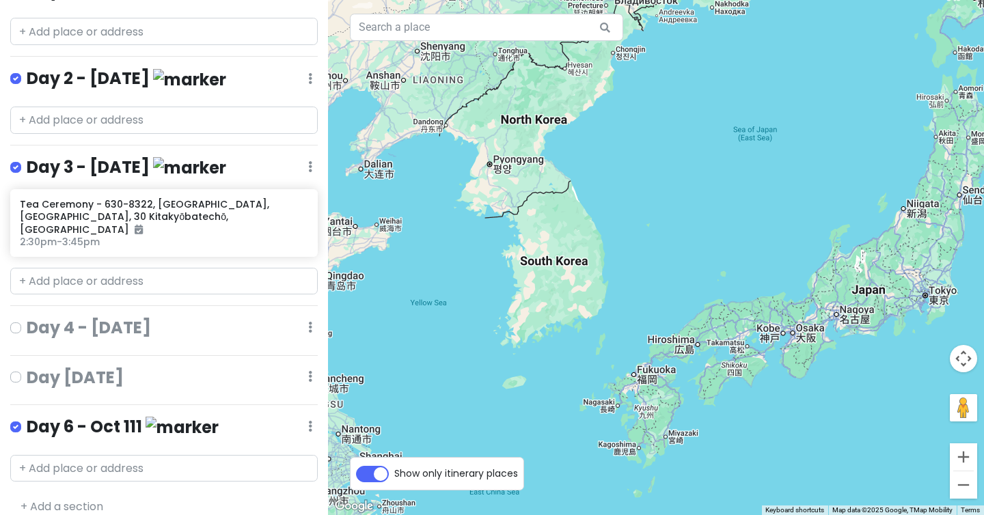
click at [310, 421] on icon at bounding box center [310, 426] width 4 height 11
click at [276, 318] on link "Edit" at bounding box center [269, 332] width 109 height 33
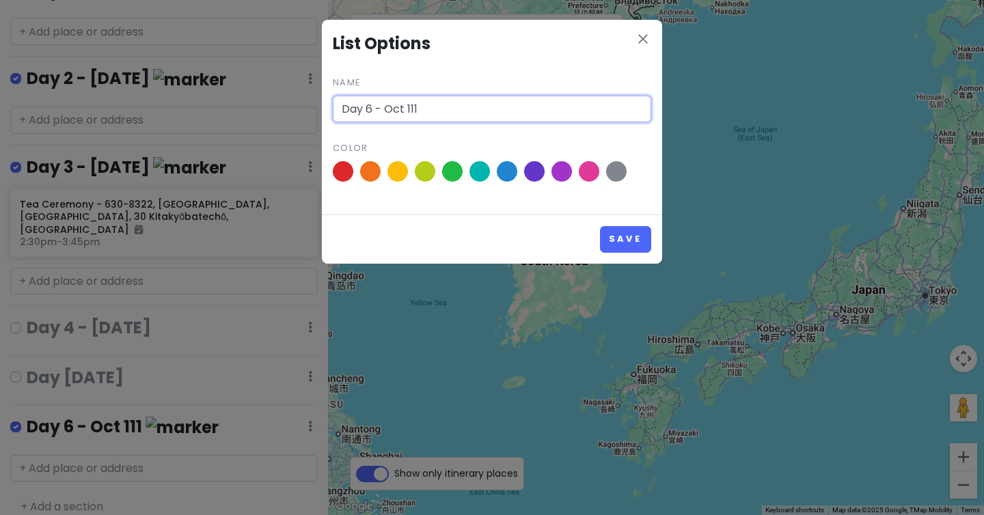
click at [430, 106] on input "Day 6 - Oct 111" at bounding box center [492, 109] width 318 height 27
type input "Day [DATE]"
click at [600, 226] on button "Save" at bounding box center [625, 239] width 51 height 27
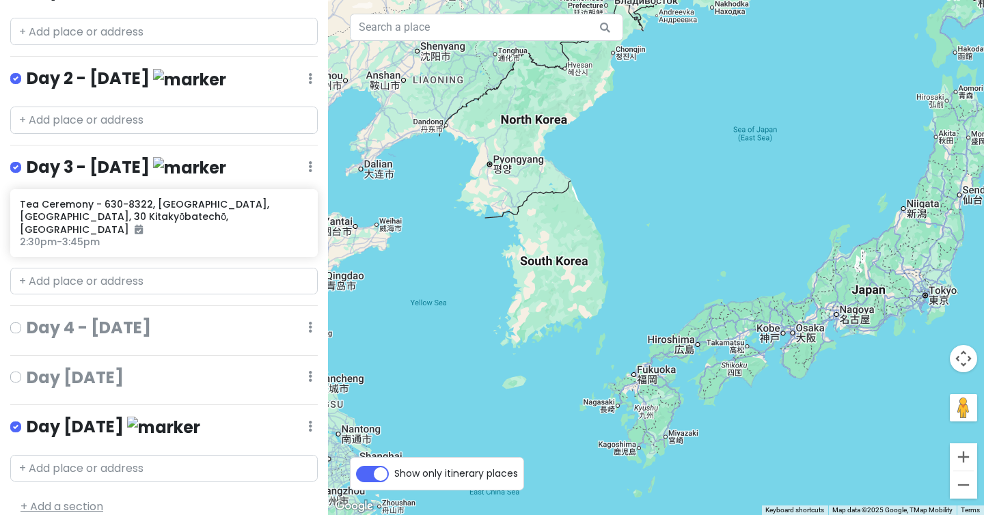
click at [72, 499] on link "+ Add a section" at bounding box center [61, 507] width 83 height 16
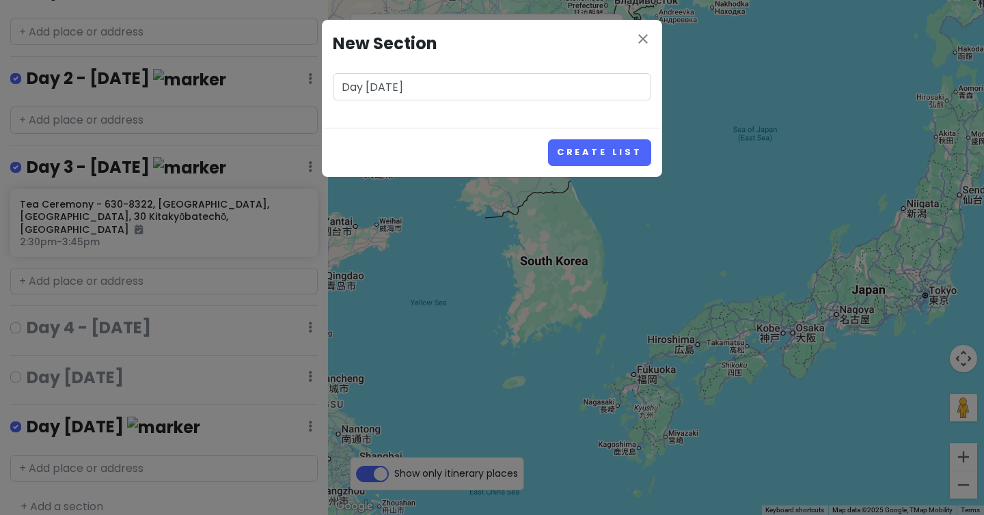
type input "Day [DATE]"
click at [548, 139] on button "Create List" at bounding box center [599, 152] width 103 height 27
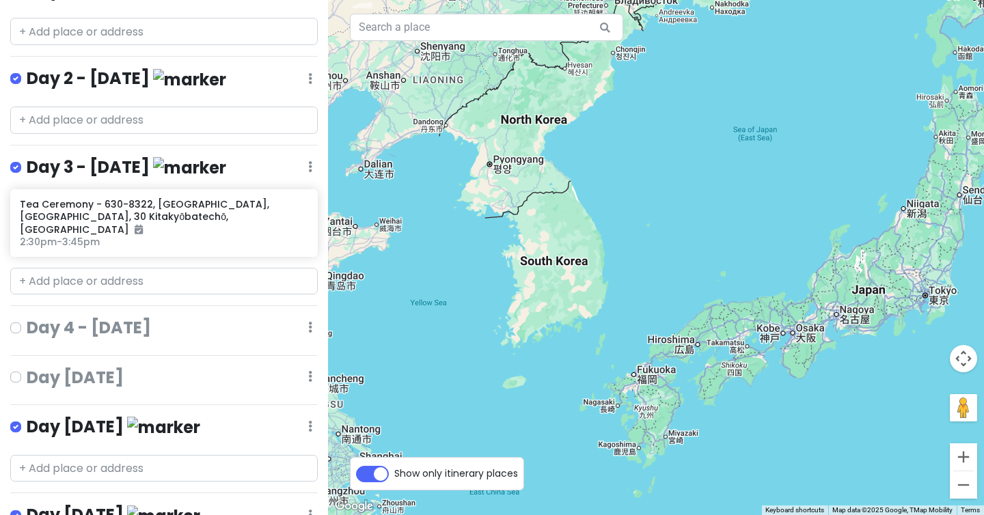
scroll to position [315, 0]
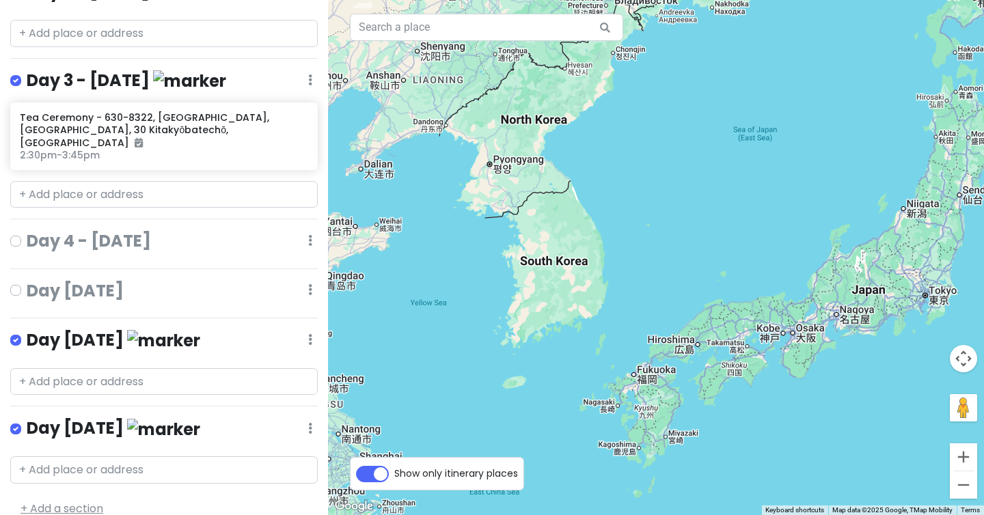
click at [64, 501] on link "+ Add a section" at bounding box center [61, 509] width 83 height 16
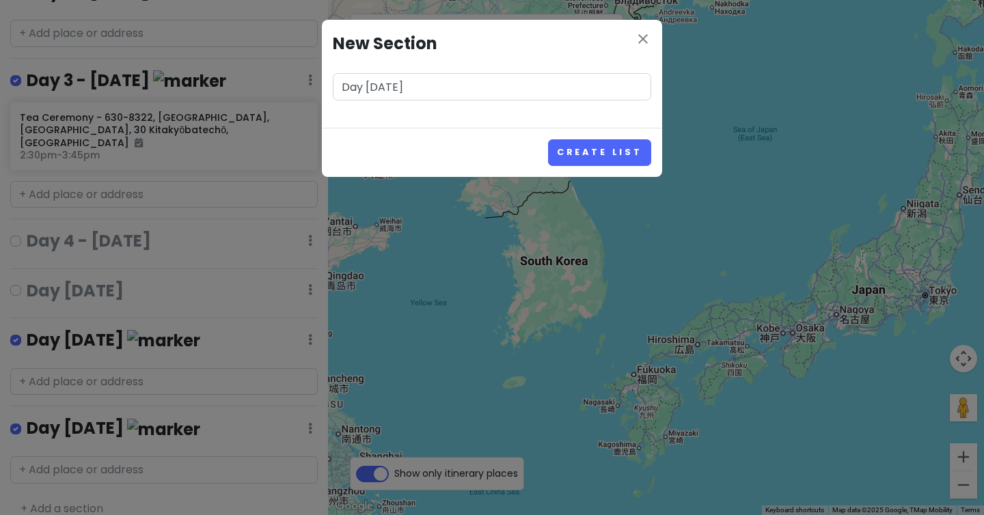
type input "Day [DATE]"
click at [548, 139] on button "Create List" at bounding box center [599, 152] width 103 height 27
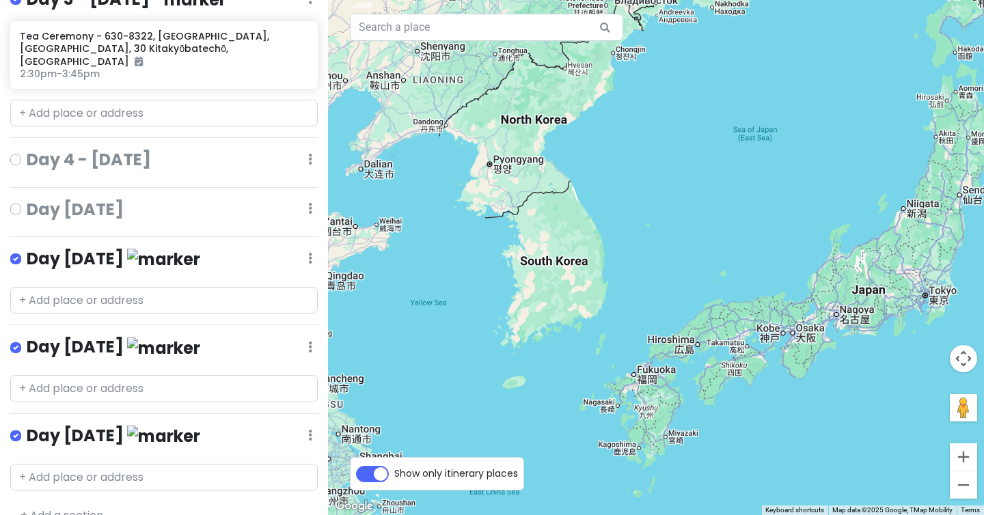
scroll to position [393, 0]
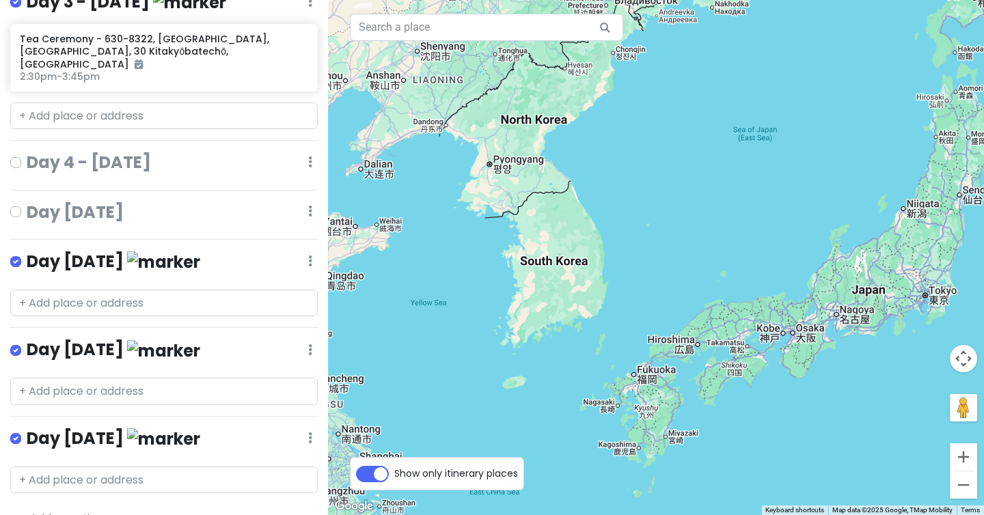
click at [27, 203] on label at bounding box center [27, 203] width 0 height 0
click at [27, 203] on input "checkbox" at bounding box center [31, 207] width 9 height 9
checkbox input "true"
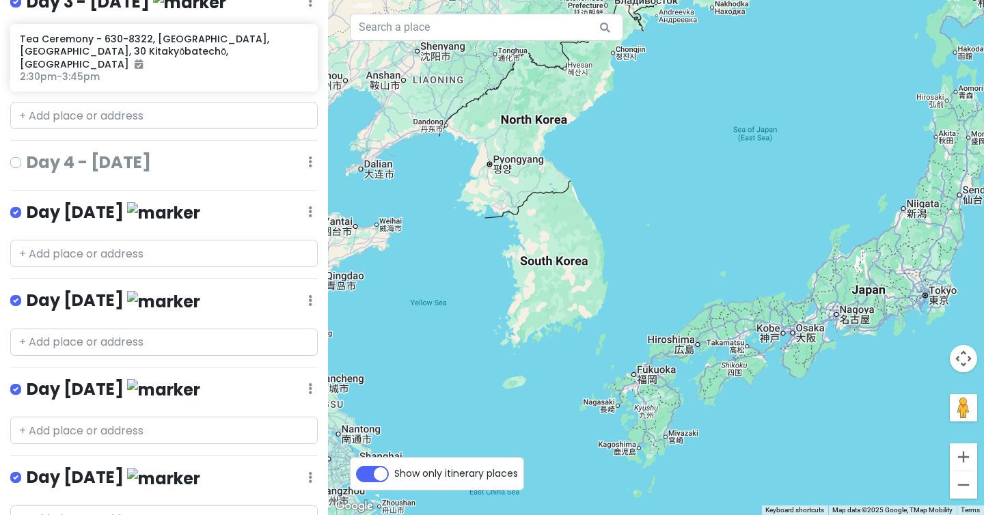
click at [27, 154] on label at bounding box center [27, 154] width 0 height 0
click at [27, 154] on input "checkbox" at bounding box center [31, 158] width 9 height 9
checkbox input "true"
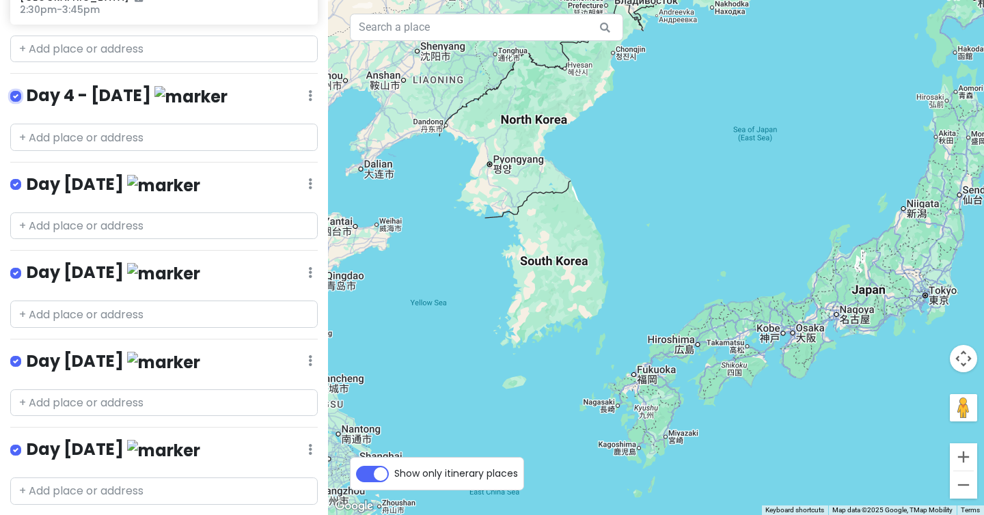
scroll to position [478, 0]
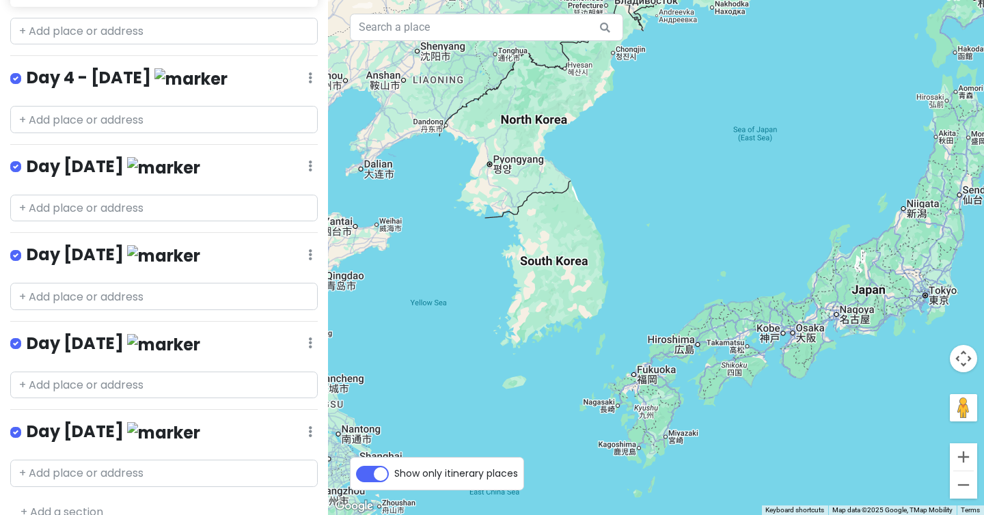
click at [61, 504] on link "+ Add a section" at bounding box center [61, 512] width 83 height 16
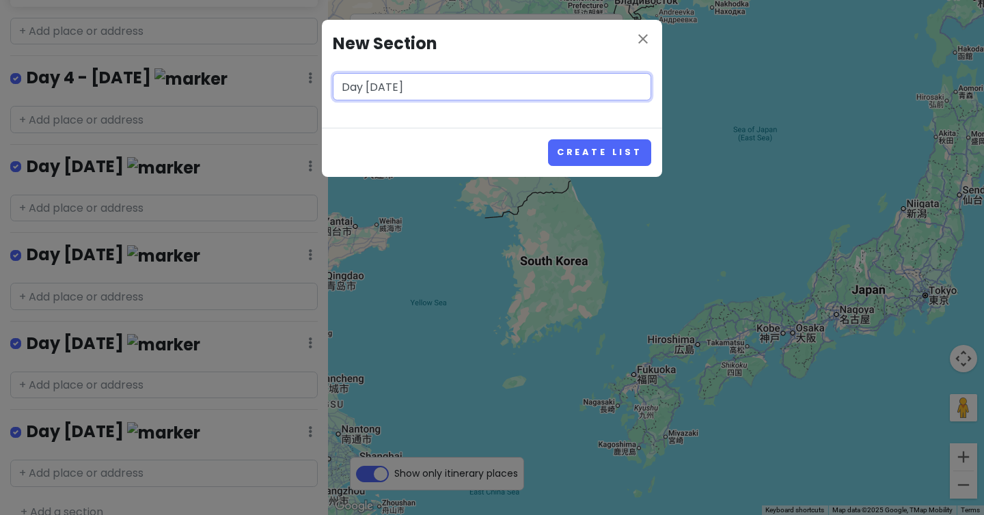
type input "Day [DATE]"
click at [548, 139] on button "Create List" at bounding box center [599, 152] width 103 height 27
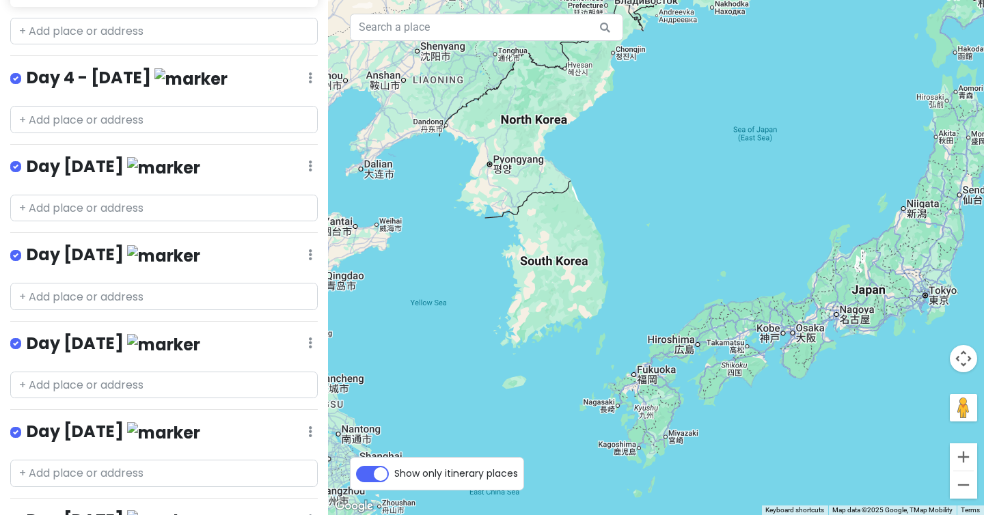
scroll to position [566, 0]
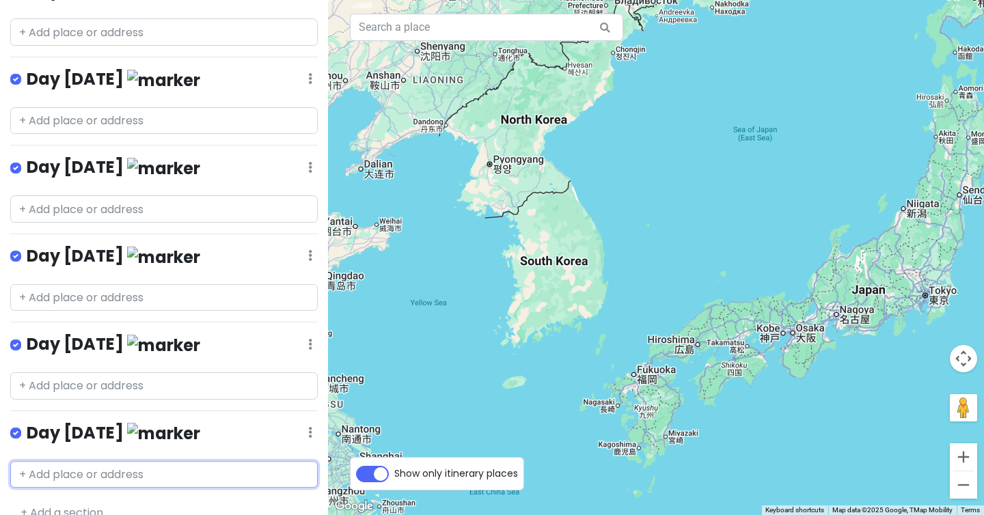
click at [137, 461] on input "text" at bounding box center [163, 474] width 307 height 27
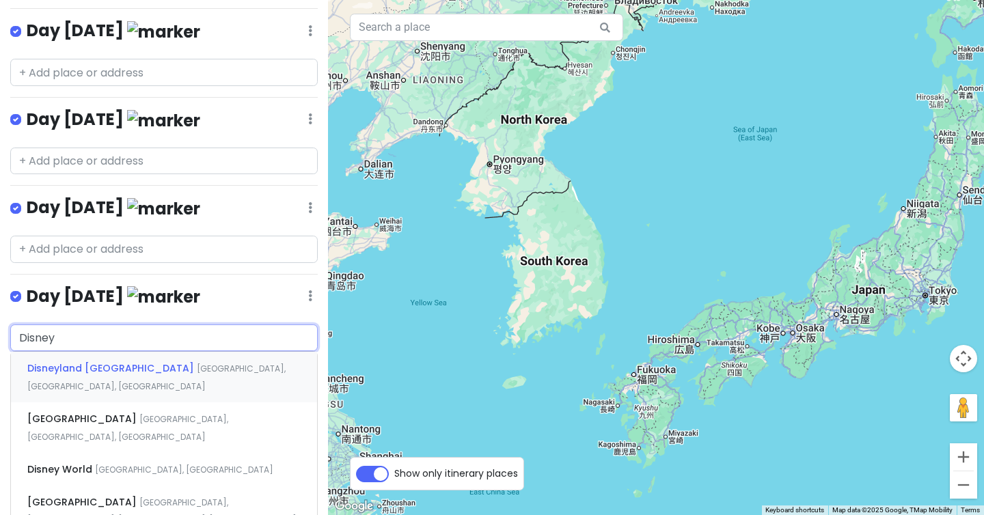
scroll to position [706, 0]
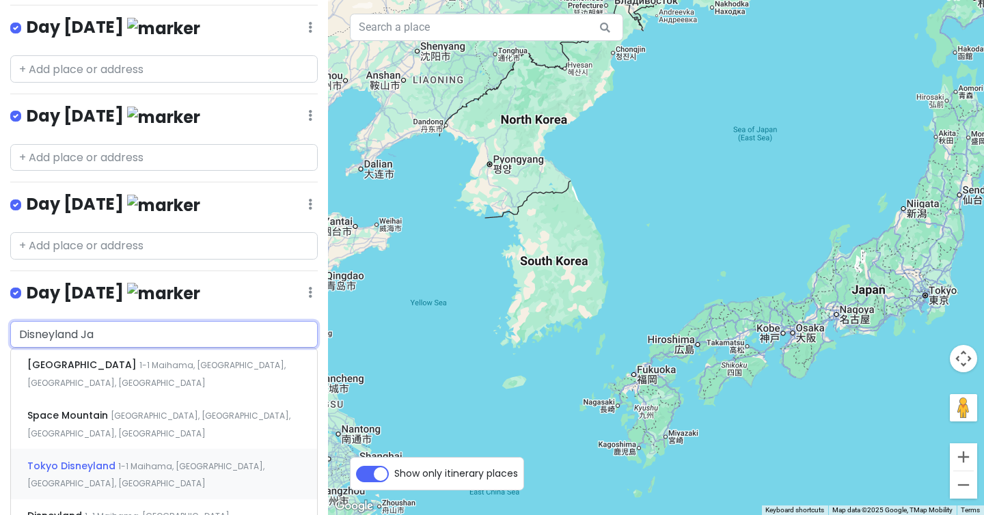
type input "Disneyland Jap"
click at [143, 449] on div "Tokyo Disneyland 1-1 [GEOGRAPHIC_DATA], [GEOGRAPHIC_DATA], [GEOGRAPHIC_DATA], […" at bounding box center [164, 474] width 306 height 51
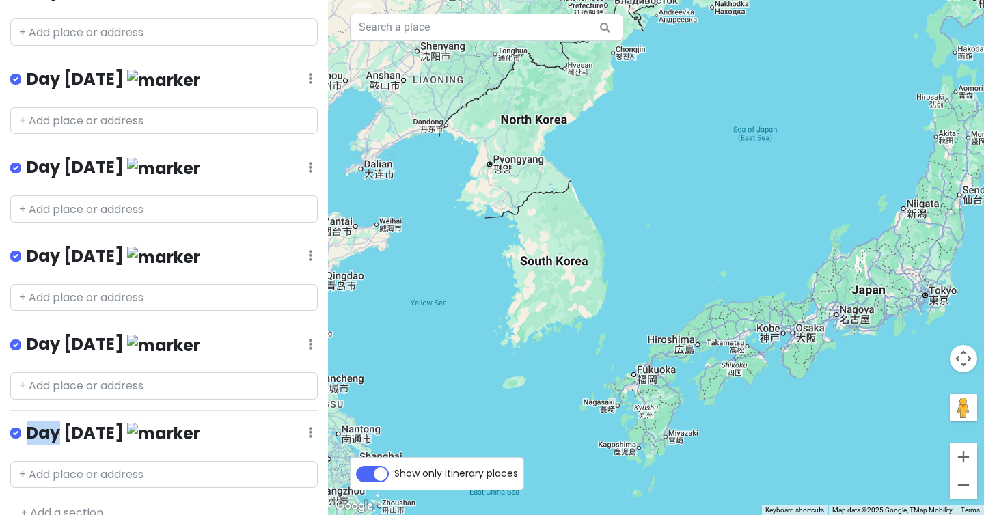
click at [143, 392] on div "[GEOGRAPHIC_DATA] Private Change Dates Make a Copy Delete Trip Go Pro ⚡️ Give F…" at bounding box center [164, 257] width 328 height 515
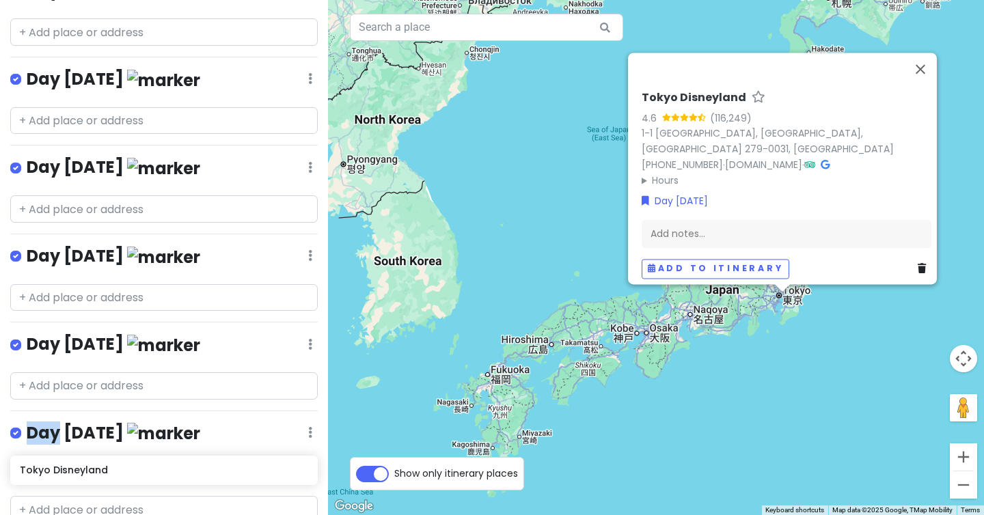
scroll to position [568, 0]
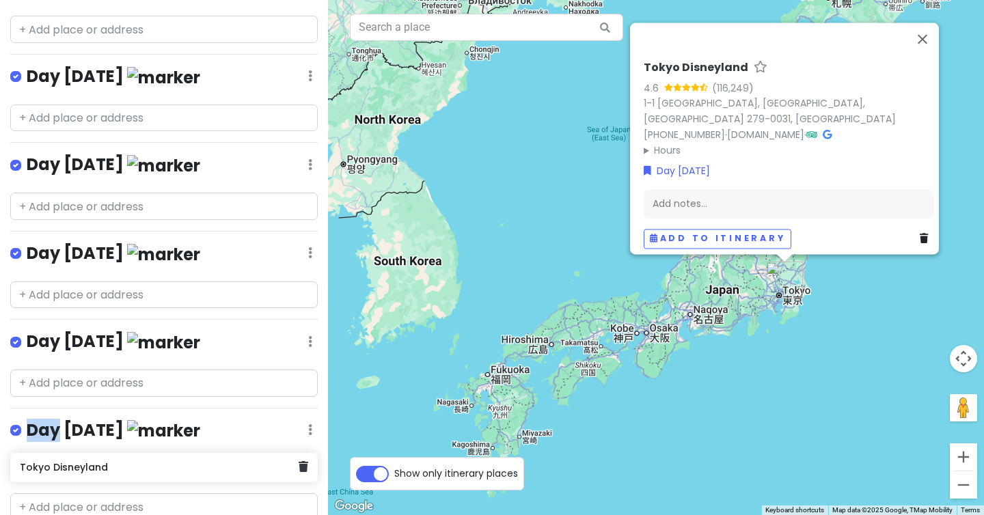
click at [107, 461] on h6 "Tokyo Disneyland" at bounding box center [159, 467] width 278 height 12
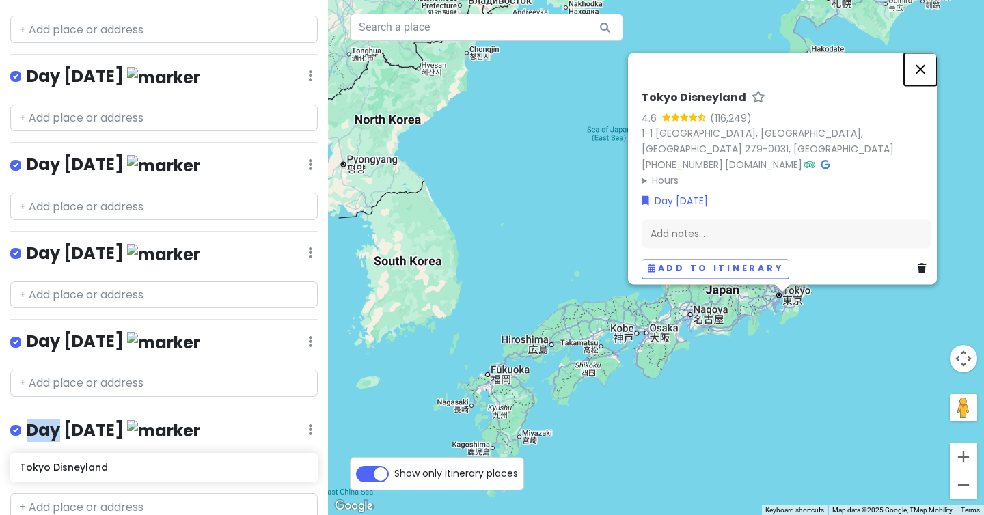
click at [926, 81] on button "Close" at bounding box center [920, 69] width 33 height 33
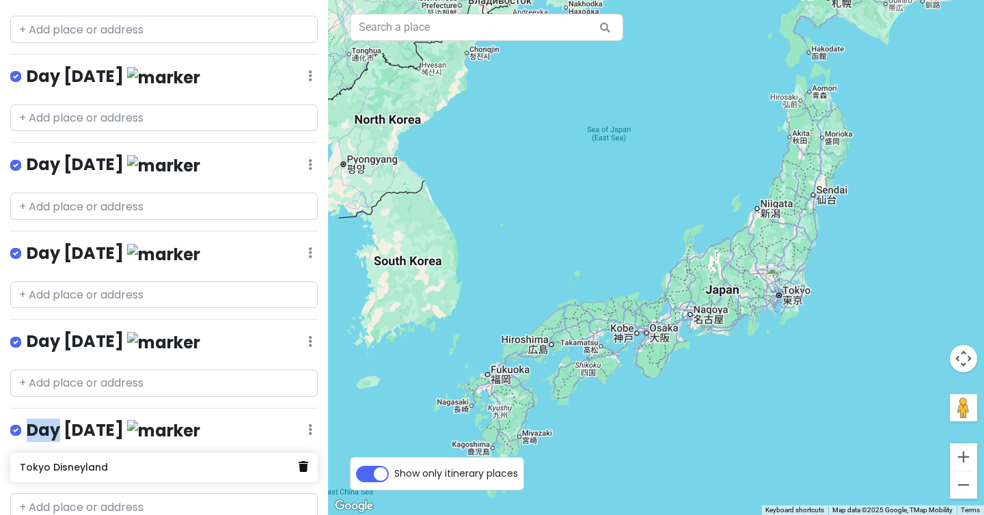
click at [301, 461] on icon at bounding box center [304, 466] width 10 height 11
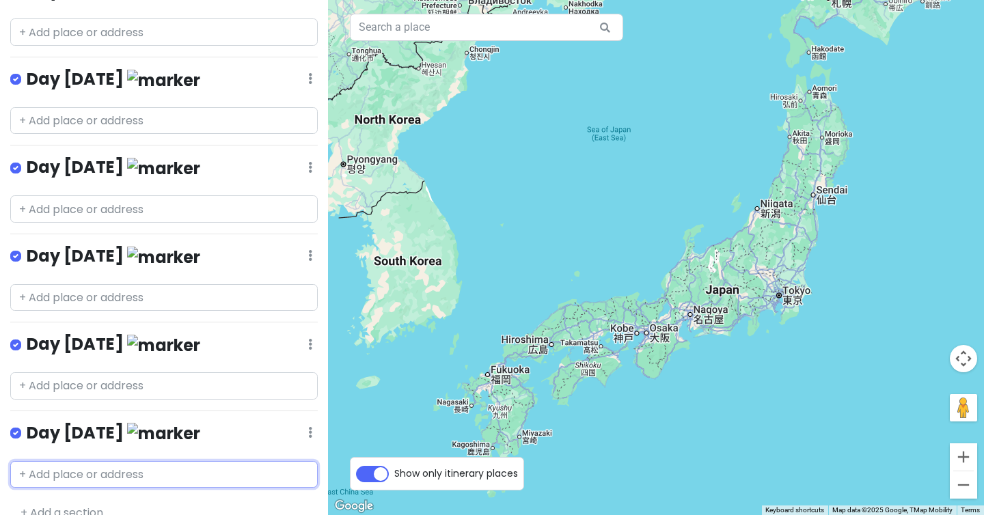
click at [103, 461] on input "text" at bounding box center [163, 474] width 307 height 27
type input "Disney Cele"
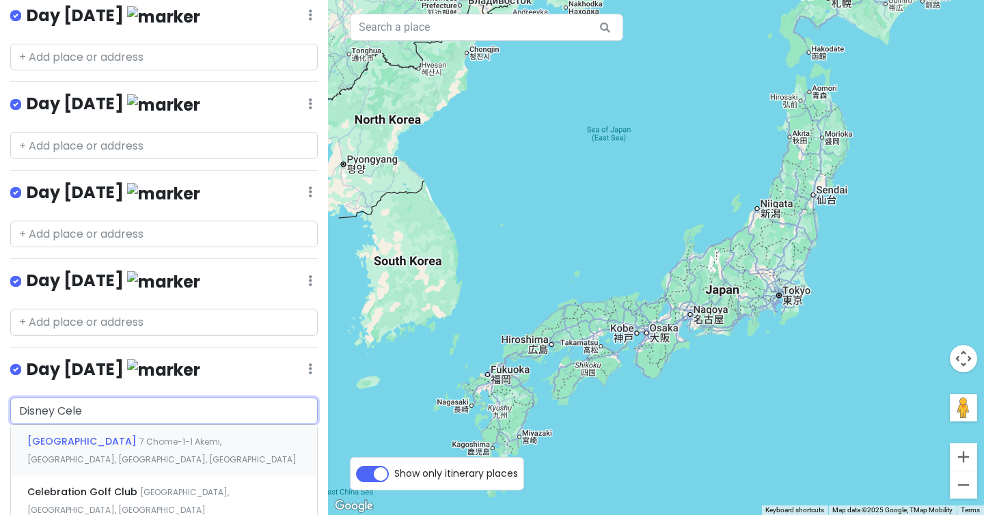
scroll to position [675, 0]
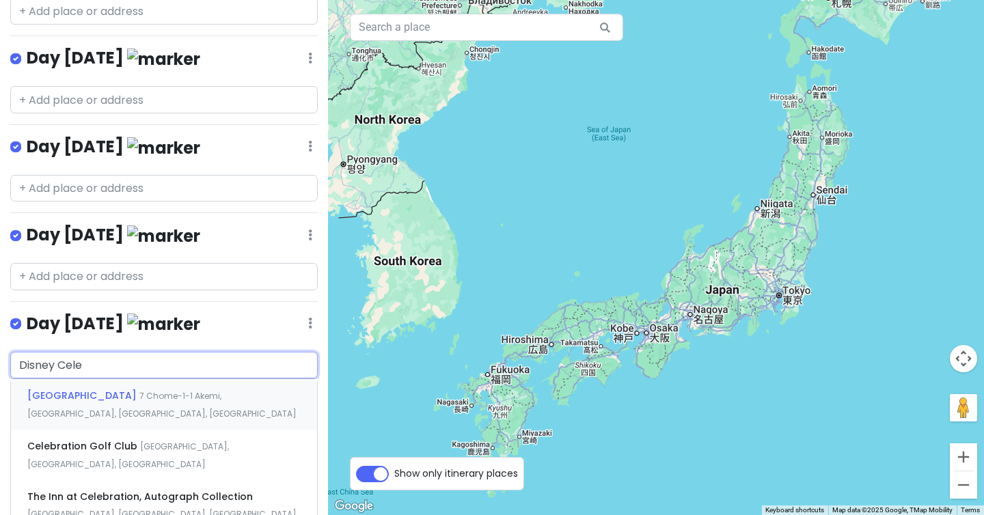
click at [127, 385] on div "[GEOGRAPHIC_DATA] 7 Chome-1-1 Akemi, [GEOGRAPHIC_DATA], [GEOGRAPHIC_DATA], [GEO…" at bounding box center [164, 404] width 306 height 51
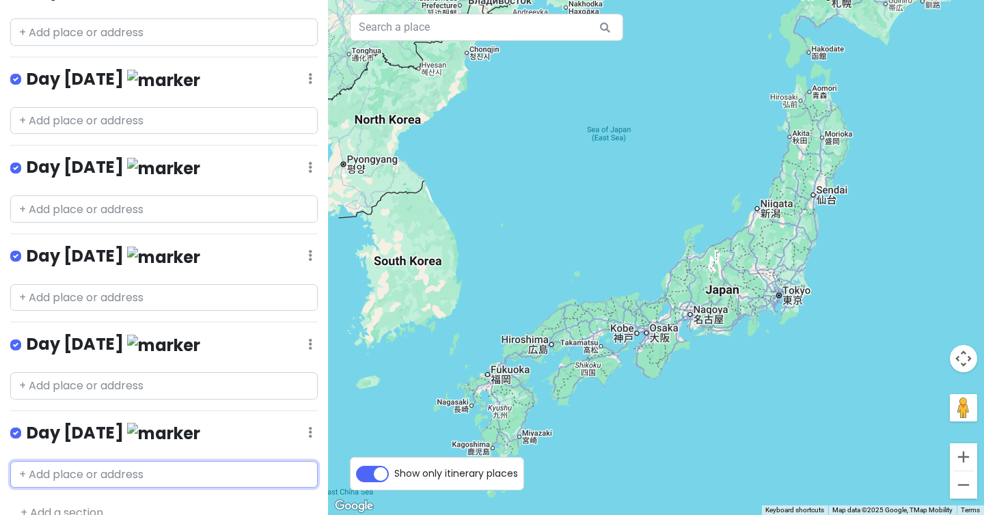
scroll to position [601, 0]
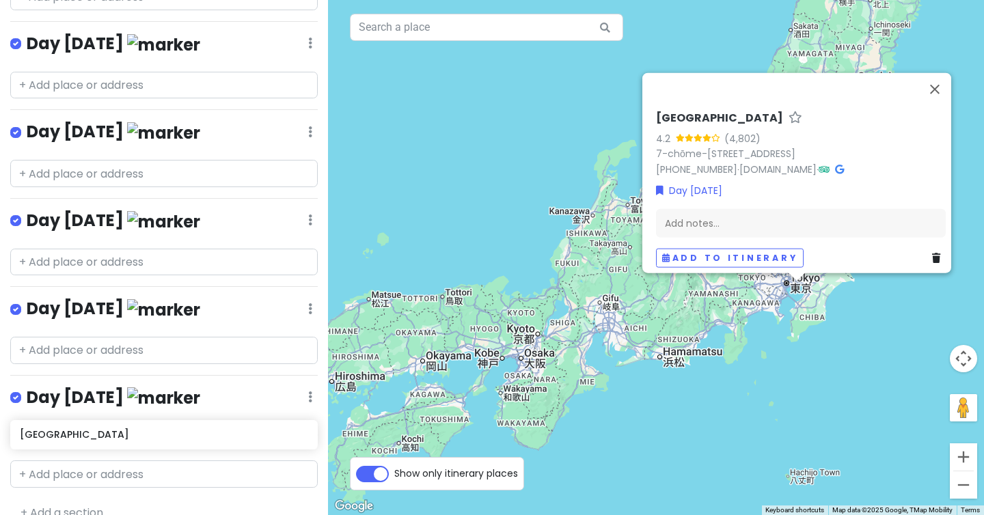
click at [699, 230] on div "[GEOGRAPHIC_DATA] 4.2 (4,802) 7-chōme-1-1 Akemi, Urayasu, [GEOGRAPHIC_DATA] 279…" at bounding box center [800, 189] width 301 height 167
click at [941, 89] on button "Close" at bounding box center [934, 89] width 33 height 33
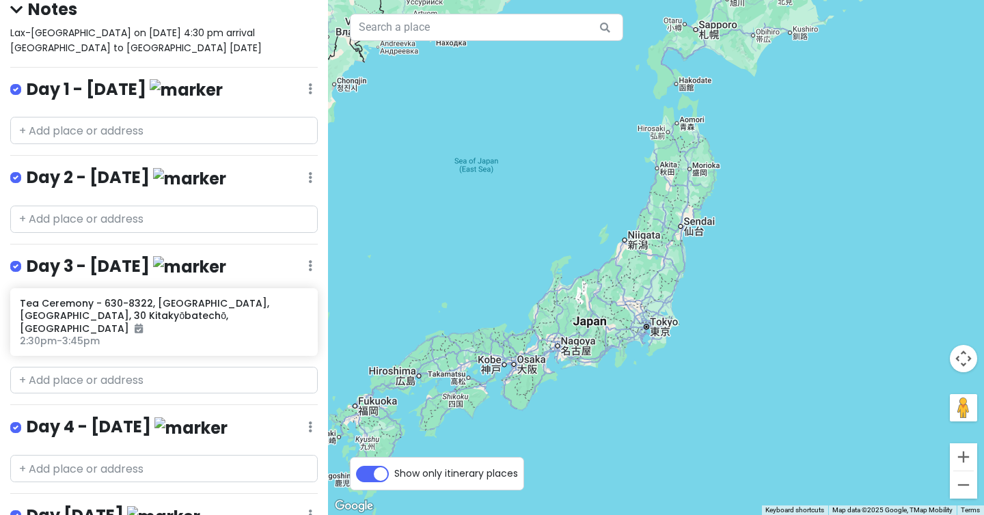
scroll to position [117, 0]
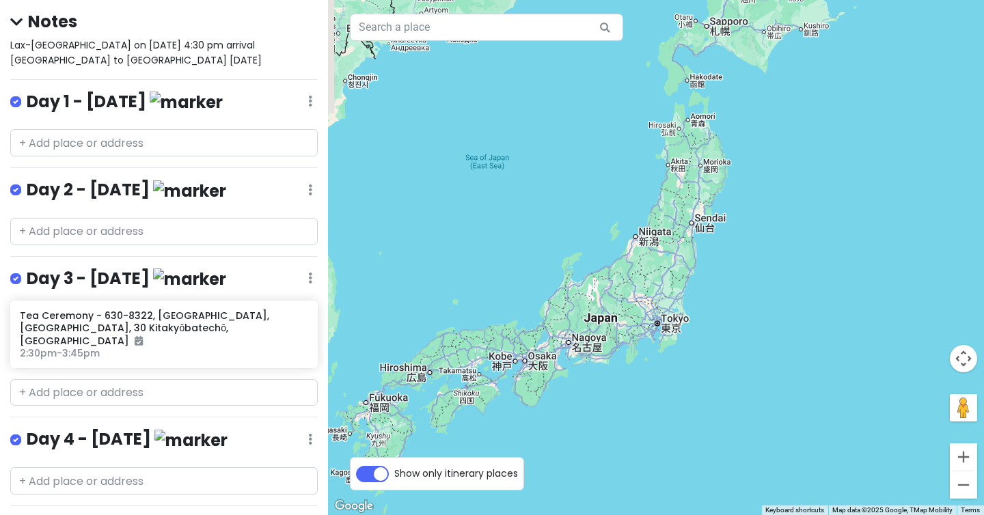
drag, startPoint x: 504, startPoint y: 391, endPoint x: 518, endPoint y: 385, distance: 15.4
click at [518, 385] on div "To navigate, press the arrow keys." at bounding box center [656, 257] width 656 height 515
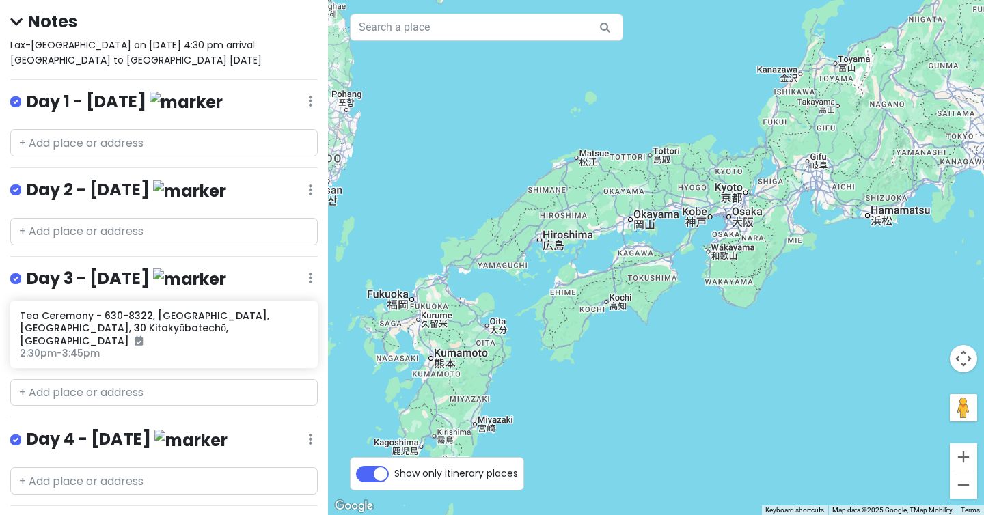
drag, startPoint x: 497, startPoint y: 432, endPoint x: 600, endPoint y: 232, distance: 224.2
click at [600, 232] on div "To navigate, press the arrow keys." at bounding box center [656, 257] width 656 height 515
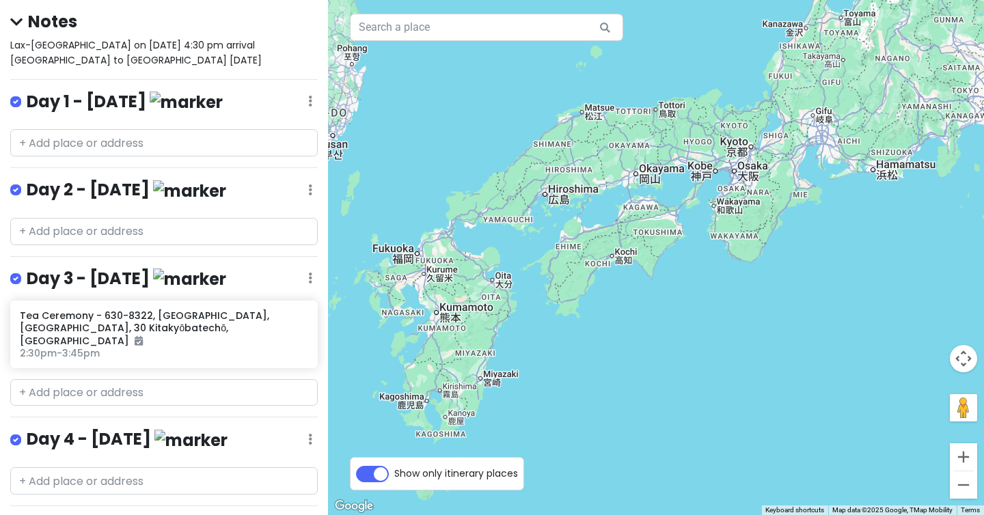
drag, startPoint x: 578, startPoint y: 319, endPoint x: 583, endPoint y: 272, distance: 47.5
click at [583, 272] on div "To navigate, press the arrow keys." at bounding box center [656, 257] width 656 height 515
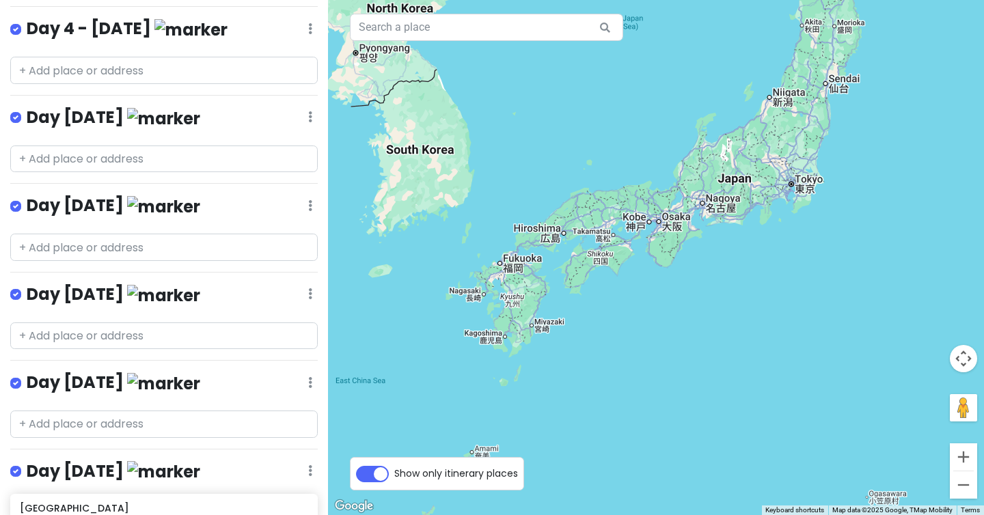
scroll to position [528, 0]
click at [232, 283] on div "Day [DATE] Edit Reorder Delete List" at bounding box center [163, 297] width 307 height 28
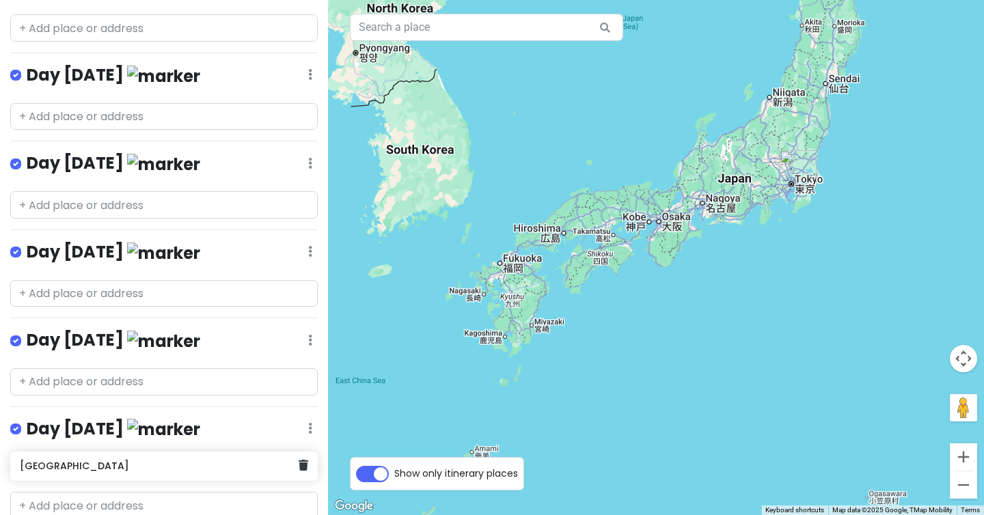
scroll to position [601, 0]
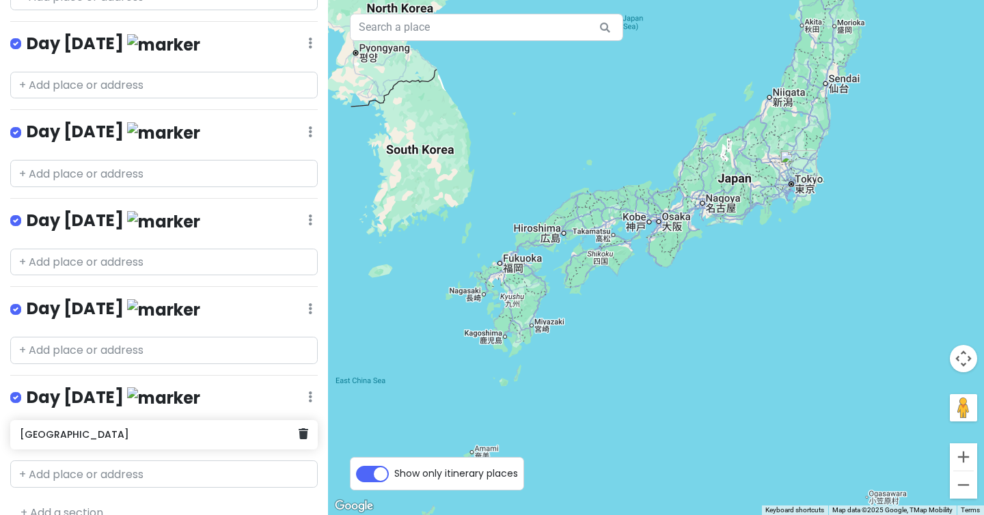
click at [138, 428] on h6 "[GEOGRAPHIC_DATA]" at bounding box center [159, 434] width 278 height 12
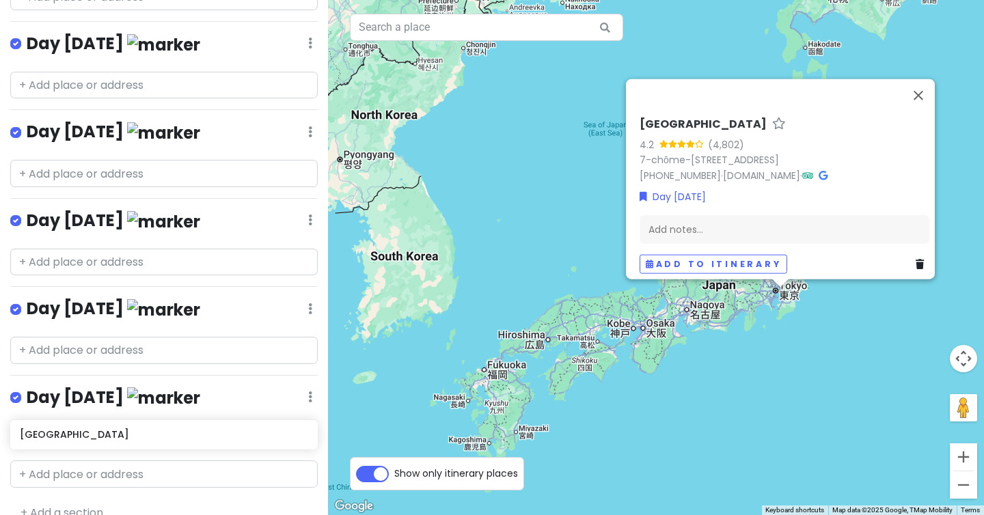
click at [72, 505] on link "+ Add a section" at bounding box center [61, 513] width 83 height 16
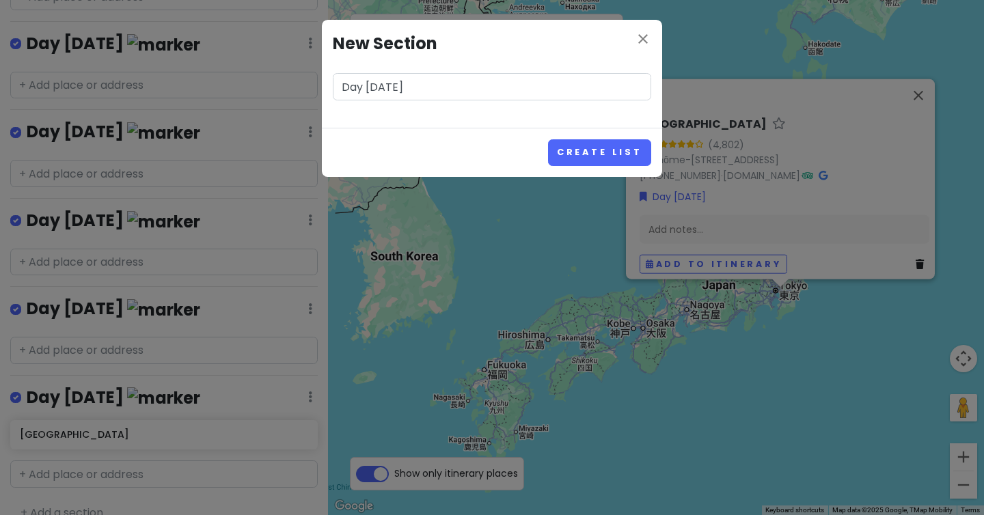
type input "Day [DATE]"
click at [548, 139] on button "Create List" at bounding box center [599, 152] width 103 height 27
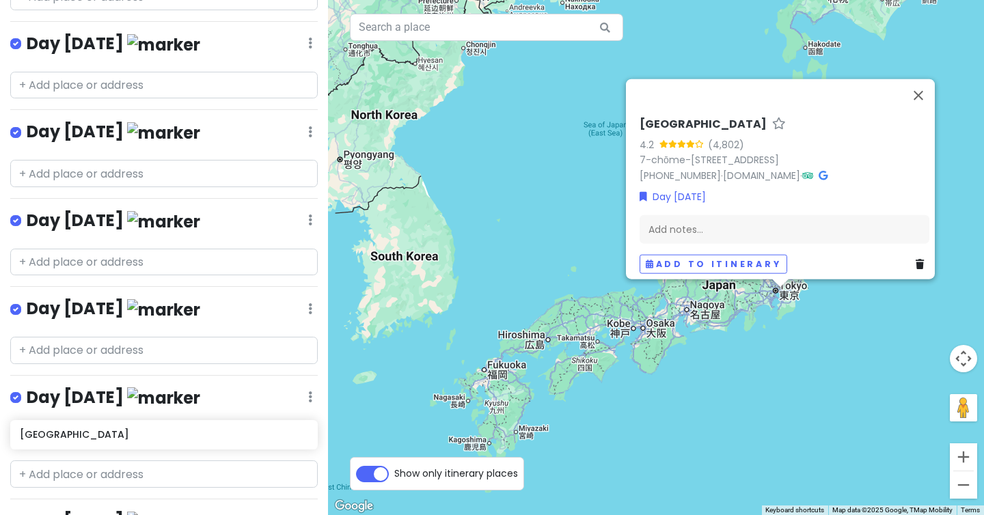
scroll to position [689, 0]
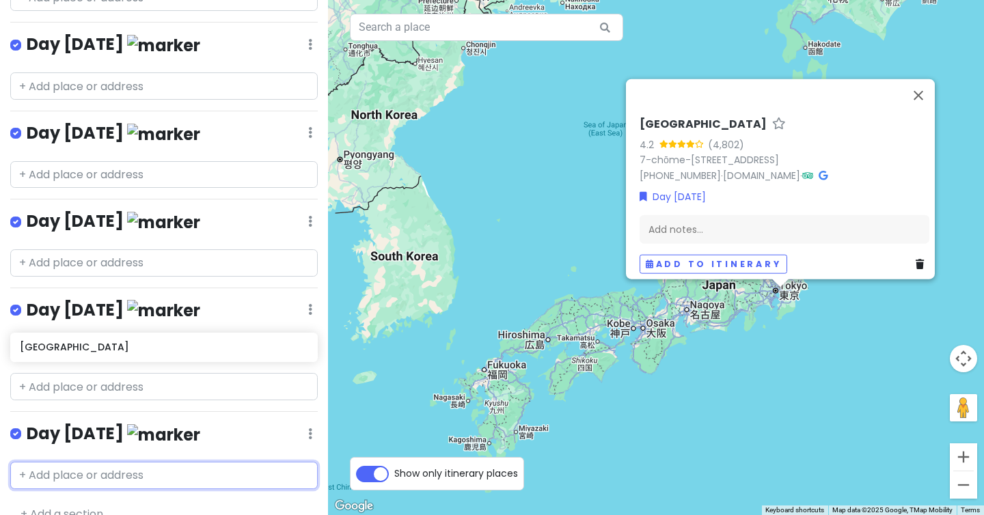
click at [110, 462] on input "text" at bounding box center [163, 475] width 307 height 27
type input "Disneyland to"
click at [95, 499] on span "Disneyland [GEOGRAPHIC_DATA]" at bounding box center [111, 506] width 169 height 14
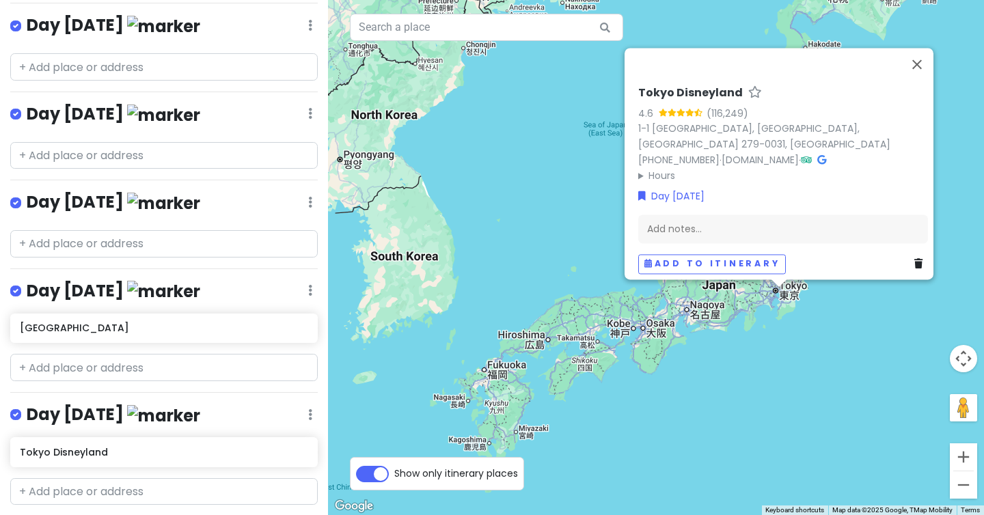
scroll to position [724, 0]
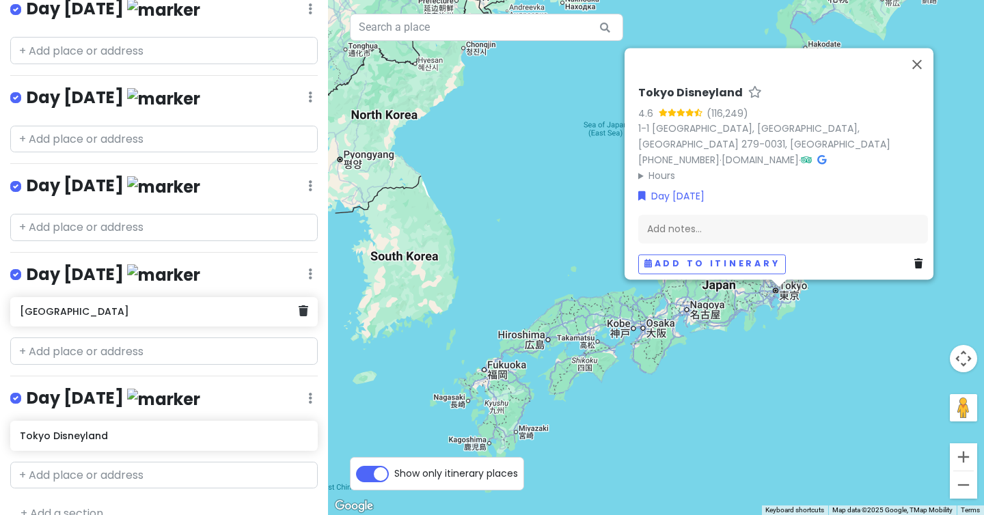
click at [172, 305] on h6 "[GEOGRAPHIC_DATA]" at bounding box center [159, 311] width 278 height 12
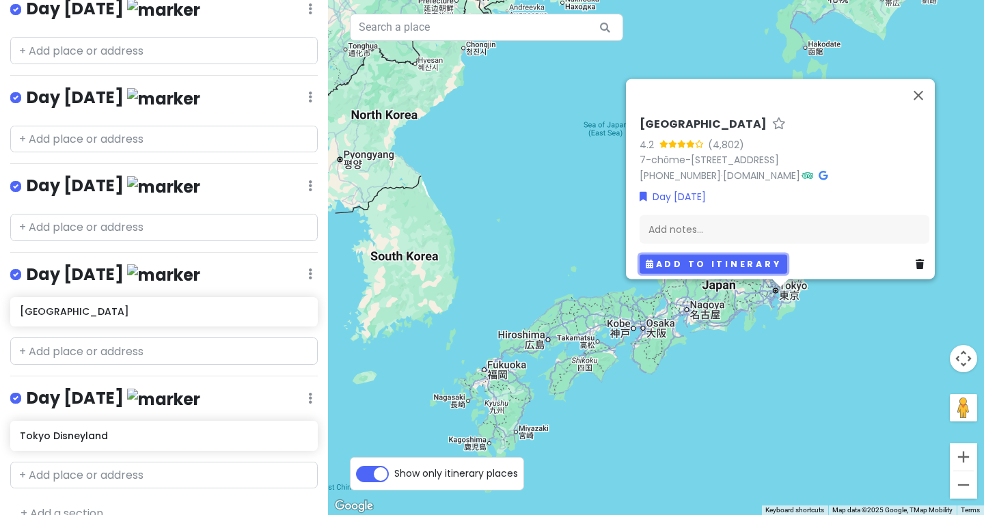
click at [747, 259] on button "Add to itinerary" at bounding box center [713, 264] width 148 height 20
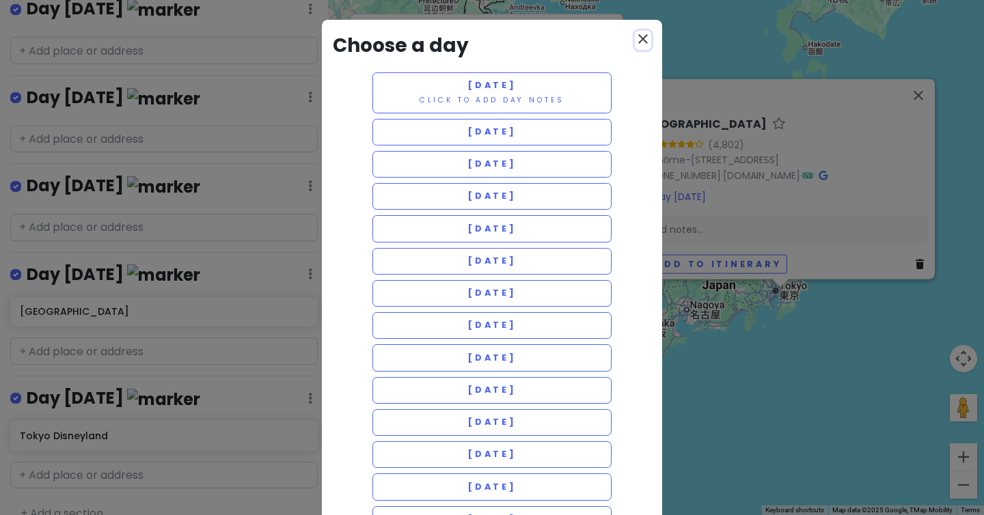
click at [641, 35] on icon "close" at bounding box center [643, 39] width 16 height 16
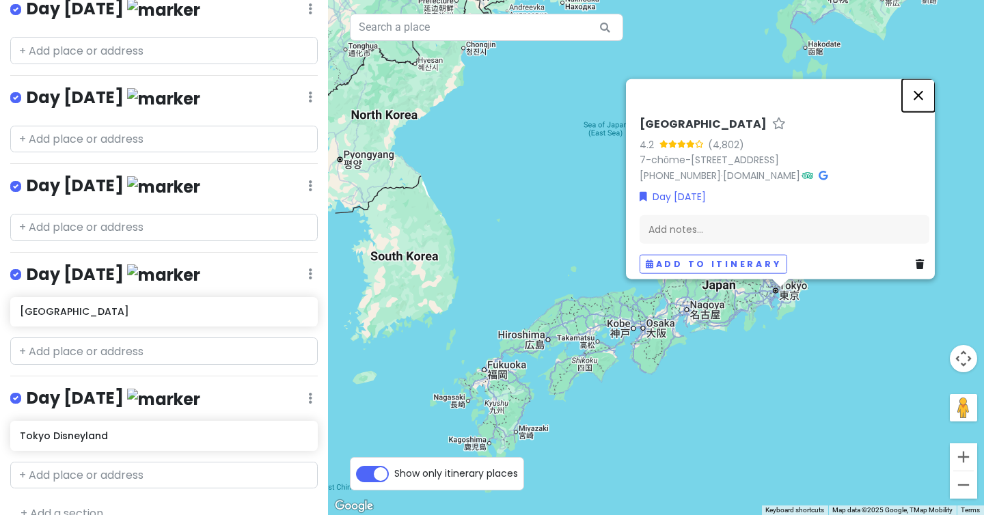
click at [924, 88] on button "Close" at bounding box center [918, 95] width 33 height 33
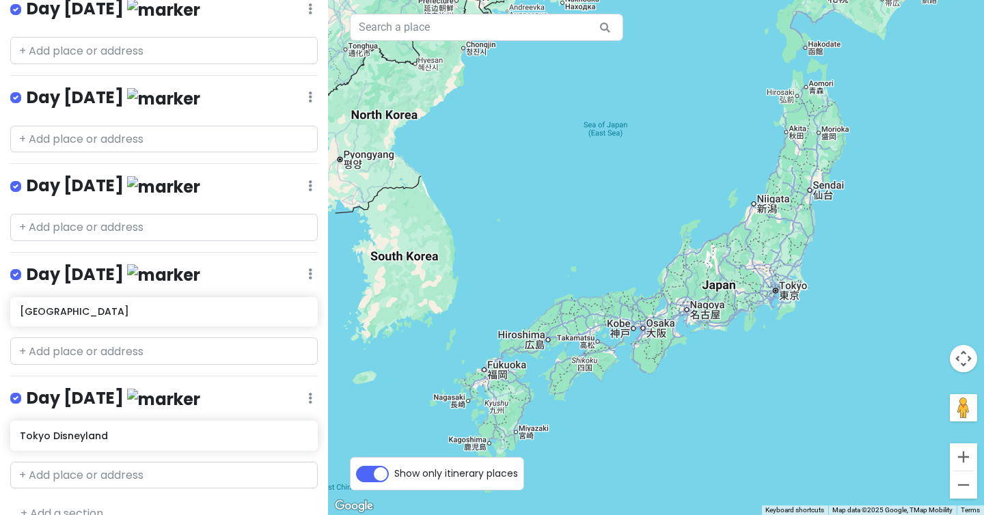
click at [64, 505] on link "+ Add a section" at bounding box center [61, 513] width 83 height 16
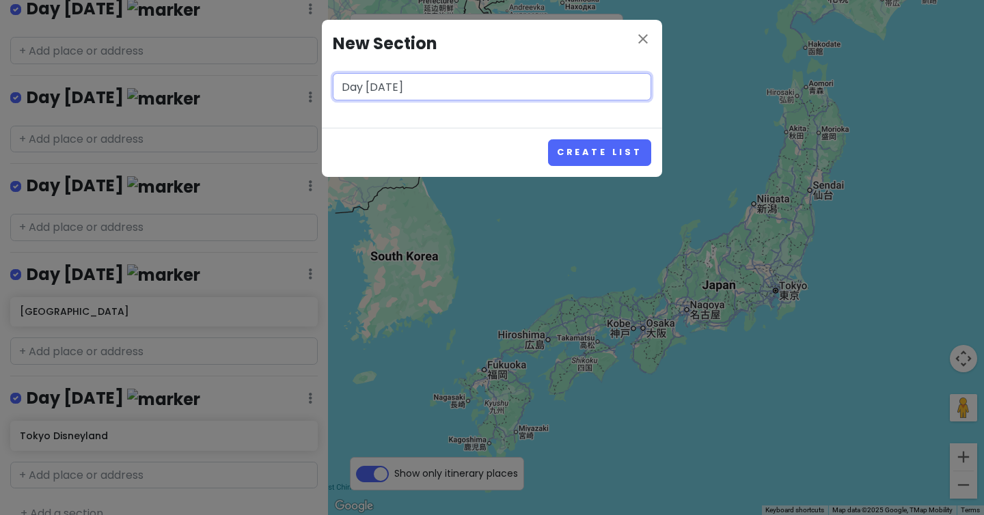
type input "Day [DATE]"
click at [548, 139] on button "Create List" at bounding box center [599, 152] width 103 height 27
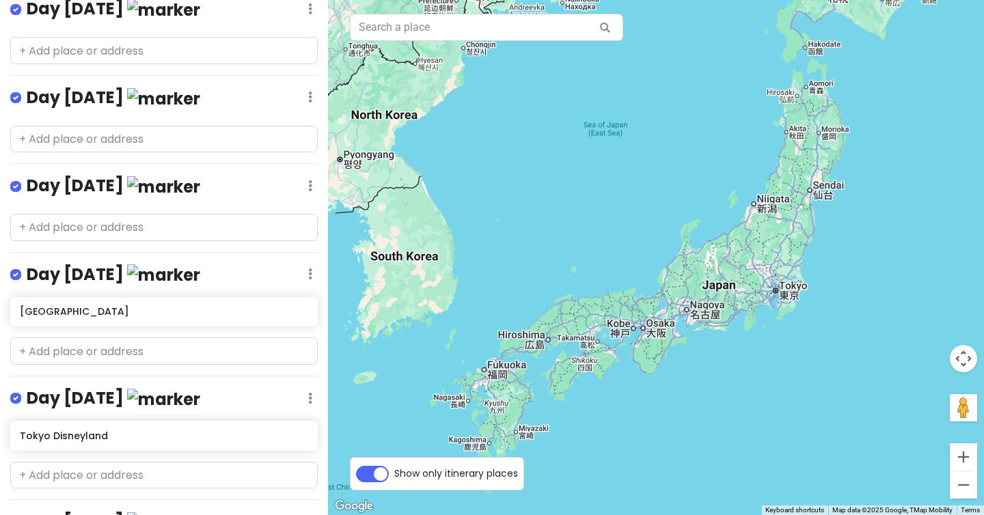
scroll to position [811, 0]
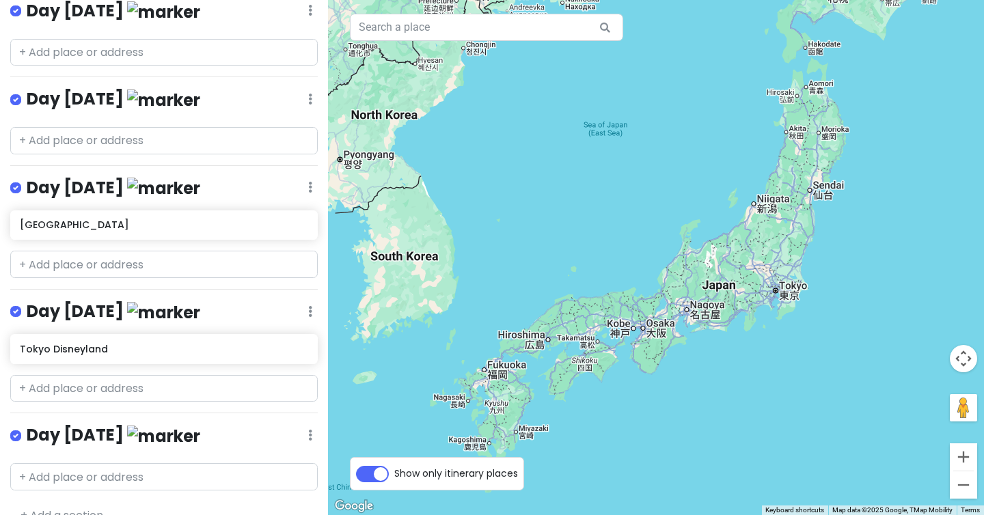
click at [77, 508] on link "+ Add a section" at bounding box center [61, 516] width 83 height 16
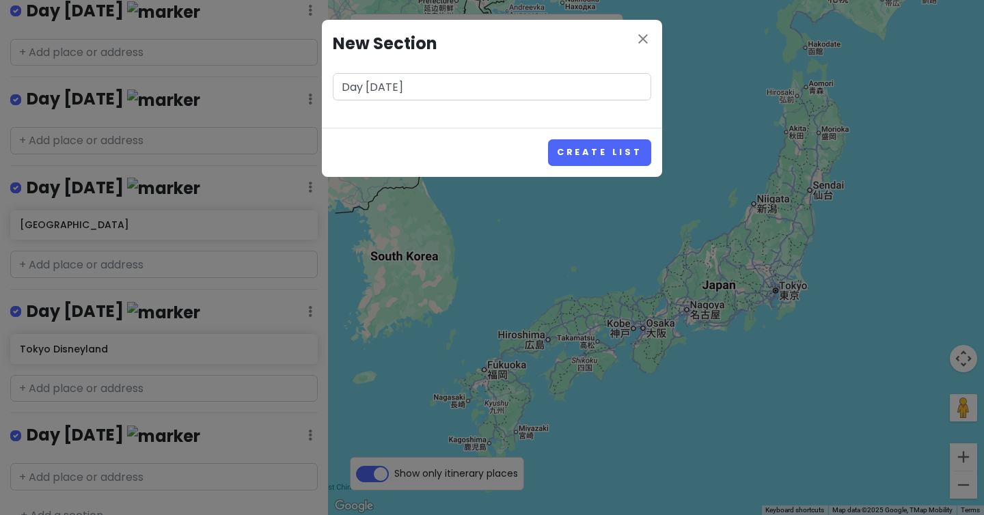
type input "Day [DATE]"
click at [548, 139] on button "Create List" at bounding box center [599, 152] width 103 height 27
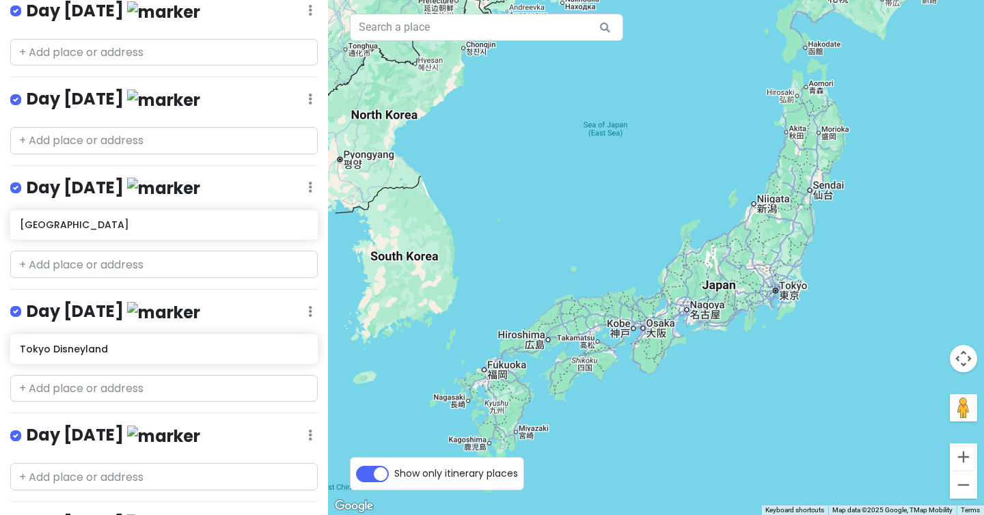
scroll to position [898, 0]
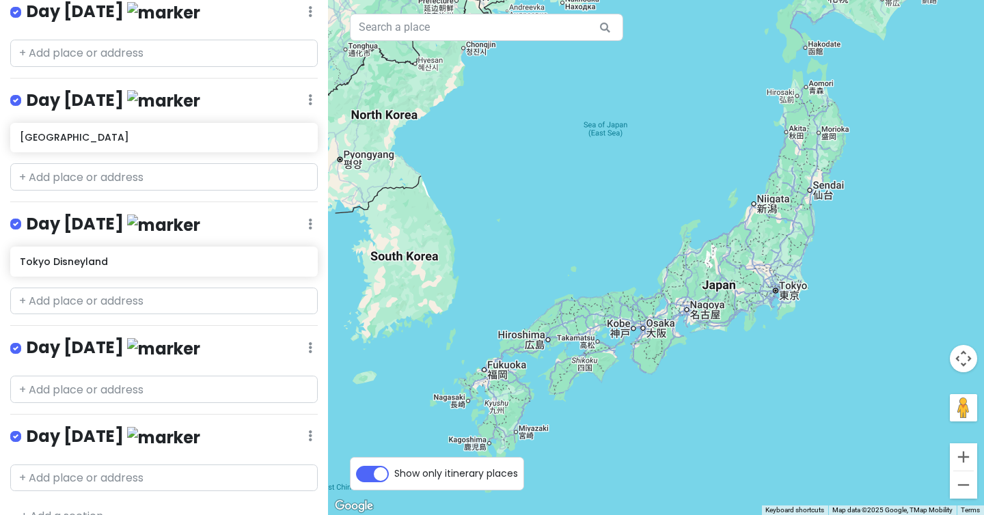
click at [81, 508] on link "+ Add a section" at bounding box center [61, 516] width 83 height 16
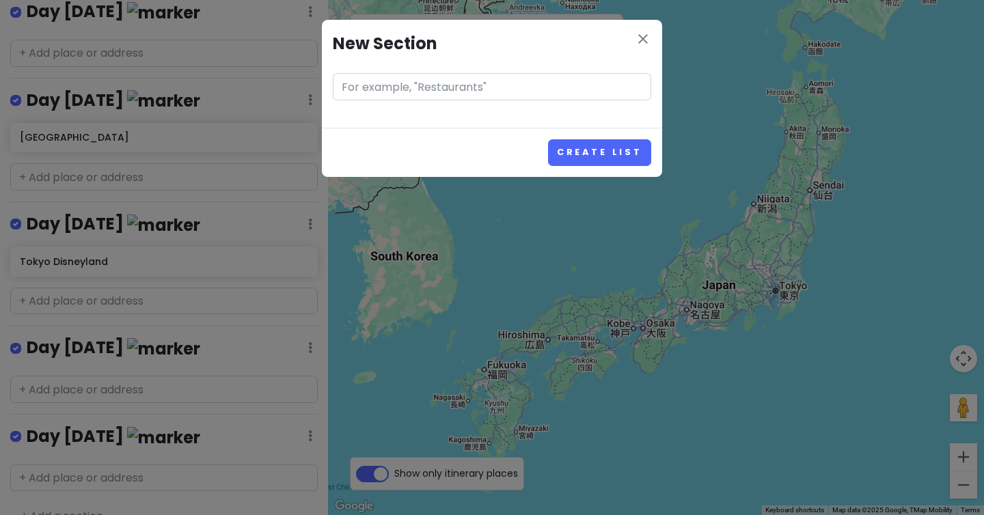
type input "D"
click at [643, 36] on icon "close" at bounding box center [643, 39] width 16 height 16
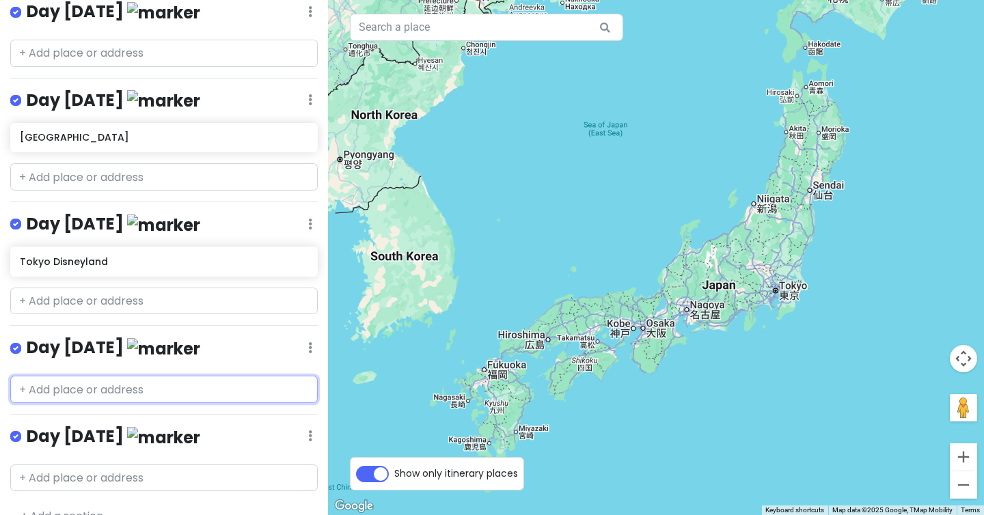
click at [145, 376] on input "text" at bounding box center [163, 389] width 307 height 27
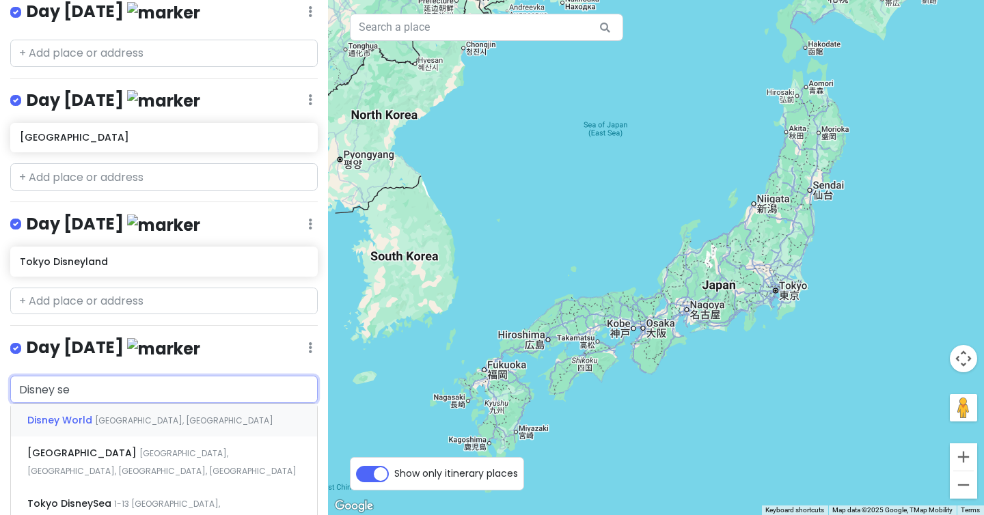
type input "Disney sea"
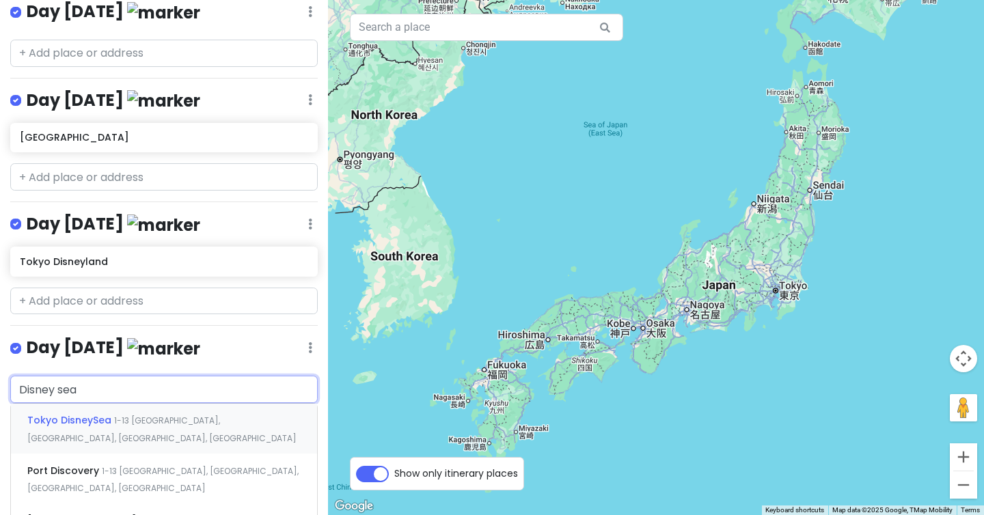
click at [128, 415] on span "1-13 [GEOGRAPHIC_DATA], [GEOGRAPHIC_DATA], [GEOGRAPHIC_DATA], [GEOGRAPHIC_DATA]" at bounding box center [161, 429] width 269 height 29
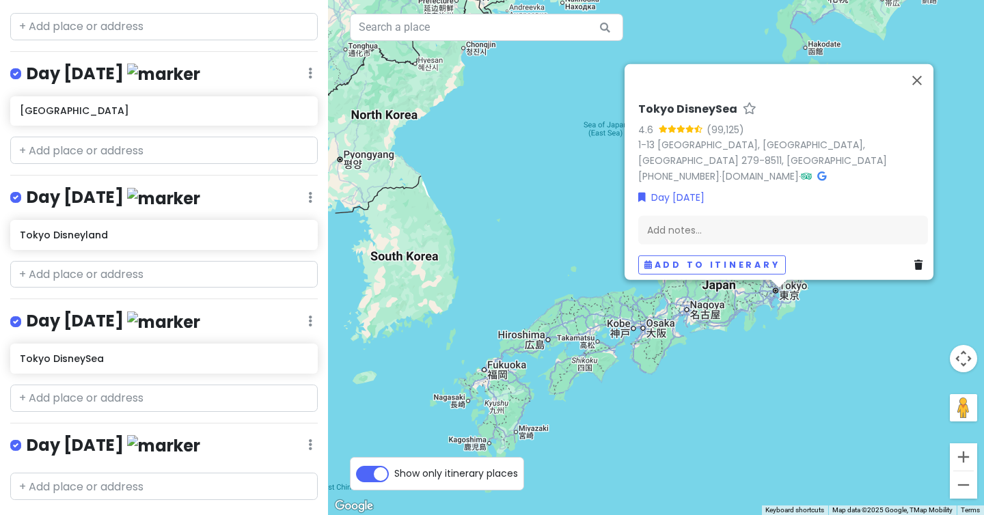
scroll to position [927, 0]
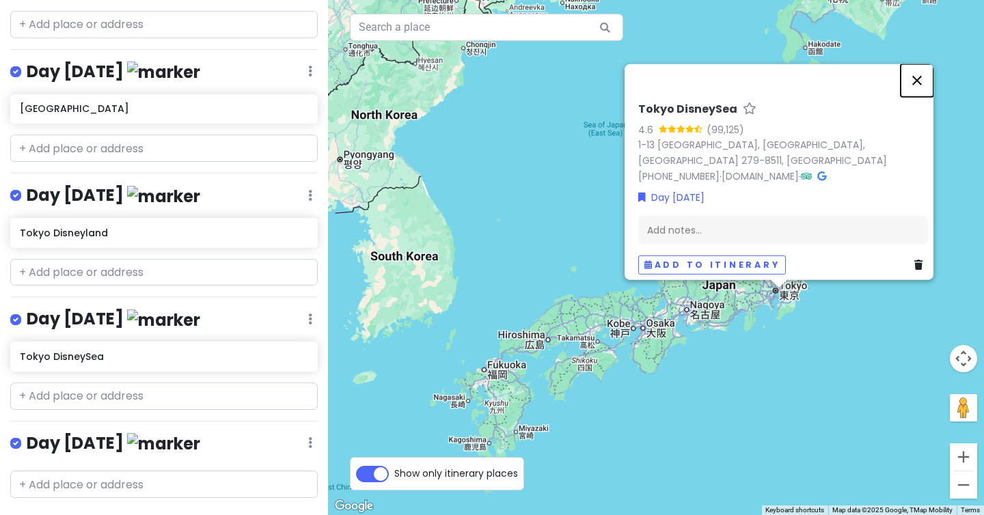
click at [926, 85] on button "Close" at bounding box center [916, 80] width 33 height 33
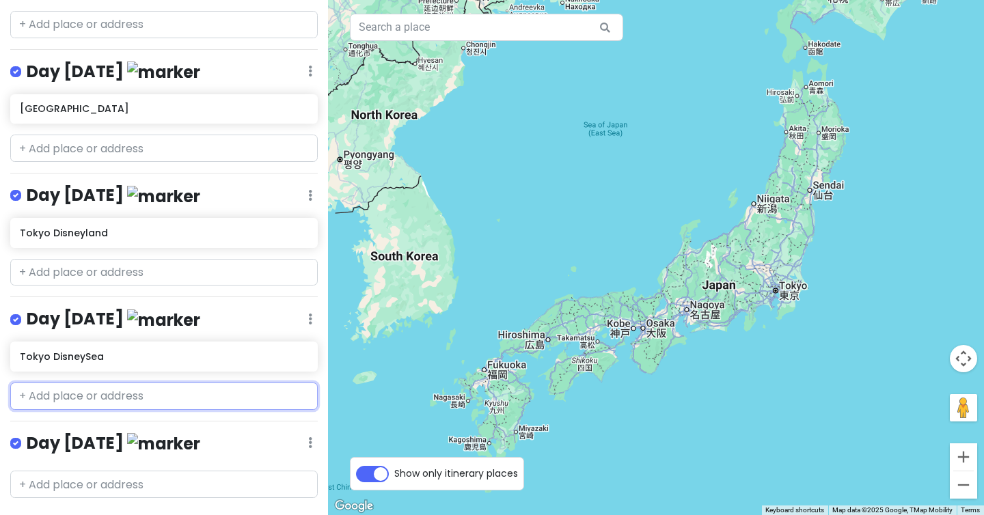
scroll to position [934, 0]
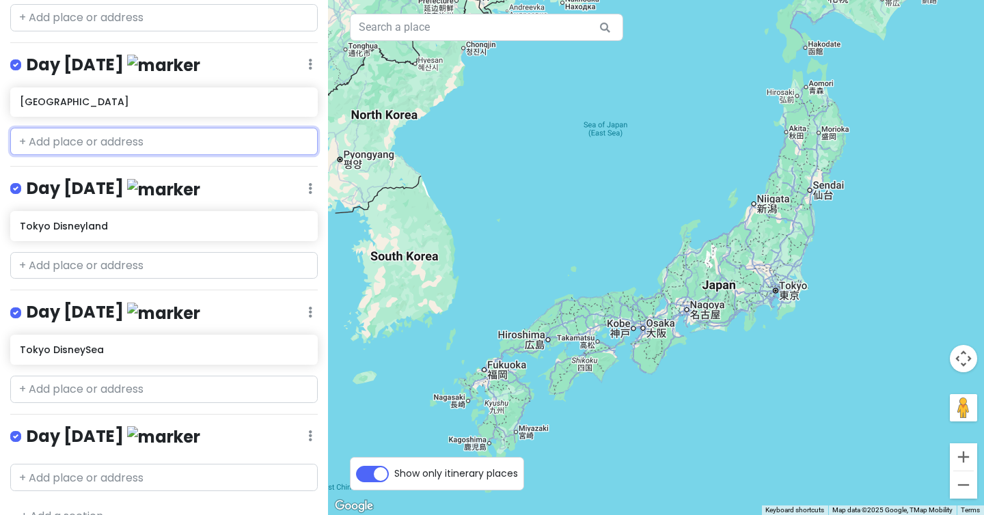
click at [107, 128] on input "text" at bounding box center [163, 141] width 307 height 27
click at [118, 96] on h6 "[GEOGRAPHIC_DATA]" at bounding box center [159, 102] width 278 height 12
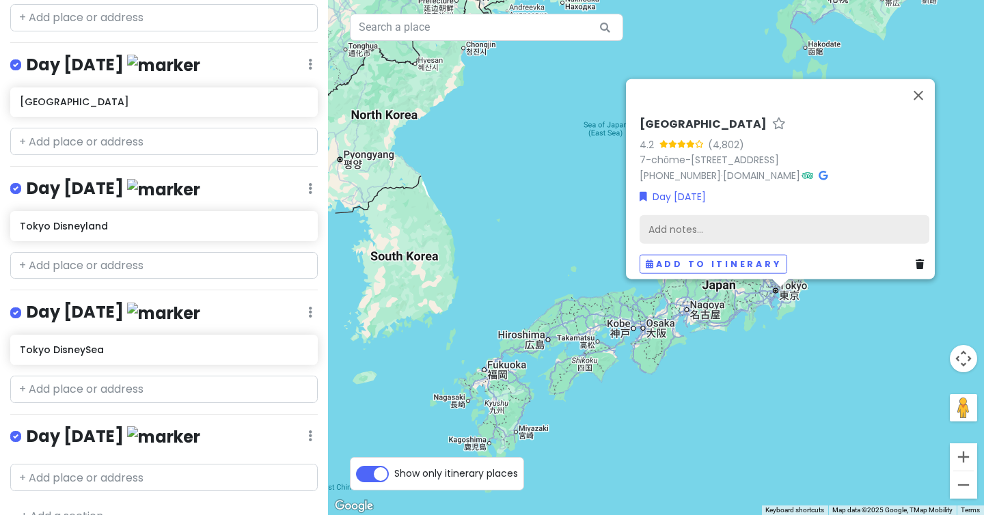
click at [682, 216] on div "Add notes..." at bounding box center [784, 229] width 290 height 29
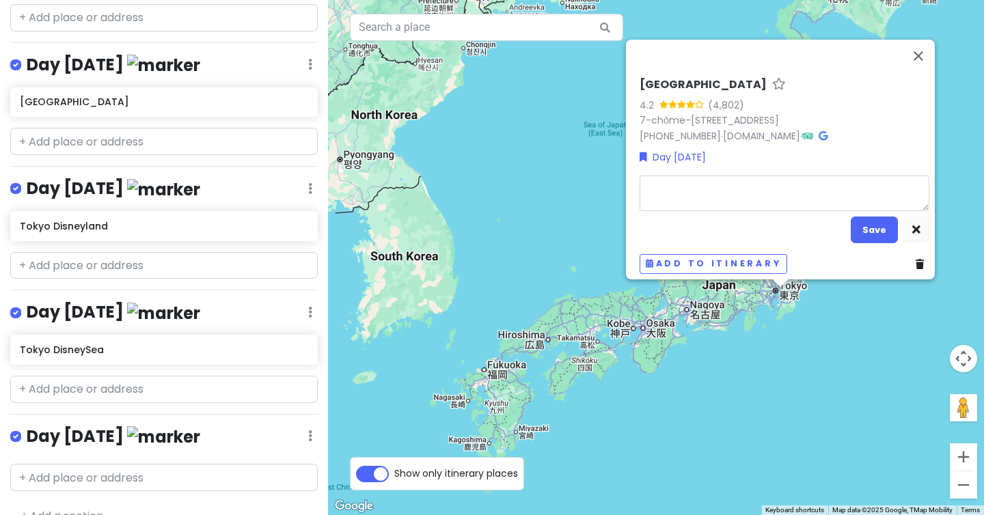
type textarea "x"
type textarea "C"
type textarea "x"
type textarea "Ch"
type textarea "x"
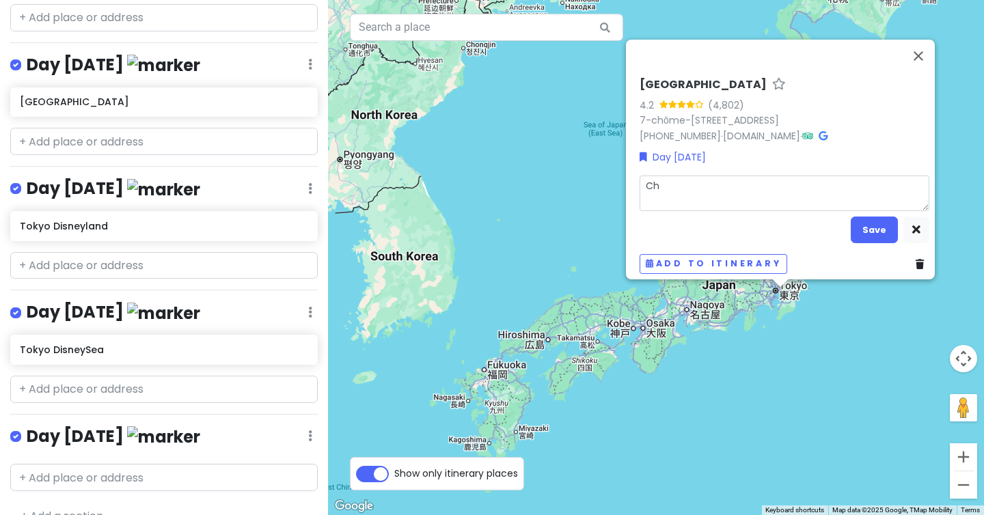
type textarea "Che"
type textarea "x"
type textarea "Chec"
type textarea "x"
type textarea "Check"
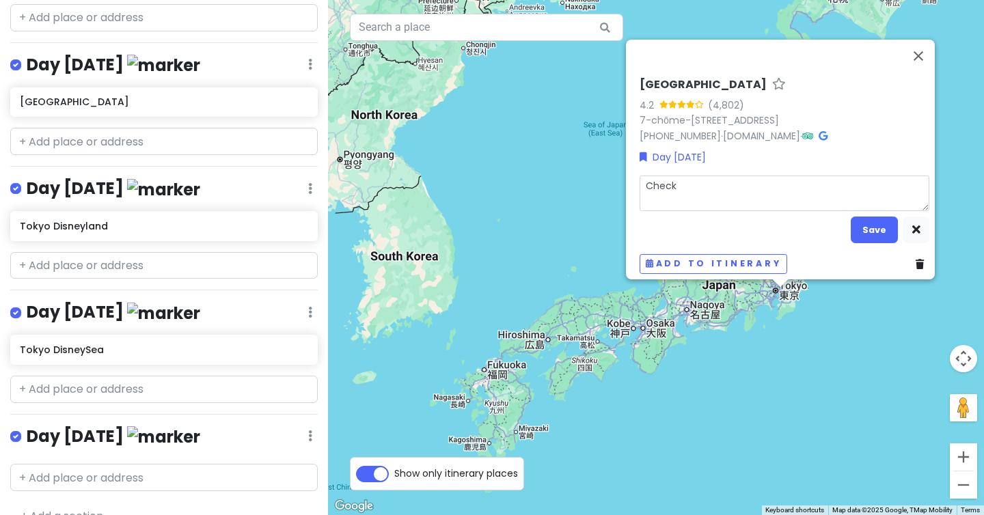
type textarea "x"
type textarea "Check"
type textarea "x"
type textarea "Check i"
type textarea "x"
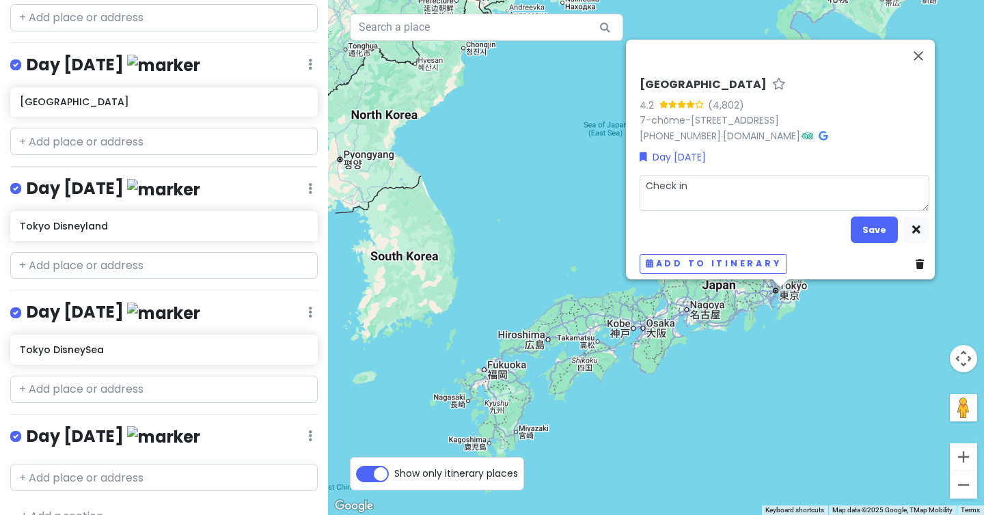
type textarea "Check int"
type textarea "x"
type textarea "Check into"
type textarea "x"
type textarea "Check into"
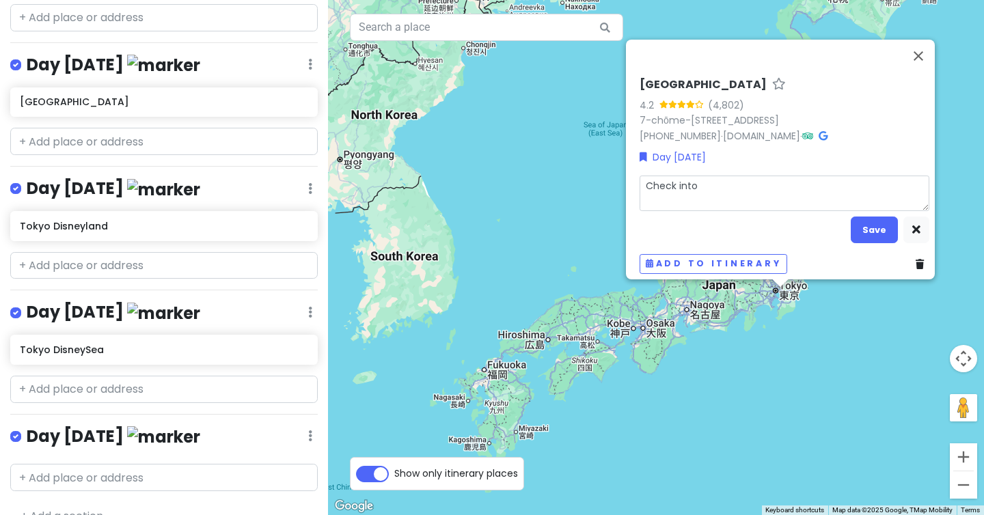
type textarea "x"
type textarea "Check into h"
type textarea "x"
type textarea "Check into ho"
type textarea "x"
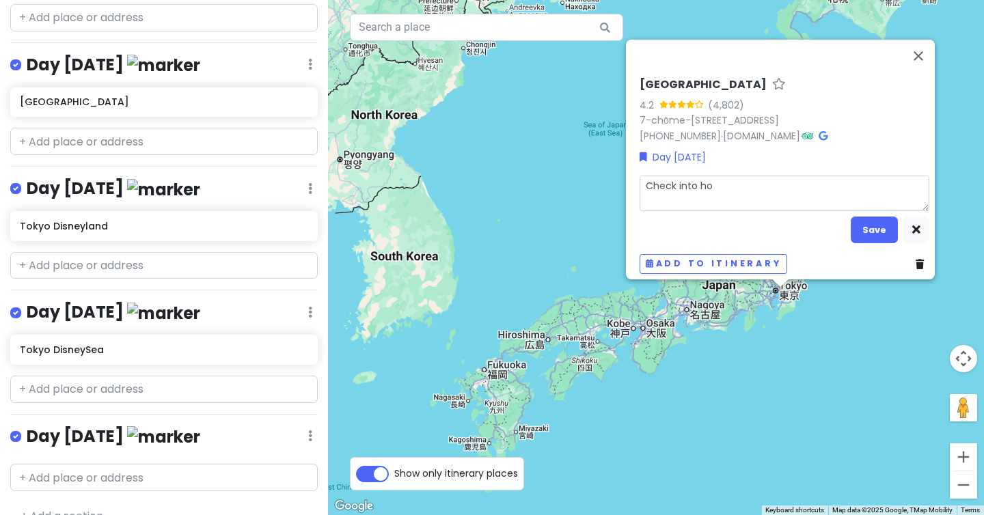
type textarea "Check into hot"
type textarea "x"
type textarea "Check into hotel"
type textarea "x"
type textarea "Check into hotel"
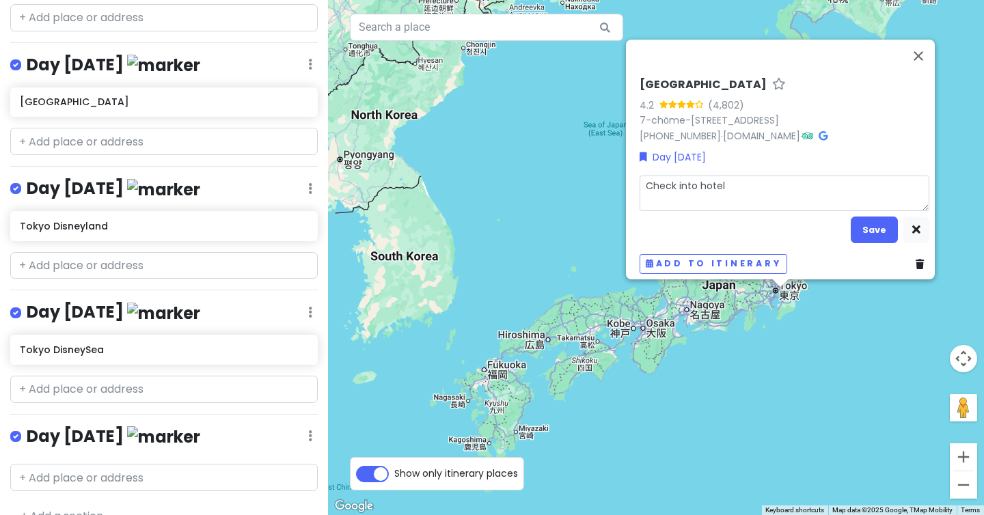
type textarea "x"
type textarea "Check into hotel o"
type textarea "x"
type textarea "Check into hotel on"
type textarea "x"
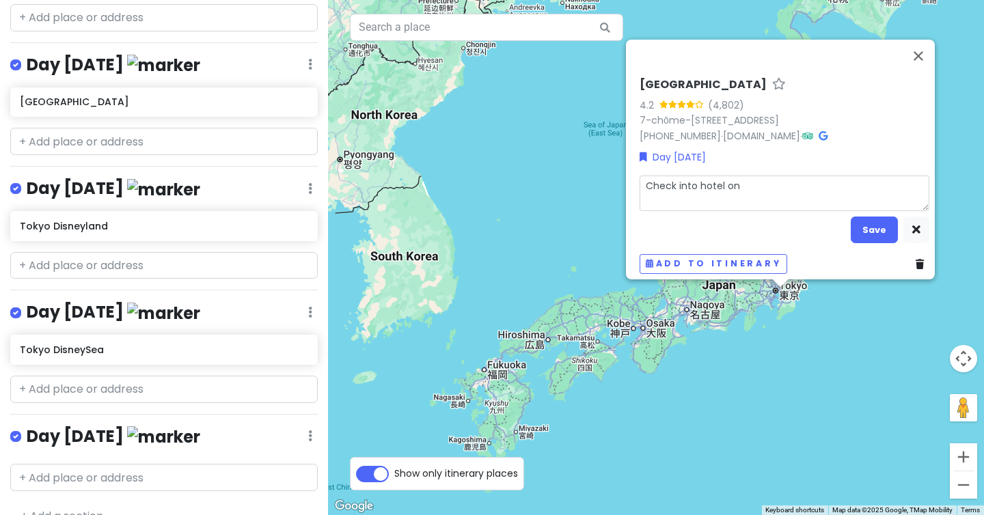
type textarea "Check into hotel onl"
type textarea "x"
type textarea "Check into hotel only"
type textarea "x"
type textarea "Check into hotel only"
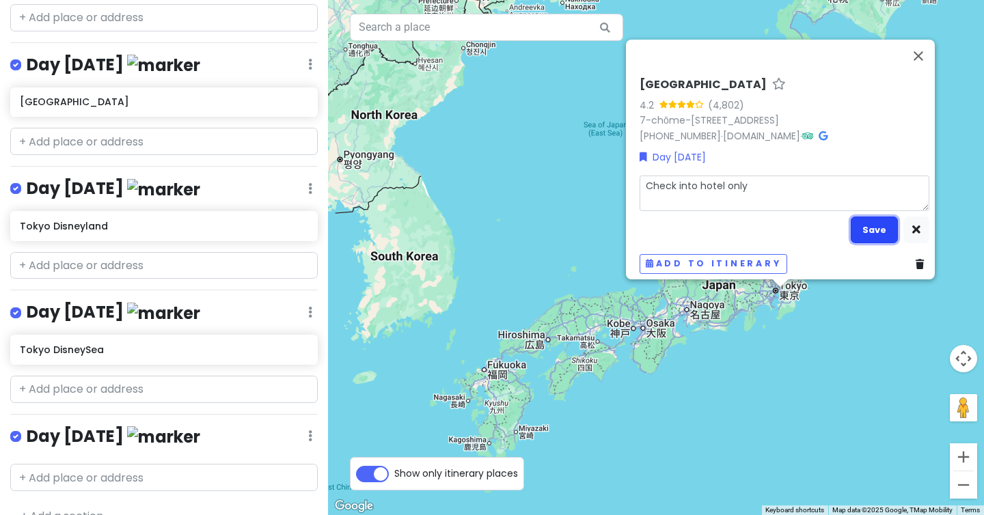
click at [870, 225] on button "Save" at bounding box center [873, 230] width 47 height 27
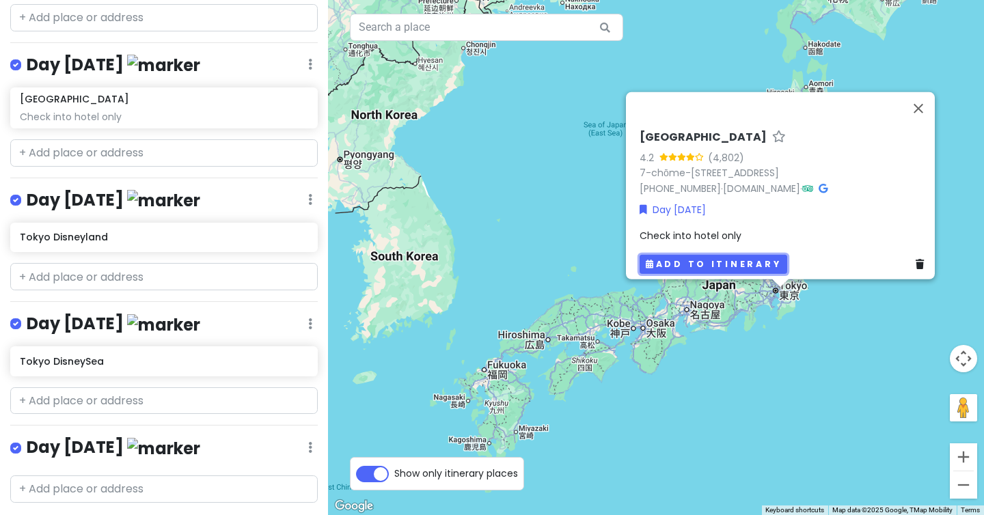
click at [664, 255] on button "Add to itinerary" at bounding box center [713, 264] width 148 height 20
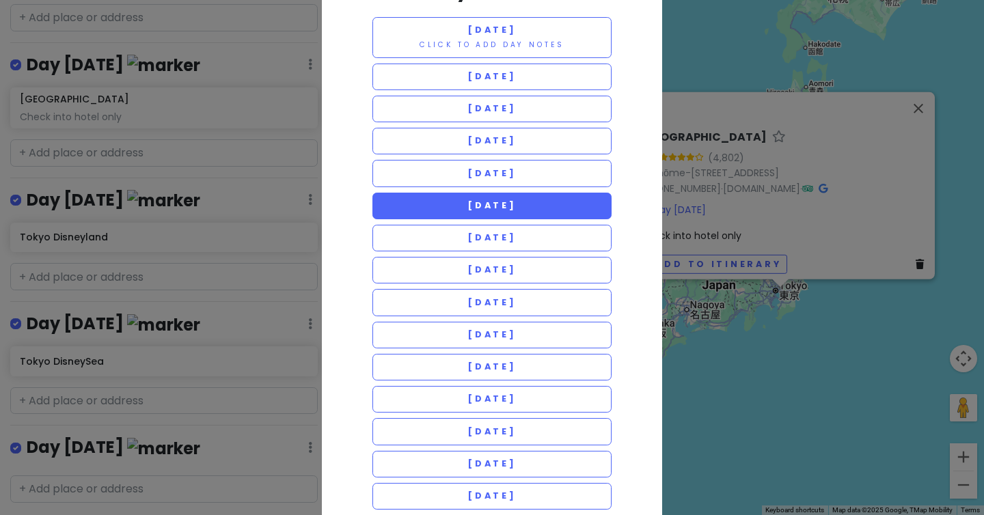
scroll to position [75, 0]
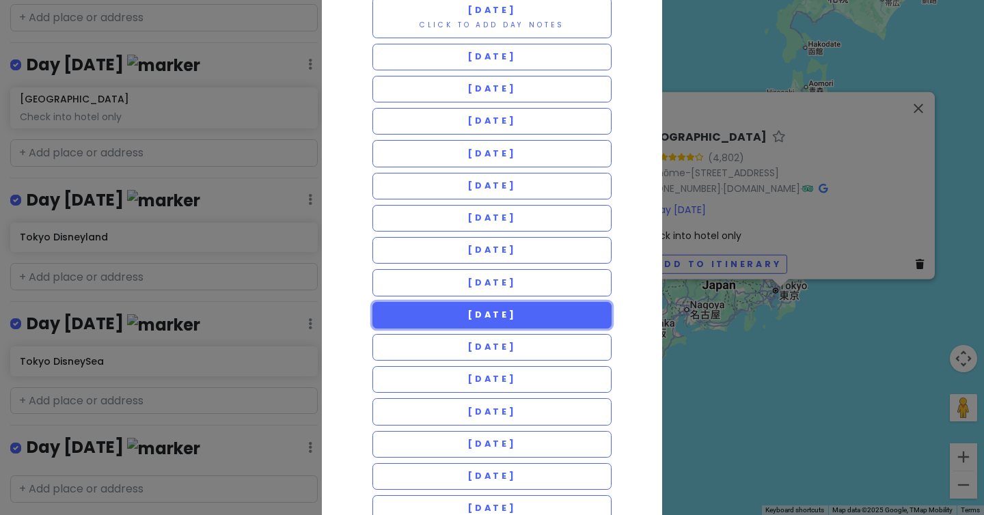
click at [572, 309] on button "[DATE]" at bounding box center [491, 315] width 239 height 27
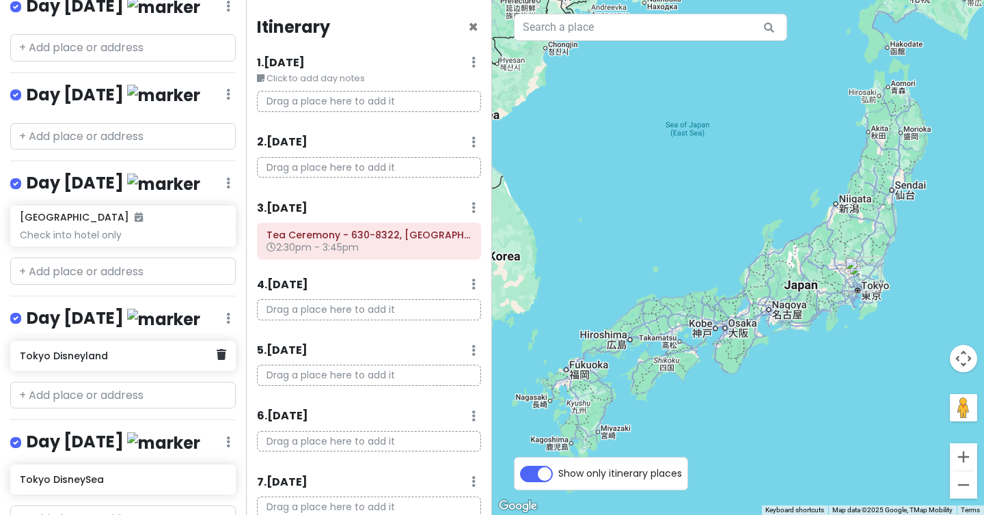
scroll to position [919, 0]
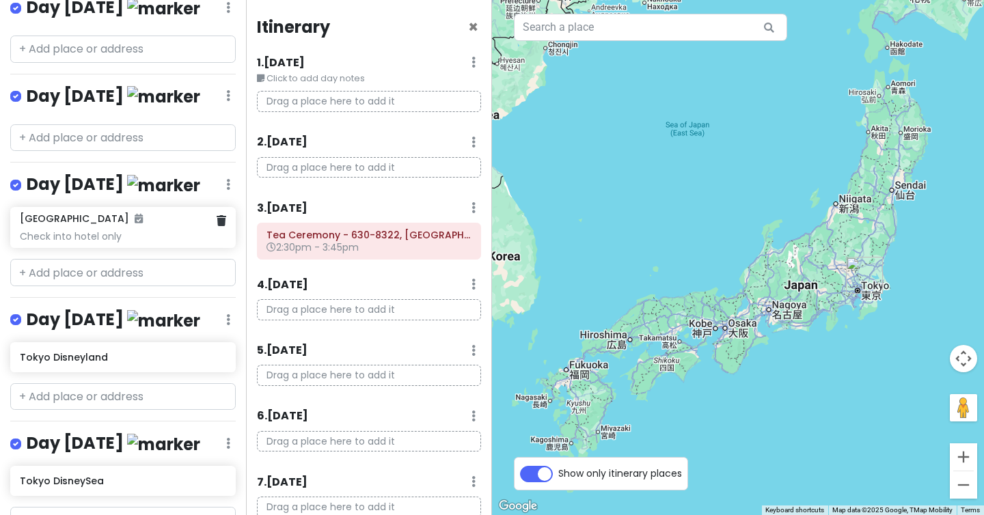
click at [96, 230] on div "Check into hotel only" at bounding box center [123, 236] width 206 height 12
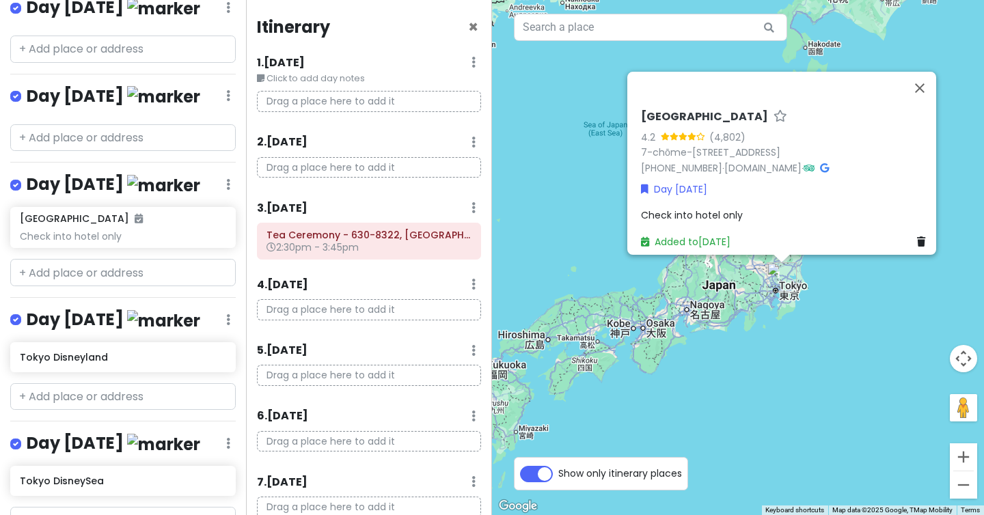
click at [129, 309] on h4 "Day [DATE]" at bounding box center [114, 320] width 174 height 23
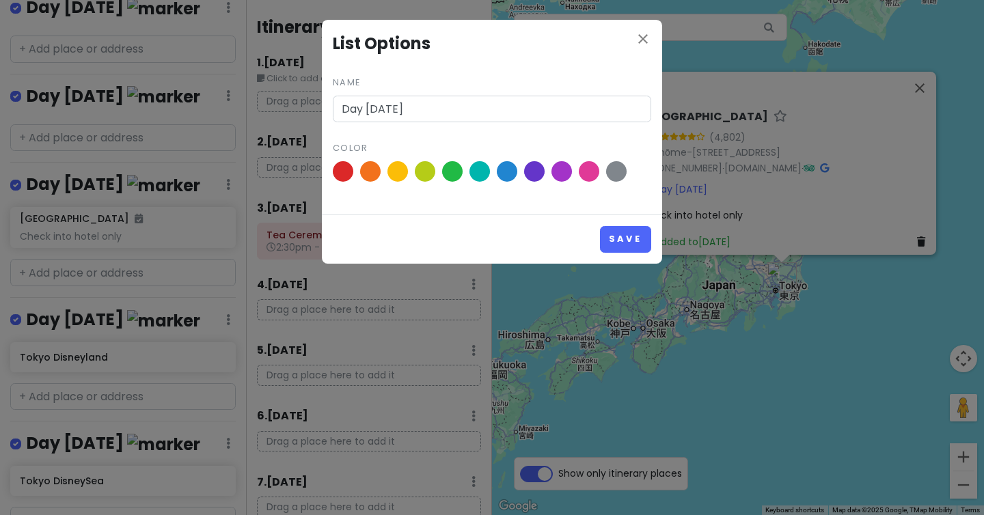
click at [124, 243] on div "close List Options Name Day [DATE] Color Save" at bounding box center [492, 257] width 984 height 515
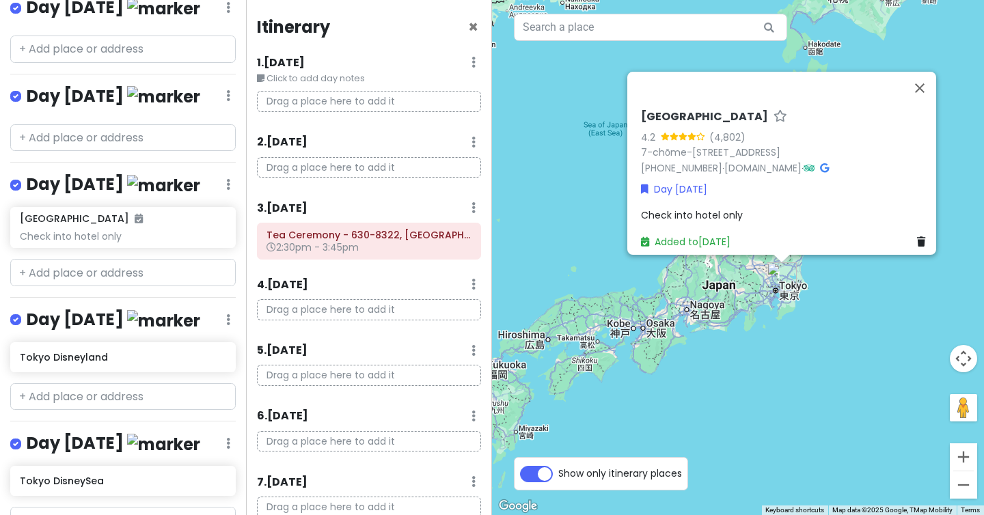
click at [107, 351] on h6 "Tokyo Disneyland" at bounding box center [123, 357] width 206 height 12
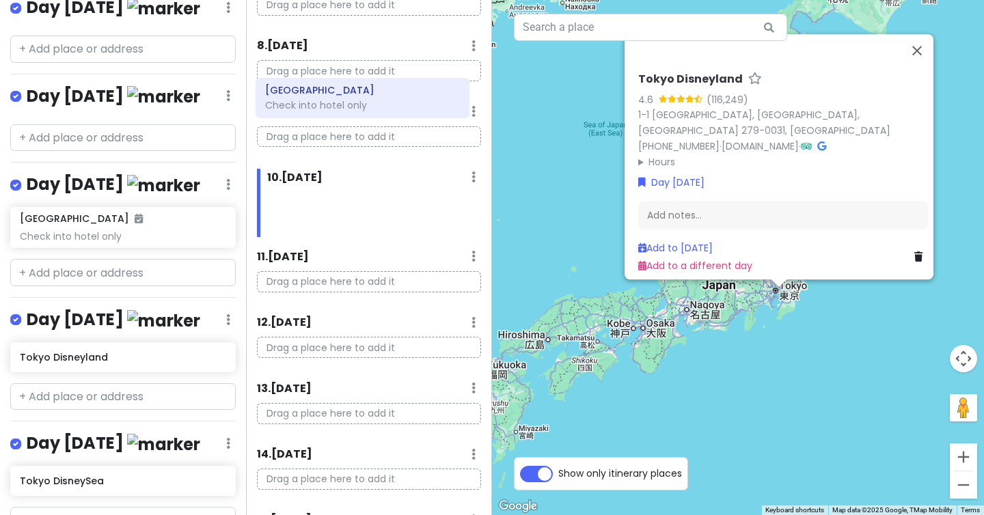
scroll to position [493, 0]
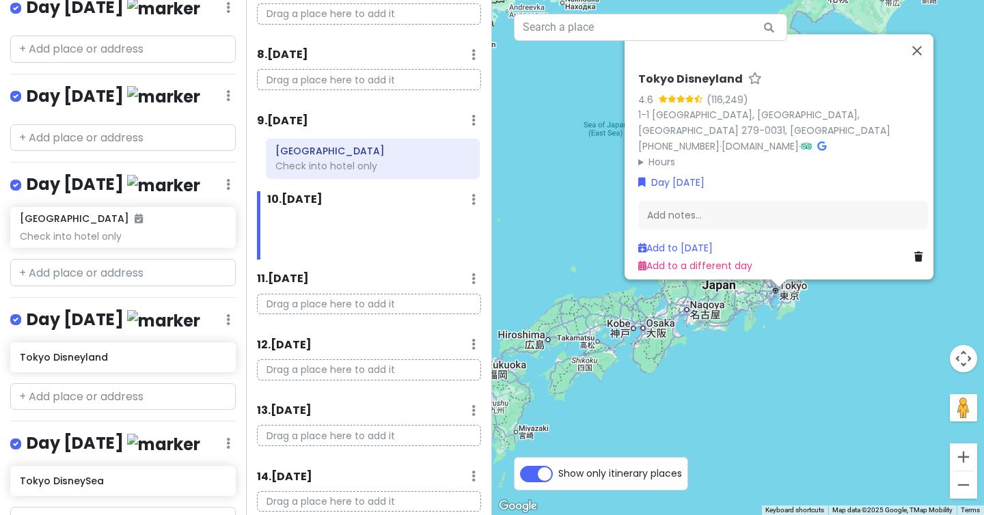
drag, startPoint x: 391, startPoint y: 189, endPoint x: 390, endPoint y: 176, distance: 13.1
click at [390, 176] on div "Itinerary × 1 . [DATE] Edit Day Notes Delete Day Click to add day notes Drag a …" at bounding box center [369, 257] width 246 height 515
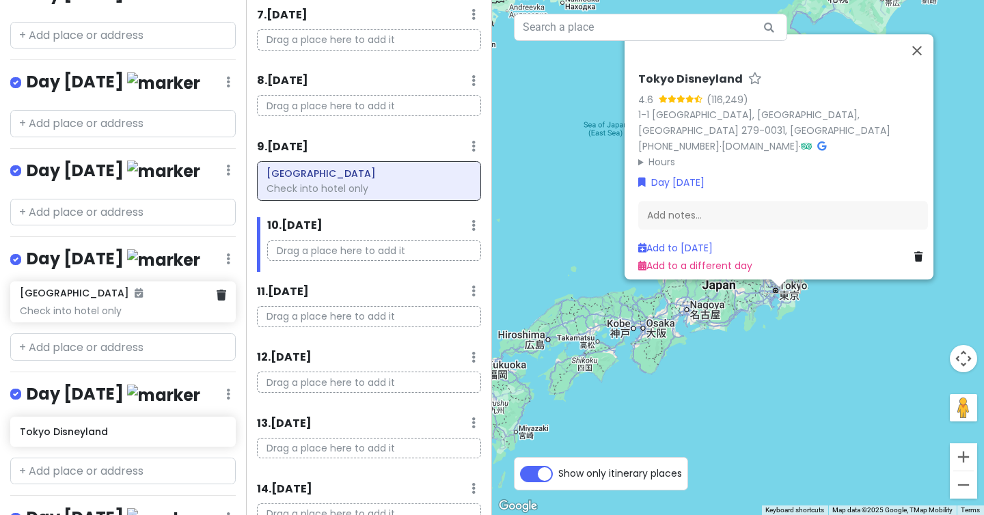
scroll to position [844, 0]
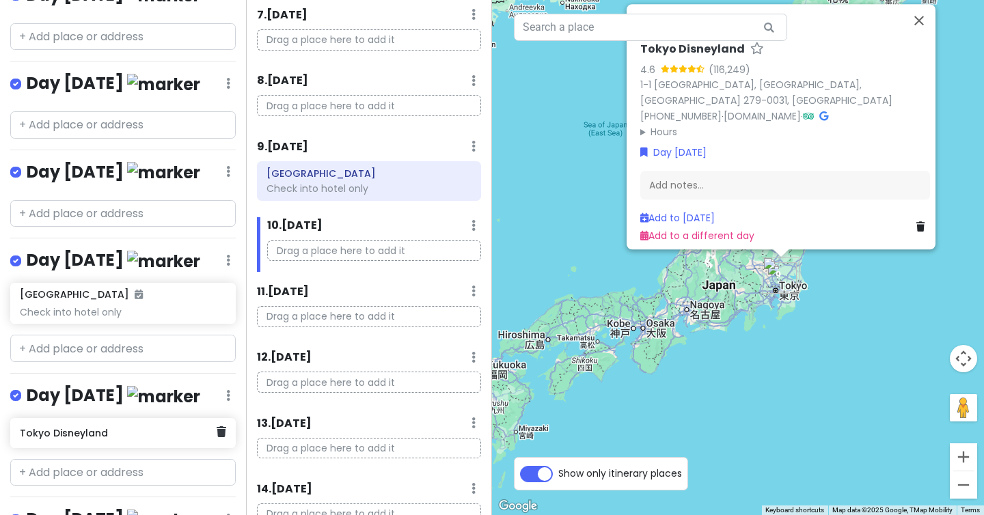
click at [183, 427] on h6 "Tokyo Disneyland" at bounding box center [118, 433] width 196 height 12
click at [96, 427] on h6 "Tokyo Disneyland" at bounding box center [118, 433] width 196 height 12
click at [66, 427] on h6 "Tokyo Disneyland" at bounding box center [118, 433] width 196 height 12
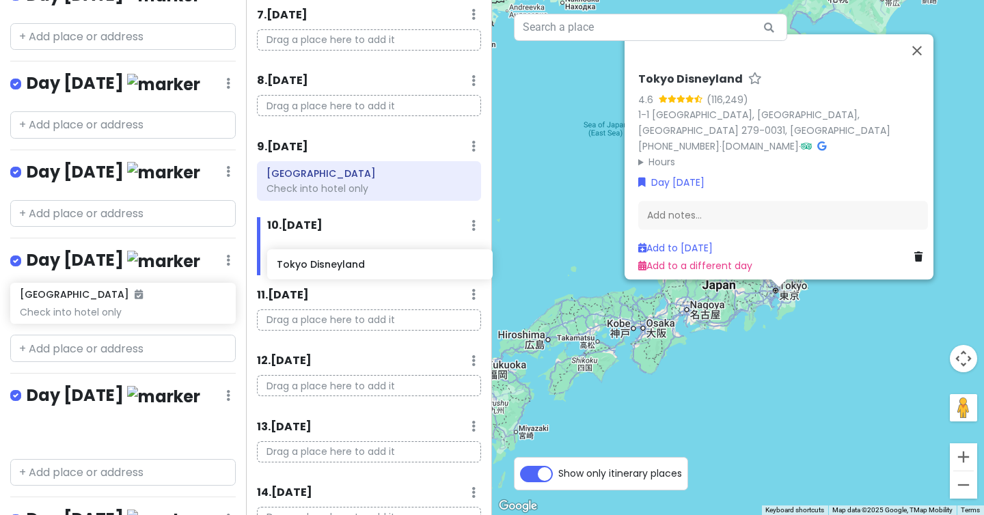
drag, startPoint x: 66, startPoint y: 320, endPoint x: 323, endPoint y: 268, distance: 262.0
click at [323, 268] on div "[GEOGRAPHIC_DATA] Private Change Dates Make a Copy Delete Trip Go Pro ⚡️ Give F…" at bounding box center [492, 257] width 984 height 515
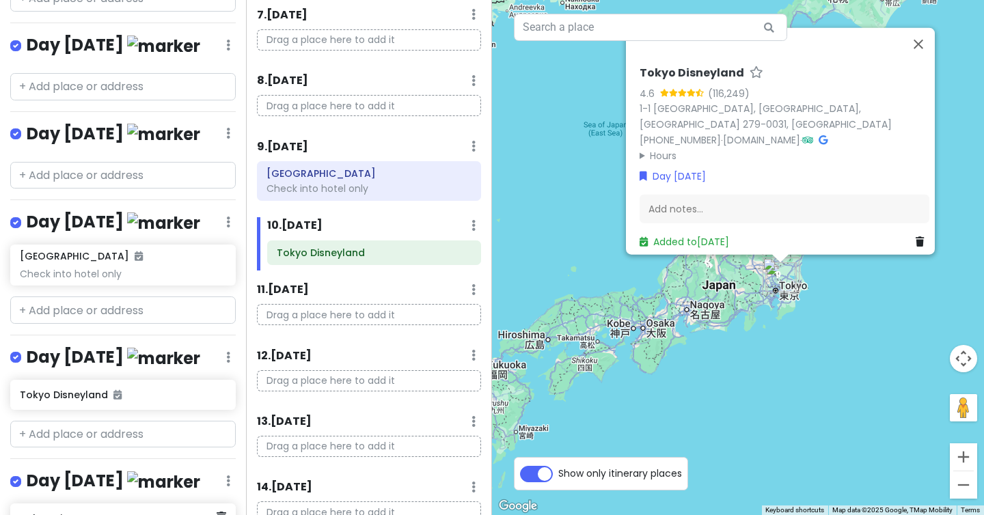
scroll to position [886, 0]
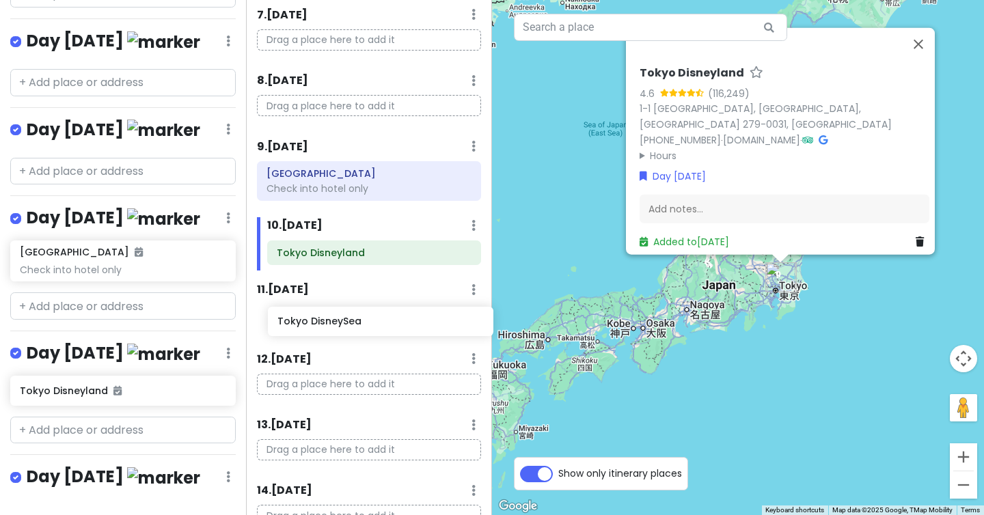
drag, startPoint x: 126, startPoint y: 398, endPoint x: 384, endPoint y: 320, distance: 269.7
click at [384, 320] on div "[GEOGRAPHIC_DATA] Private Change Dates Make a Copy Delete Trip Go Pro ⚡️ Give F…" at bounding box center [492, 257] width 984 height 515
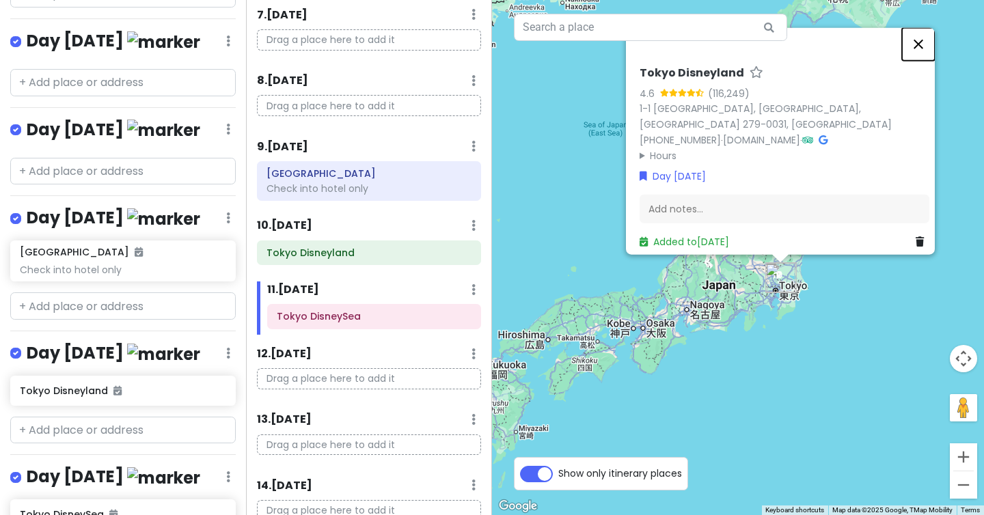
click at [929, 53] on button "Close" at bounding box center [918, 44] width 33 height 33
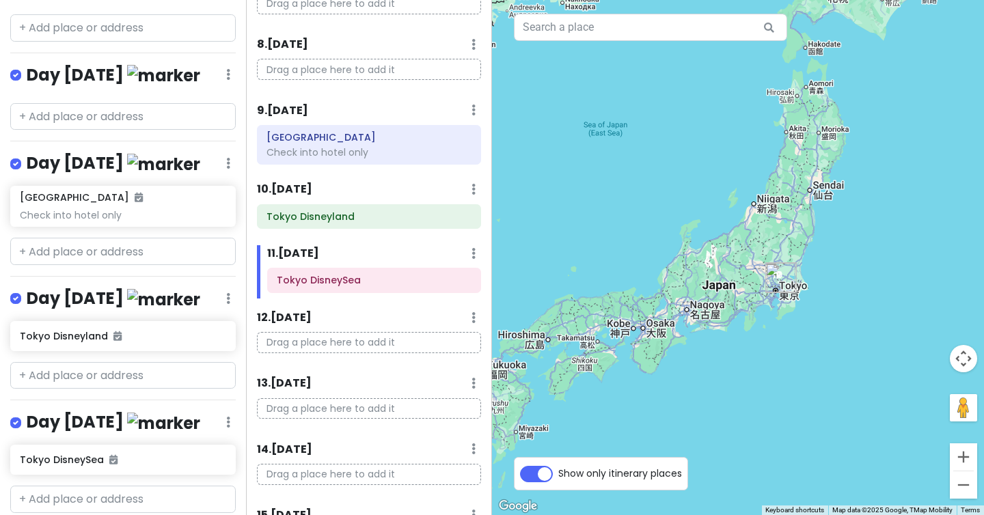
scroll to position [958, 0]
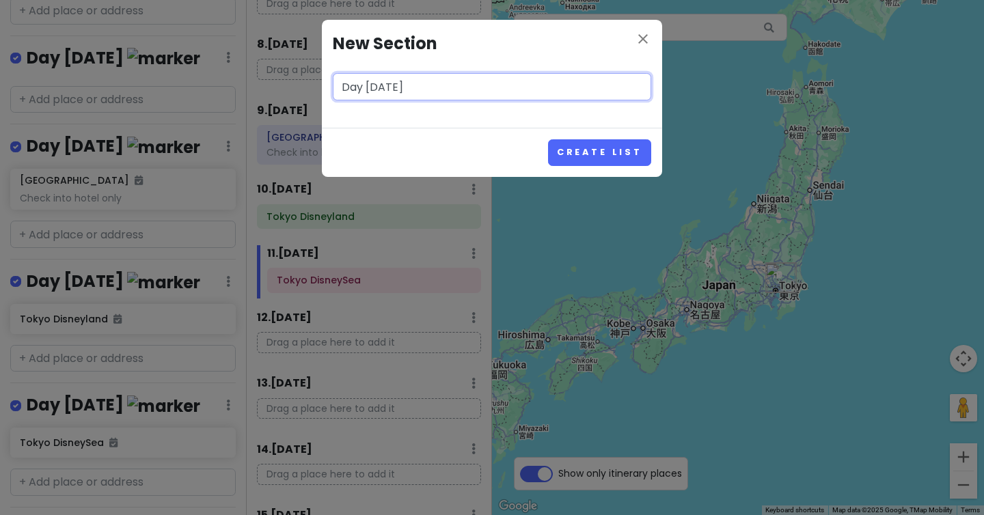
type input "Day [DATE]"
click at [548, 139] on button "Create List" at bounding box center [599, 152] width 103 height 27
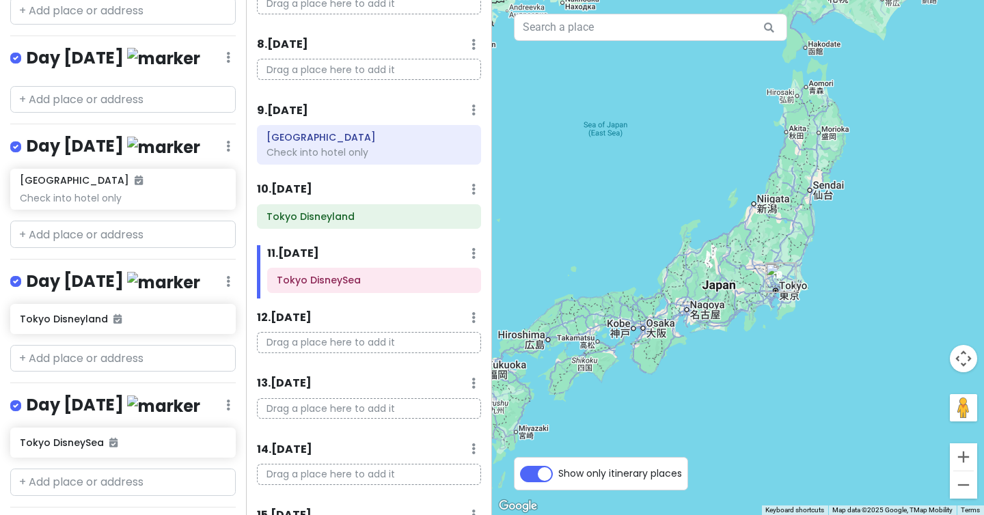
scroll to position [1045, 0]
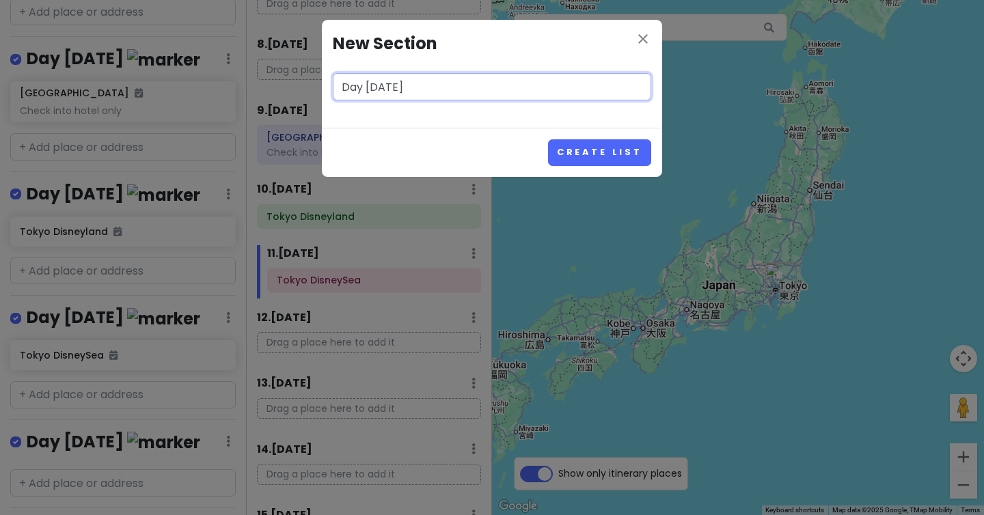
type input "Day [DATE]"
click at [548, 139] on button "Create List" at bounding box center [599, 152] width 103 height 27
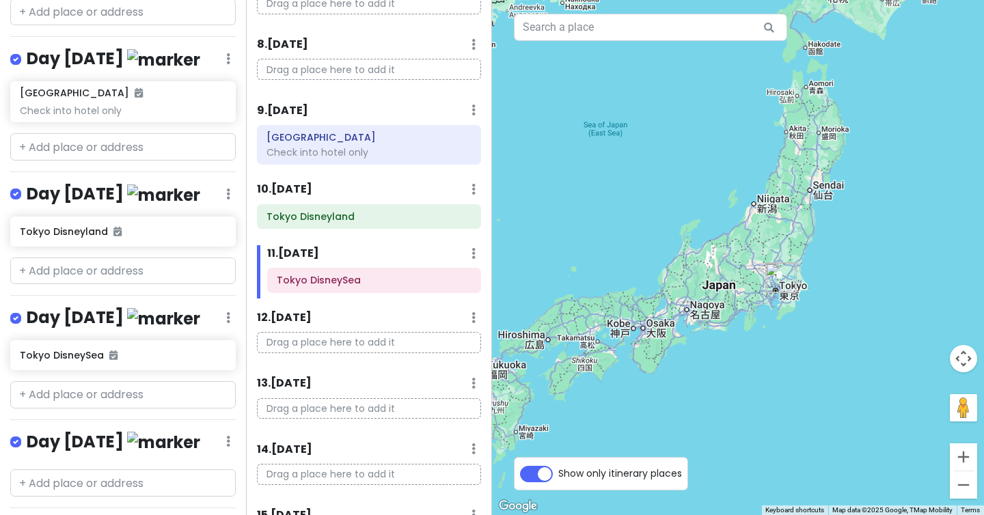
scroll to position [1133, 0]
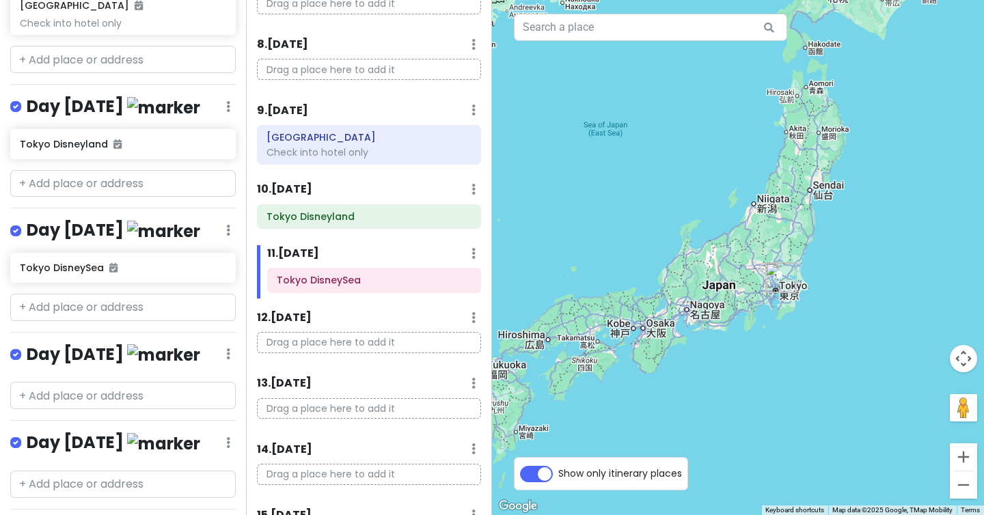
type input "Capy"
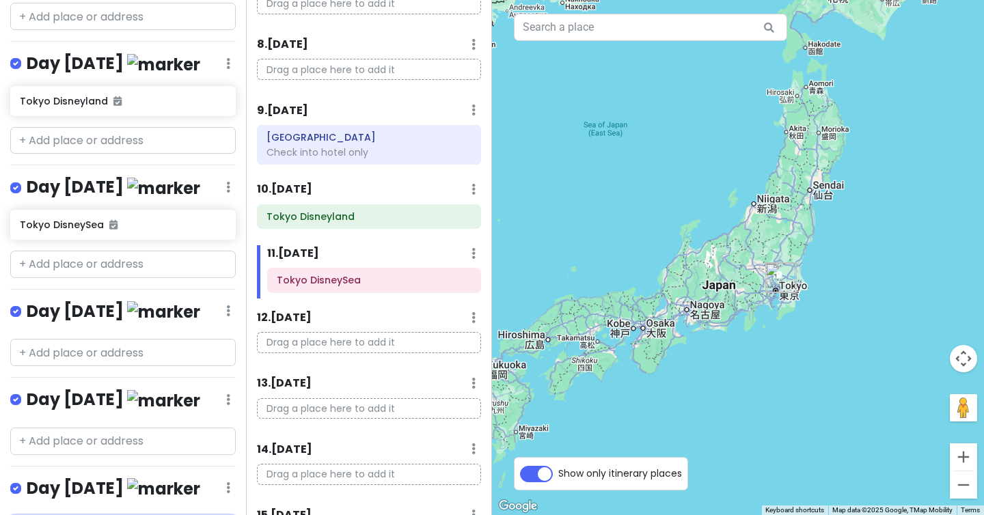
scroll to position [1183, 0]
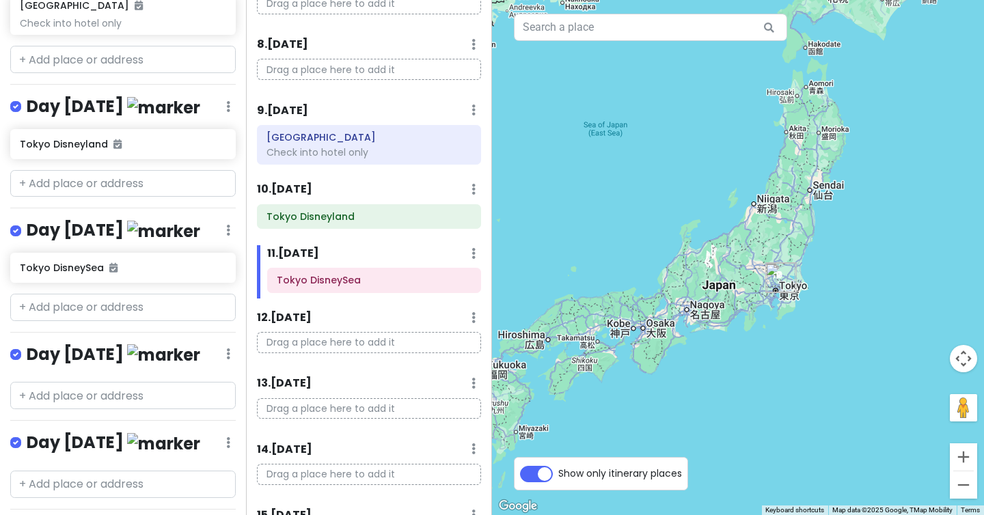
scroll to position [1168, 0]
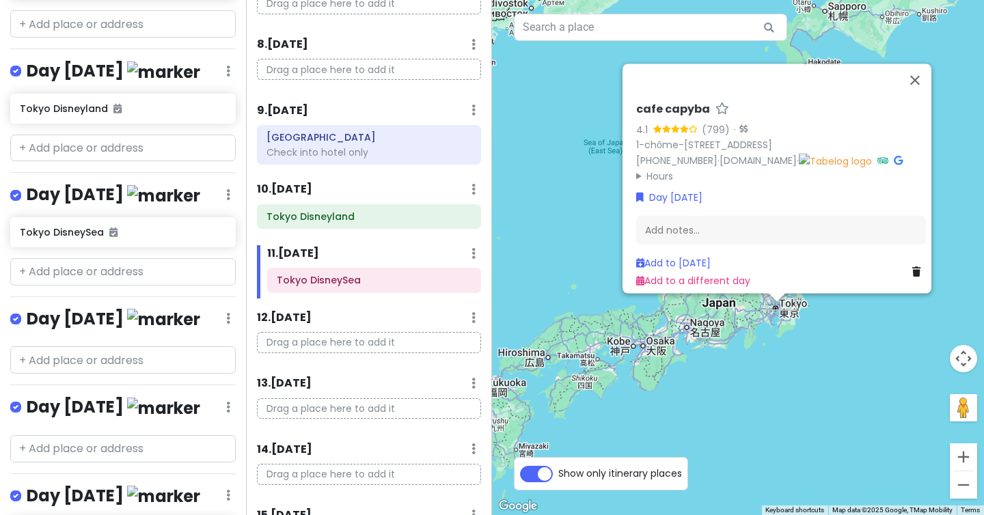
click at [85, 399] on div "[GEOGRAPHIC_DATA] Private Change Dates Make a Copy Delete Trip Go Pro ⚡️ Give F…" at bounding box center [123, 257] width 246 height 515
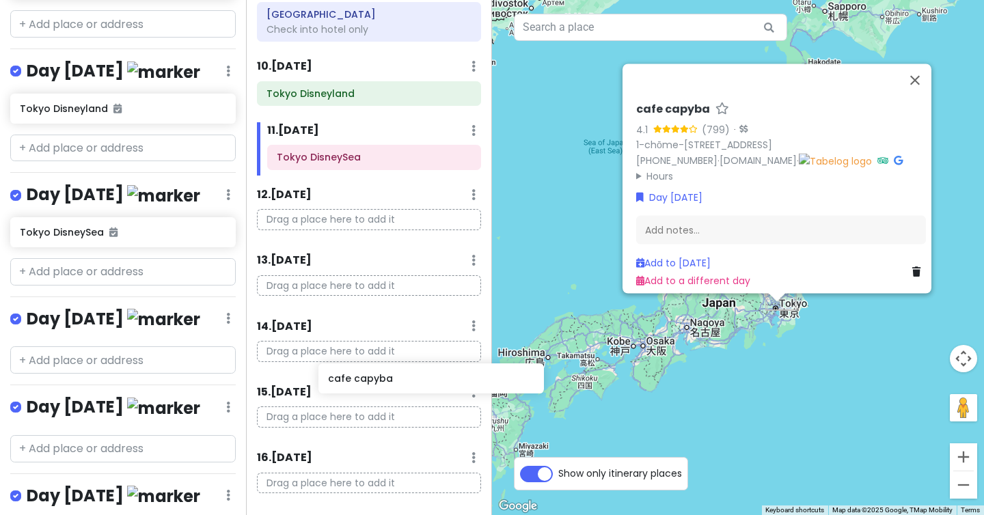
scroll to position [635, 0]
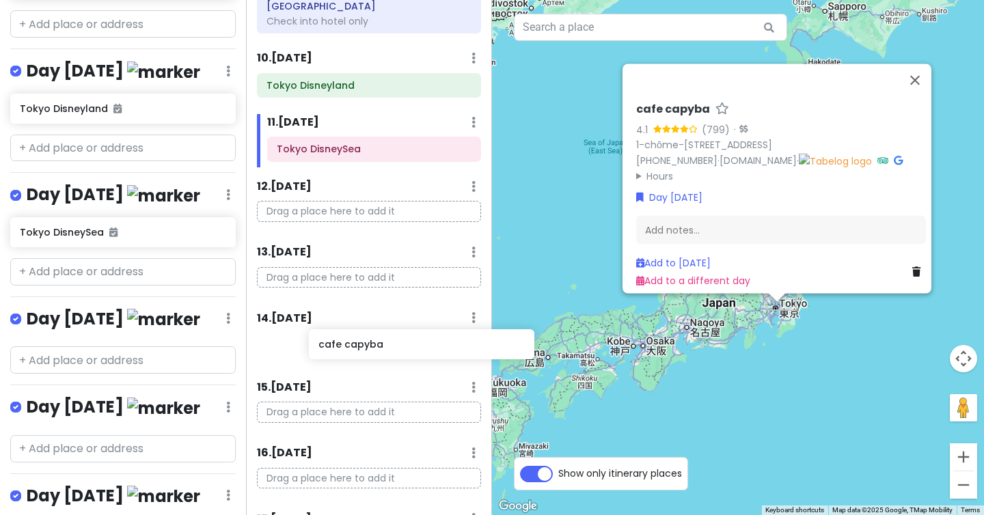
drag, startPoint x: 45, startPoint y: 414, endPoint x: 344, endPoint y: 346, distance: 306.1
click at [344, 346] on div "[GEOGRAPHIC_DATA] Private Change Dates Make a Copy Delete Trip Go Pro ⚡️ Give F…" at bounding box center [492, 257] width 984 height 515
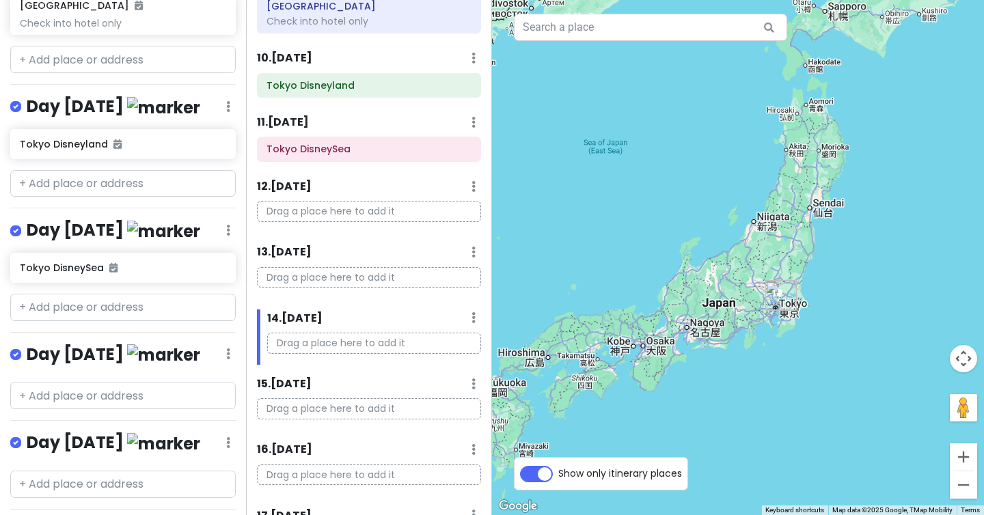
type input "Capy"
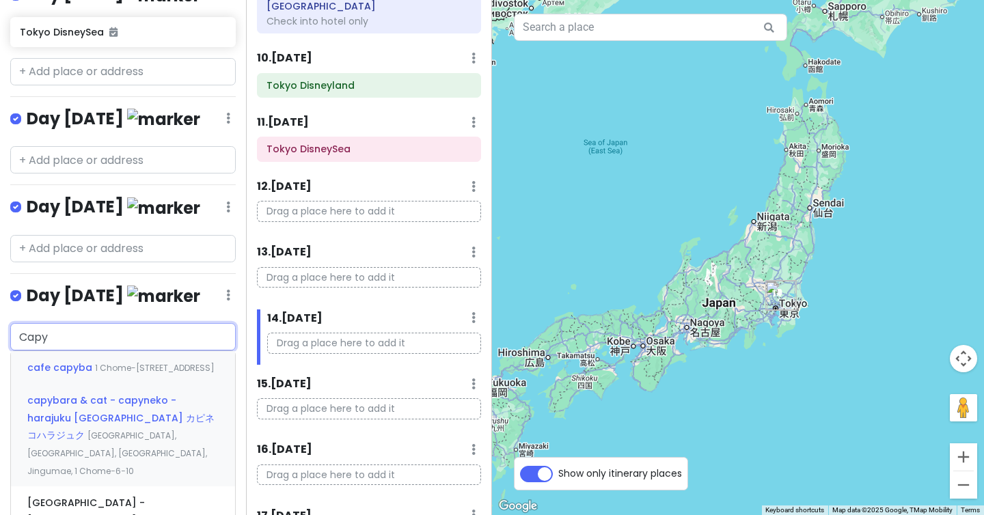
scroll to position [1372, 0]
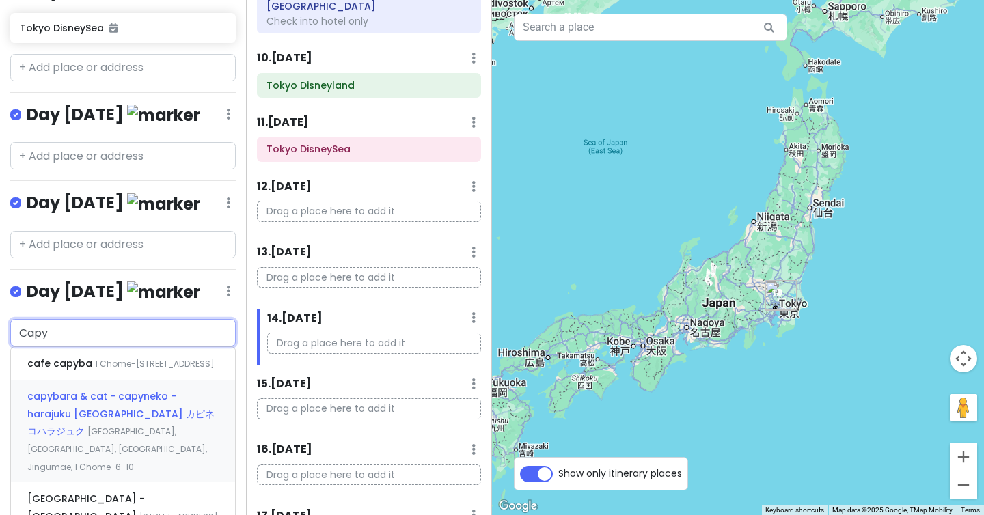
click at [85, 380] on div "capybara & cat - capyneko - harajuku [GEOGRAPHIC_DATA] カピネコハラジュク [GEOGRAPHIC_DA…" at bounding box center [123, 431] width 224 height 102
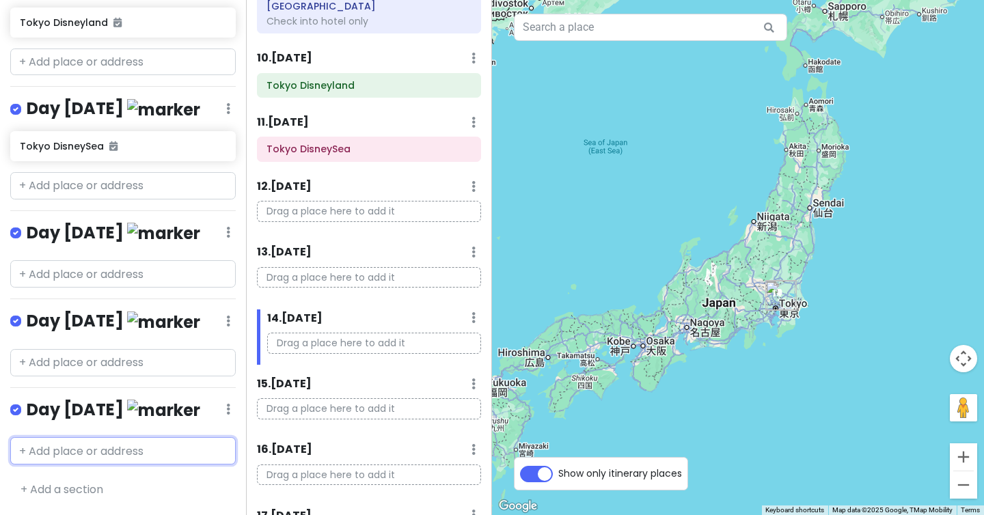
scroll to position [1180, 0]
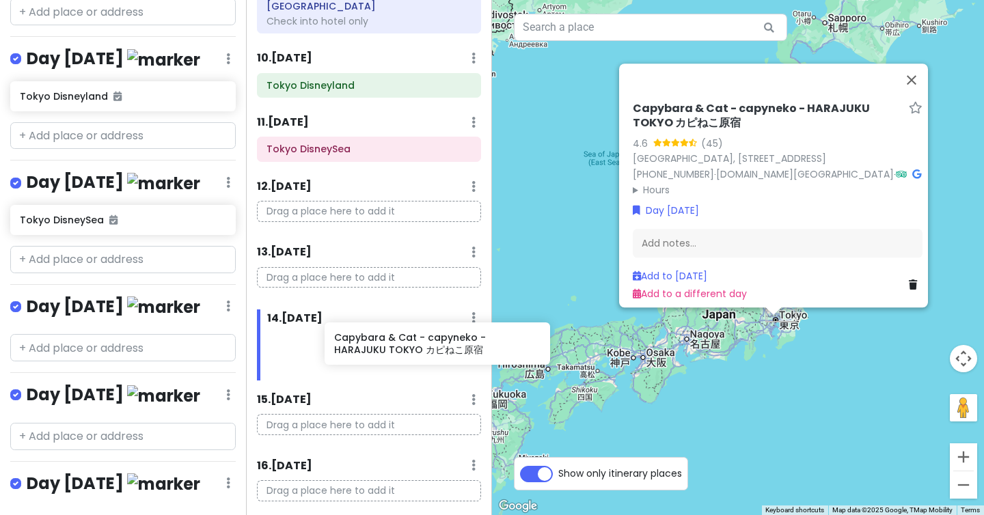
drag, startPoint x: 134, startPoint y: 411, endPoint x: 448, endPoint y: 348, distance: 320.3
click at [448, 348] on div "[GEOGRAPHIC_DATA] Private Change Dates Make a Copy Delete Trip Go Pro ⚡️ Give F…" at bounding box center [492, 257] width 984 height 515
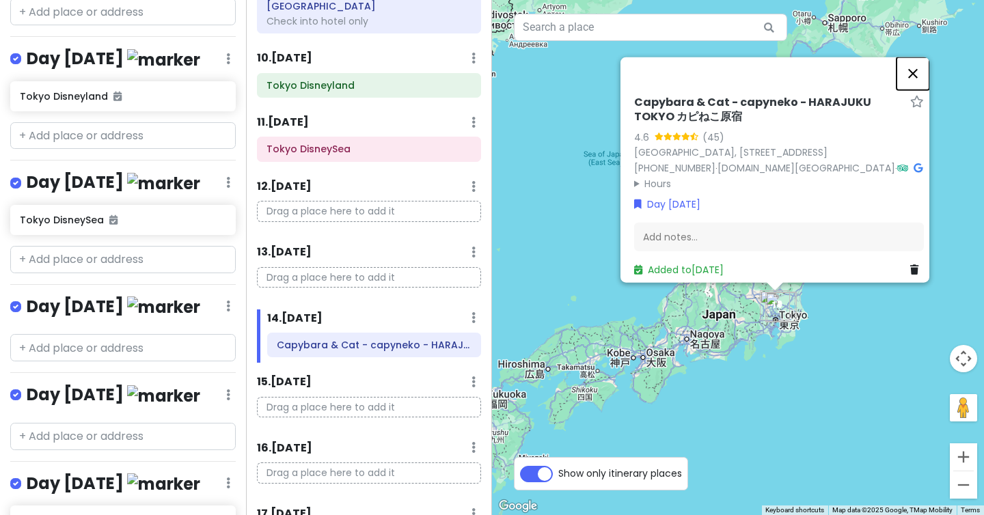
click at [917, 57] on button "Close" at bounding box center [912, 73] width 33 height 33
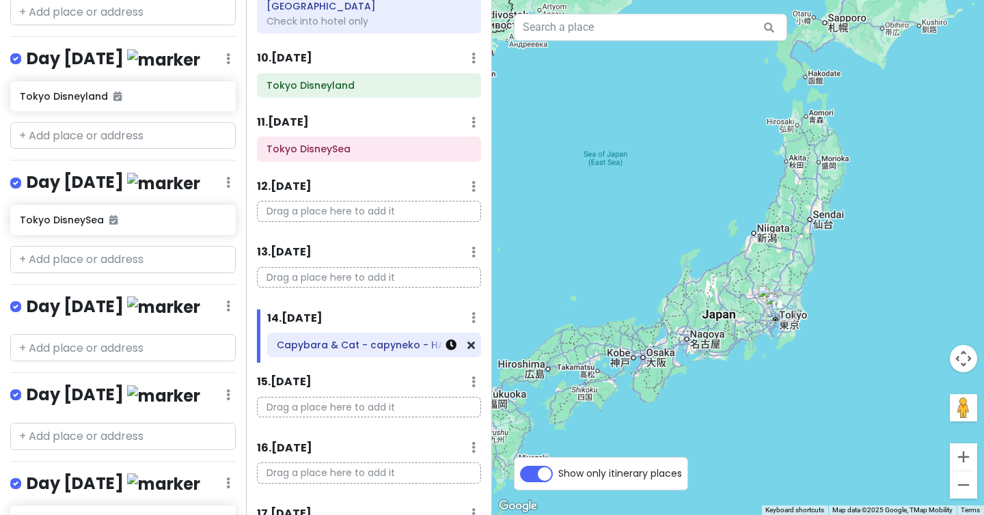
click at [452, 347] on icon at bounding box center [450, 345] width 11 height 11
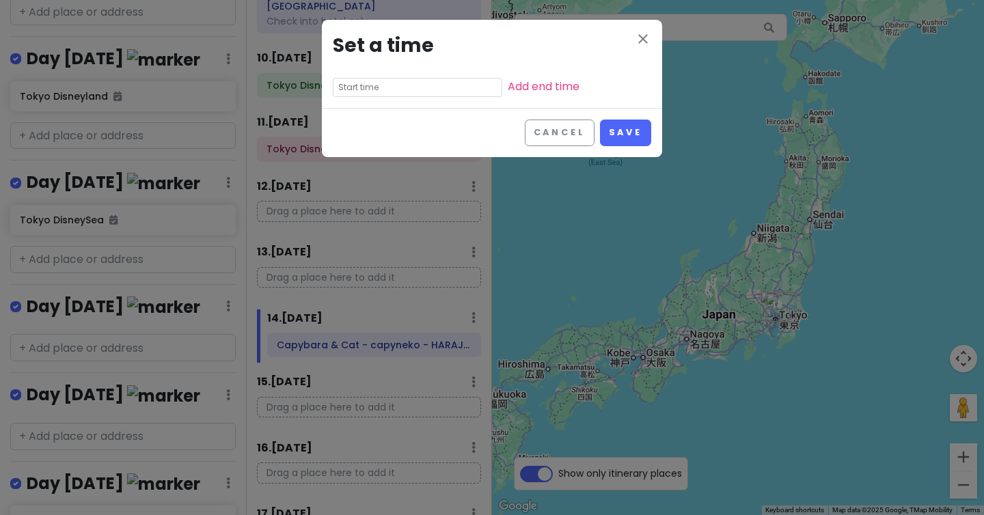
click at [380, 81] on input "text" at bounding box center [417, 87] width 169 height 19
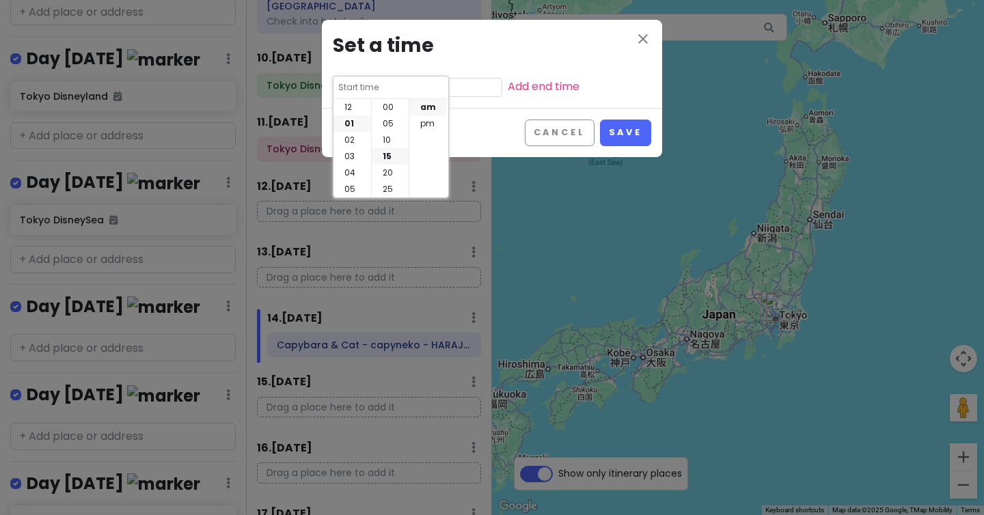
scroll to position [49, 0]
click at [358, 122] on li "02" at bounding box center [352, 123] width 38 height 16
type input "2:15 am"
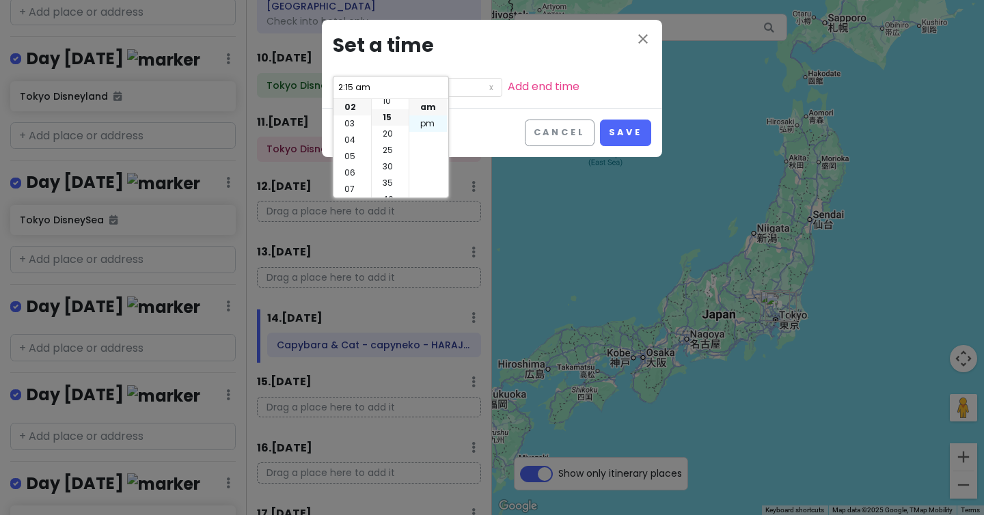
click at [437, 124] on li "pm" at bounding box center [428, 123] width 38 height 16
click at [392, 117] on li "15" at bounding box center [390, 117] width 37 height 16
click at [395, 106] on li "00" at bounding box center [390, 107] width 37 height 16
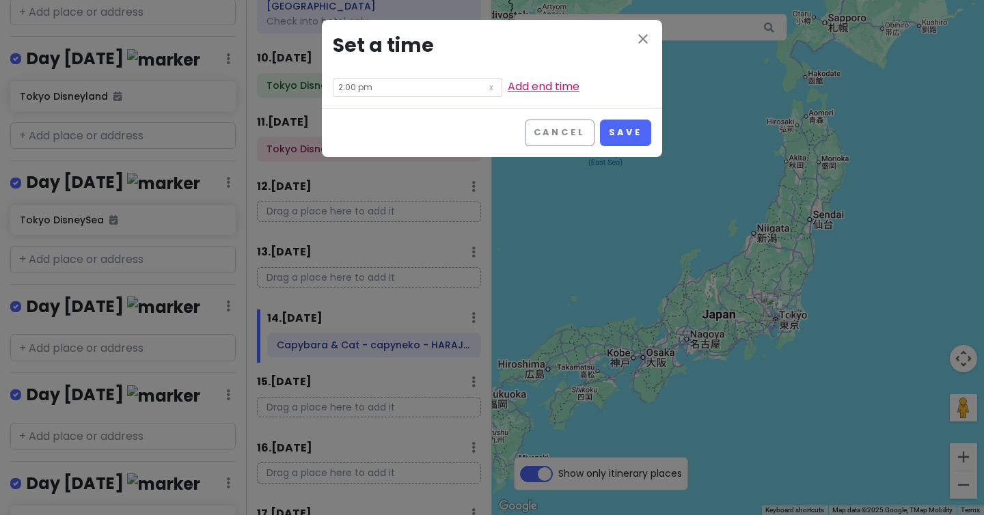
click at [508, 87] on link "Add end time" at bounding box center [544, 87] width 72 height 16
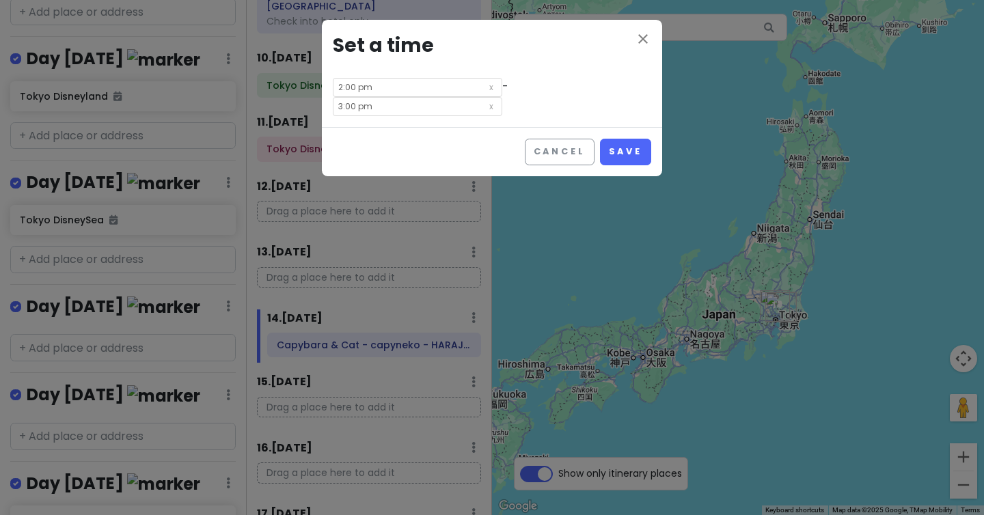
click at [480, 97] on input "3:00 pm" at bounding box center [417, 106] width 169 height 19
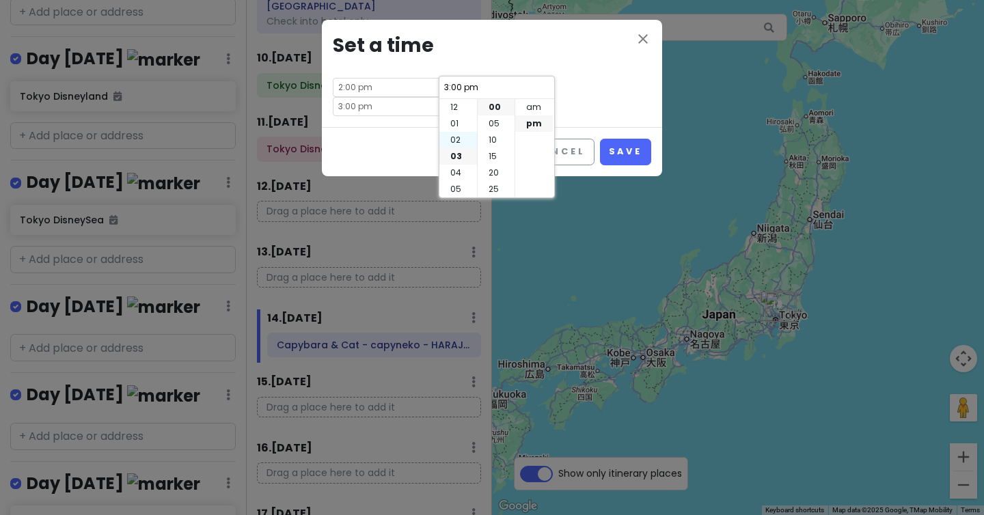
click at [457, 145] on li "02" at bounding box center [458, 140] width 38 height 16
click at [494, 177] on li "50" at bounding box center [495, 173] width 37 height 16
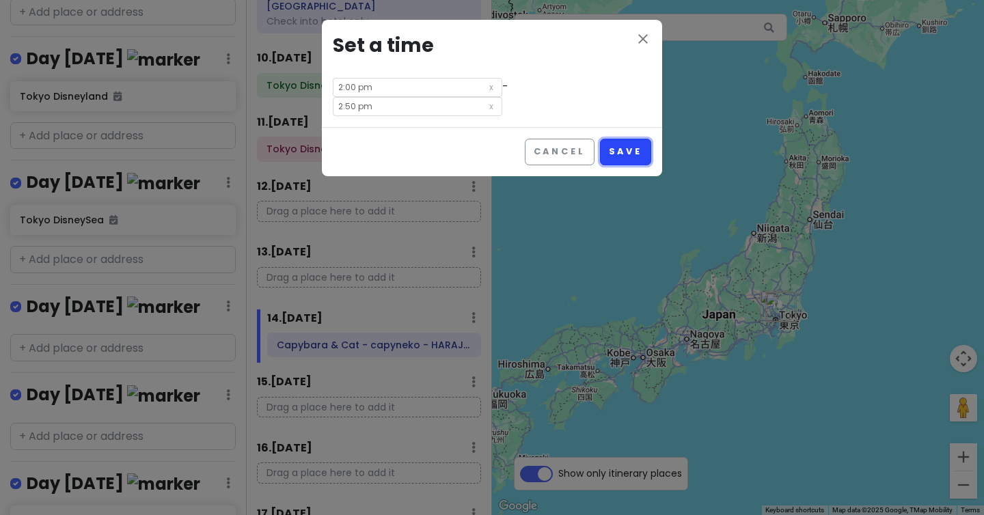
click at [629, 139] on button "Save" at bounding box center [625, 152] width 51 height 27
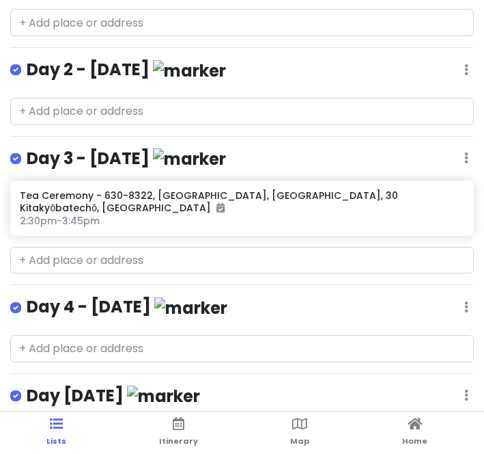
scroll to position [240, 0]
